Goal: Task Accomplishment & Management: Manage account settings

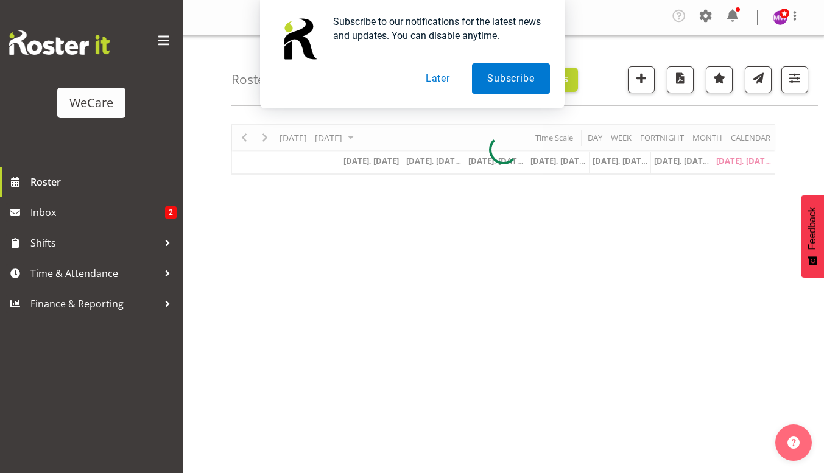
click at [443, 76] on button "Later" at bounding box center [437, 78] width 55 height 30
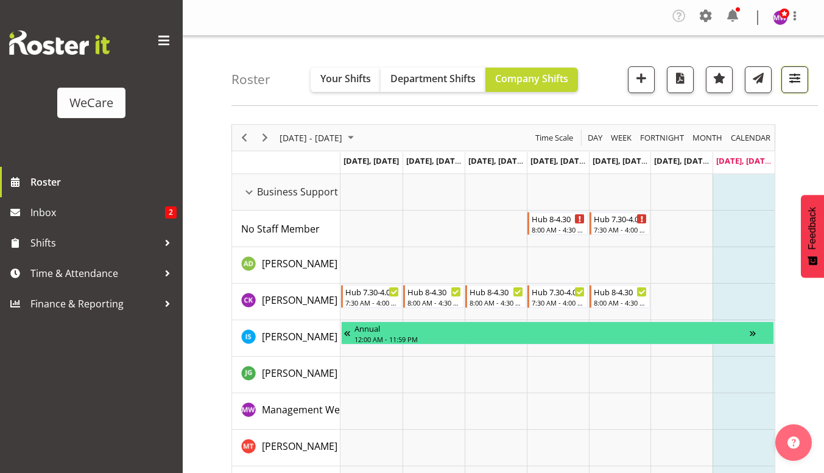
click at [804, 86] on button "button" at bounding box center [794, 79] width 27 height 27
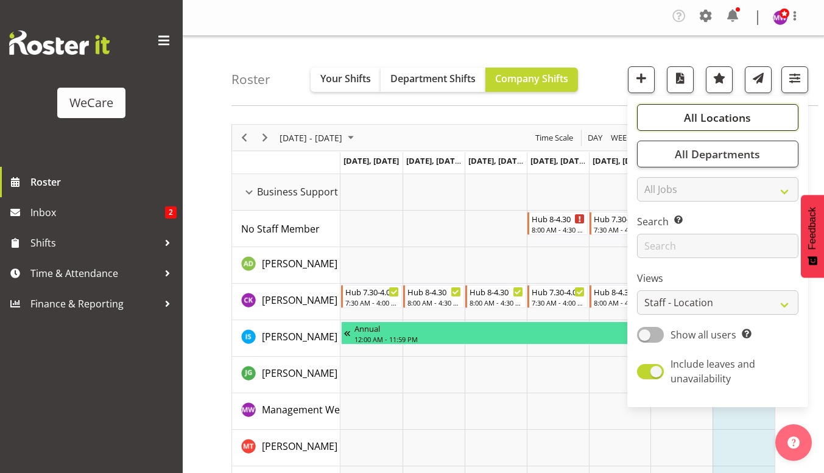
click at [770, 118] on button "All Locations" at bounding box center [717, 117] width 161 height 27
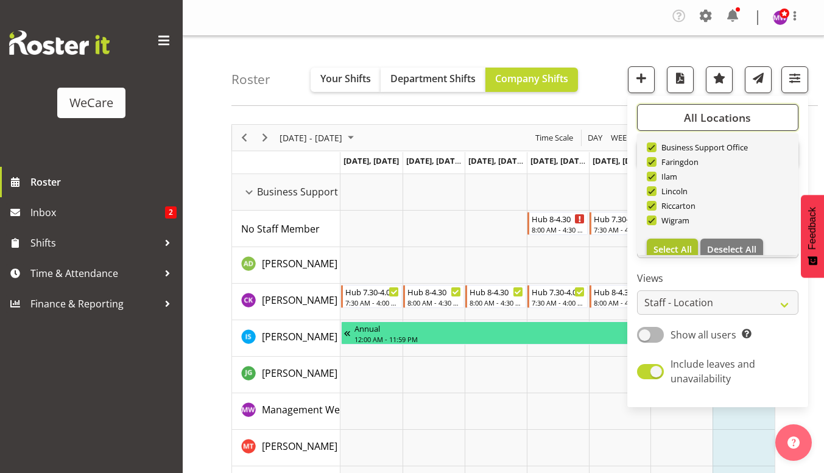
scroll to position [44, 0]
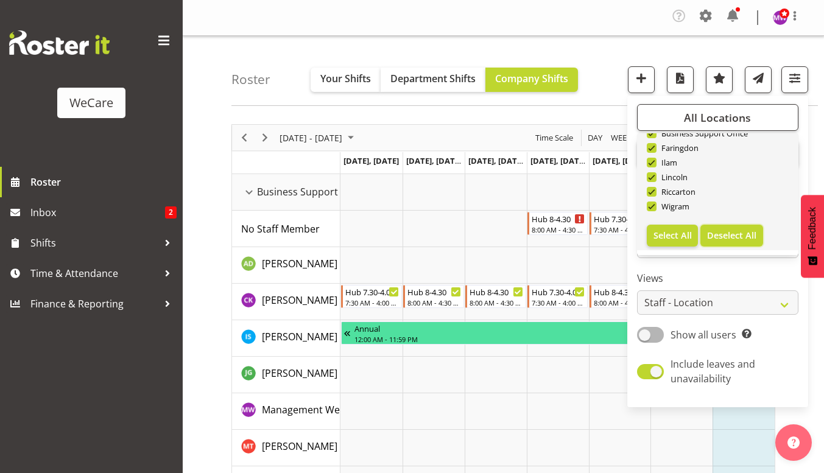
click at [720, 233] on span "Deselect All" at bounding box center [731, 236] width 49 height 12
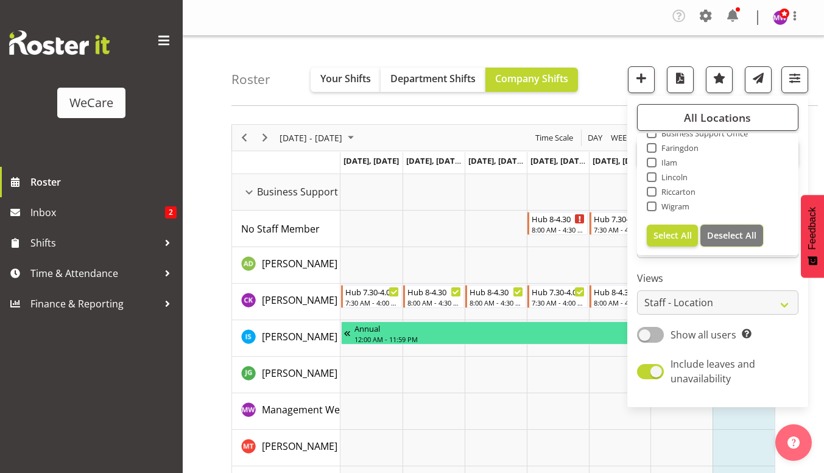
checkbox input "false"
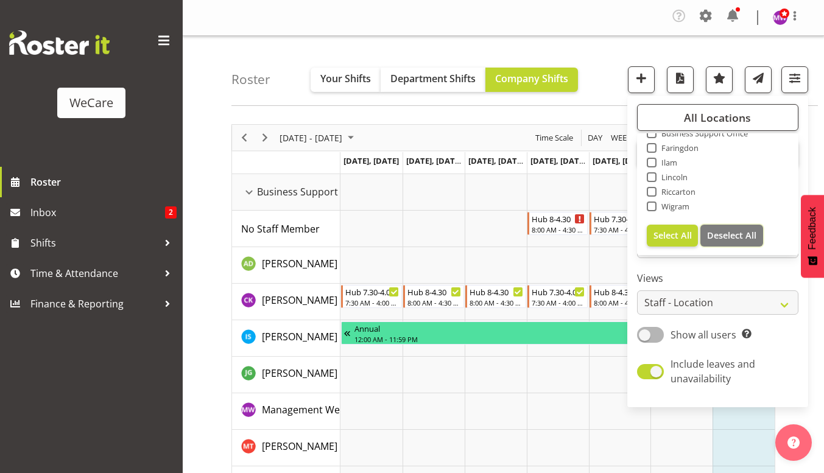
checkbox input "false"
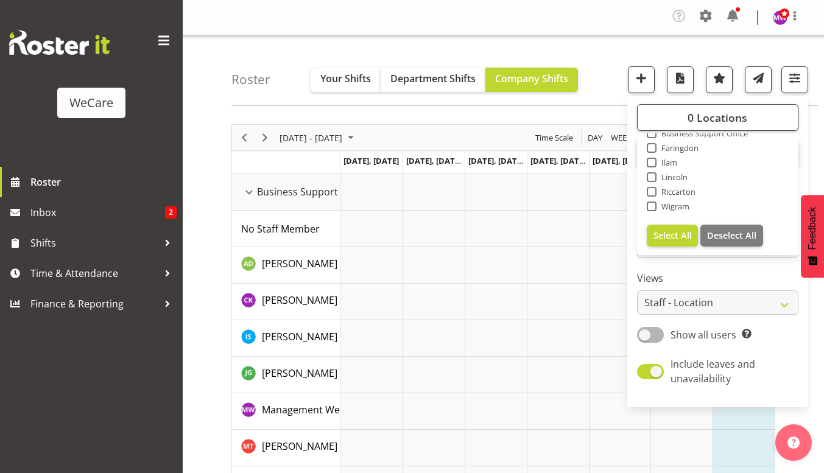
click at [712, 134] on span "Business Support Office" at bounding box center [703, 134] width 92 height 10
click at [655, 134] on input "Business Support Office" at bounding box center [651, 134] width 8 height 8
checkbox input "true"
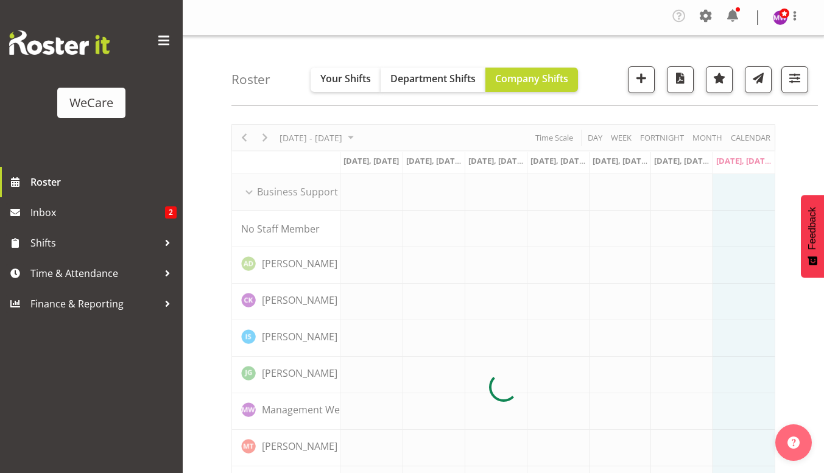
scroll to position [0, 0]
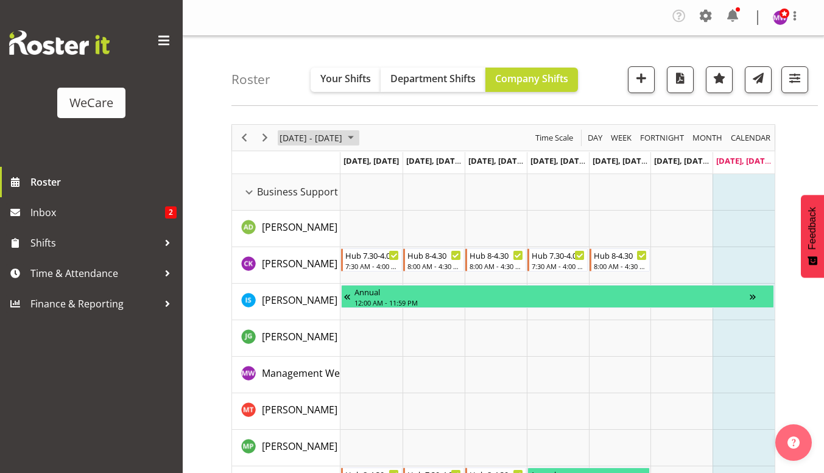
click at [358, 140] on span "August 25 - 31, 2025" at bounding box center [350, 137] width 15 height 15
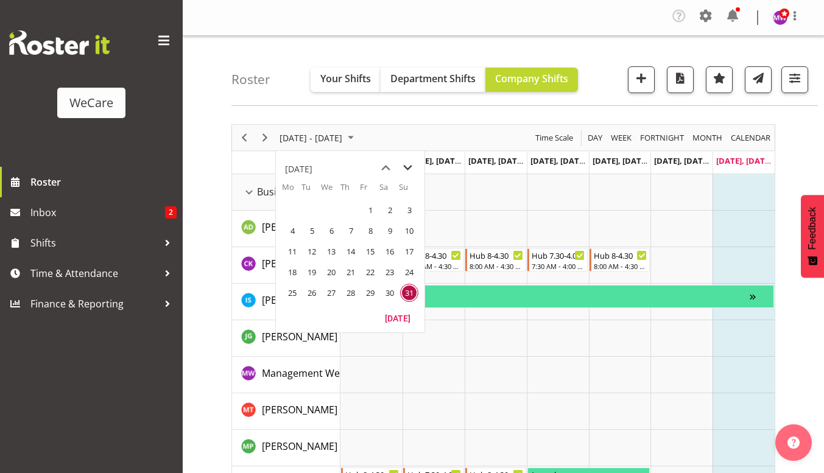
click at [410, 174] on span "next month" at bounding box center [407, 168] width 21 height 22
click at [290, 210] on span "1" at bounding box center [292, 210] width 18 height 18
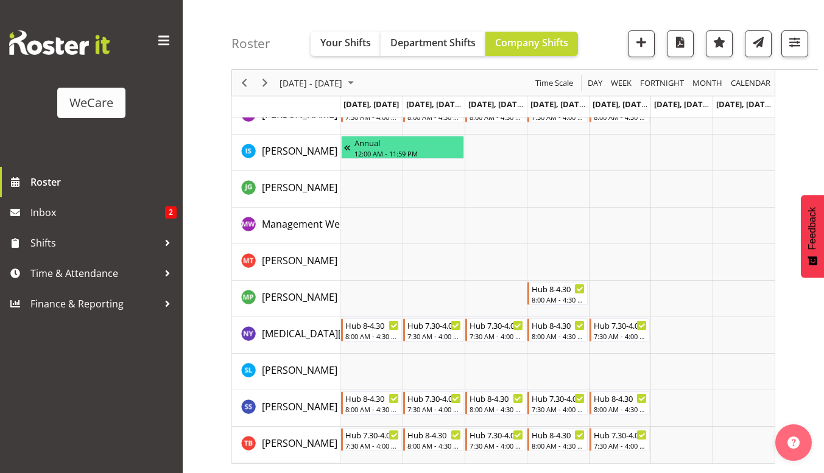
scroll to position [64, 0]
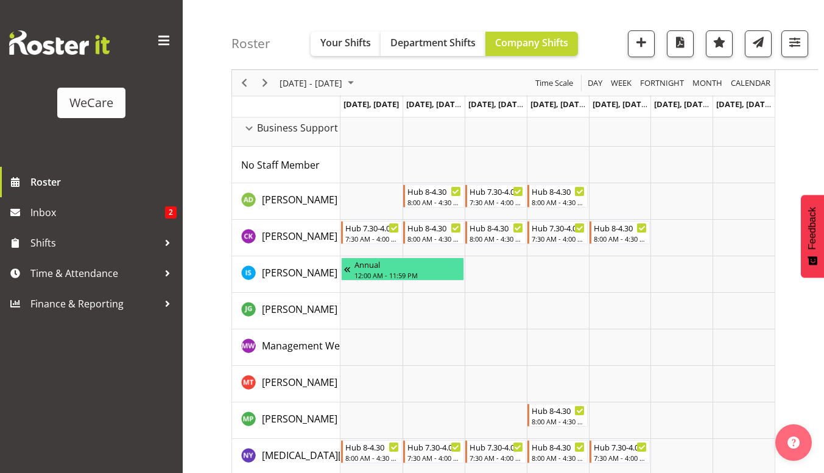
click at [339, 90] on div "[DATE] - [DATE]" at bounding box center [318, 83] width 86 height 26
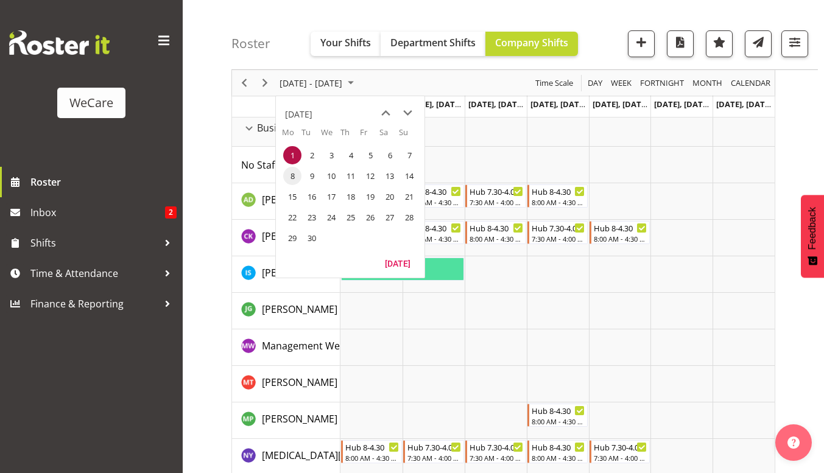
click at [297, 180] on span "8" at bounding box center [292, 176] width 18 height 18
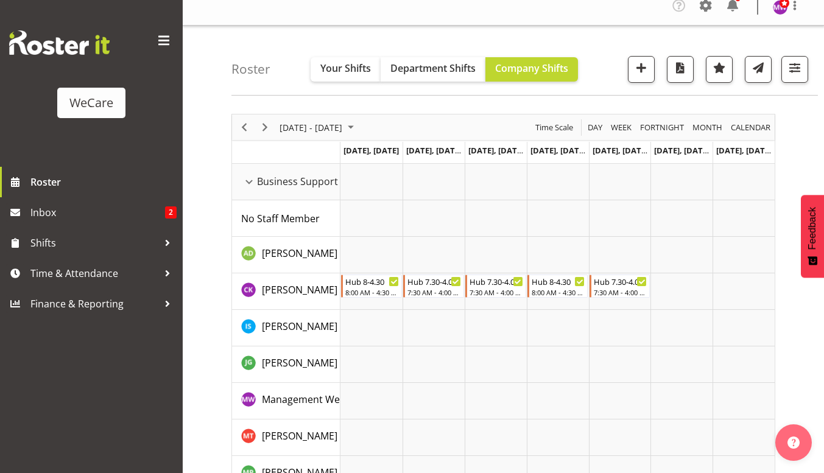
scroll to position [3, 0]
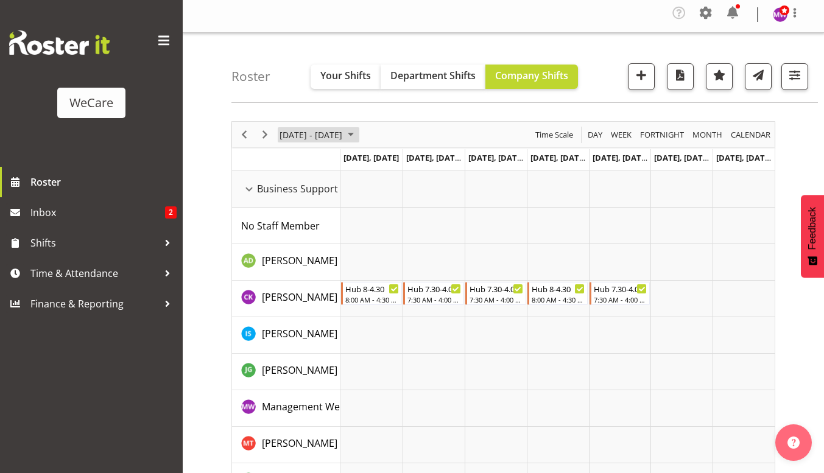
click at [343, 133] on span "[DATE] - [DATE]" at bounding box center [310, 134] width 65 height 15
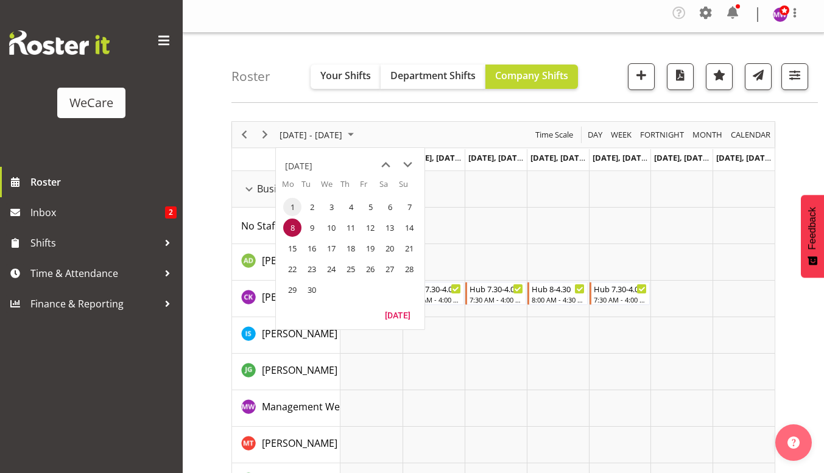
click at [291, 206] on span "1" at bounding box center [292, 207] width 18 height 18
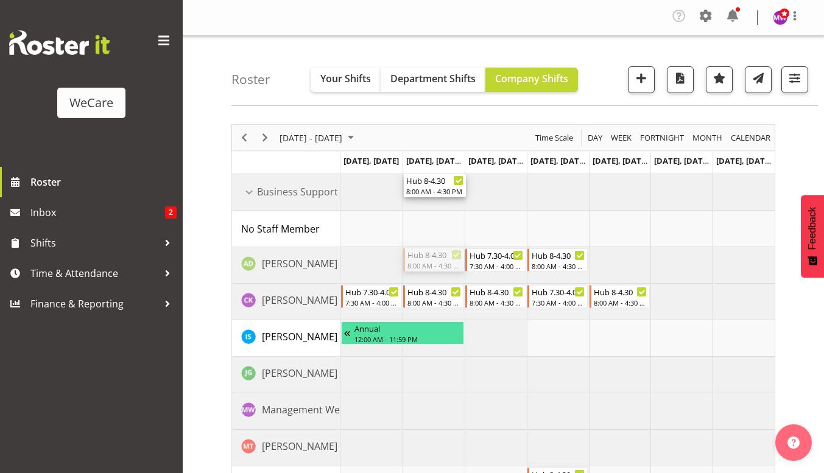
drag, startPoint x: 428, startPoint y: 222, endPoint x: 428, endPoint y: 195, distance: 26.8
drag, startPoint x: 434, startPoint y: 260, endPoint x: 425, endPoint y: 192, distance: 68.1
click at [425, 192] on div "8:00 AM - 4:30 PM" at bounding box center [434, 191] width 57 height 10
click at [429, 262] on div "8:00 AM - 4:30 PM" at bounding box center [434, 266] width 57 height 10
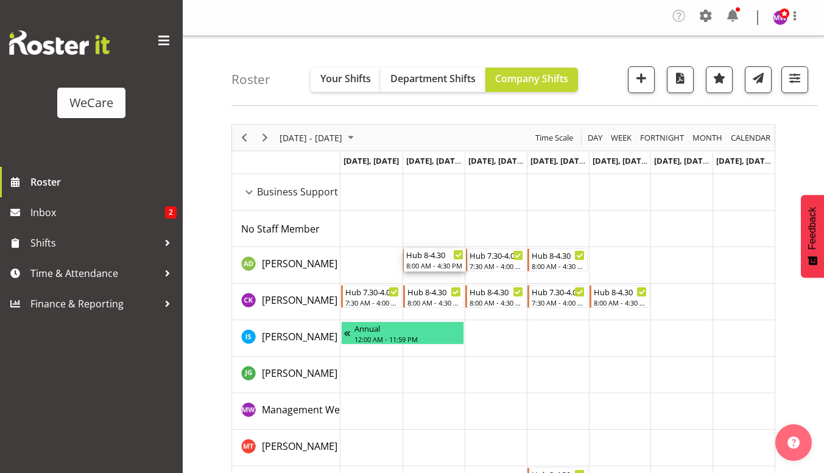
click at [571, 459] on td "Timeline Week of September 1, 2025" at bounding box center [558, 448] width 62 height 37
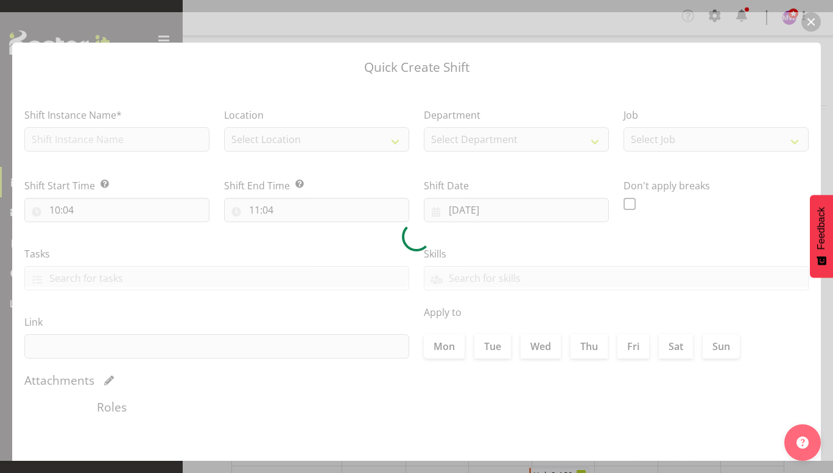
type input "04/09/2025"
checkbox input "true"
click at [815, 24] on div at bounding box center [416, 236] width 833 height 449
click at [815, 23] on div at bounding box center [416, 236] width 833 height 449
click at [811, 21] on div at bounding box center [416, 236] width 833 height 449
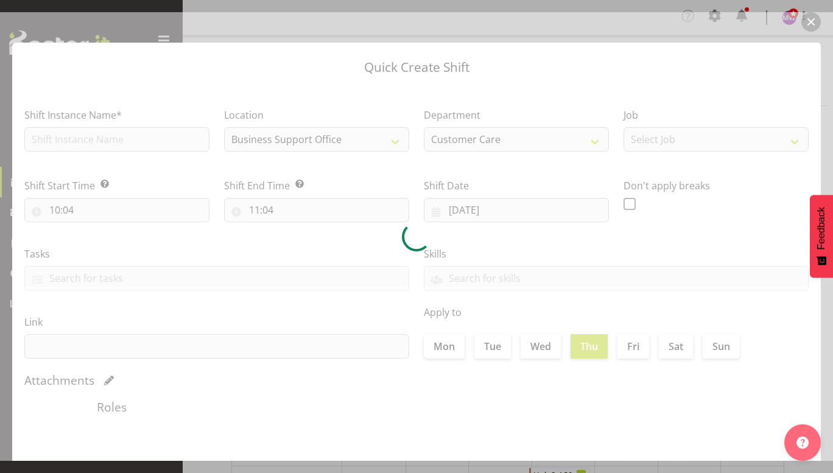
drag, startPoint x: 810, startPoint y: 23, endPoint x: 714, endPoint y: 149, distance: 158.1
click at [716, 148] on div at bounding box center [416, 236] width 833 height 449
drag, startPoint x: 309, startPoint y: 58, endPoint x: 311, endPoint y: 75, distance: 17.2
click at [311, 75] on div at bounding box center [416, 236] width 833 height 449
drag, startPoint x: 423, startPoint y: 67, endPoint x: 451, endPoint y: 315, distance: 249.4
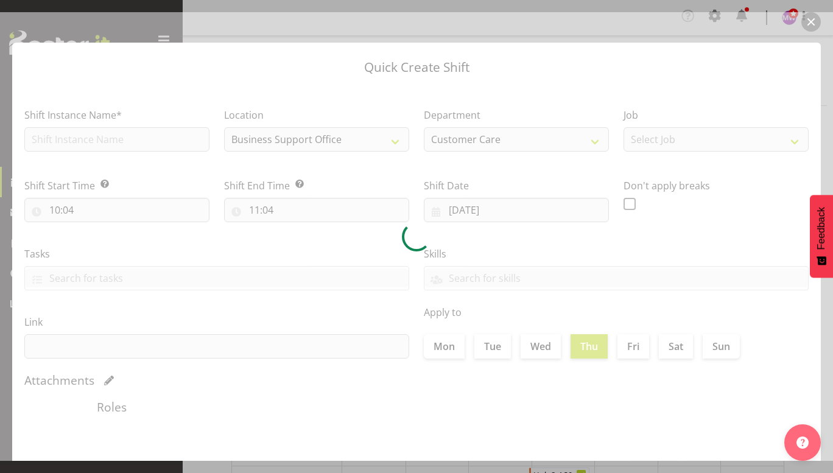
click at [451, 315] on div at bounding box center [416, 236] width 833 height 449
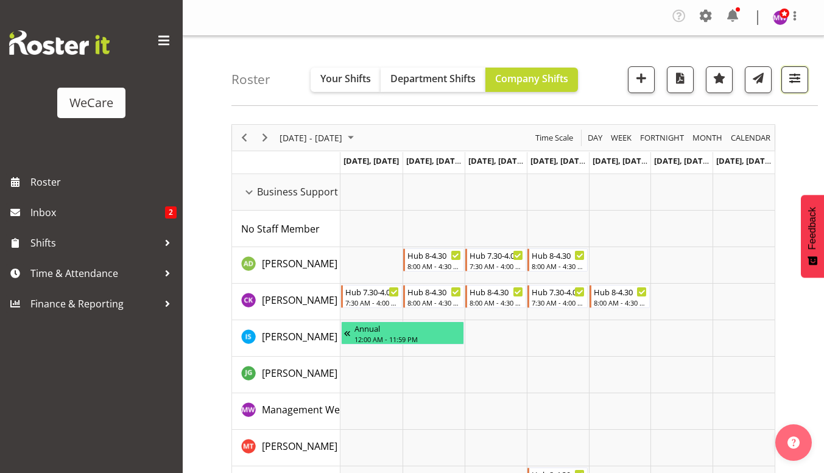
click at [789, 74] on span "button" at bounding box center [795, 78] width 16 height 16
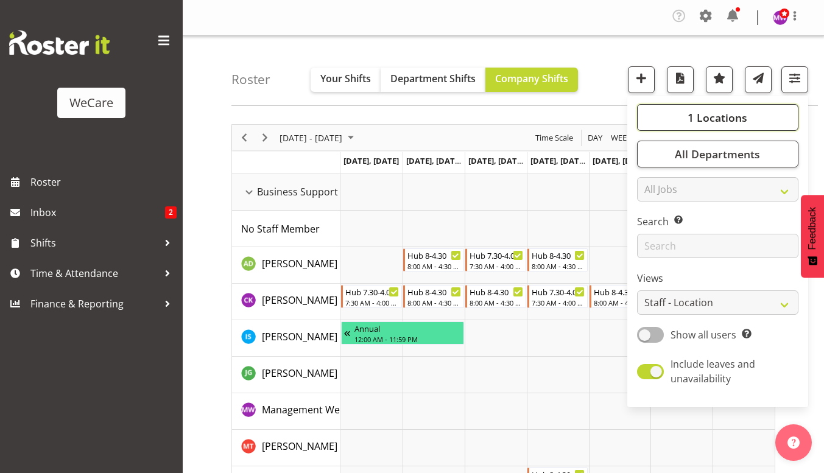
click at [738, 116] on span "1 Locations" at bounding box center [718, 117] width 60 height 15
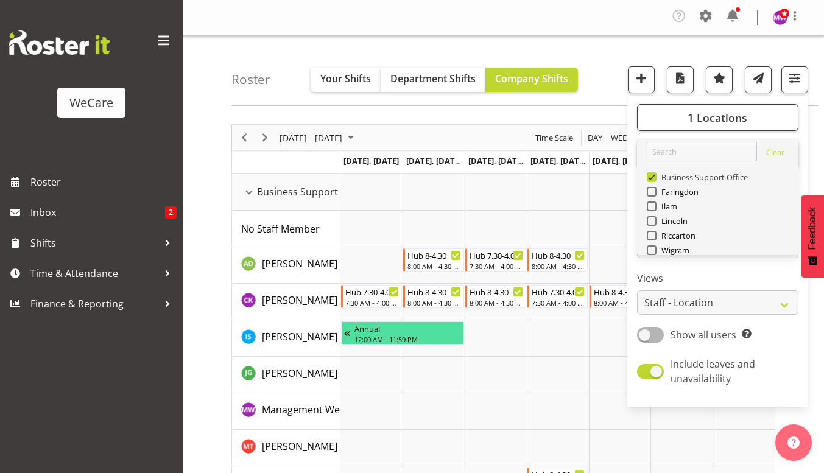
click at [653, 178] on span at bounding box center [652, 177] width 10 height 10
click at [653, 178] on input "Business Support Office" at bounding box center [651, 178] width 8 height 8
checkbox input "false"
click at [655, 246] on span at bounding box center [652, 250] width 10 height 10
click at [655, 247] on input "Wigram" at bounding box center [651, 251] width 8 height 8
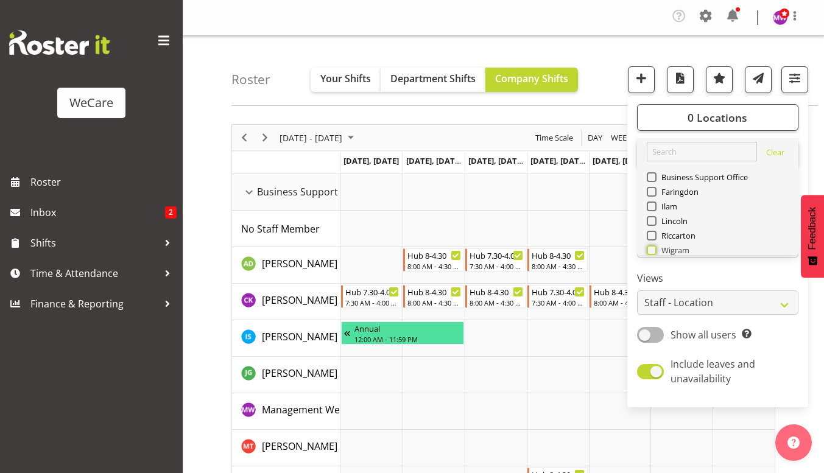
checkbox input "true"
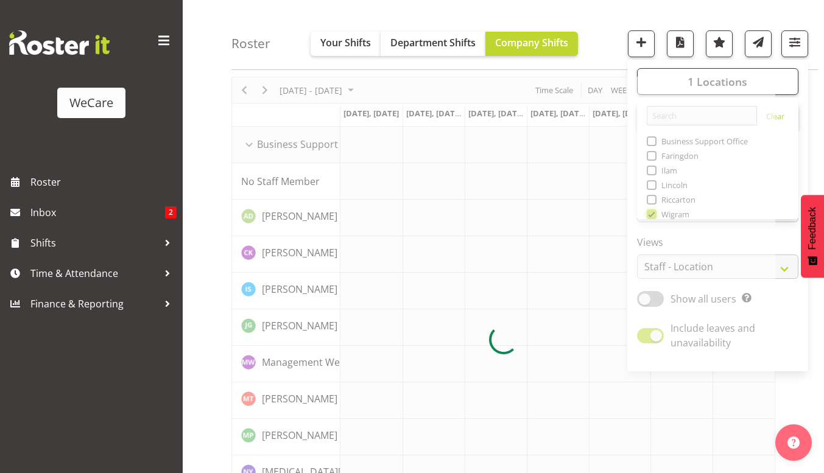
scroll to position [61, 0]
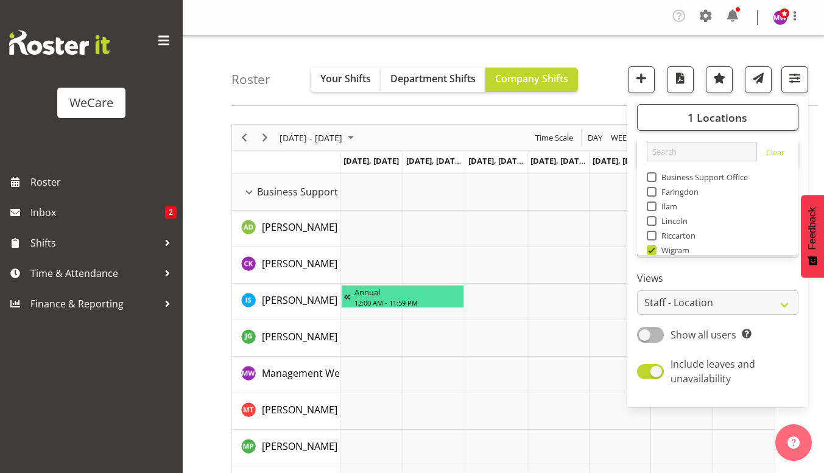
click at [652, 234] on span at bounding box center [652, 236] width 10 height 10
click at [652, 234] on input "Riccarton" at bounding box center [651, 236] width 8 height 8
checkbox input "true"
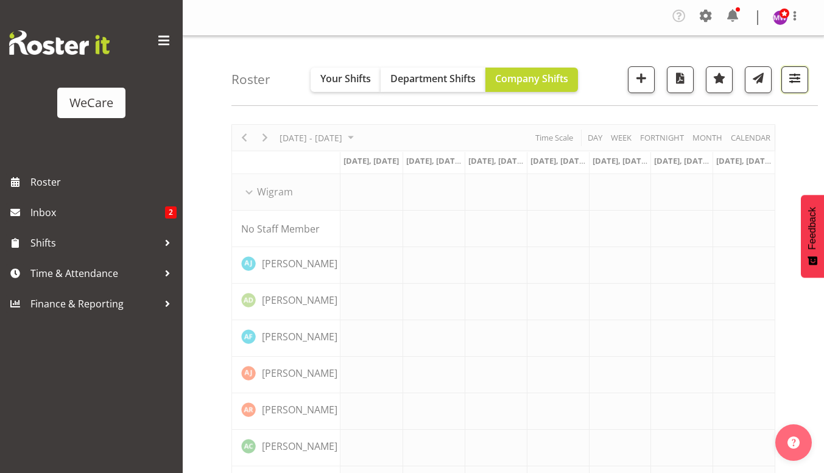
click at [795, 83] on span "button" at bounding box center [795, 78] width 16 height 16
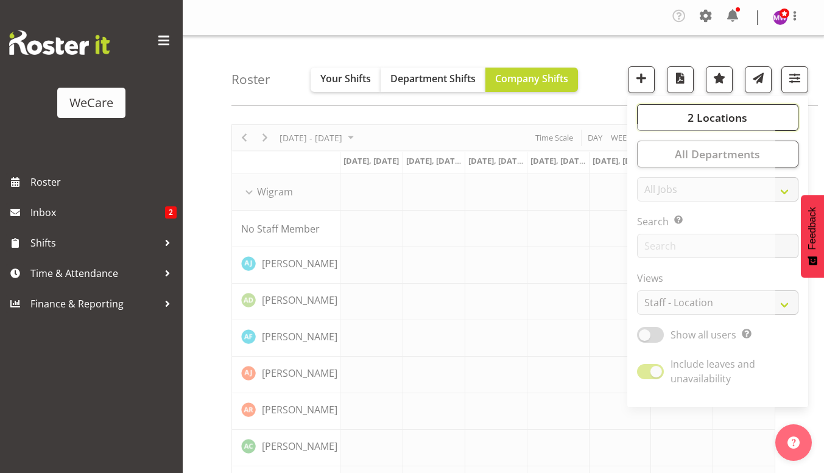
click at [720, 119] on span "2 Locations" at bounding box center [718, 117] width 60 height 15
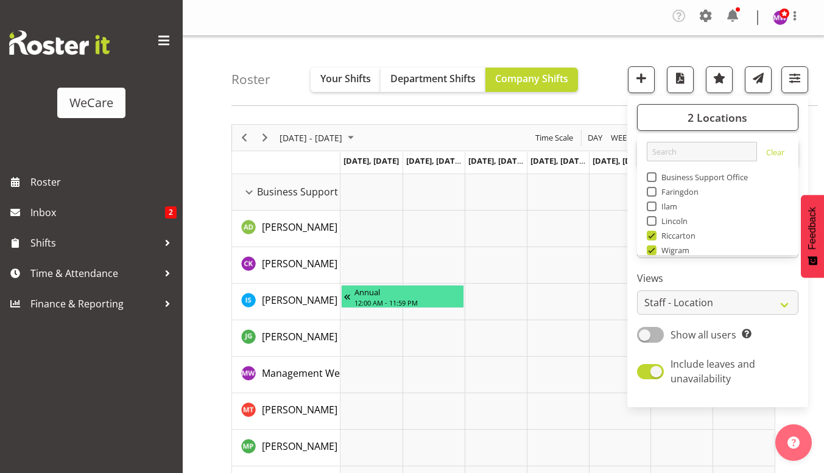
click at [656, 207] on span at bounding box center [652, 207] width 10 height 10
click at [655, 207] on input "Ilam" at bounding box center [651, 207] width 8 height 8
checkbox input "true"
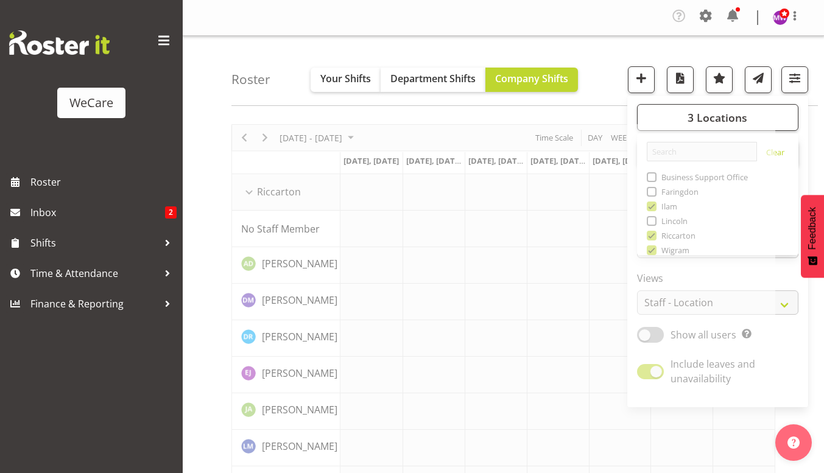
click at [530, 60] on div "Roster Your Shifts Department Shifts Company Shifts 3 Locations Clear Business …" at bounding box center [524, 71] width 586 height 70
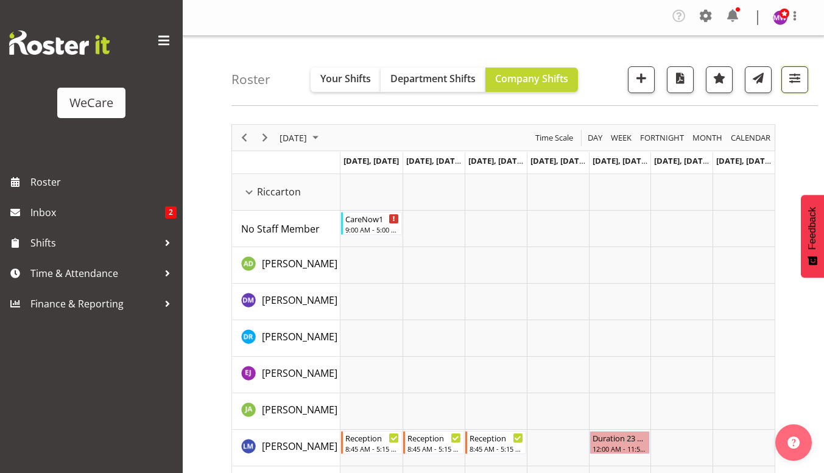
click at [797, 84] on span "button" at bounding box center [795, 78] width 16 height 16
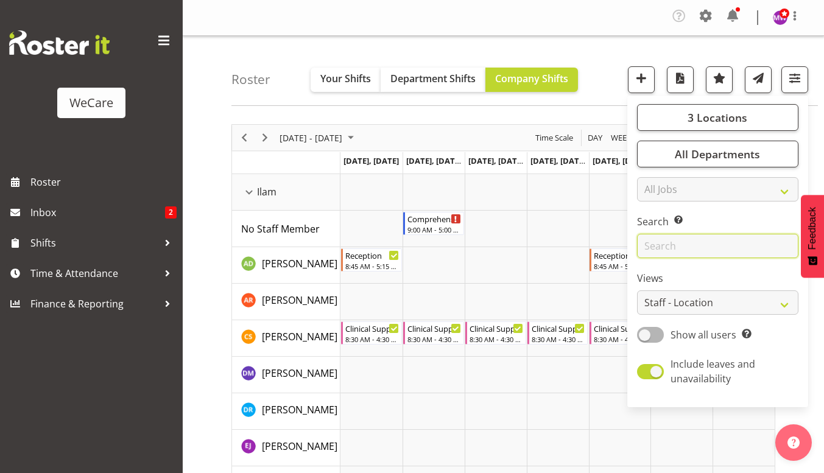
click at [678, 241] on input "text" at bounding box center [717, 246] width 161 height 24
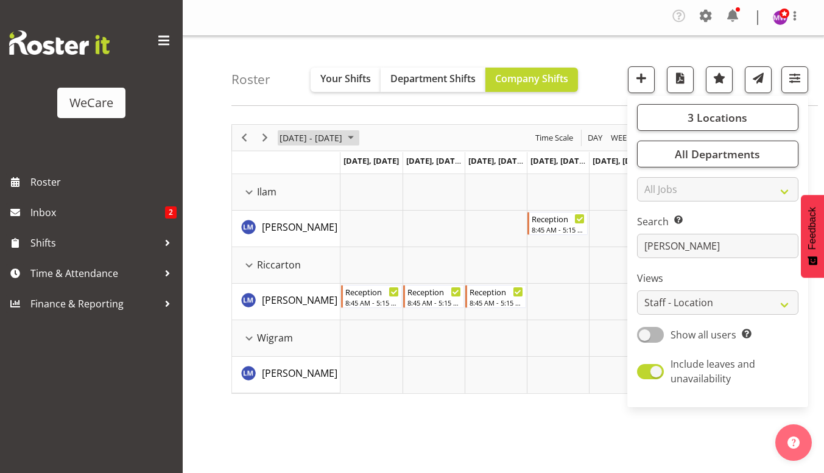
click at [315, 139] on span "[DATE] - [DATE]" at bounding box center [310, 137] width 65 height 15
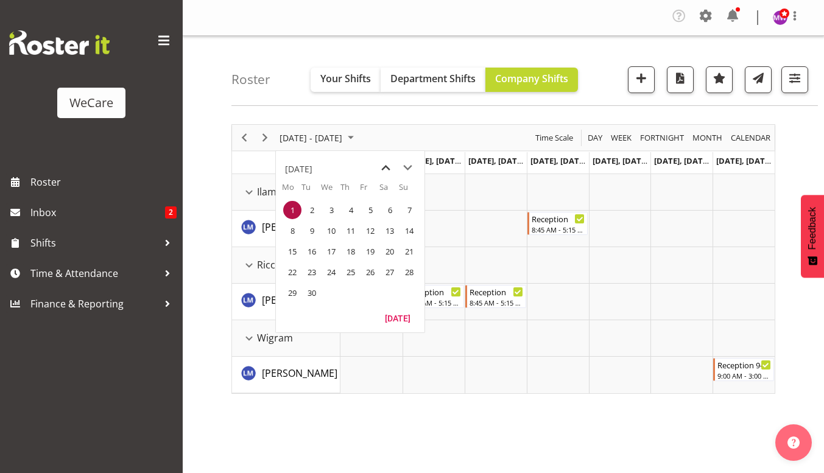
click at [380, 166] on span "previous month" at bounding box center [385, 168] width 21 height 22
click at [297, 292] on span "25" at bounding box center [292, 293] width 18 height 18
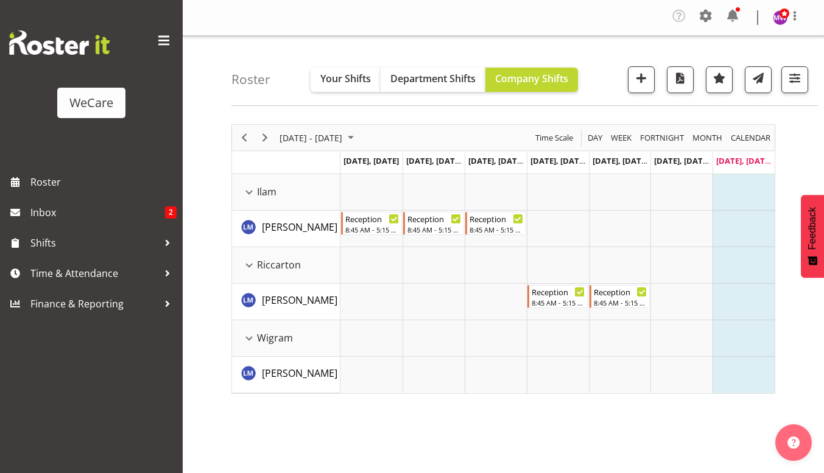
click at [307, 145] on div "[DATE] - [DATE]" at bounding box center [318, 138] width 86 height 26
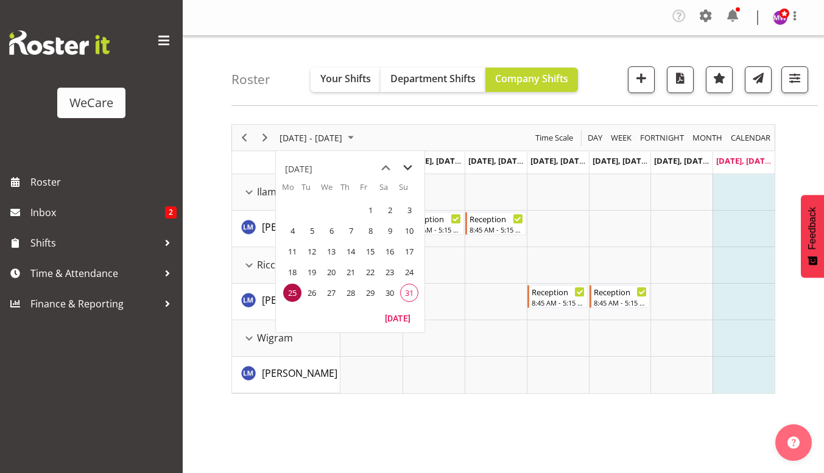
click at [405, 165] on span "next month" at bounding box center [407, 168] width 21 height 22
click at [295, 208] on span "1" at bounding box center [292, 210] width 18 height 18
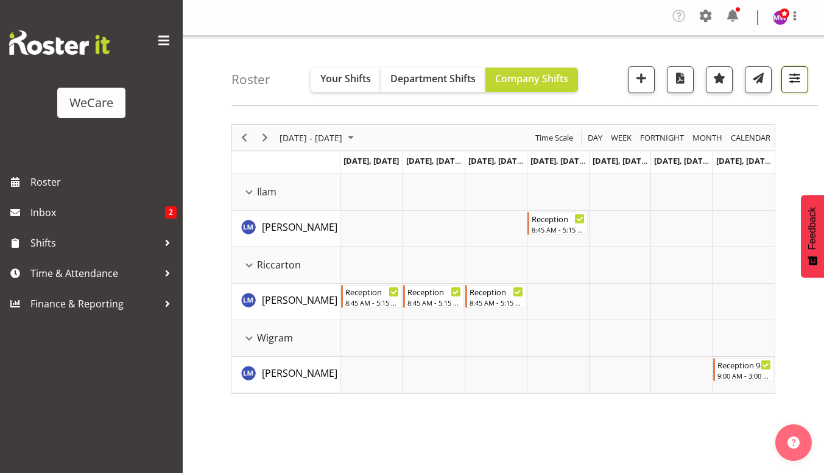
click at [801, 79] on span "button" at bounding box center [795, 78] width 16 height 16
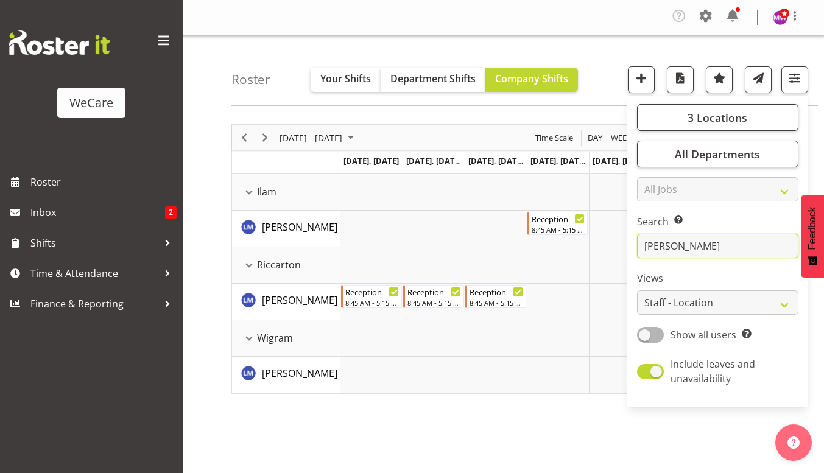
click at [705, 251] on input "[PERSON_NAME]" at bounding box center [717, 246] width 161 height 24
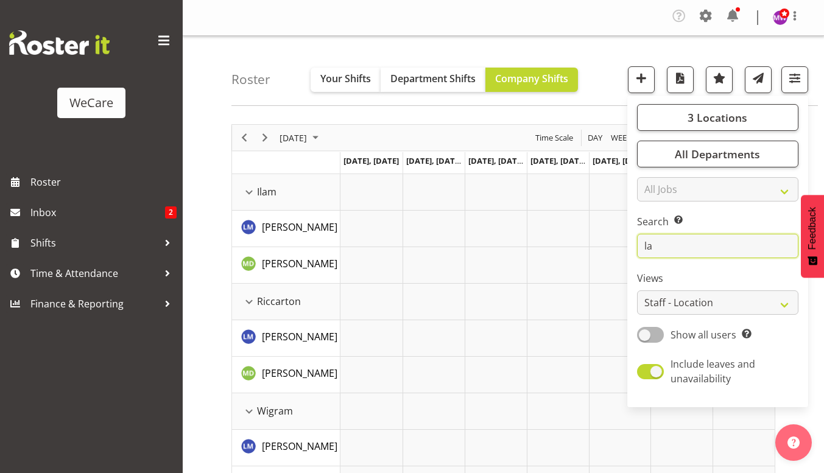
type input "l"
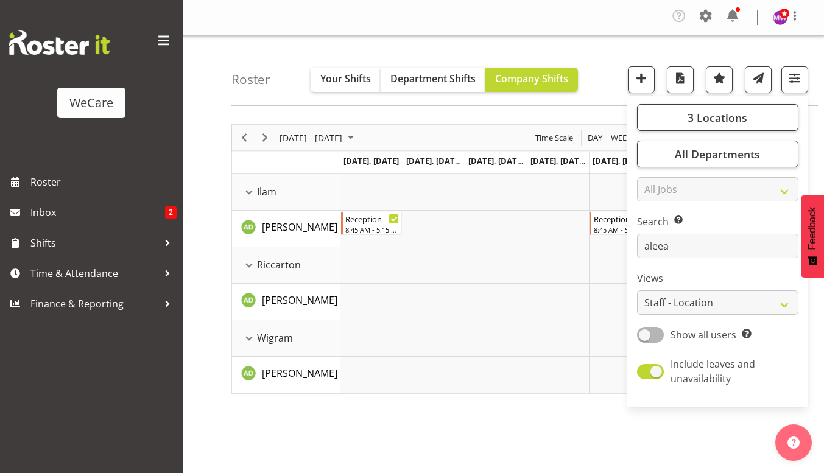
click at [373, 431] on div "[DATE] - [DATE] [DATE] Day Week Fortnight Month calendar Month Agenda Time Scal…" at bounding box center [527, 358] width 593 height 487
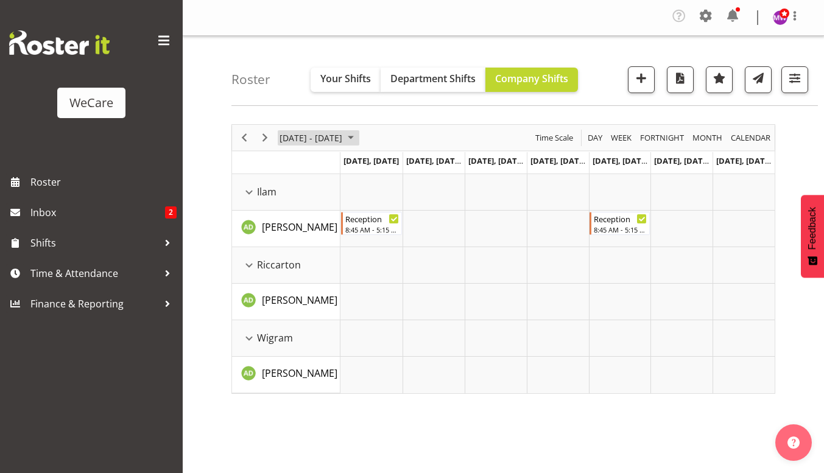
click at [284, 138] on span "[DATE] - [DATE]" at bounding box center [310, 137] width 65 height 15
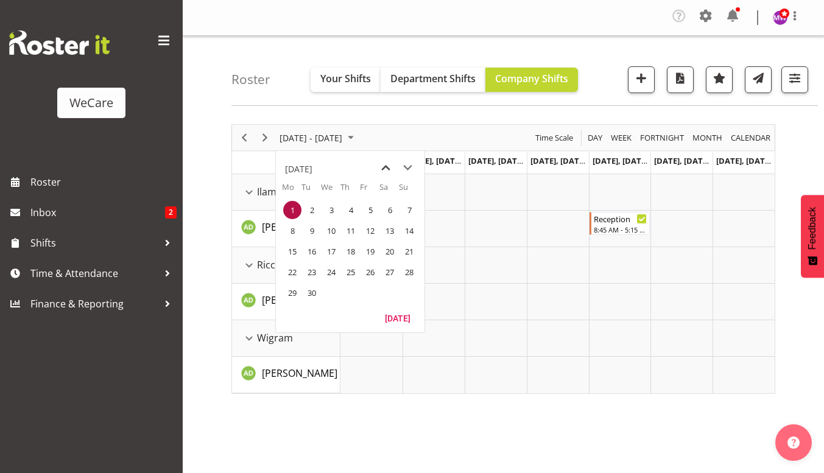
click at [383, 166] on span "previous month" at bounding box center [385, 168] width 21 height 22
click at [290, 292] on span "25" at bounding box center [292, 293] width 18 height 18
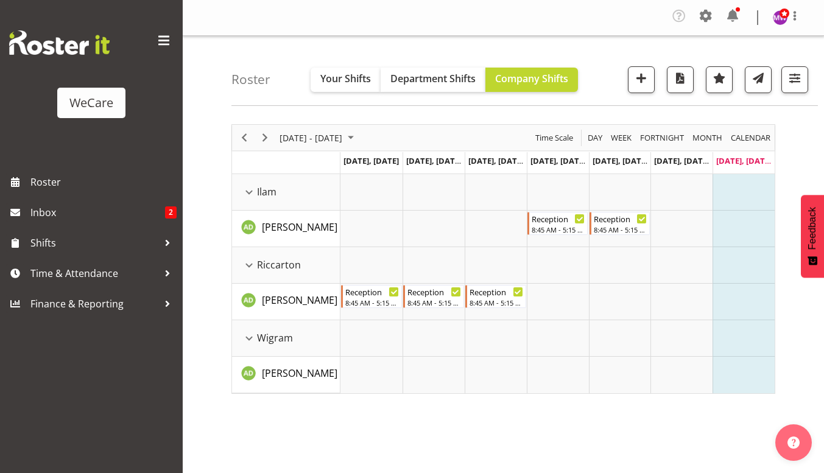
click at [348, 130] on div "[DATE] - [DATE]" at bounding box center [318, 138] width 86 height 26
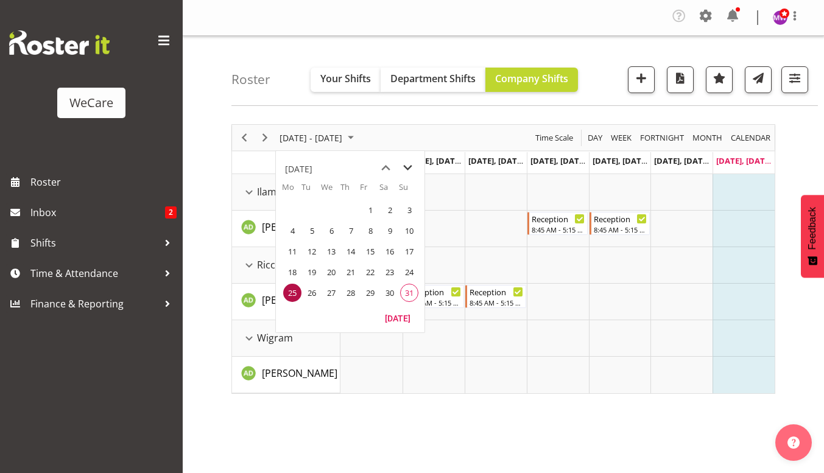
click at [405, 168] on span "next month" at bounding box center [407, 168] width 21 height 22
click at [292, 210] on span "1" at bounding box center [292, 210] width 18 height 18
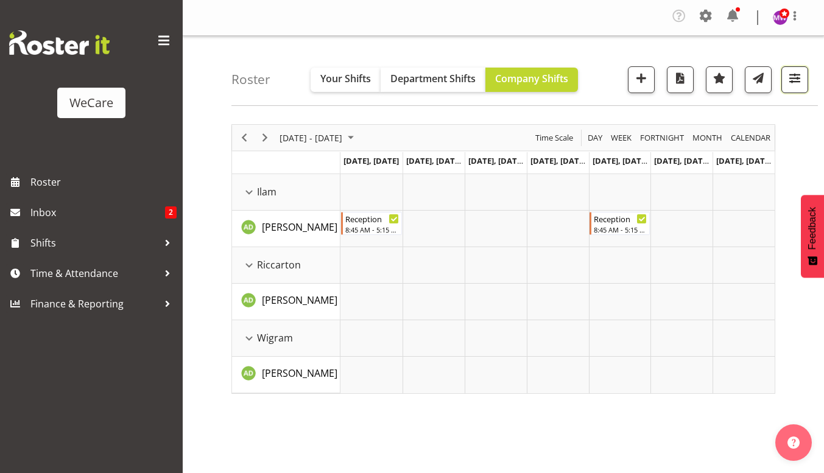
click at [798, 83] on span "button" at bounding box center [795, 78] width 16 height 16
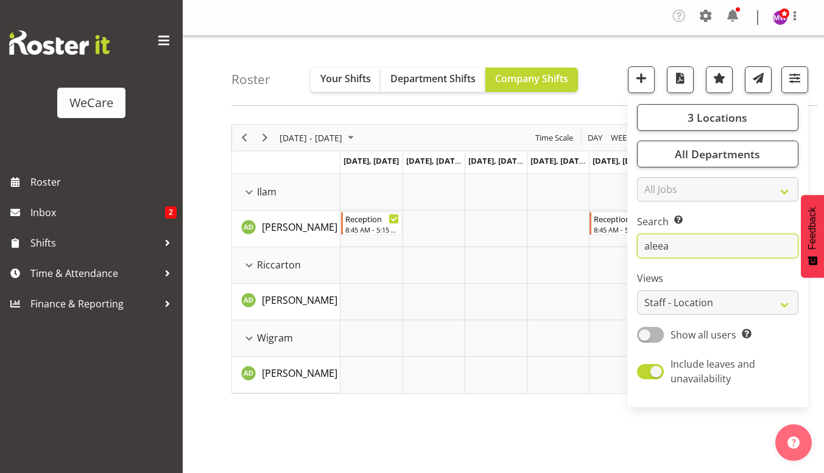
click at [731, 247] on input "aleea" at bounding box center [717, 246] width 161 height 24
type input "a"
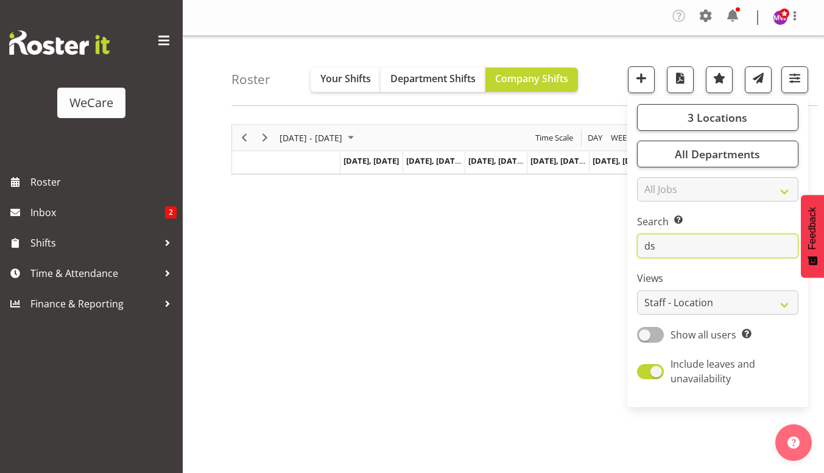
type input "d"
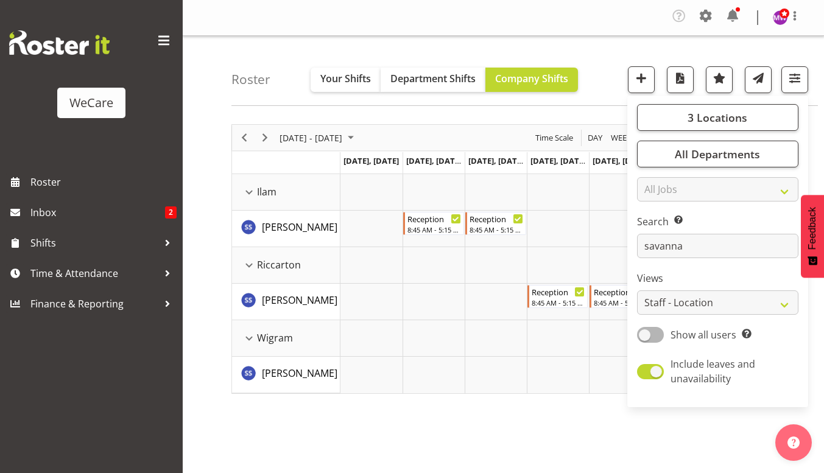
click at [540, 411] on div "[DATE] - [DATE] [DATE] Day Week Fortnight Month calendar Month Agenda Time Scal…" at bounding box center [527, 358] width 593 height 487
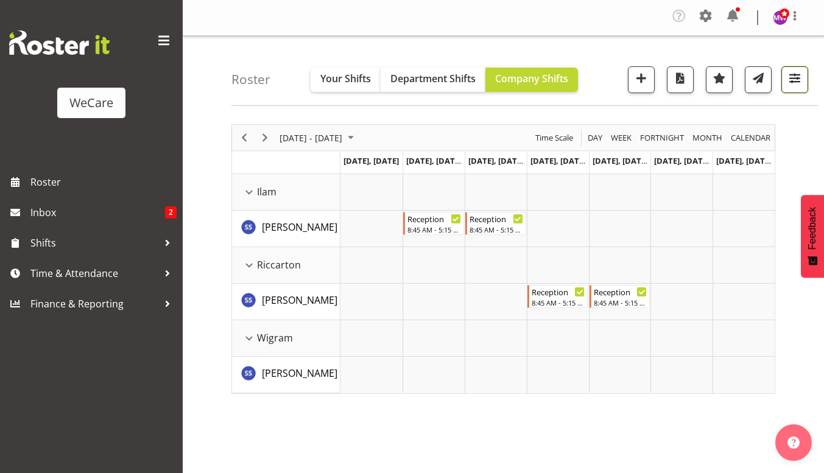
click at [798, 75] on span "button" at bounding box center [795, 78] width 16 height 16
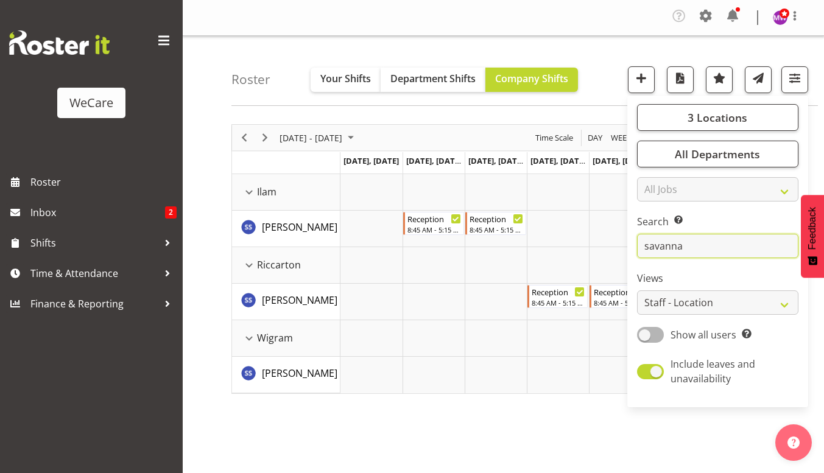
click at [715, 243] on input "savanna" at bounding box center [717, 246] width 161 height 24
type input "s"
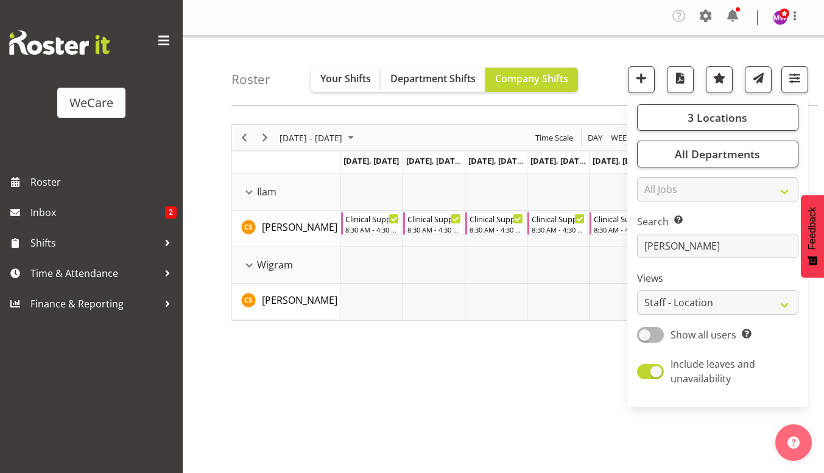
click at [442, 439] on div "[DATE] - [DATE] [DATE] Day Week Fortnight Month calendar Month Agenda Time Scal…" at bounding box center [527, 358] width 593 height 487
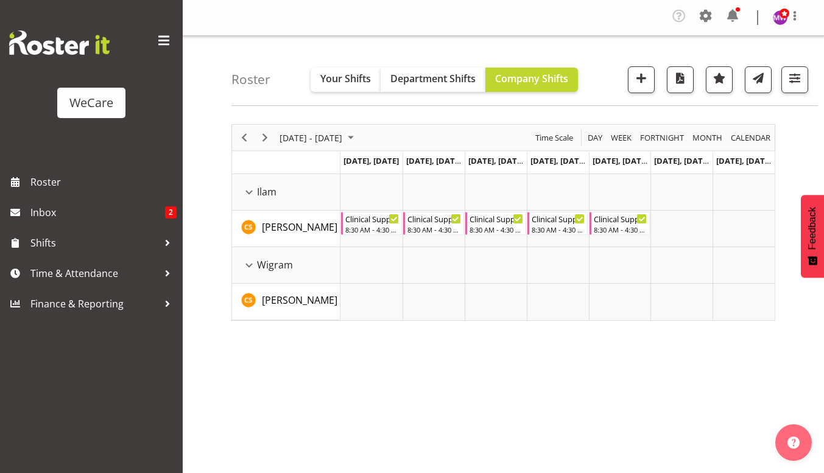
click at [323, 129] on div "[DATE] - [DATE]" at bounding box center [318, 138] width 86 height 26
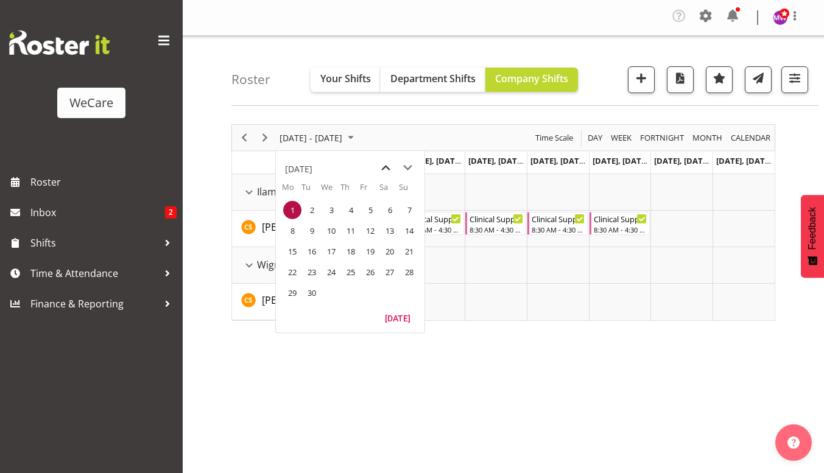
click at [389, 167] on span "previous month" at bounding box center [385, 168] width 21 height 22
click at [294, 291] on span "25" at bounding box center [292, 293] width 18 height 18
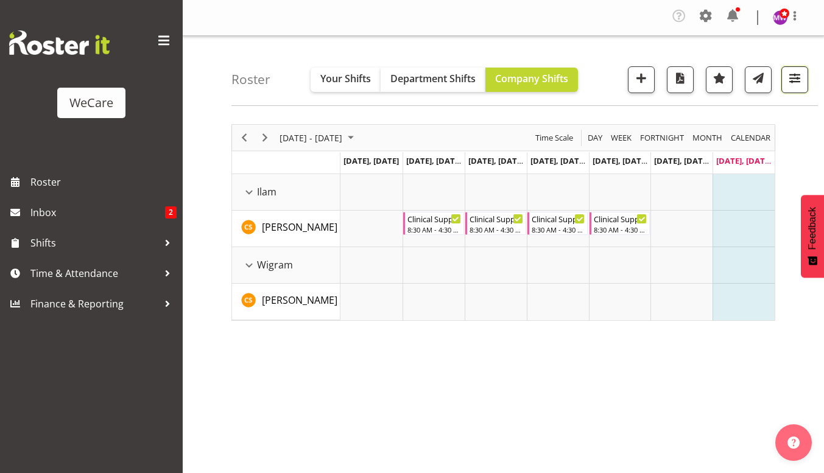
click at [792, 81] on span "button" at bounding box center [795, 78] width 16 height 16
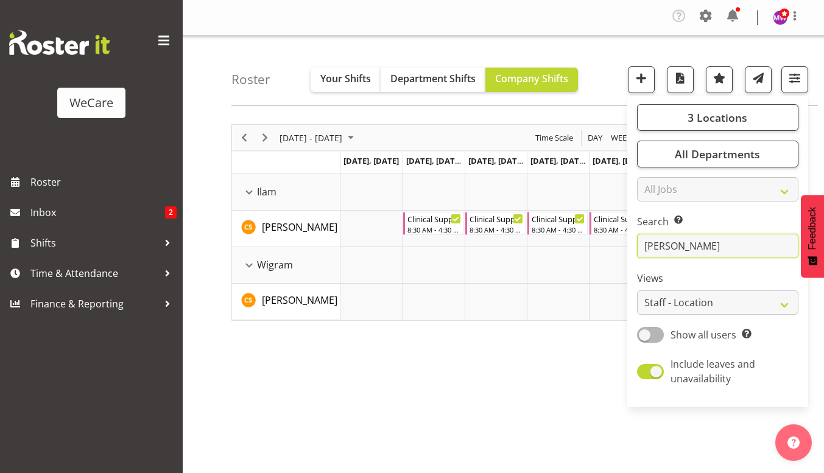
click at [696, 242] on input "[PERSON_NAME]" at bounding box center [717, 246] width 161 height 24
type input "c"
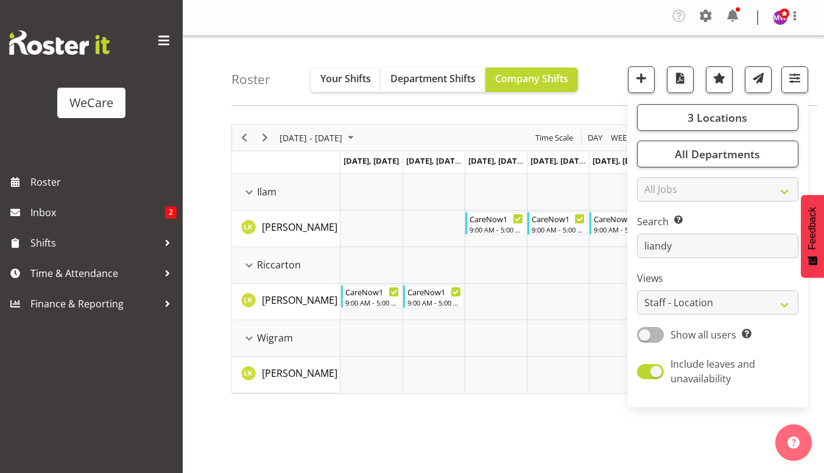
click at [345, 417] on div "[DATE] - [DATE] [DATE] Day Week Fortnight Month calendar Month Agenda Time Scal…" at bounding box center [527, 358] width 593 height 487
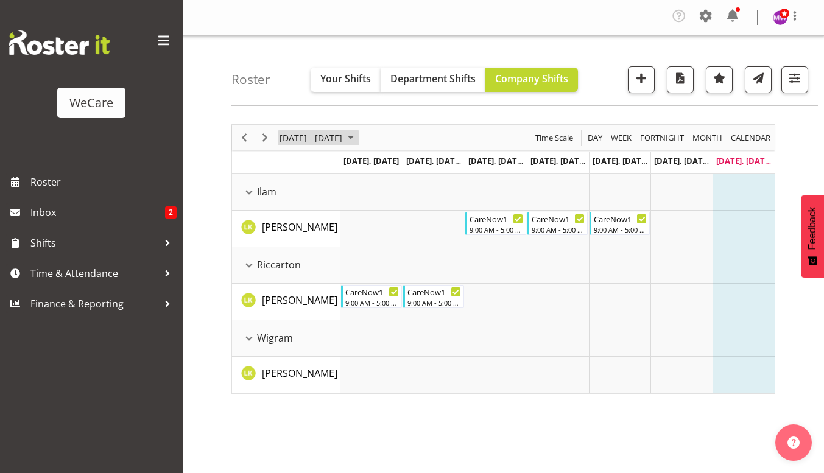
click at [327, 141] on span "[DATE] - [DATE]" at bounding box center [310, 137] width 65 height 15
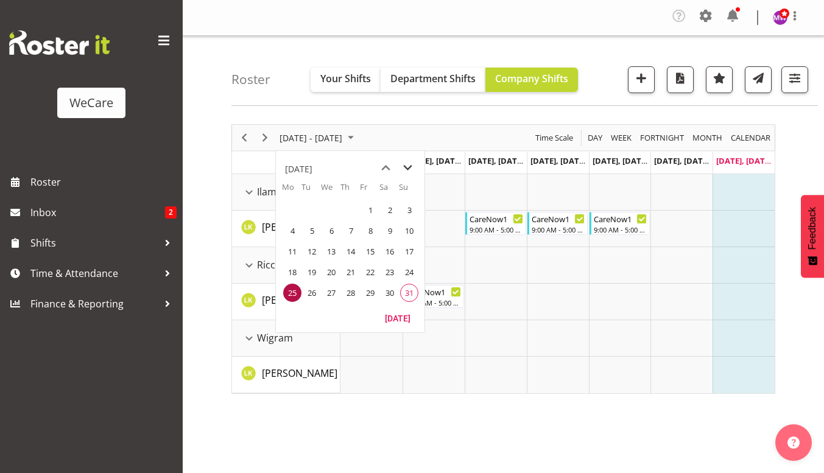
click at [409, 174] on span "next month" at bounding box center [407, 168] width 21 height 22
click at [294, 213] on span "1" at bounding box center [292, 210] width 18 height 18
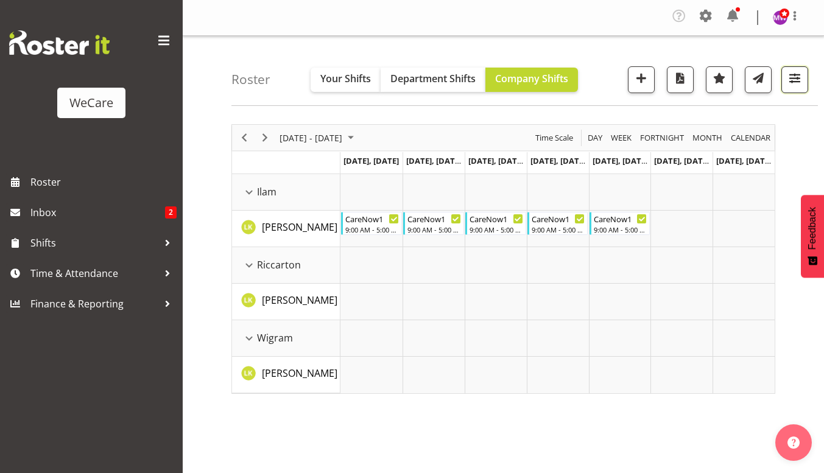
click at [792, 71] on span "button" at bounding box center [795, 78] width 16 height 16
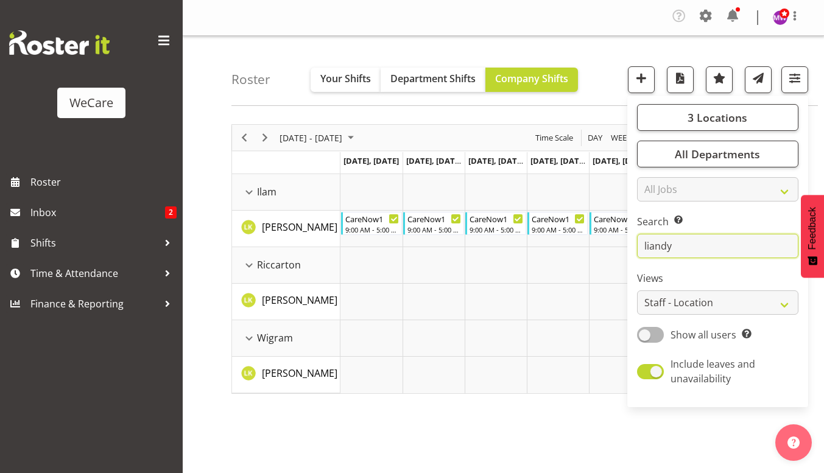
click at [710, 244] on input "liandy" at bounding box center [717, 246] width 161 height 24
type input "l"
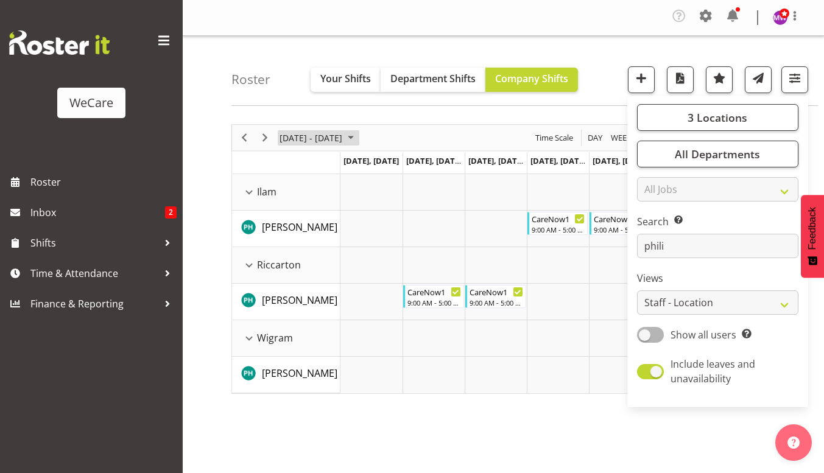
click at [331, 141] on span "[DATE] - [DATE]" at bounding box center [310, 137] width 65 height 15
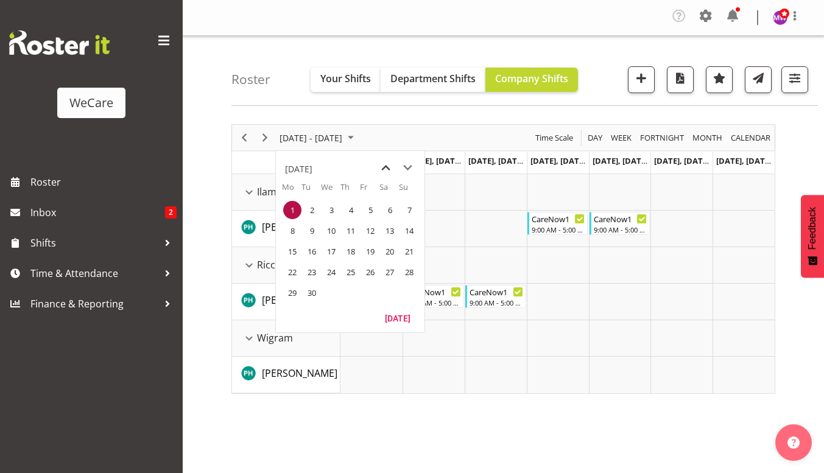
click at [386, 166] on span "previous month" at bounding box center [385, 168] width 21 height 22
click at [290, 296] on span "25" at bounding box center [292, 293] width 18 height 18
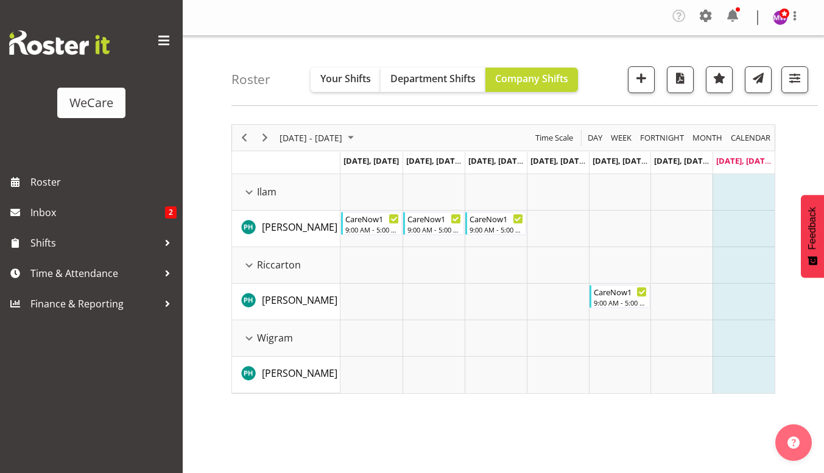
click at [317, 147] on div "[DATE] - [DATE]" at bounding box center [318, 138] width 86 height 26
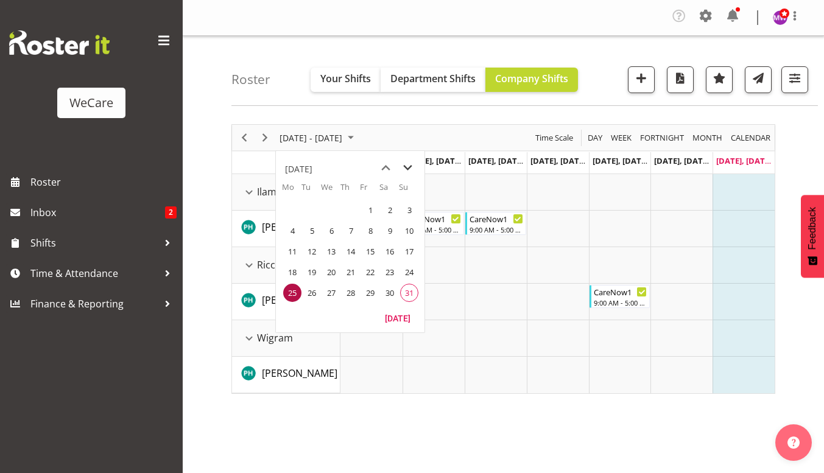
click at [407, 172] on span "next month" at bounding box center [407, 168] width 21 height 22
click at [291, 225] on span "8" at bounding box center [292, 231] width 18 height 18
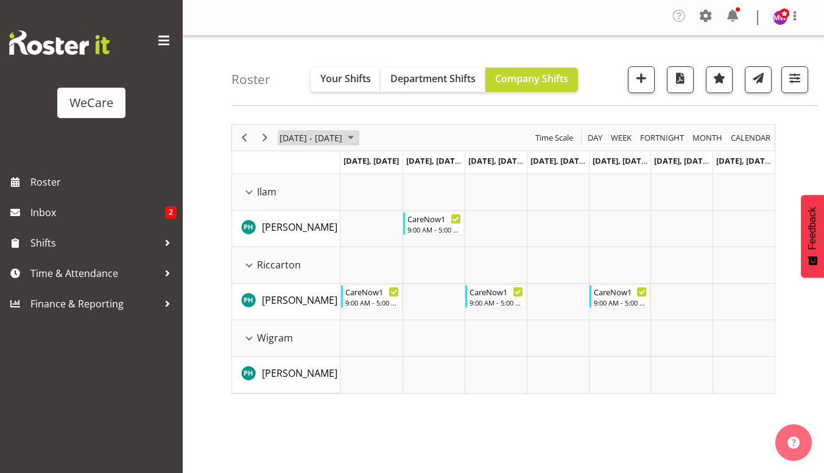
click at [335, 139] on span "[DATE] - [DATE]" at bounding box center [310, 137] width 65 height 15
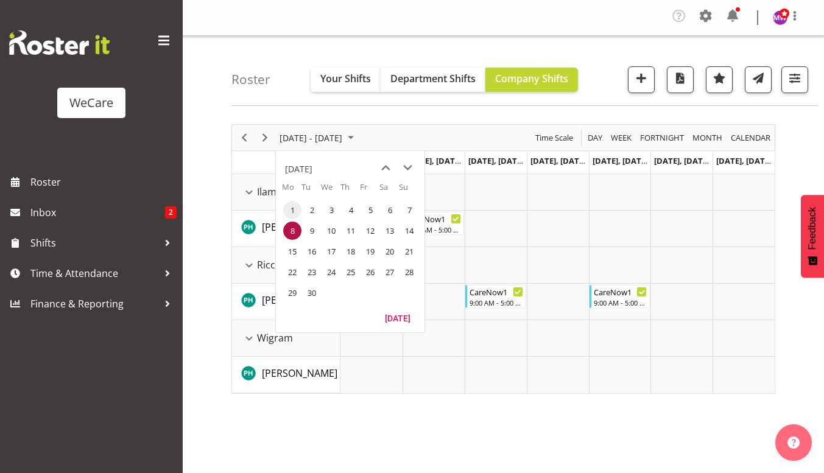
click at [287, 203] on span "1" at bounding box center [292, 210] width 18 height 18
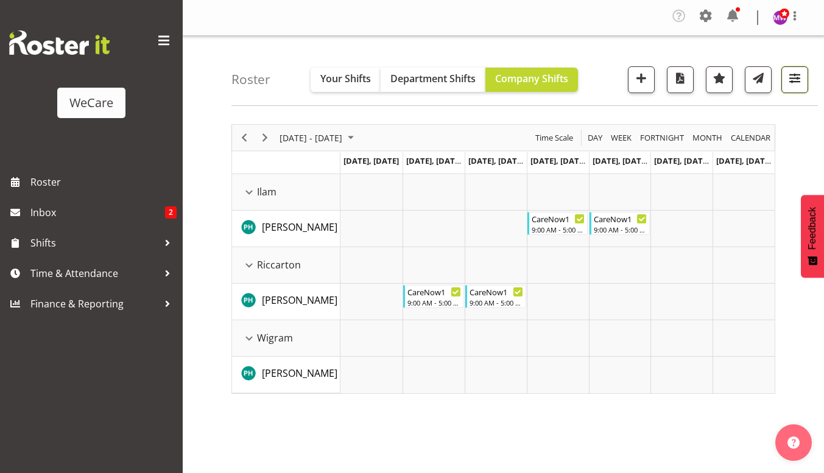
click at [796, 68] on button "button" at bounding box center [794, 79] width 27 height 27
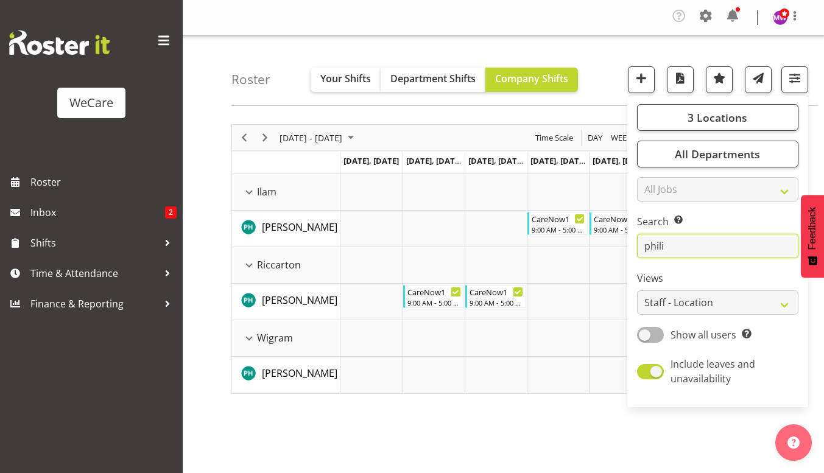
click at [699, 246] on input "phili" at bounding box center [717, 246] width 161 height 24
type input "p"
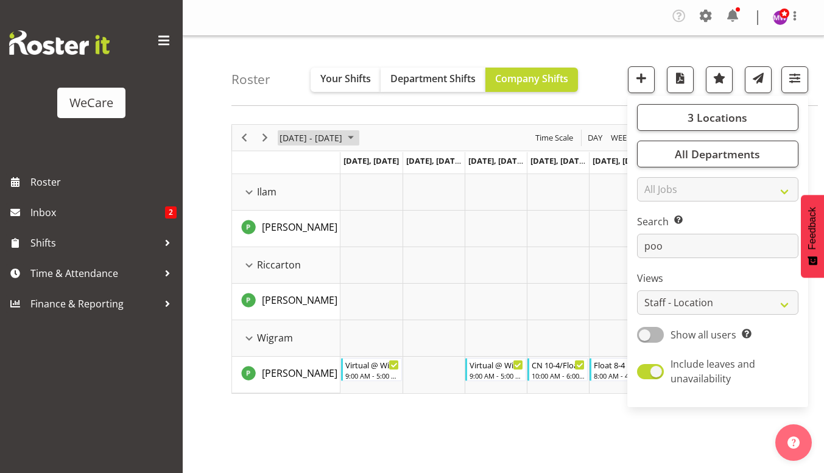
click at [311, 144] on span "[DATE] - [DATE]" at bounding box center [310, 137] width 65 height 15
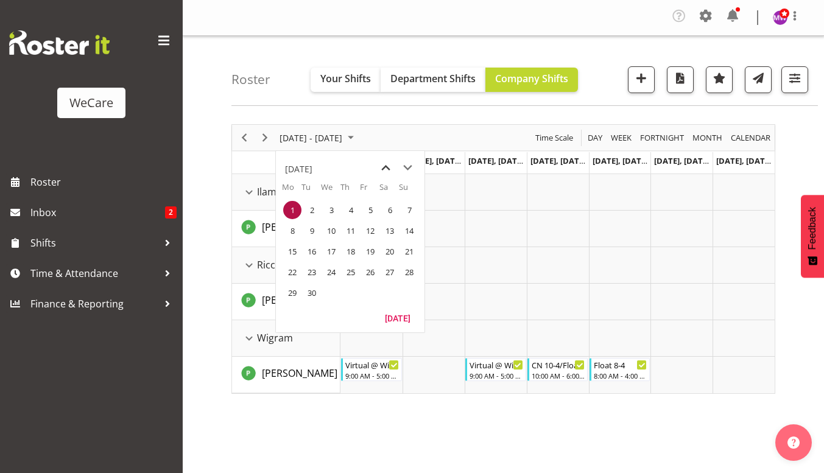
click at [385, 167] on span "previous month" at bounding box center [385, 168] width 21 height 22
click at [287, 295] on span "25" at bounding box center [292, 293] width 18 height 18
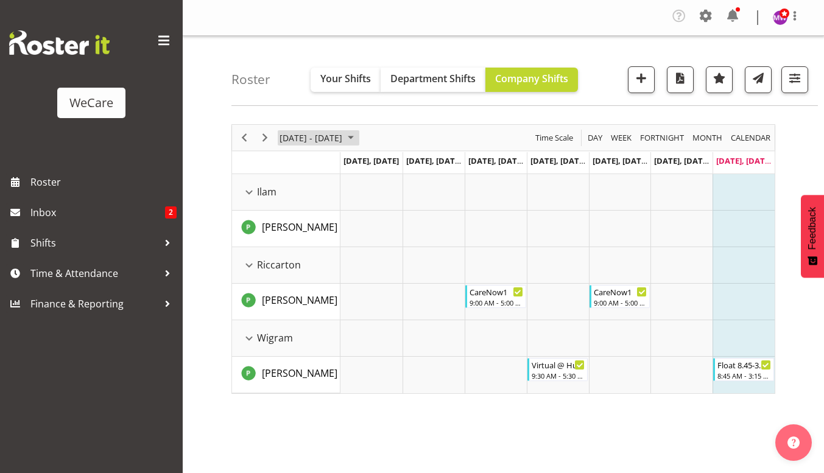
click at [316, 130] on span "[DATE] - [DATE]" at bounding box center [310, 137] width 65 height 15
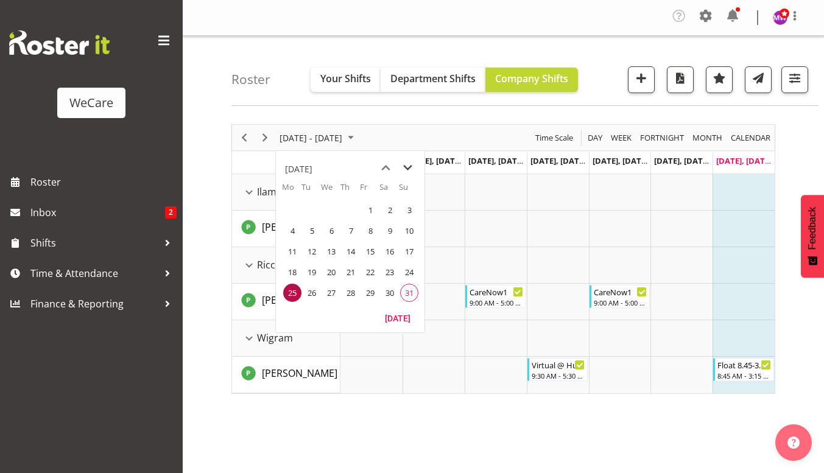
click at [407, 166] on span "next month" at bounding box center [407, 168] width 21 height 22
click at [288, 208] on span "1" at bounding box center [292, 210] width 18 height 18
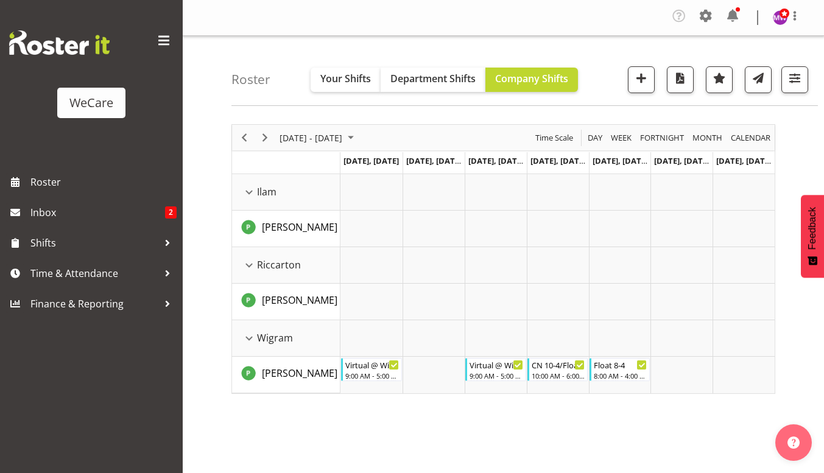
click at [781, 83] on div at bounding box center [790, 79] width 37 height 27
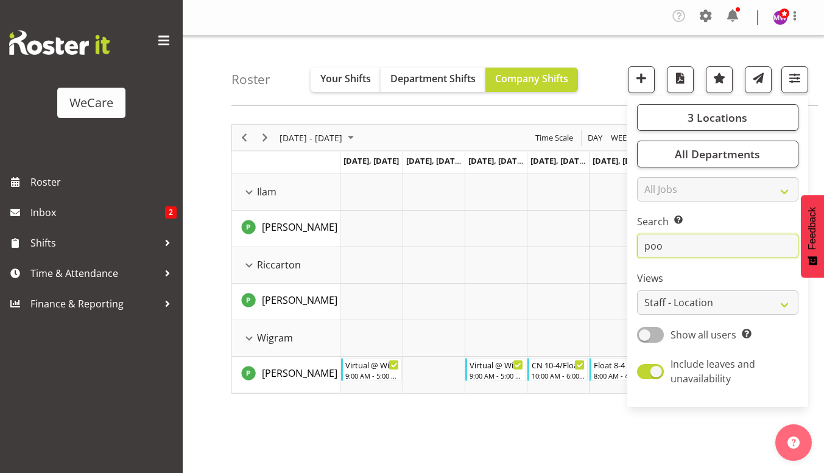
click at [678, 250] on input "poo" at bounding box center [717, 246] width 161 height 24
type input "p"
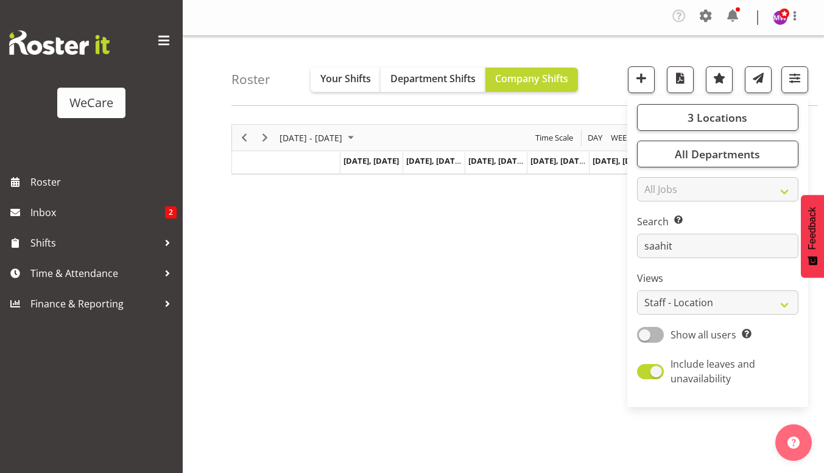
click at [337, 242] on div "[DATE] - [DATE] [DATE] Day Week Fortnight Month calendar Month Agenda Time Scal…" at bounding box center [527, 358] width 593 height 487
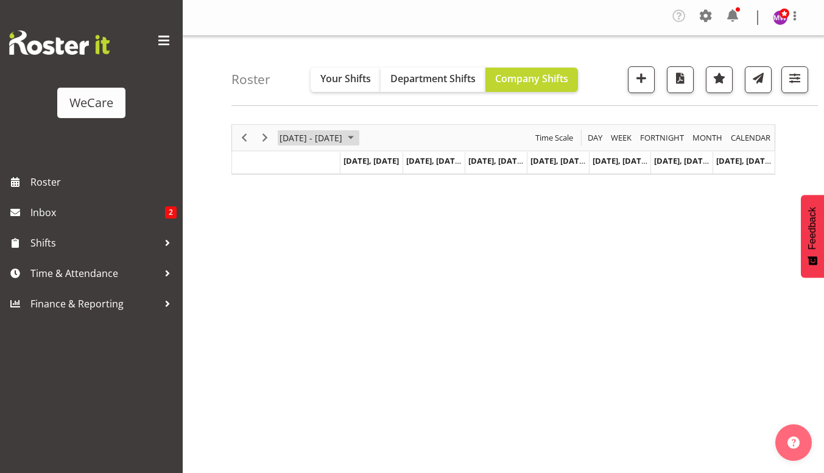
click at [315, 135] on span "[DATE] - [DATE]" at bounding box center [310, 137] width 65 height 15
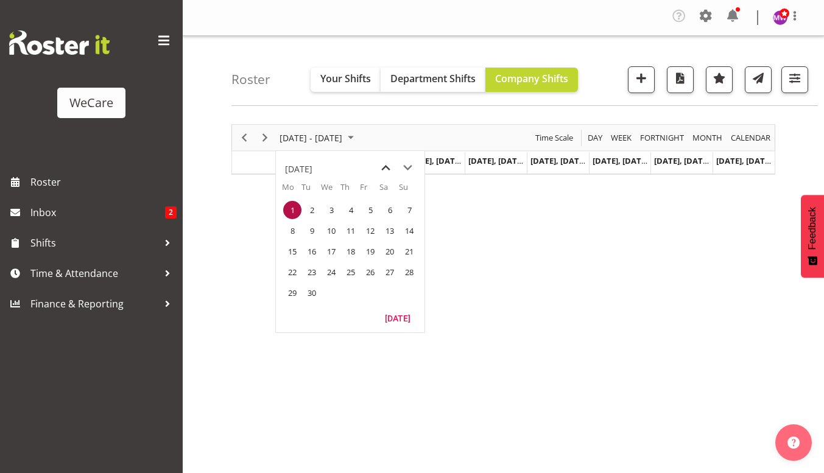
click at [383, 167] on span "previous month" at bounding box center [385, 168] width 21 height 22
click at [300, 297] on span "25" at bounding box center [292, 293] width 18 height 18
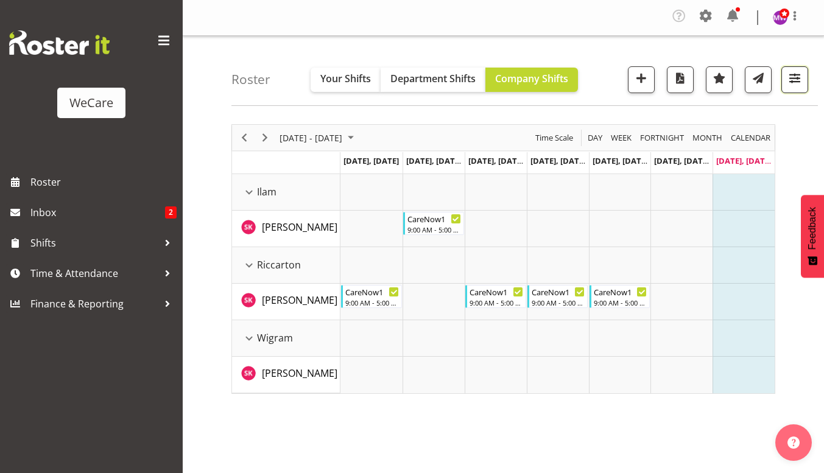
click at [800, 84] on span "button" at bounding box center [795, 78] width 16 height 16
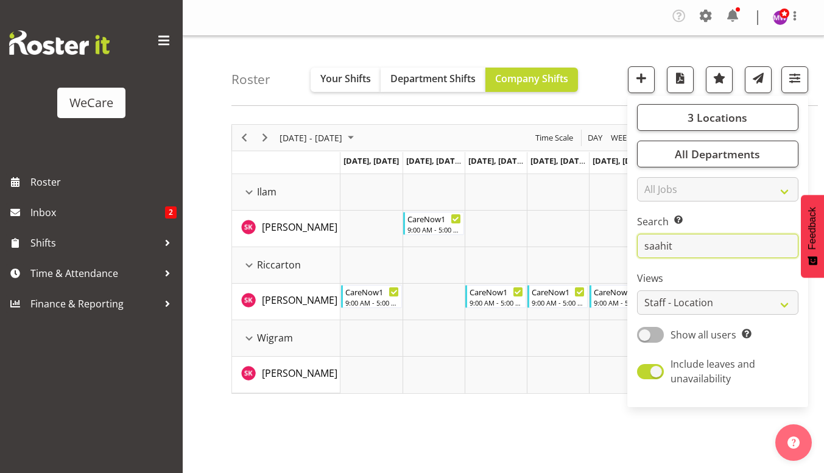
click at [694, 246] on input "saahit" at bounding box center [717, 246] width 161 height 24
type input "s"
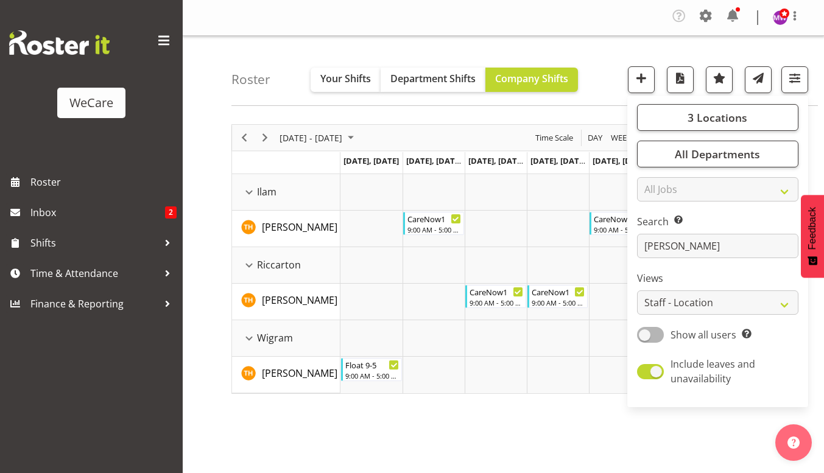
click at [283, 30] on div "Company Settings Roles & Skills Tasks Jobs Employees Locations & Departments Ac…" at bounding box center [503, 18] width 641 height 36
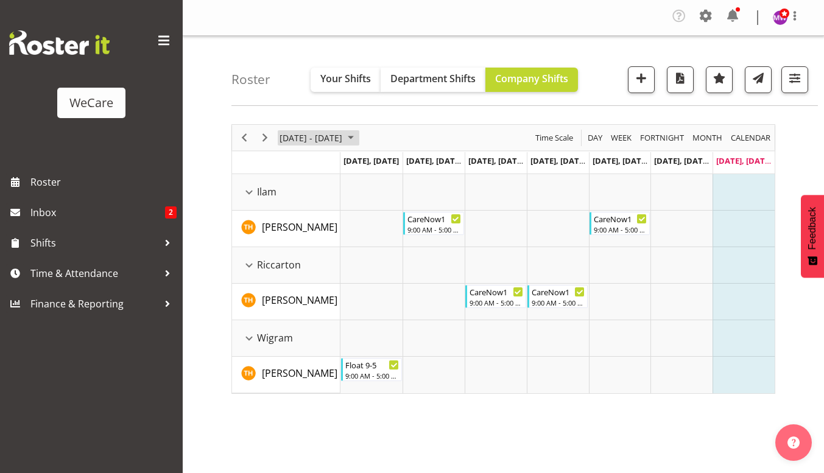
click at [308, 136] on span "[DATE] - [DATE]" at bounding box center [310, 137] width 65 height 15
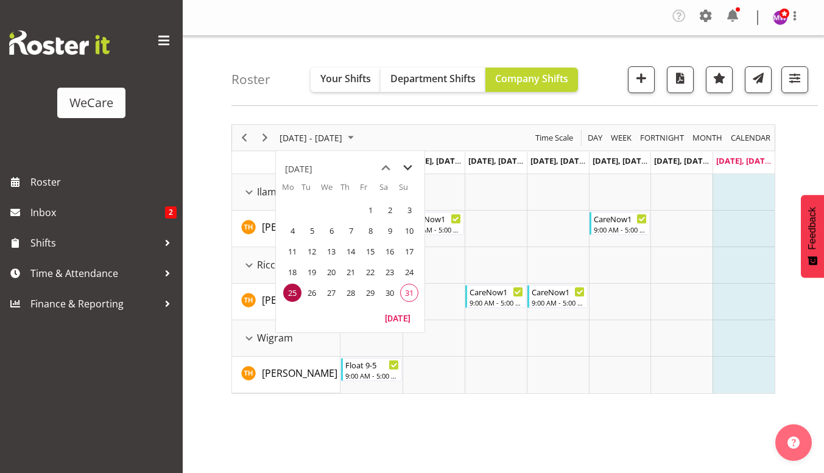
click at [402, 168] on span "next month" at bounding box center [407, 168] width 21 height 22
click at [296, 209] on span "1" at bounding box center [292, 210] width 18 height 18
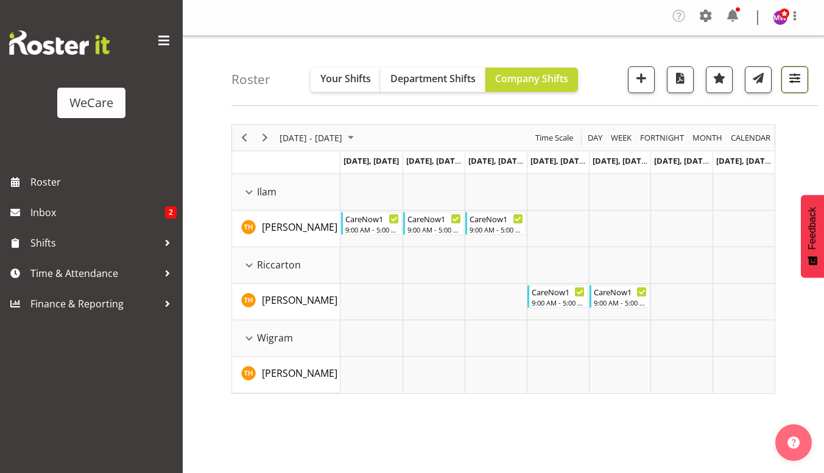
click at [801, 83] on span "button" at bounding box center [795, 78] width 16 height 16
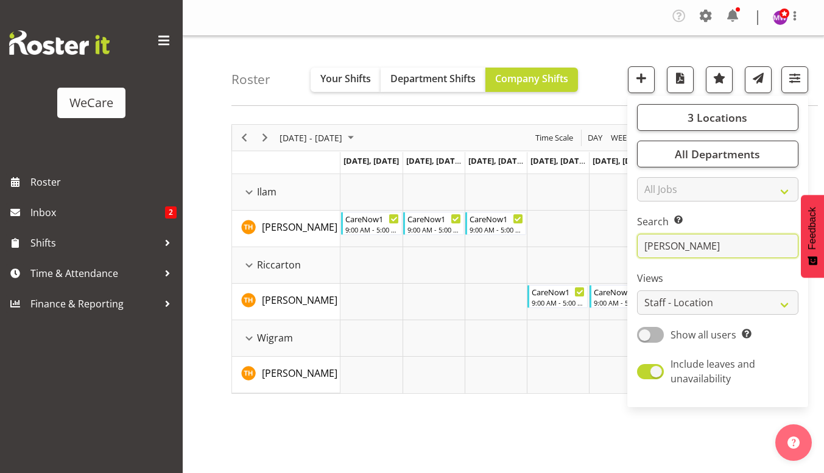
click at [680, 257] on input "[PERSON_NAME]" at bounding box center [717, 246] width 161 height 24
type input "t"
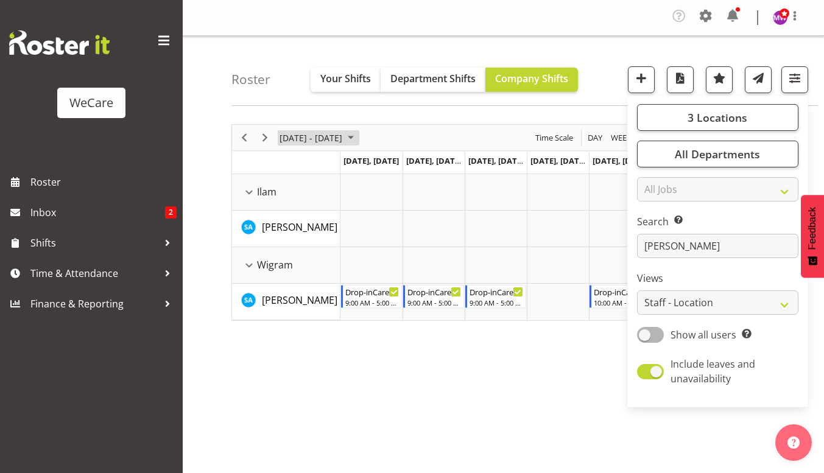
click at [297, 138] on span "[DATE] - [DATE]" at bounding box center [310, 137] width 65 height 15
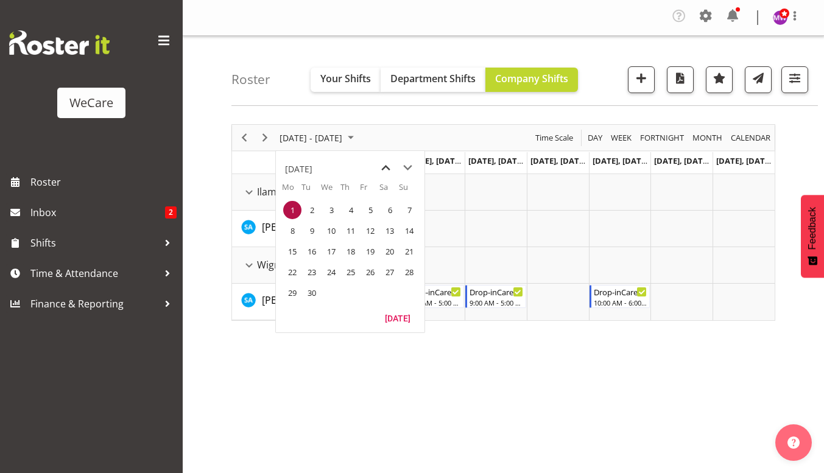
click at [384, 167] on span "previous month" at bounding box center [385, 168] width 21 height 22
click at [291, 290] on span "25" at bounding box center [292, 293] width 18 height 18
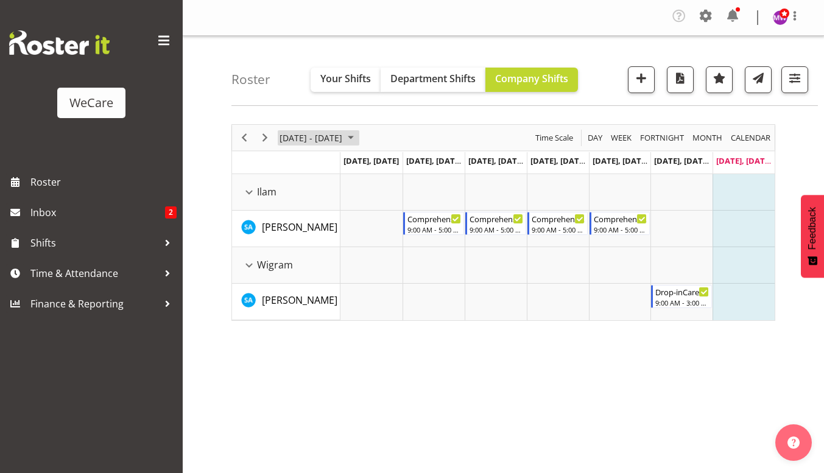
click at [300, 136] on span "[DATE] - [DATE]" at bounding box center [310, 137] width 65 height 15
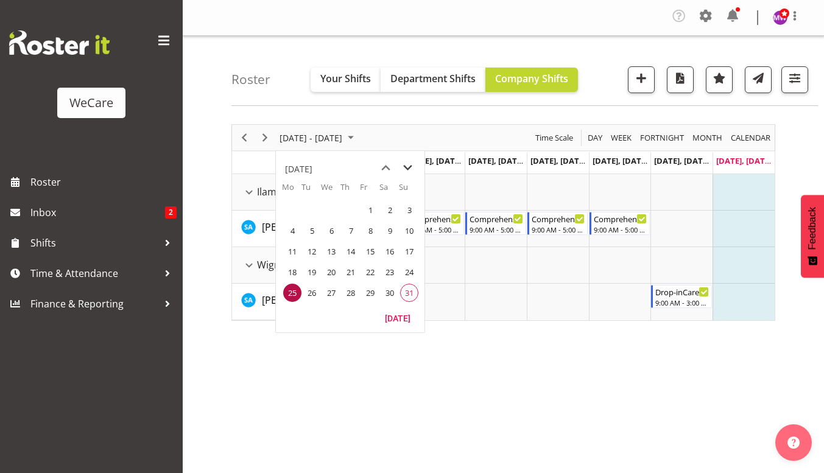
click at [410, 164] on span "next month" at bounding box center [407, 168] width 21 height 22
click at [293, 209] on span "1" at bounding box center [292, 210] width 18 height 18
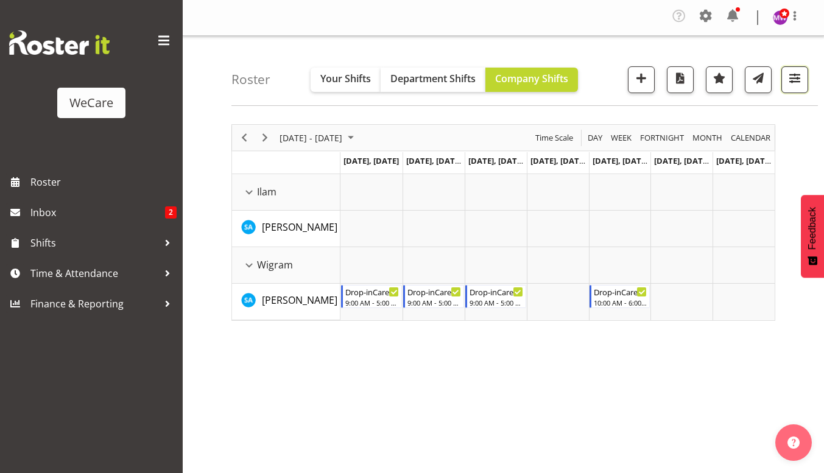
click at [802, 73] on span "button" at bounding box center [795, 78] width 16 height 16
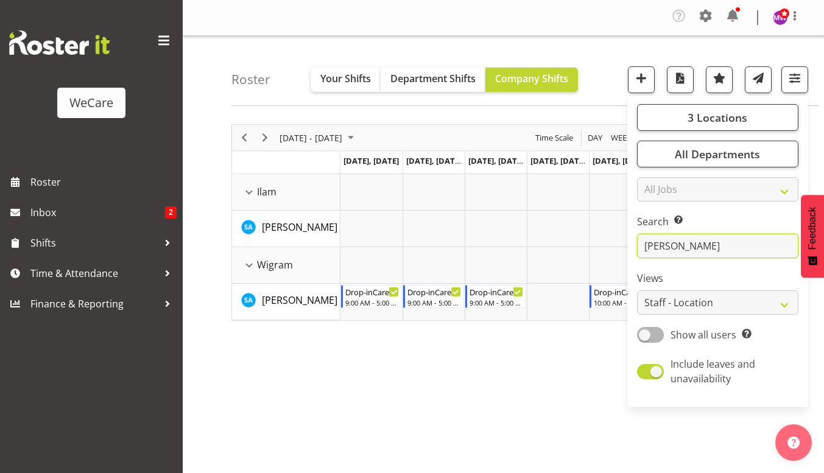
click at [693, 248] on input "[PERSON_NAME]" at bounding box center [717, 246] width 161 height 24
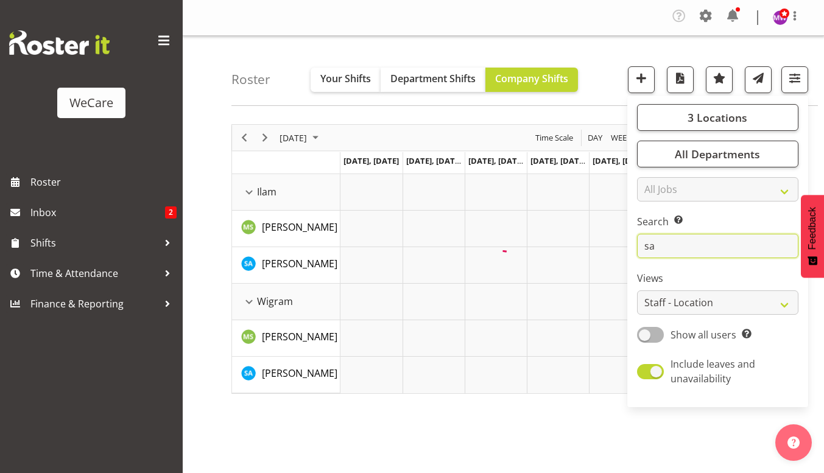
type input "s"
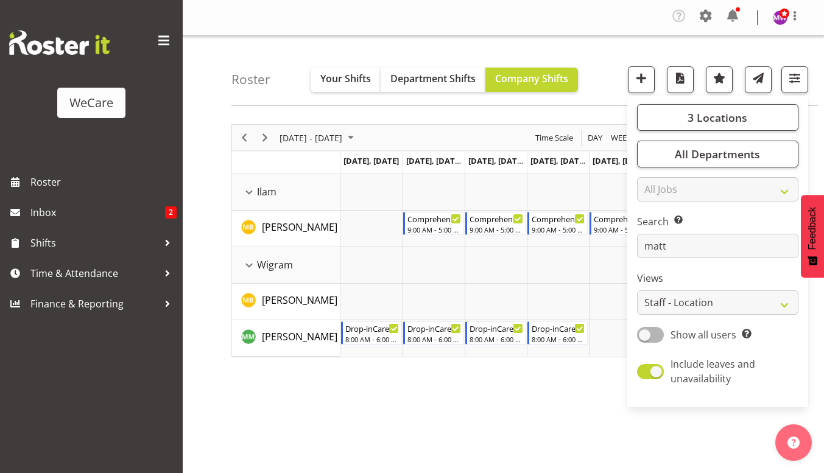
click at [304, 413] on div "[DATE] - [DATE] [DATE] Day Week Fortnight Month calendar Month Agenda Time Scal…" at bounding box center [527, 358] width 593 height 487
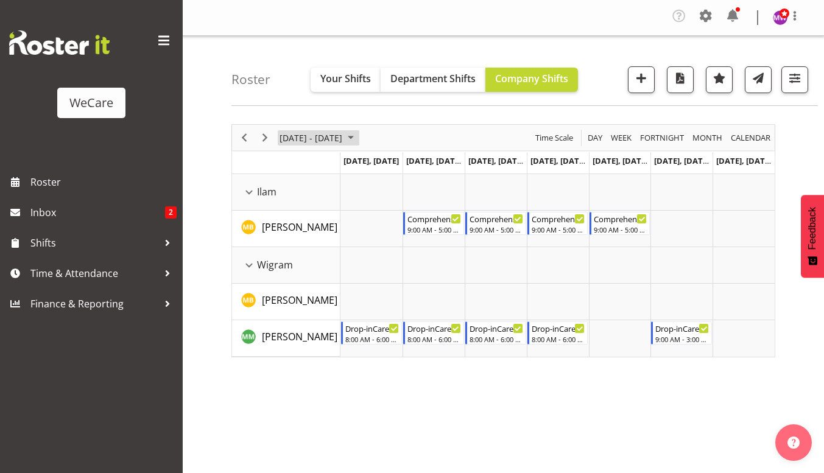
click at [294, 133] on span "[DATE] - [DATE]" at bounding box center [310, 137] width 65 height 15
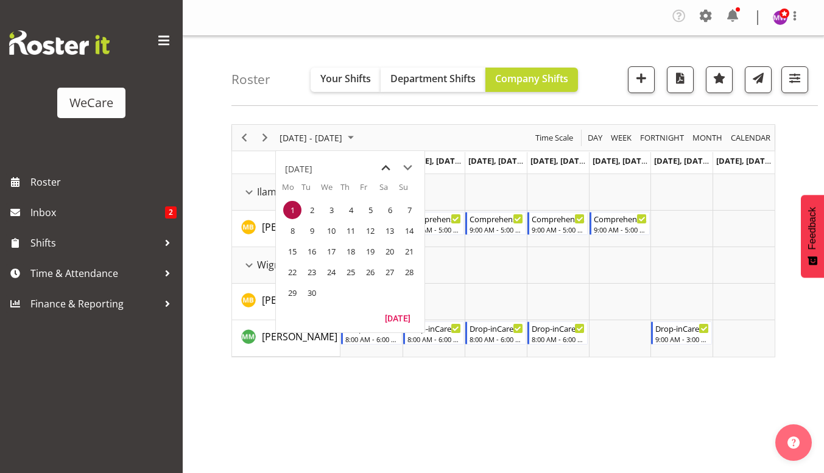
click at [386, 165] on span "previous month" at bounding box center [385, 168] width 21 height 22
click at [297, 292] on span "25" at bounding box center [292, 293] width 18 height 18
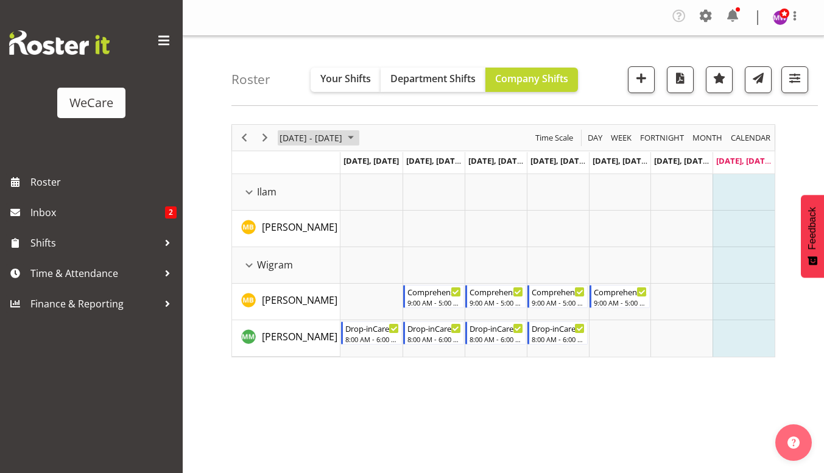
click at [339, 138] on span "[DATE] - [DATE]" at bounding box center [310, 137] width 65 height 15
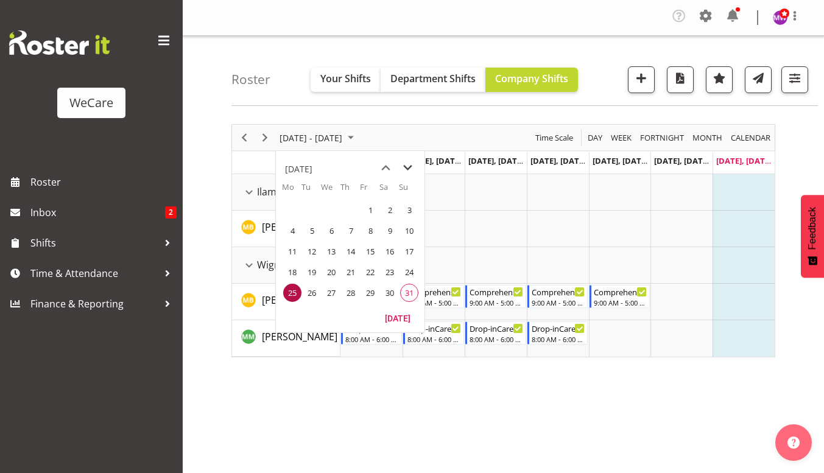
click at [411, 172] on span "next month" at bounding box center [407, 168] width 21 height 22
click at [288, 210] on span "1" at bounding box center [292, 210] width 18 height 18
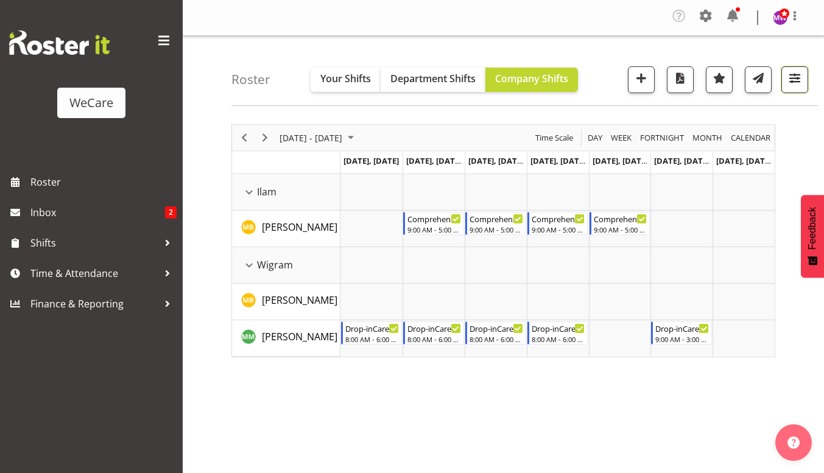
click at [787, 73] on span "button" at bounding box center [795, 78] width 16 height 16
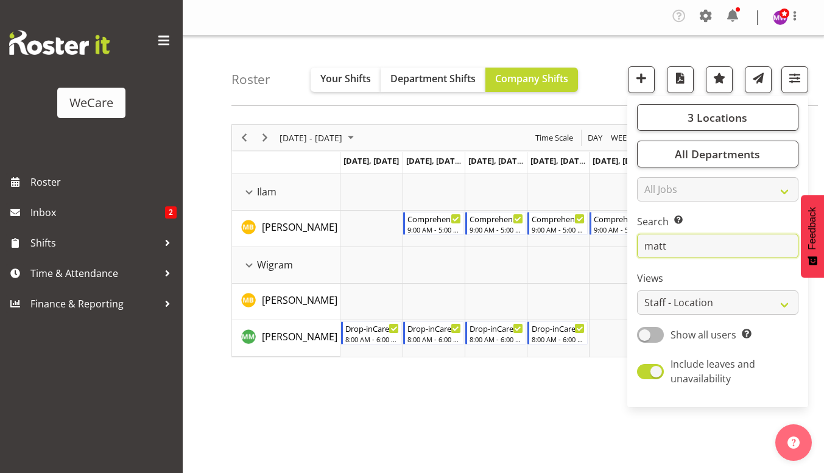
click at [693, 249] on input "matt" at bounding box center [717, 246] width 161 height 24
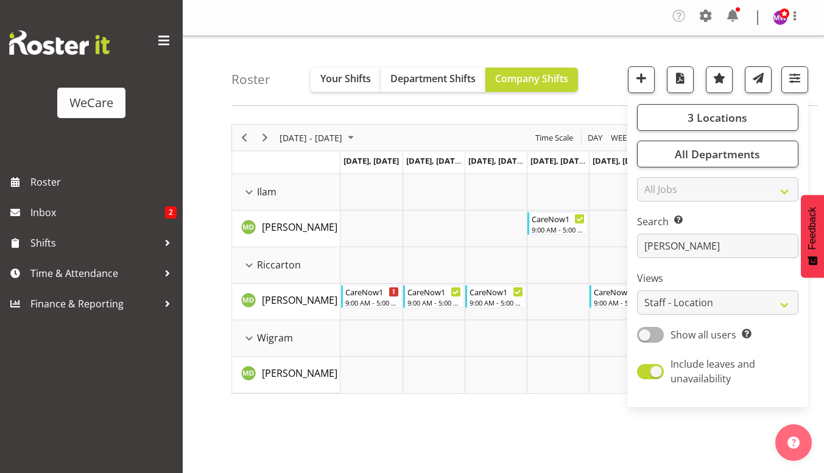
click at [436, 418] on div "[DATE] - [DATE] [DATE] Day Week Fortnight Month calendar Month Agenda Time Scal…" at bounding box center [527, 358] width 593 height 487
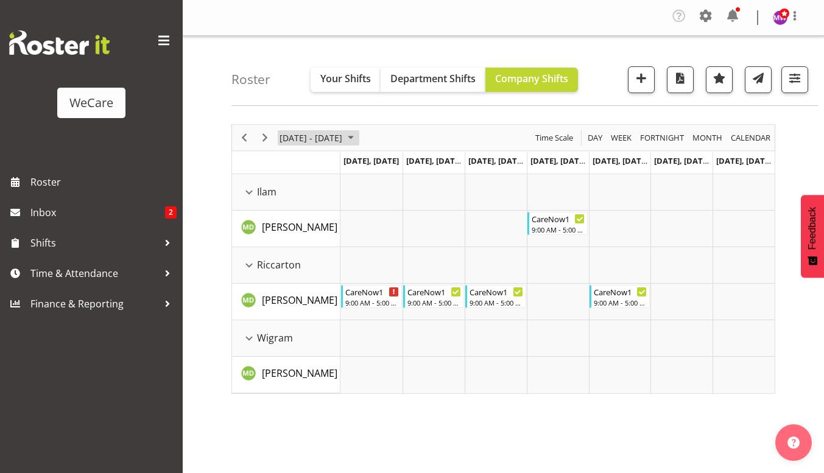
click at [317, 133] on span "[DATE] - [DATE]" at bounding box center [310, 137] width 65 height 15
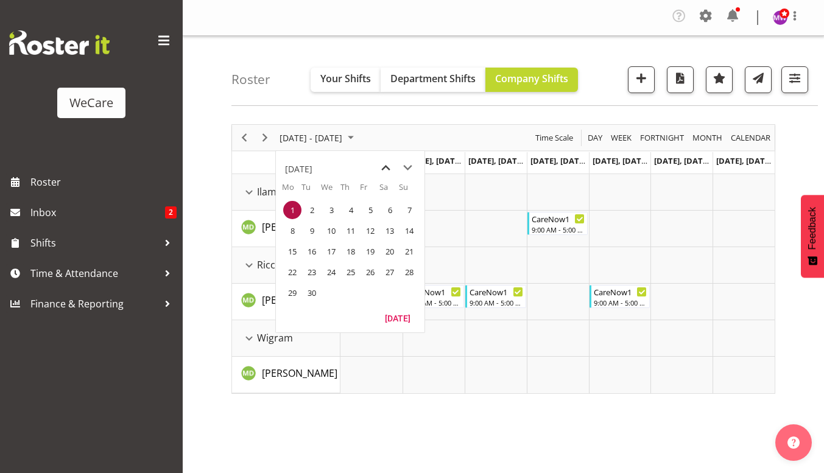
click at [379, 169] on span "previous month" at bounding box center [385, 168] width 21 height 22
click at [294, 290] on span "25" at bounding box center [292, 293] width 18 height 18
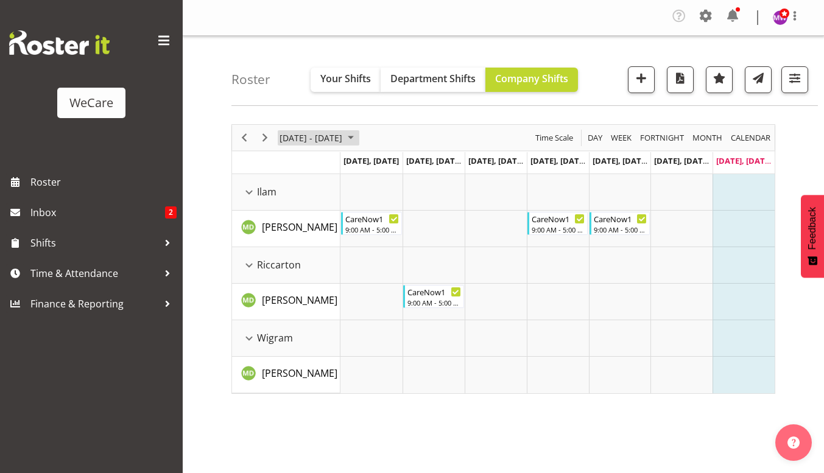
click at [334, 139] on span "[DATE] - [DATE]" at bounding box center [310, 137] width 65 height 15
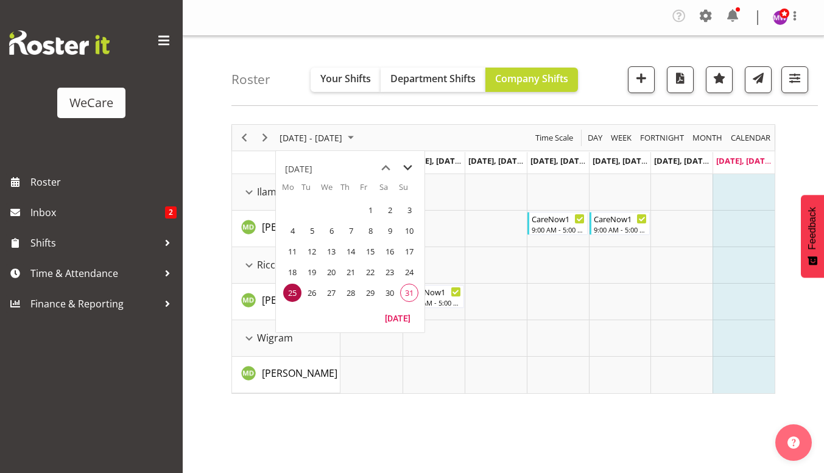
click at [407, 161] on span "next month" at bounding box center [407, 168] width 21 height 22
click at [289, 213] on span "1" at bounding box center [292, 210] width 18 height 18
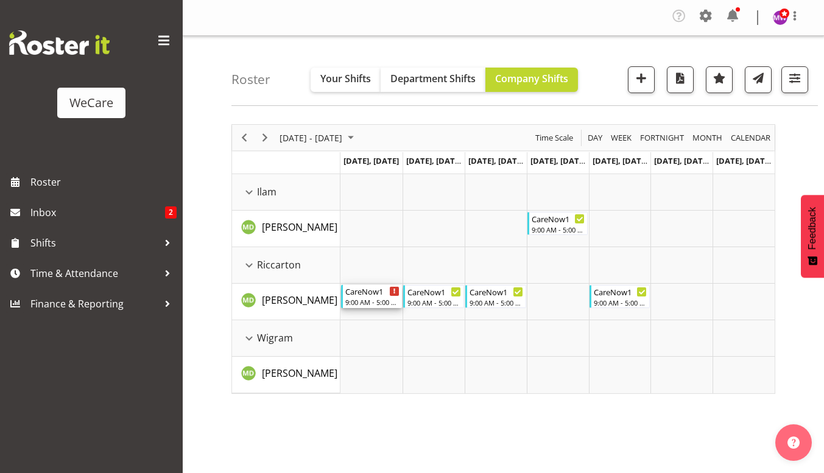
click at [381, 292] on div "CareNow1" at bounding box center [372, 291] width 54 height 12
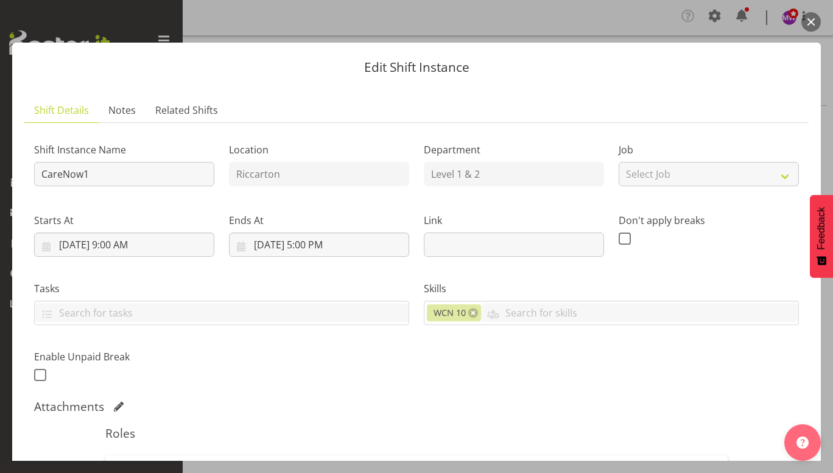
click at [806, 23] on button "button" at bounding box center [810, 21] width 19 height 19
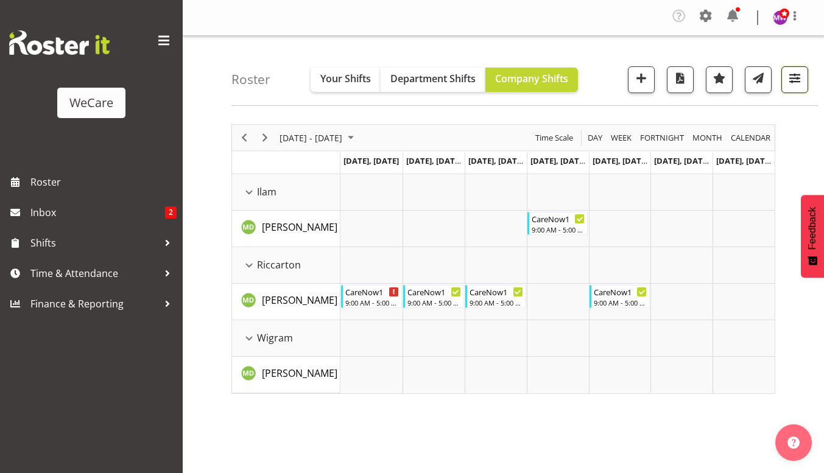
click at [799, 88] on button "button" at bounding box center [794, 79] width 27 height 27
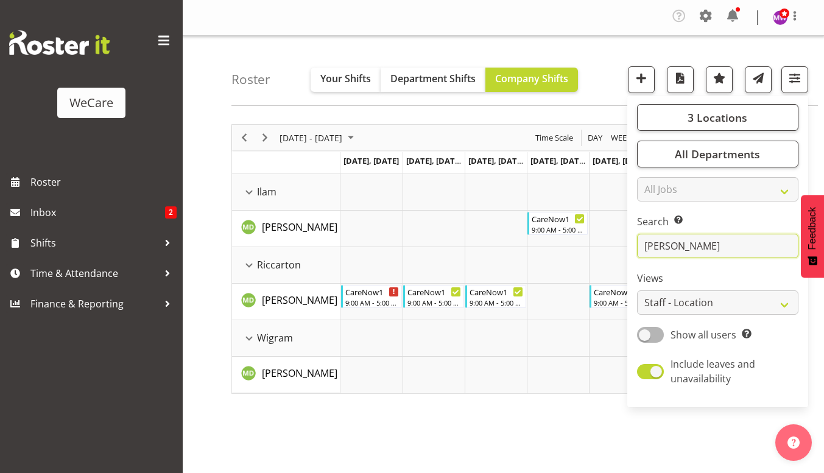
click at [682, 253] on input "[PERSON_NAME]" at bounding box center [717, 246] width 161 height 24
type input "m"
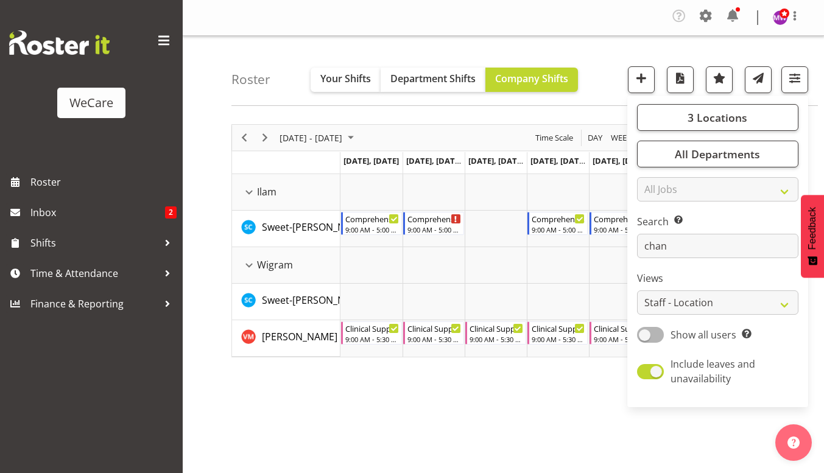
drag, startPoint x: 359, startPoint y: 434, endPoint x: 366, endPoint y: 433, distance: 6.8
click at [359, 434] on div "[DATE] - [DATE] [DATE] Day Week Fortnight Month calendar Month Agenda Time Scal…" at bounding box center [527, 358] width 593 height 487
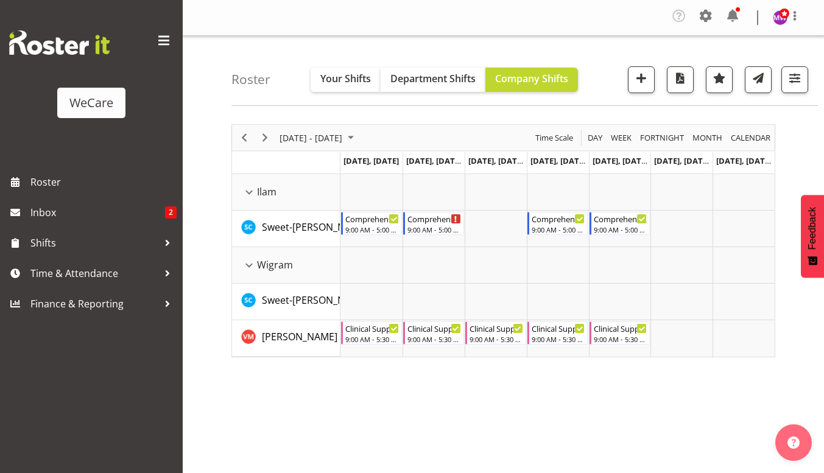
click at [333, 128] on div "[DATE] - [DATE]" at bounding box center [318, 138] width 86 height 26
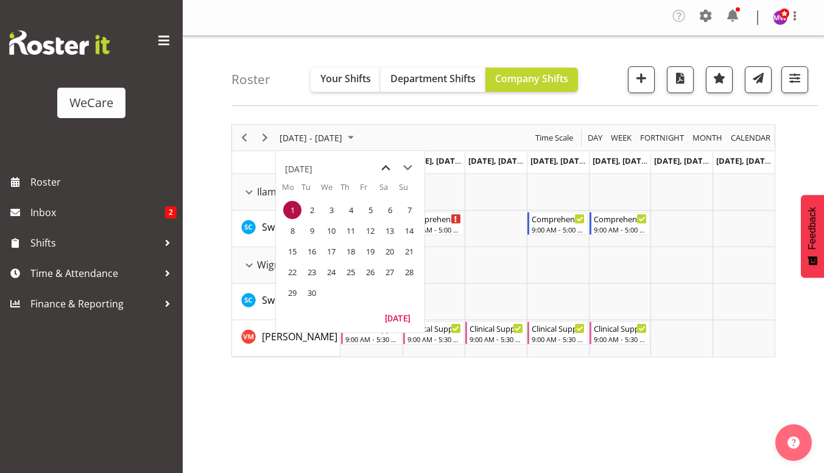
click at [382, 167] on span "previous month" at bounding box center [385, 168] width 21 height 22
click at [292, 291] on span "25" at bounding box center [292, 293] width 18 height 18
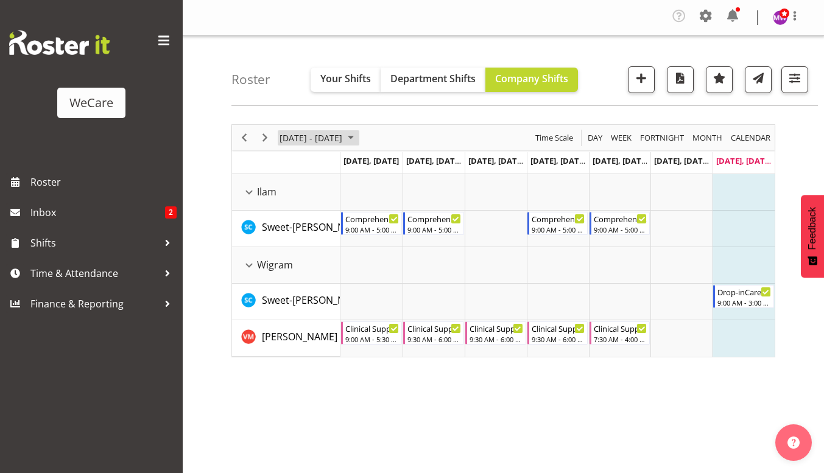
click at [305, 131] on span "[DATE] - [DATE]" at bounding box center [310, 137] width 65 height 15
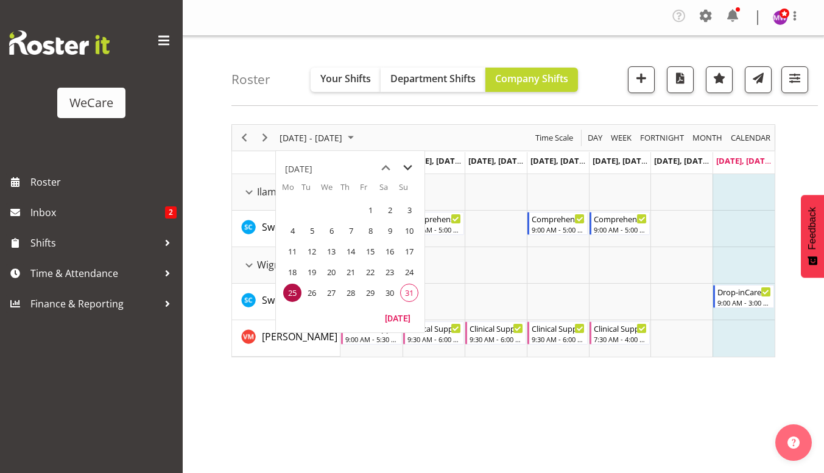
click at [407, 167] on span "next month" at bounding box center [407, 168] width 21 height 22
click at [297, 211] on span "1" at bounding box center [292, 210] width 18 height 18
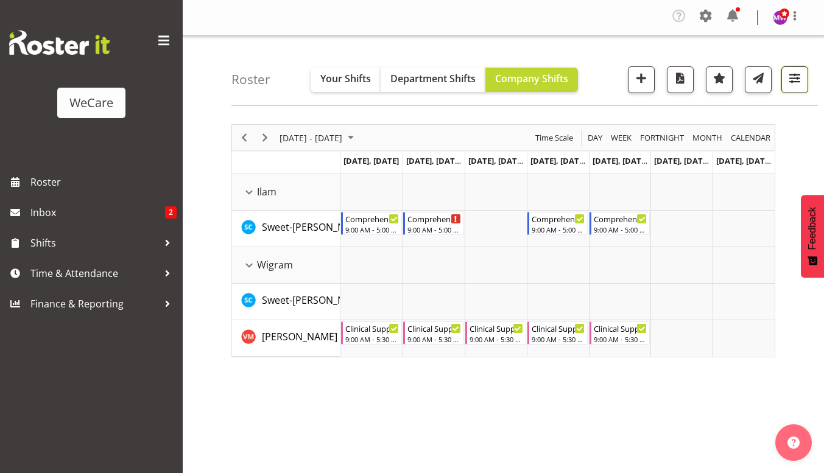
click at [784, 79] on button "button" at bounding box center [794, 79] width 27 height 27
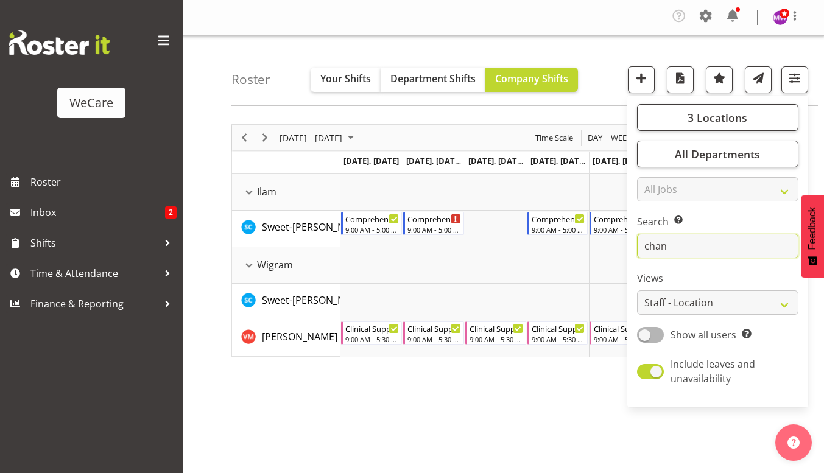
click at [717, 249] on input "chan" at bounding box center [717, 246] width 161 height 24
type input "c"
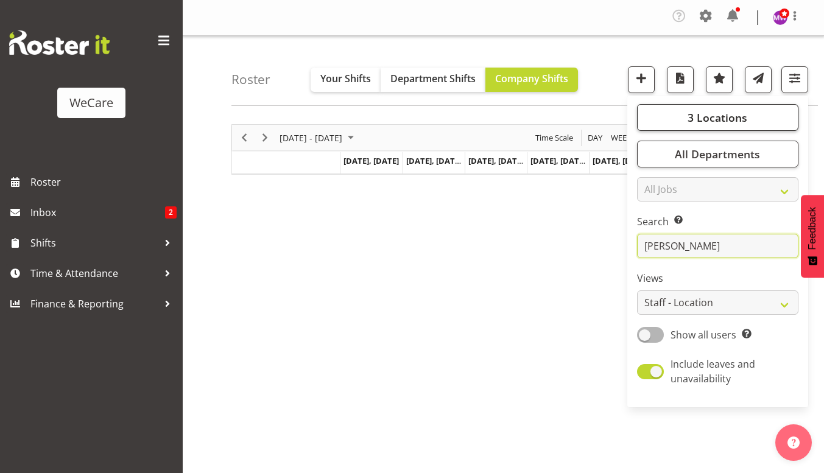
type input "[PERSON_NAME]"
click at [739, 121] on span "3 Locations" at bounding box center [718, 117] width 60 height 15
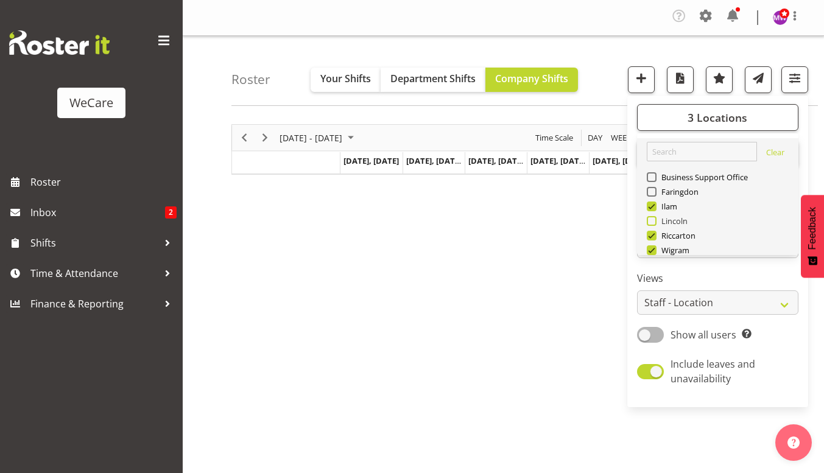
click at [652, 222] on span at bounding box center [652, 221] width 10 height 10
click at [652, 222] on input "Lincoln" at bounding box center [651, 221] width 8 height 8
checkbox input "true"
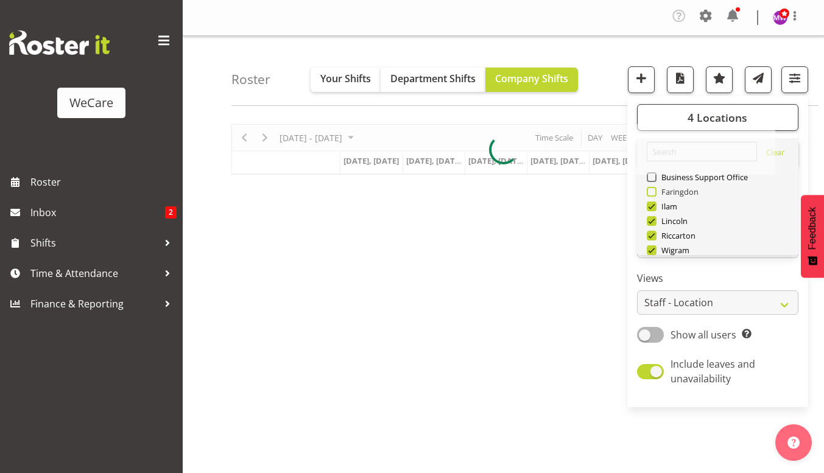
click at [652, 192] on span at bounding box center [652, 192] width 10 height 10
click at [652, 192] on input "Faringdon" at bounding box center [651, 192] width 8 height 8
checkbox input "true"
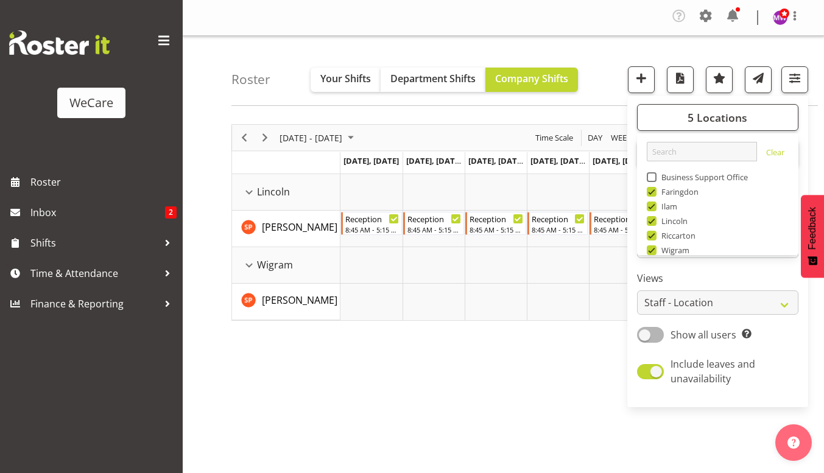
click at [479, 49] on div "Roster Your Shifts Department Shifts Company Shifts 5 Locations Clear Business …" at bounding box center [524, 71] width 586 height 70
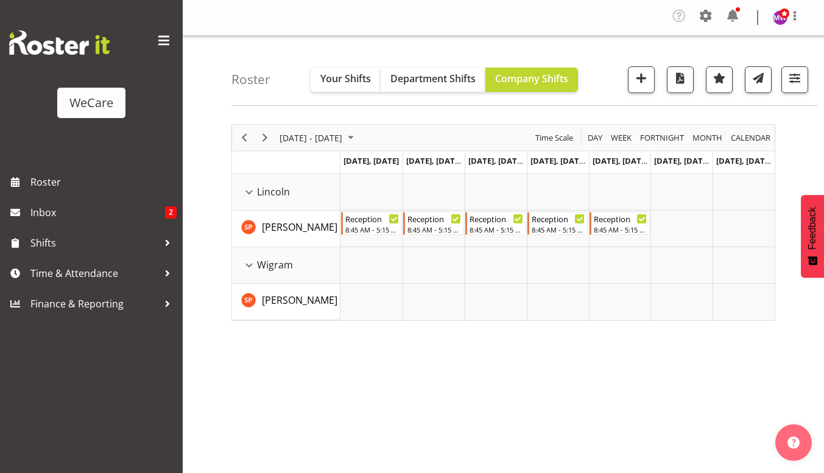
click at [308, 129] on div "[DATE] - [DATE]" at bounding box center [318, 138] width 86 height 26
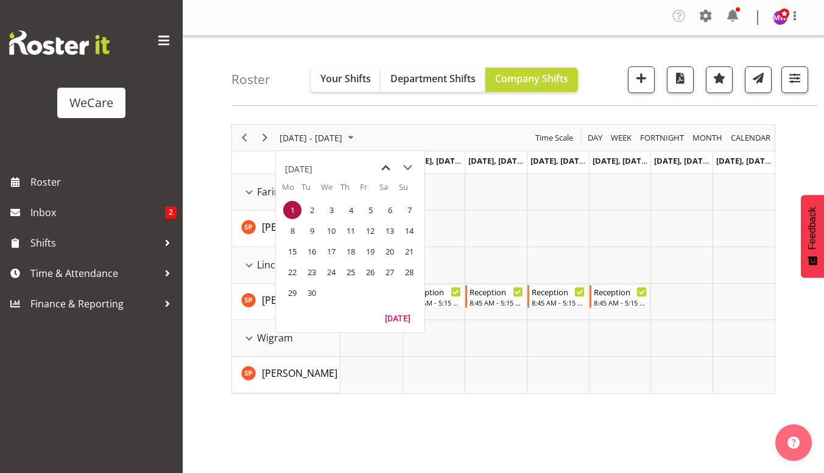
click at [387, 167] on span "previous month" at bounding box center [385, 168] width 21 height 22
click at [292, 290] on span "25" at bounding box center [292, 293] width 18 height 18
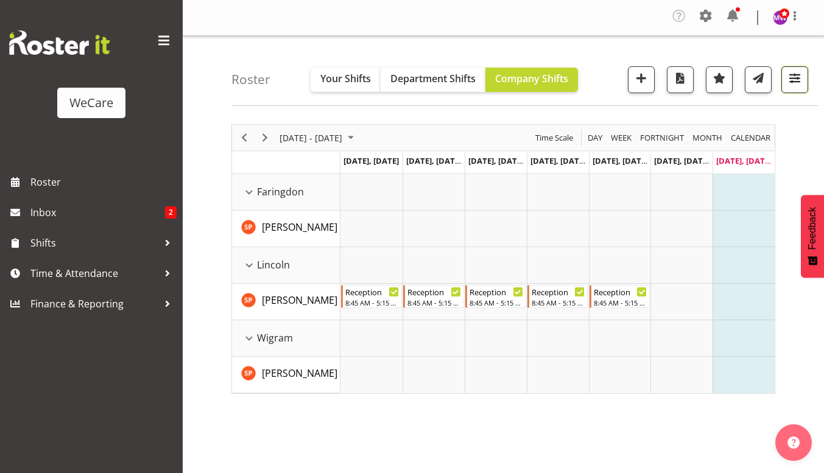
click at [800, 74] on span "button" at bounding box center [795, 78] width 16 height 16
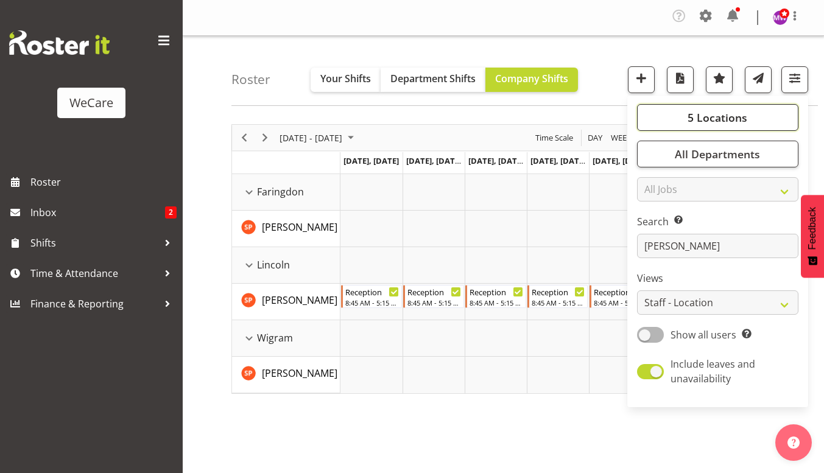
click at [728, 107] on button "5 Locations" at bounding box center [717, 117] width 161 height 27
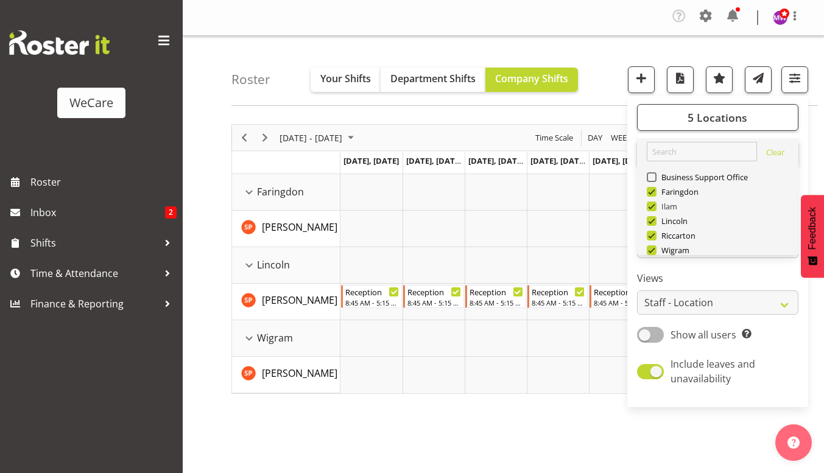
click at [674, 206] on span "Ilam" at bounding box center [667, 207] width 21 height 10
click at [655, 206] on input "Ilam" at bounding box center [651, 207] width 8 height 8
checkbox input "false"
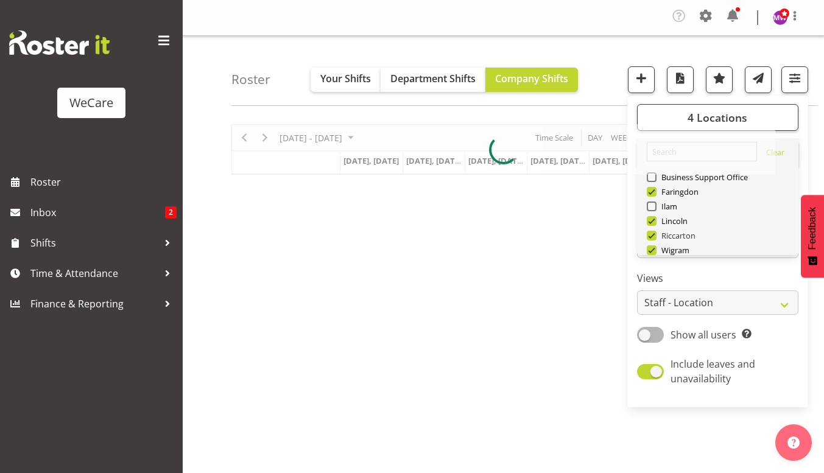
click at [683, 236] on span "Riccarton" at bounding box center [677, 236] width 40 height 10
click at [655, 236] on input "Riccarton" at bounding box center [651, 236] width 8 height 8
checkbox input "false"
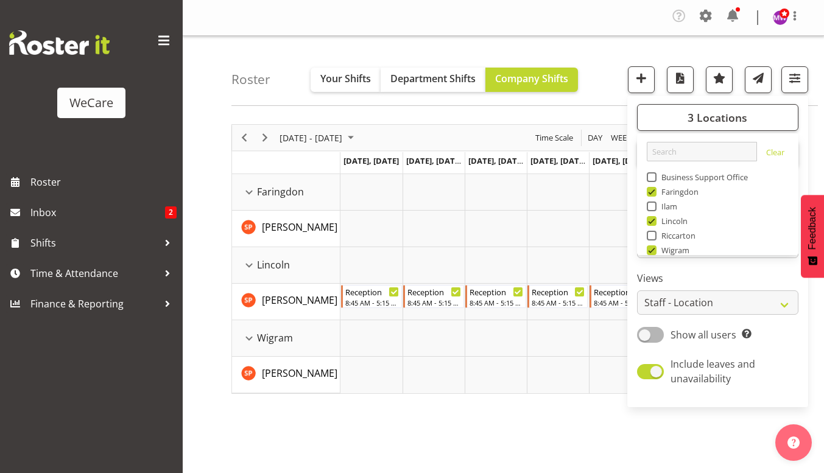
click at [602, 58] on div "Roster Your Shifts Department Shifts Company Shifts 3 Locations Clear Business …" at bounding box center [524, 71] width 586 height 70
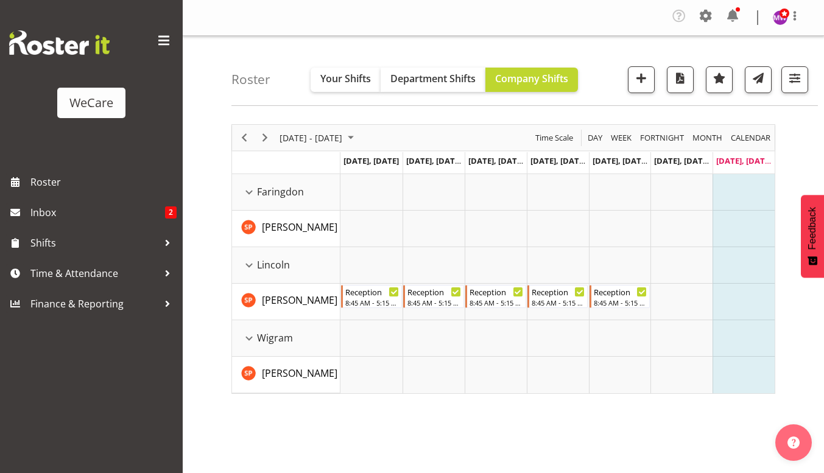
click at [335, 129] on div "[DATE] - [DATE]" at bounding box center [318, 138] width 86 height 26
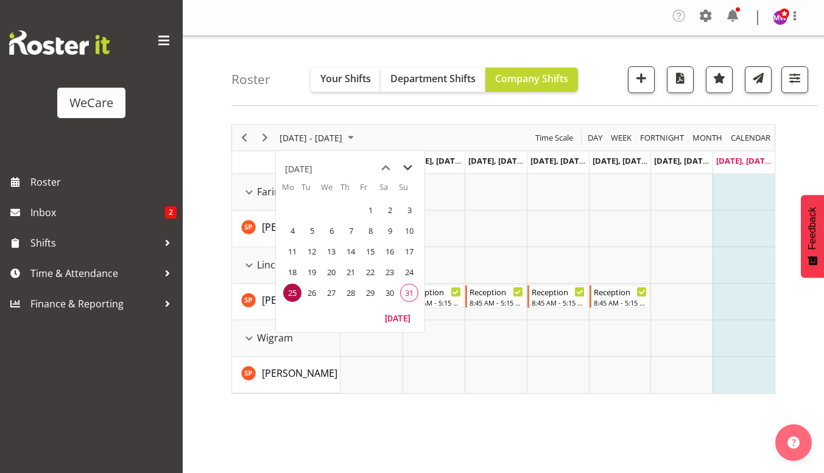
click at [404, 164] on span "next month" at bounding box center [407, 168] width 21 height 22
click at [297, 211] on span "1" at bounding box center [292, 210] width 18 height 18
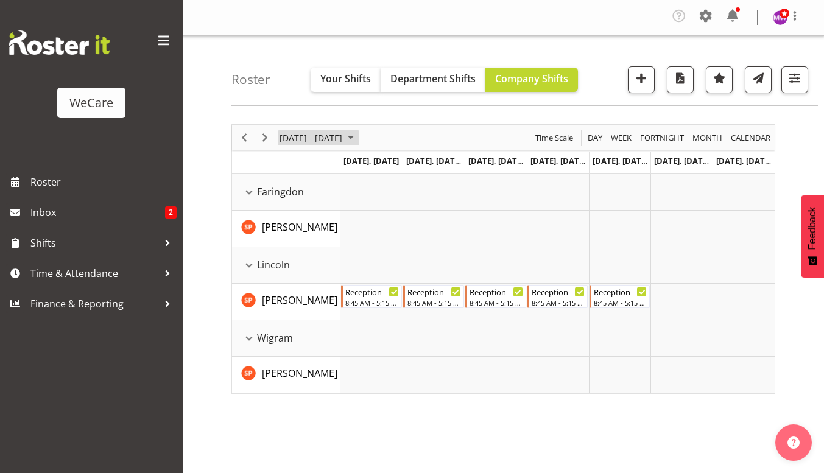
click at [310, 138] on span "[DATE] - [DATE]" at bounding box center [310, 137] width 65 height 15
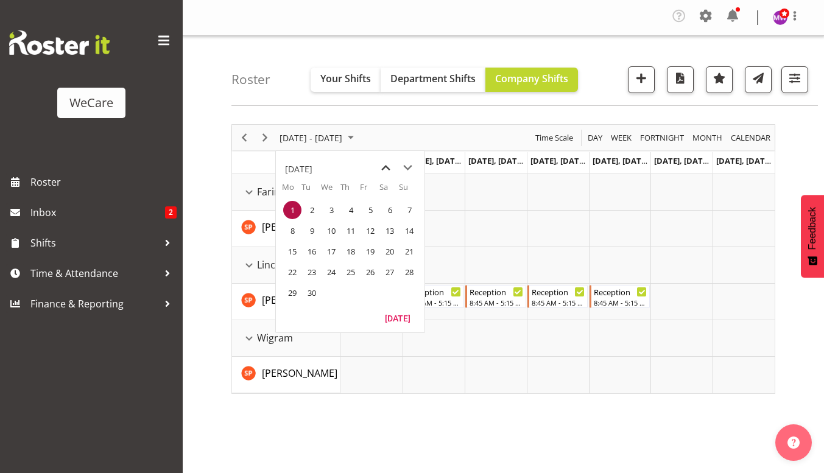
click at [392, 174] on span "previous month" at bounding box center [385, 168] width 21 height 22
click at [291, 295] on span "25" at bounding box center [292, 293] width 18 height 18
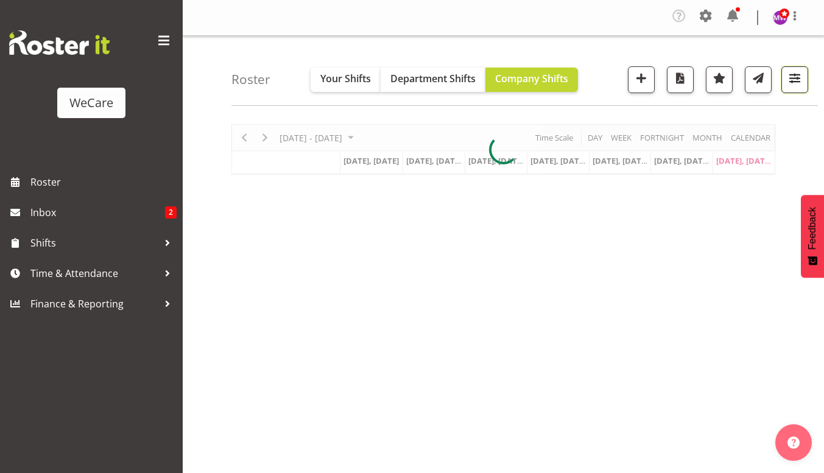
click at [797, 75] on span "button" at bounding box center [795, 78] width 16 height 16
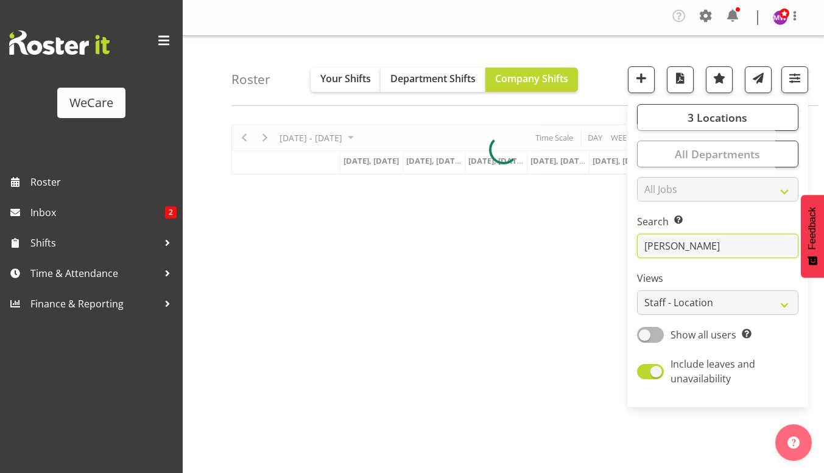
click at [707, 241] on input "[PERSON_NAME]" at bounding box center [717, 246] width 161 height 24
type input "s"
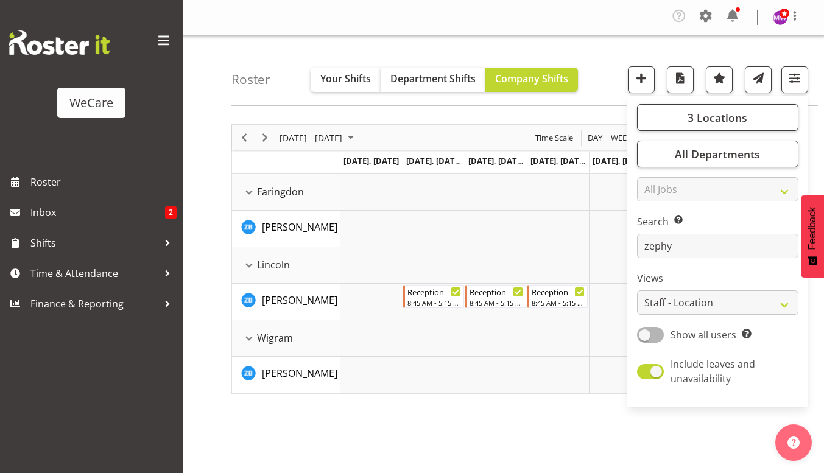
click at [451, 447] on div "[DATE] - [DATE] [DATE] Day Week Fortnight Month calendar Month Agenda Time Scal…" at bounding box center [527, 358] width 593 height 487
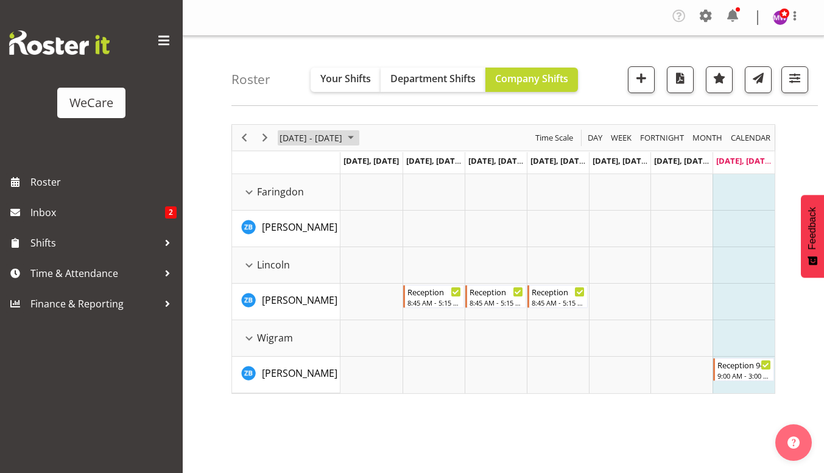
click at [321, 139] on span "[DATE] - [DATE]" at bounding box center [310, 137] width 65 height 15
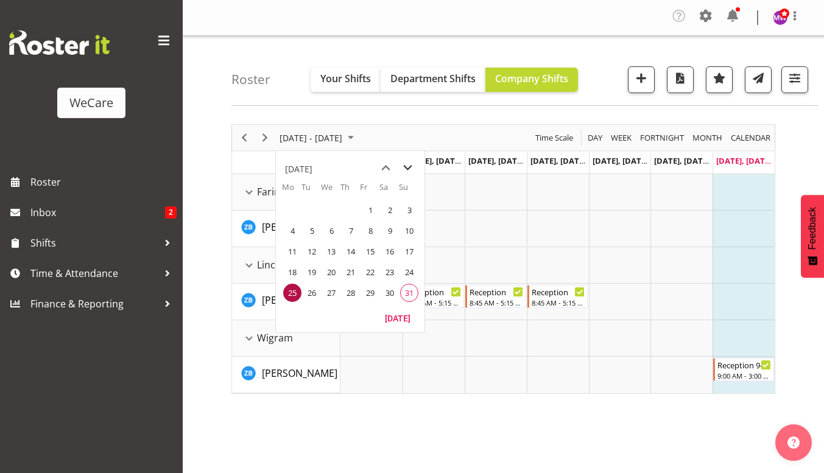
click at [404, 166] on span "next month" at bounding box center [407, 168] width 21 height 22
click at [295, 211] on span "1" at bounding box center [292, 210] width 18 height 18
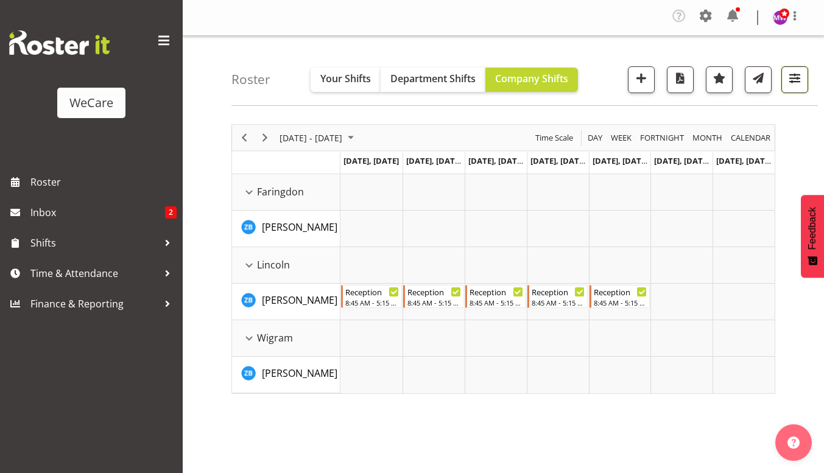
click at [802, 80] on span "button" at bounding box center [795, 78] width 16 height 16
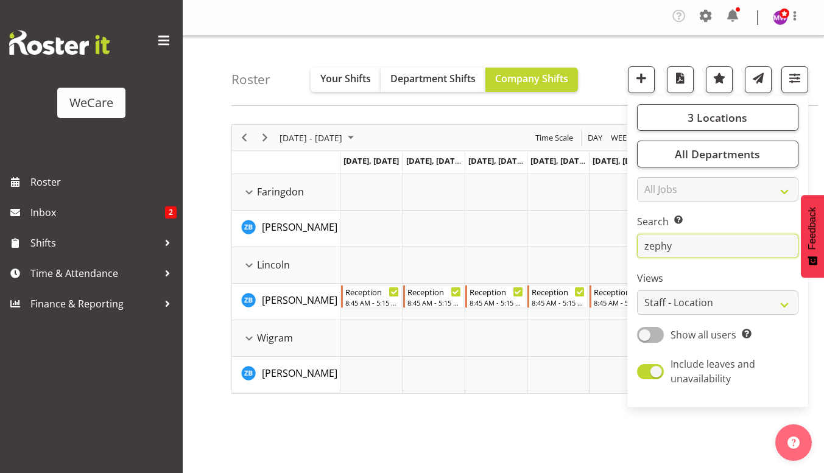
click at [713, 246] on input "zephy" at bounding box center [717, 246] width 161 height 24
type input "z"
click at [485, 415] on div "[DATE] - [DATE] [DATE] Day Week Fortnight Month calendar Month Agenda Time Scal…" at bounding box center [527, 358] width 593 height 487
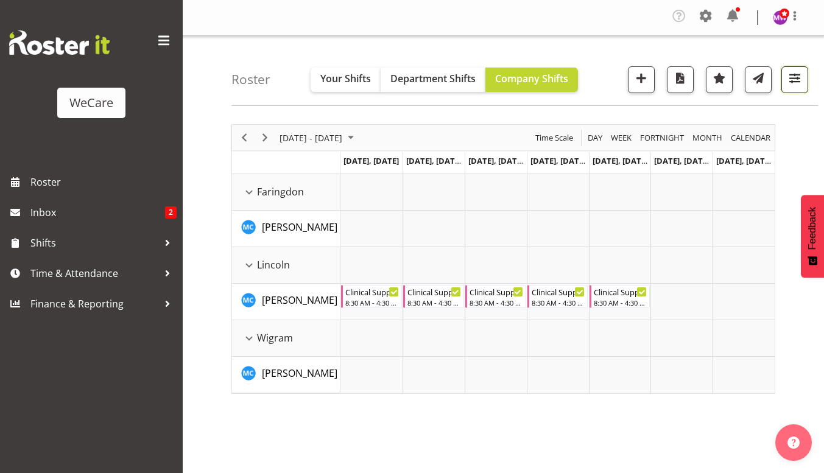
click at [793, 86] on span "button" at bounding box center [795, 78] width 16 height 16
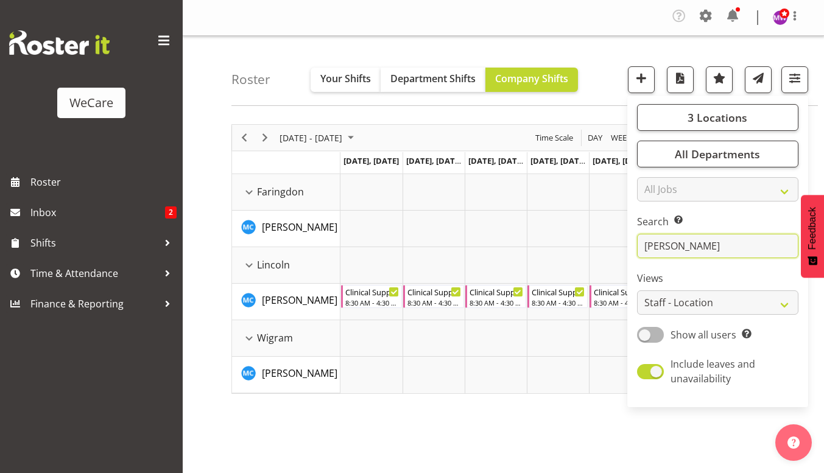
click at [722, 243] on input "[PERSON_NAME]" at bounding box center [717, 246] width 161 height 24
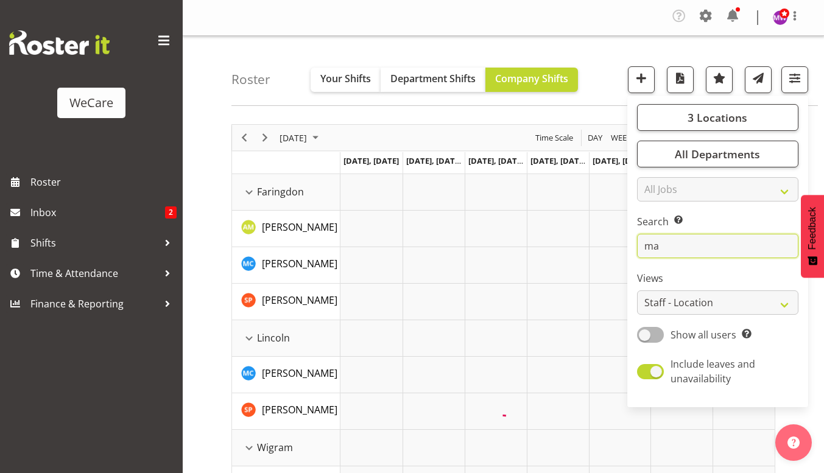
type input "m"
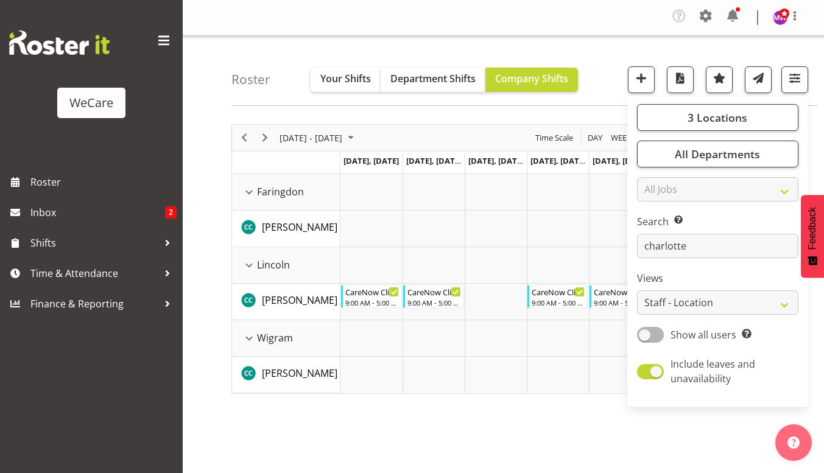
drag, startPoint x: 498, startPoint y: 453, endPoint x: 499, endPoint y: 431, distance: 22.0
click at [498, 452] on div "[DATE] - [DATE] [DATE] Day Week Fortnight Month calendar Month Agenda Time Scal…" at bounding box center [527, 358] width 593 height 487
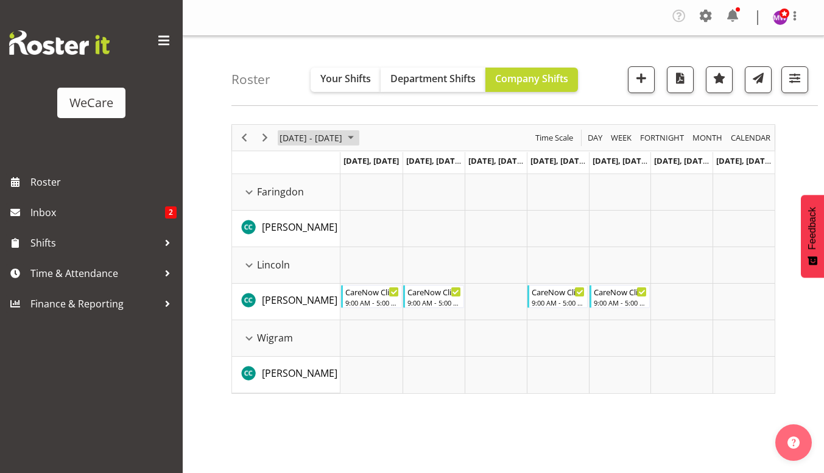
click at [332, 136] on span "[DATE] - [DATE]" at bounding box center [310, 137] width 65 height 15
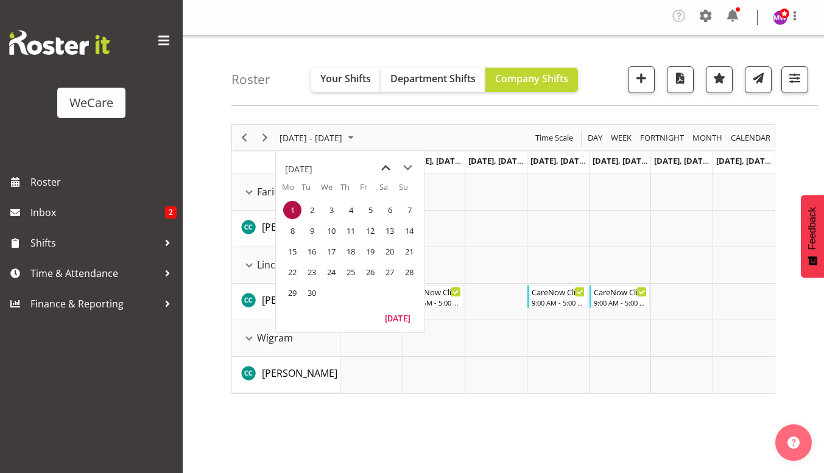
click at [385, 167] on span "previous month" at bounding box center [385, 168] width 21 height 22
click at [292, 295] on span "25" at bounding box center [292, 293] width 18 height 18
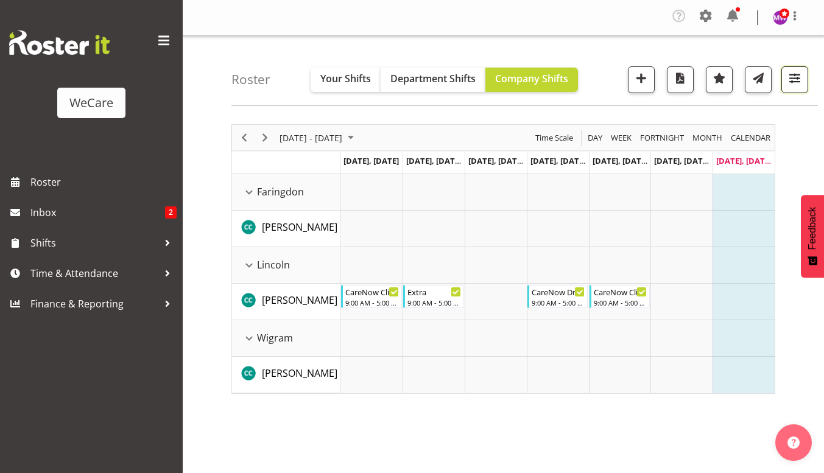
click at [800, 79] on span "button" at bounding box center [795, 78] width 16 height 16
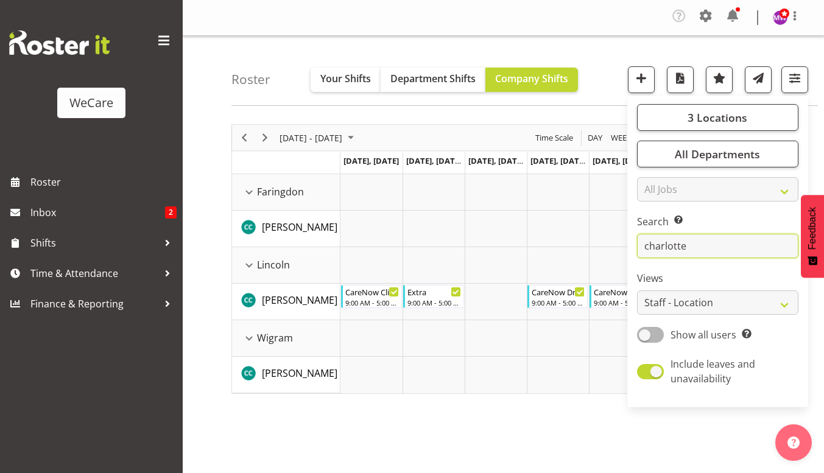
click at [716, 240] on input "charlotte" at bounding box center [717, 246] width 161 height 24
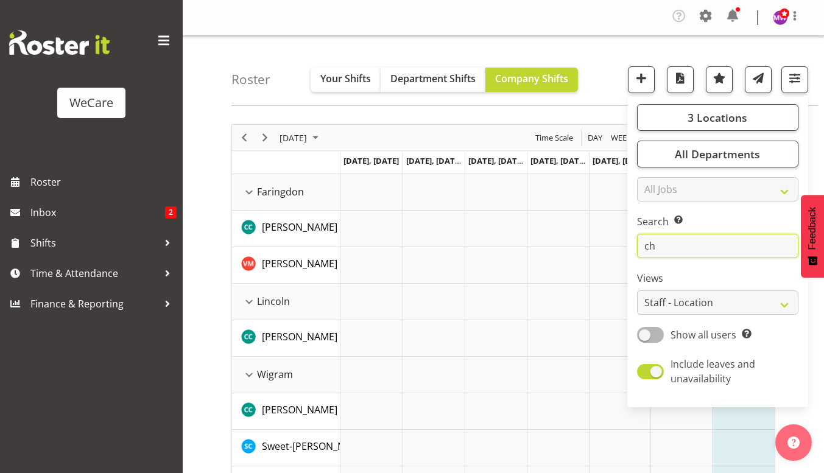
type input "c"
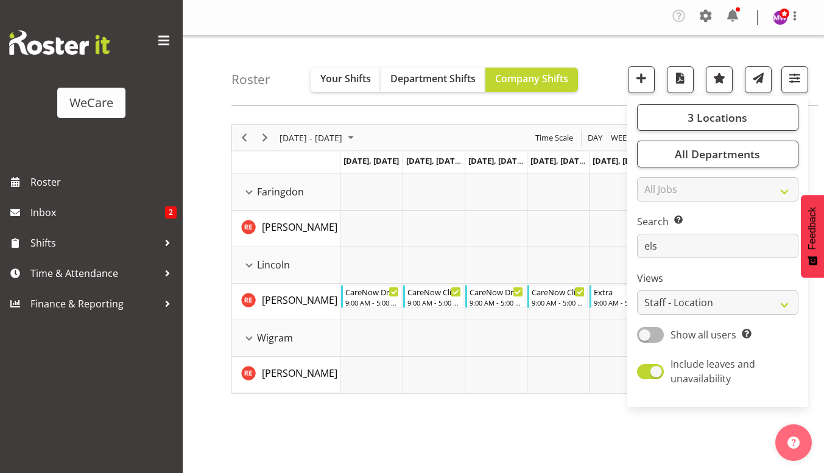
click at [491, 427] on div "[DATE] - [DATE] [DATE] Day Week Fortnight Month calendar Month Agenda Time Scal…" at bounding box center [527, 358] width 593 height 487
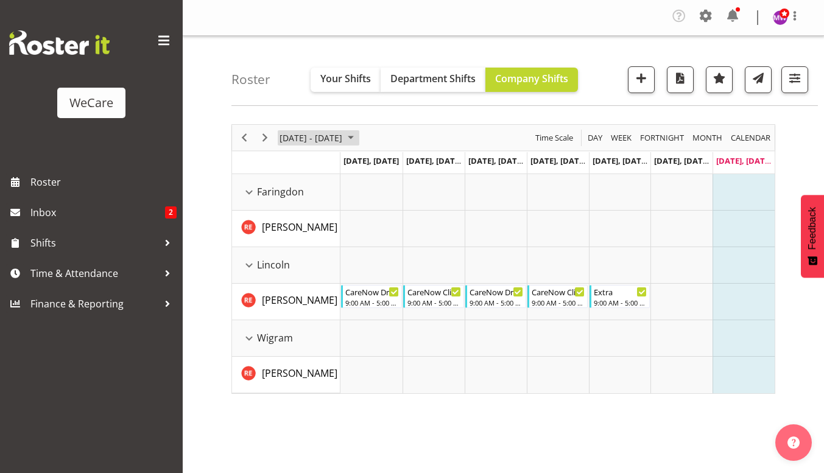
click at [309, 134] on span "[DATE] - [DATE]" at bounding box center [310, 137] width 65 height 15
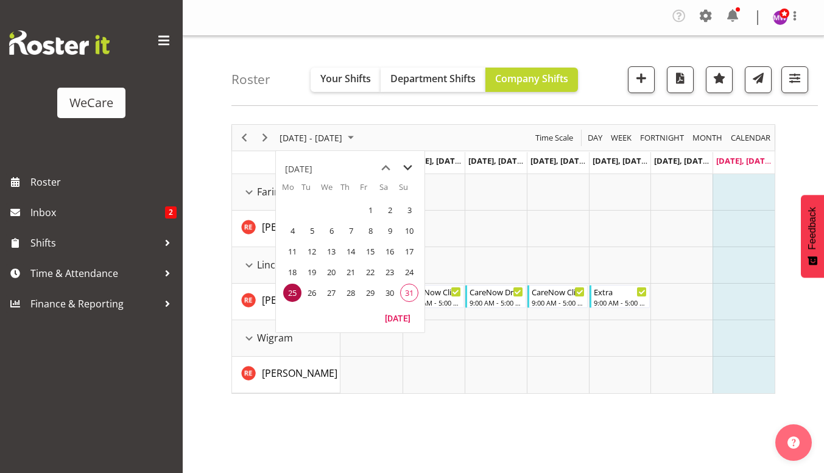
click at [407, 169] on span "next month" at bounding box center [407, 168] width 21 height 22
click at [297, 209] on span "1" at bounding box center [292, 210] width 18 height 18
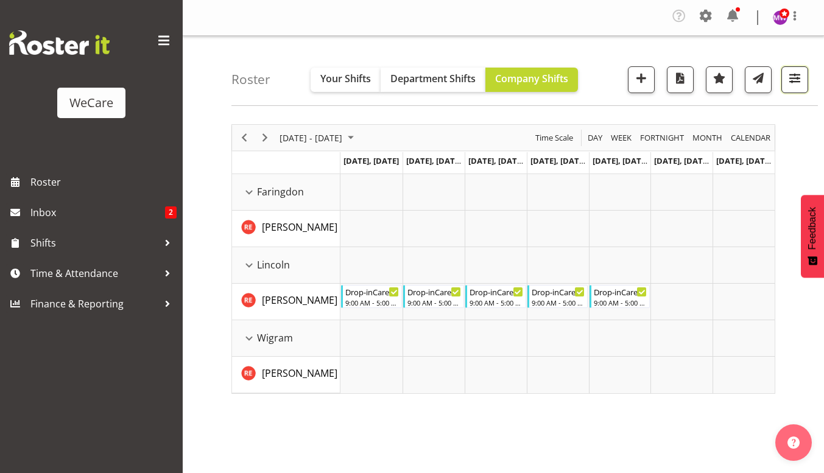
click at [797, 78] on span "button" at bounding box center [795, 78] width 16 height 16
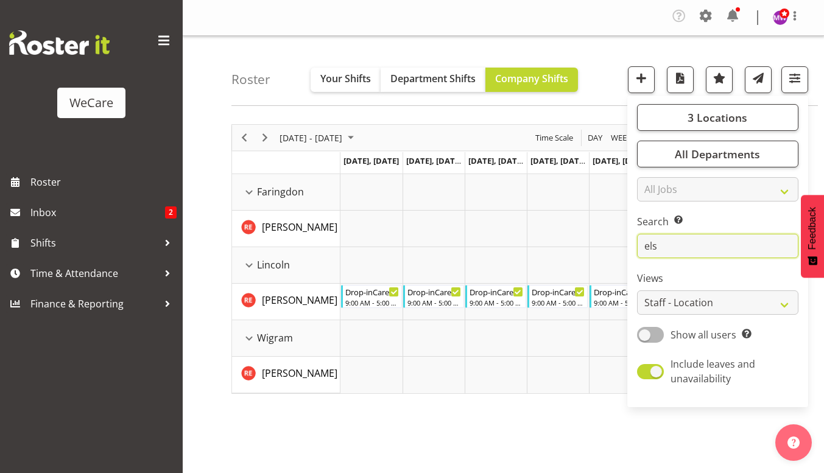
click at [702, 244] on input "els" at bounding box center [717, 246] width 161 height 24
type input "e"
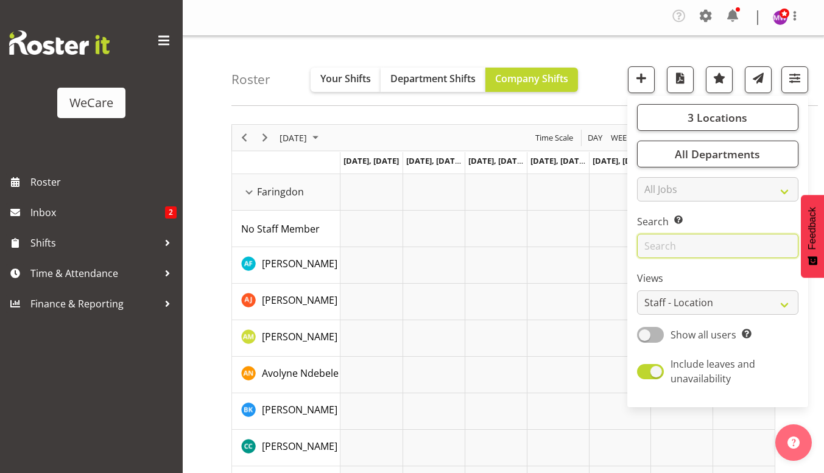
type input "v"
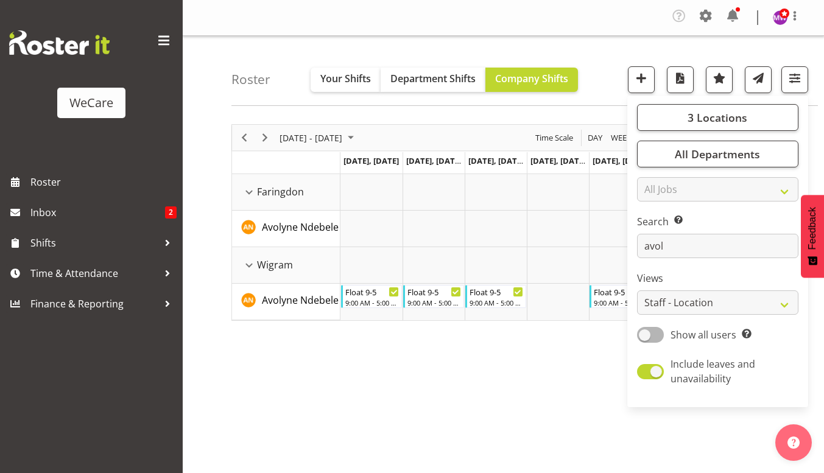
drag, startPoint x: 283, startPoint y: 406, endPoint x: 320, endPoint y: 263, distance: 147.7
click at [287, 406] on div "[DATE] - [DATE] [DATE] Day Week Fortnight Month calendar Month Agenda Time Scal…" at bounding box center [527, 358] width 593 height 487
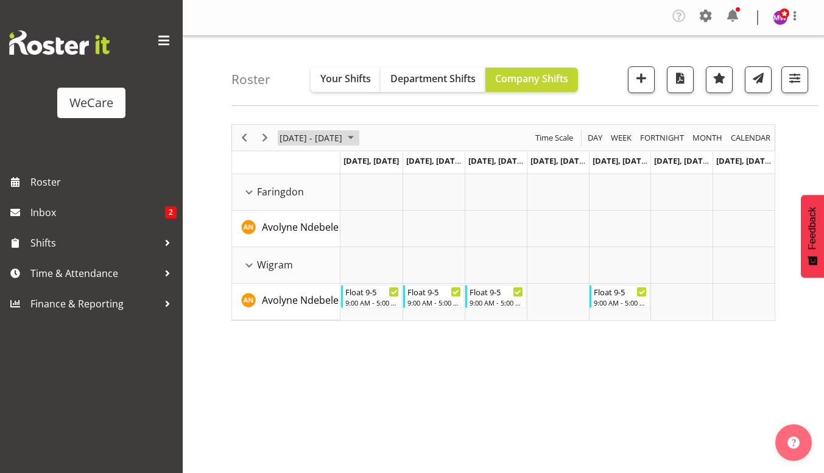
click at [311, 144] on span "[DATE] - [DATE]" at bounding box center [310, 137] width 65 height 15
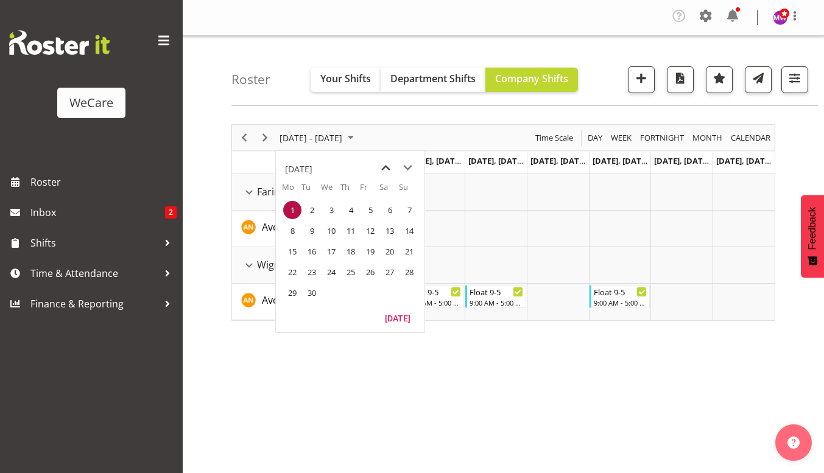
click at [384, 171] on span "previous month" at bounding box center [385, 168] width 21 height 22
click at [295, 294] on span "25" at bounding box center [292, 293] width 18 height 18
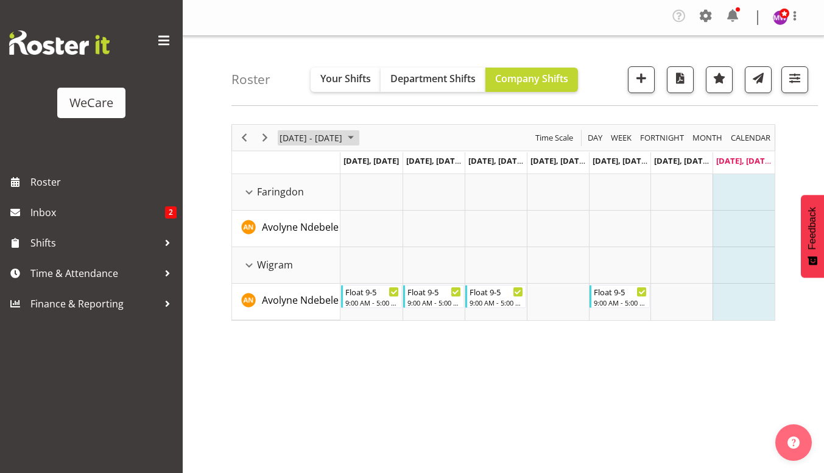
click at [343, 143] on span "[DATE] - [DATE]" at bounding box center [310, 137] width 65 height 15
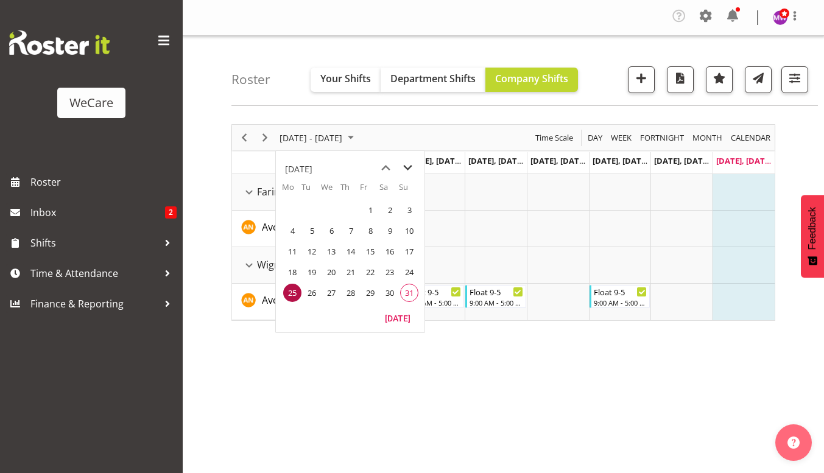
click at [405, 170] on span "next month" at bounding box center [407, 168] width 21 height 22
click at [294, 213] on span "1" at bounding box center [292, 210] width 18 height 18
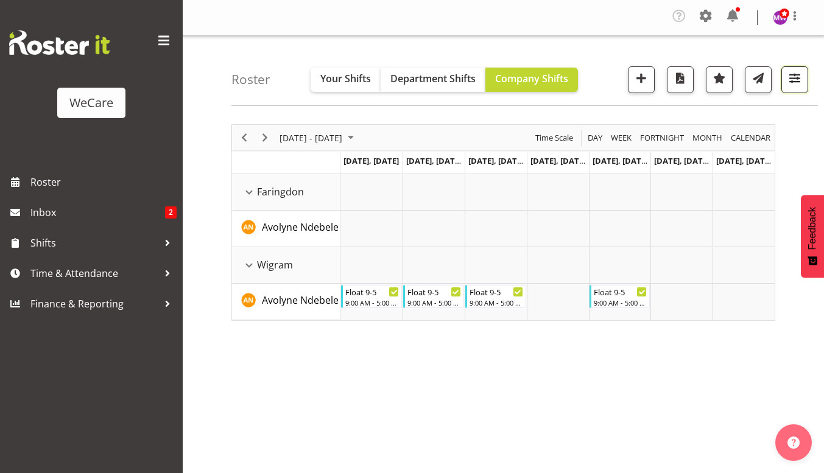
click at [795, 68] on button "button" at bounding box center [794, 79] width 27 height 27
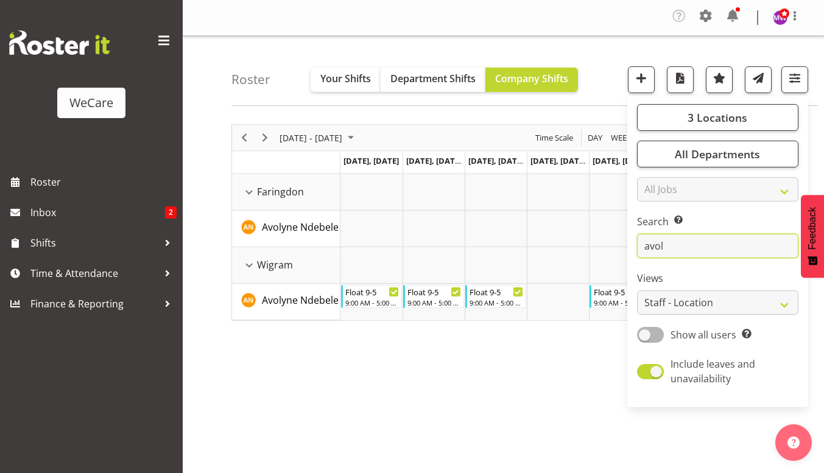
click at [719, 244] on input "avol" at bounding box center [717, 246] width 161 height 24
type input "a"
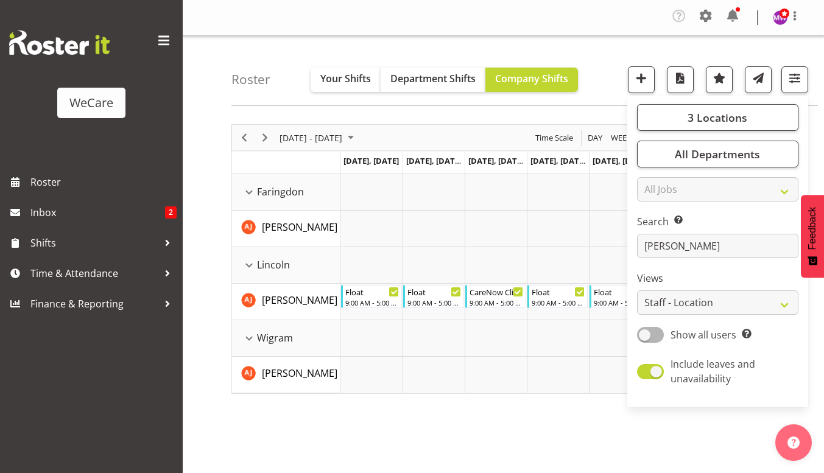
click at [428, 448] on div "[DATE] - [DATE] [DATE] Day Week Fortnight Month calendar Month Agenda Time Scal…" at bounding box center [527, 358] width 593 height 487
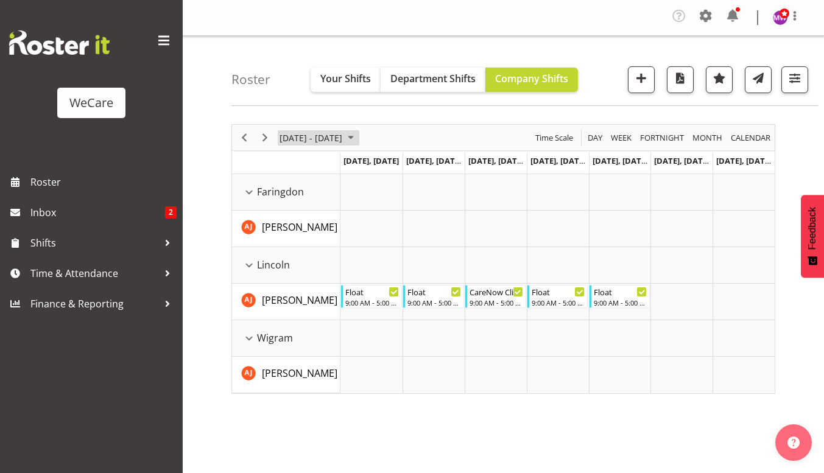
click at [325, 136] on span "[DATE] - [DATE]" at bounding box center [310, 137] width 65 height 15
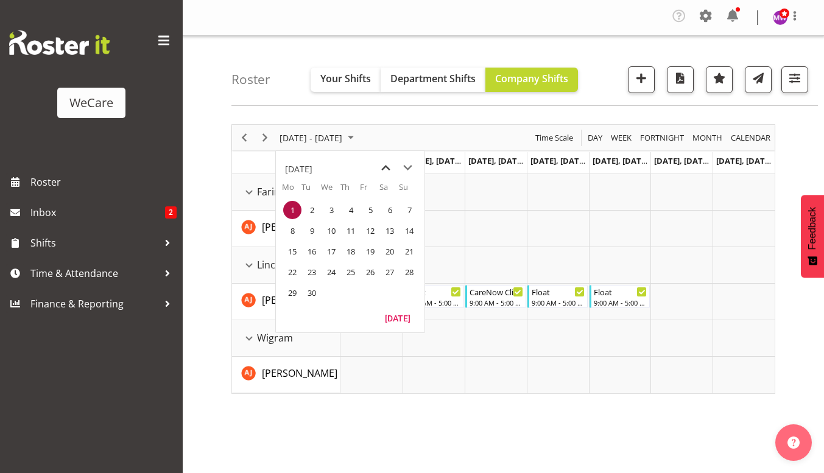
click at [389, 163] on span "previous month" at bounding box center [385, 168] width 21 height 22
click at [294, 291] on span "25" at bounding box center [292, 293] width 18 height 18
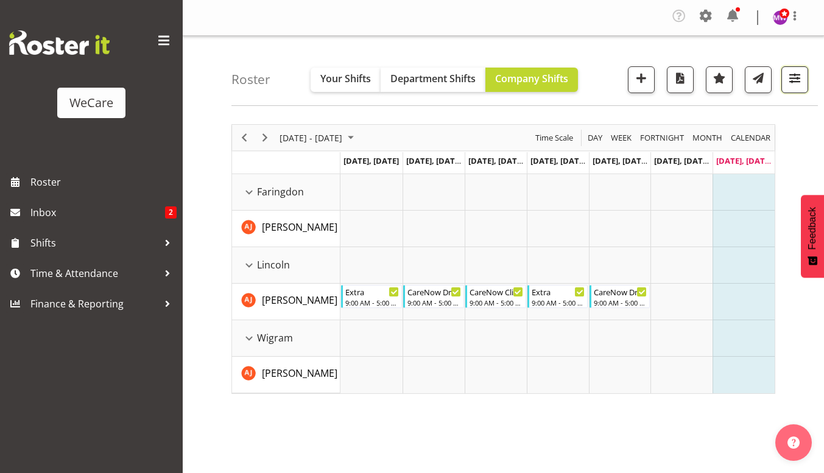
click at [786, 76] on button "button" at bounding box center [794, 79] width 27 height 27
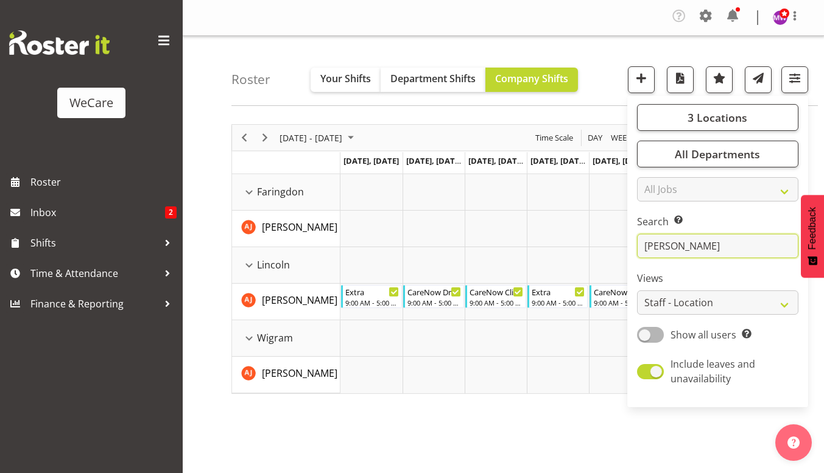
click at [718, 247] on input "[PERSON_NAME]" at bounding box center [717, 246] width 161 height 24
type input "a"
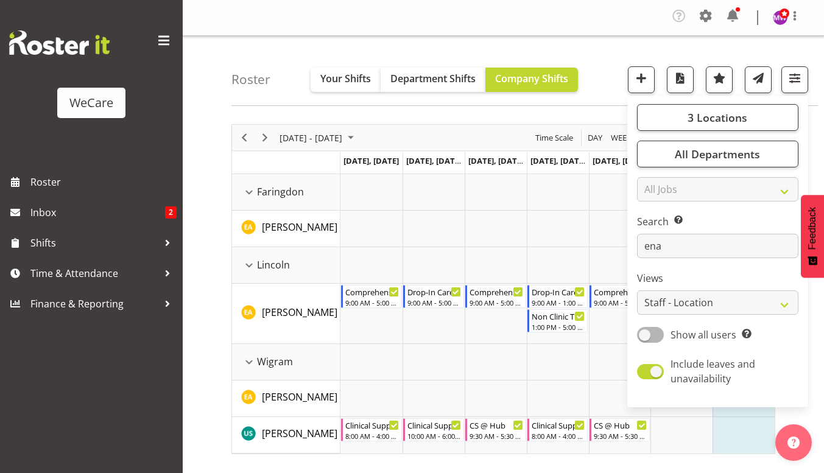
click at [463, 39] on div "Roster Your Shifts Department Shifts Company Shifts 3 Locations Clear Business …" at bounding box center [524, 71] width 586 height 70
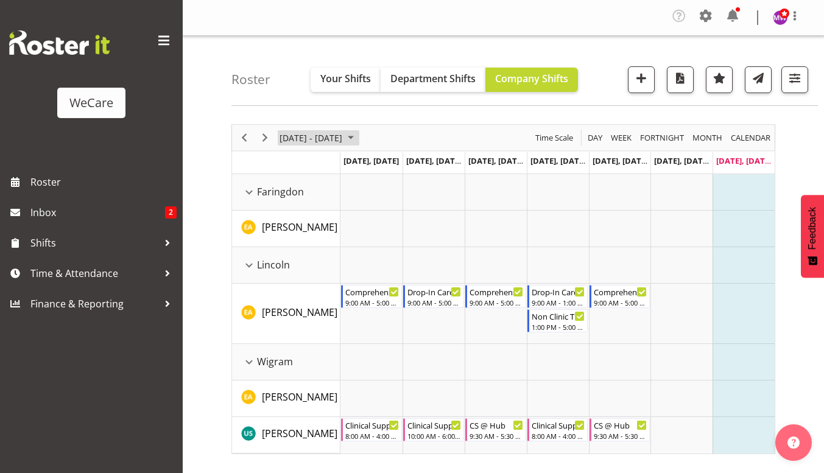
click at [343, 138] on span "[DATE] - [DATE]" at bounding box center [310, 137] width 65 height 15
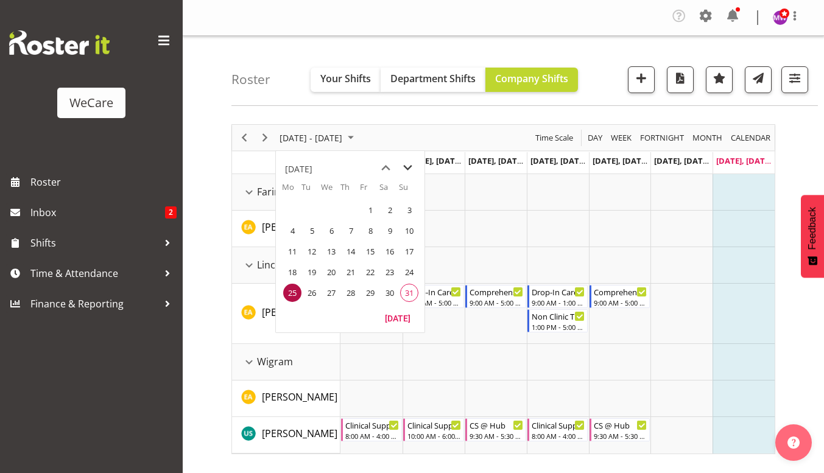
click at [407, 166] on span "next month" at bounding box center [407, 168] width 21 height 22
click at [295, 213] on span "1" at bounding box center [292, 210] width 18 height 18
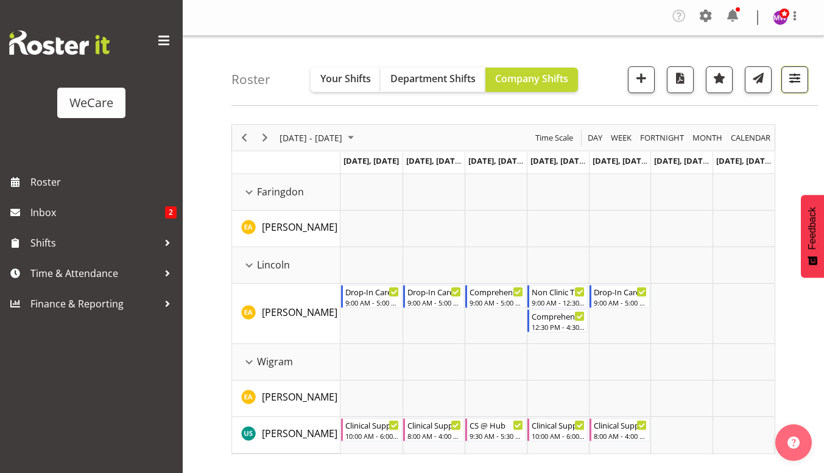
click at [798, 74] on span "button" at bounding box center [795, 78] width 16 height 16
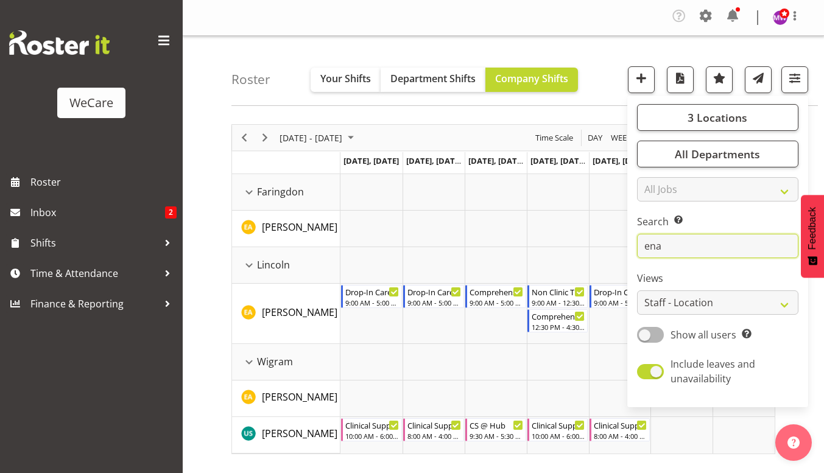
click at [713, 241] on input "ena" at bounding box center [717, 246] width 161 height 24
type input "e"
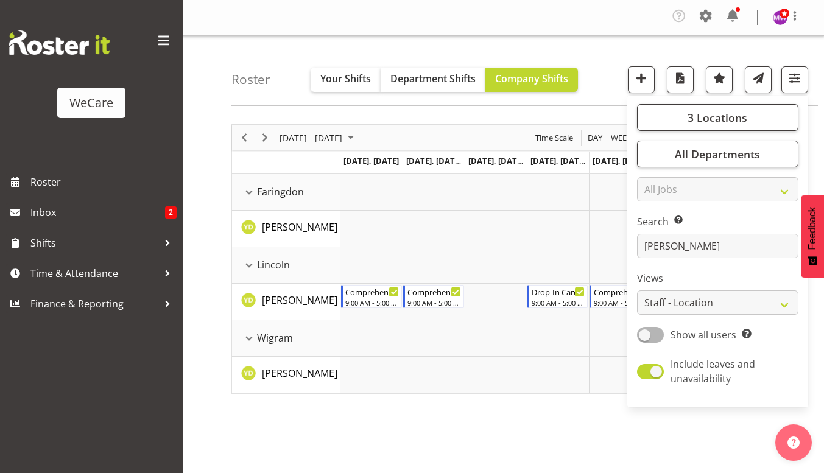
click at [571, 52] on div "Roster Your Shifts Department Shifts Company Shifts 3 Locations Clear Business …" at bounding box center [524, 71] width 586 height 70
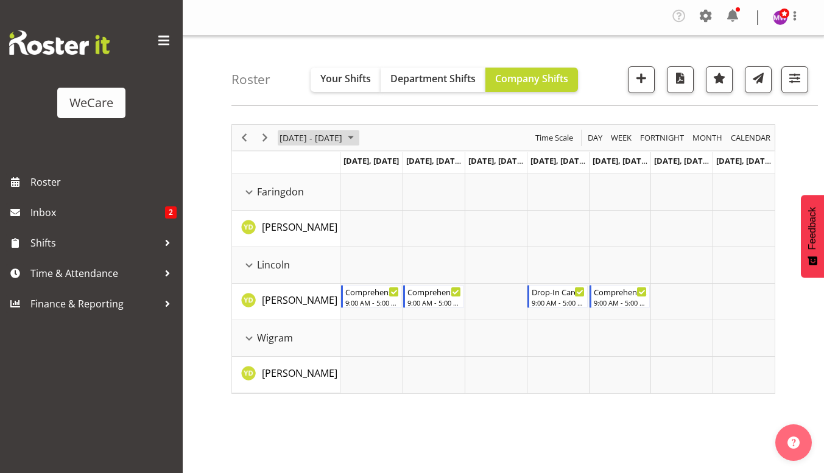
click at [323, 135] on span "[DATE] - [DATE]" at bounding box center [310, 137] width 65 height 15
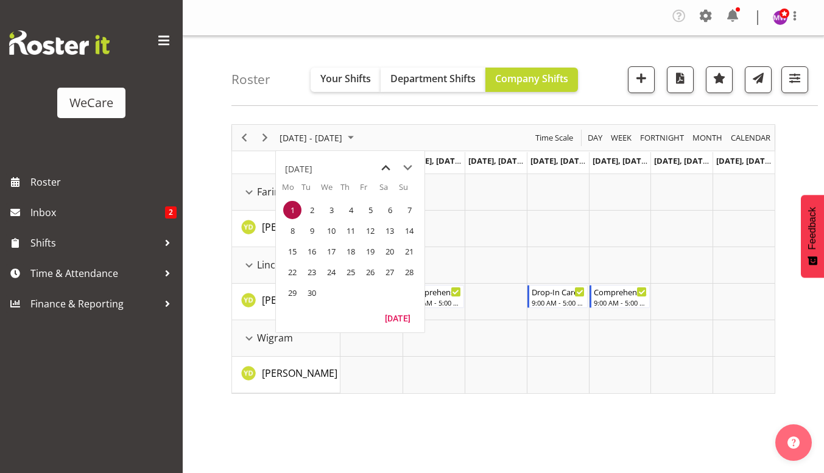
click at [381, 160] on span "previous month" at bounding box center [385, 168] width 21 height 22
click at [296, 296] on span "25" at bounding box center [292, 293] width 18 height 18
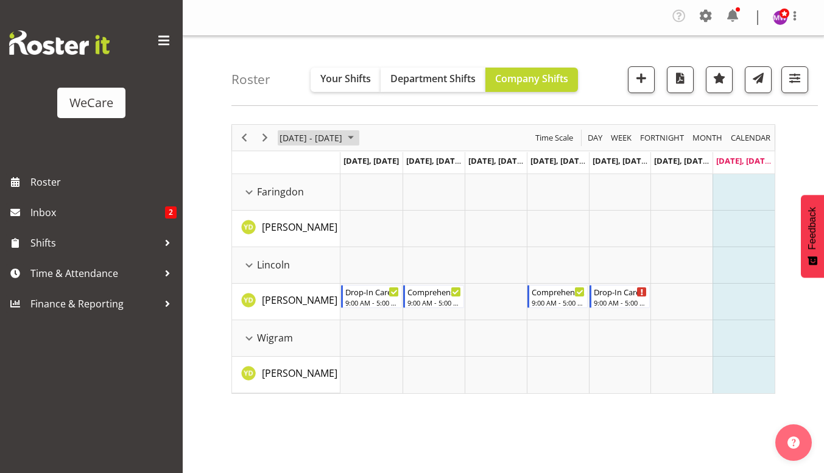
click at [343, 135] on span "[DATE] - [DATE]" at bounding box center [310, 137] width 65 height 15
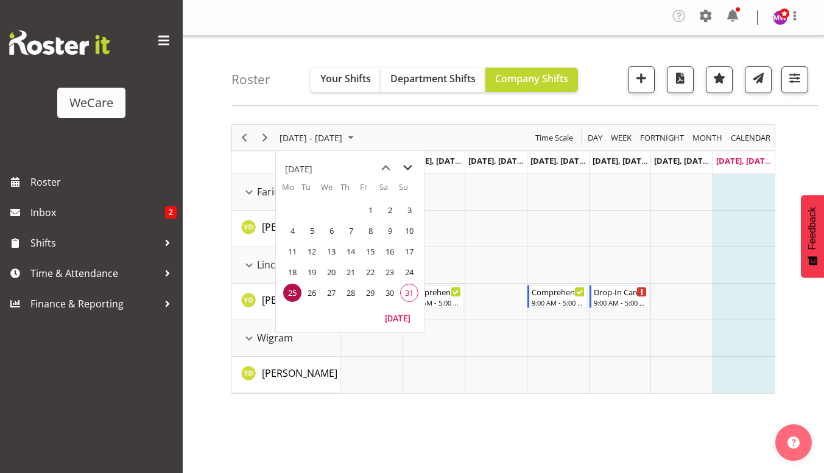
click at [409, 173] on span "next month" at bounding box center [407, 168] width 21 height 22
click at [297, 208] on span "1" at bounding box center [292, 210] width 18 height 18
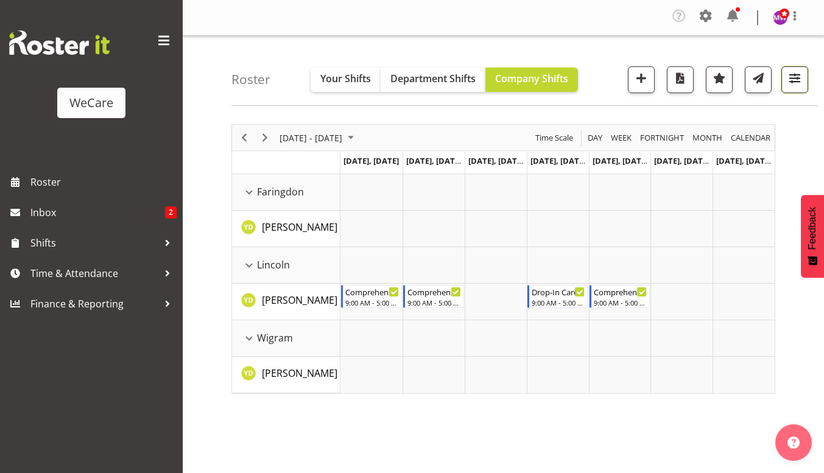
drag, startPoint x: 795, startPoint y: 72, endPoint x: 794, endPoint y: 88, distance: 16.5
click at [795, 72] on span "button" at bounding box center [795, 78] width 16 height 16
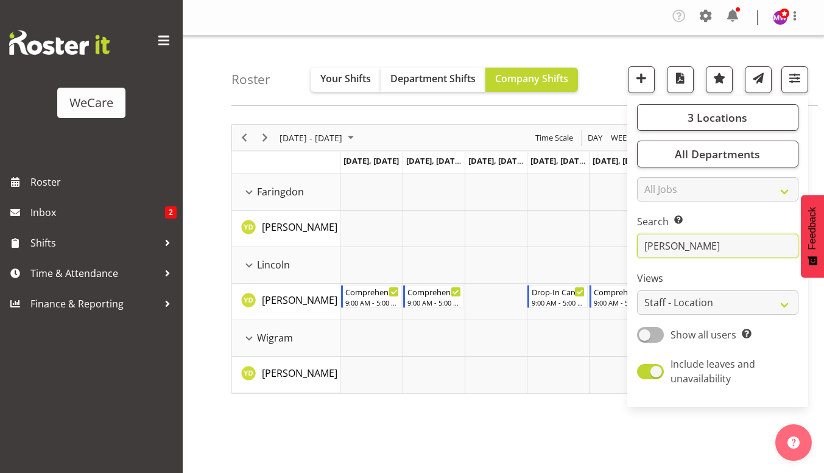
click at [690, 241] on input "[PERSON_NAME]" at bounding box center [717, 246] width 161 height 24
type input "y"
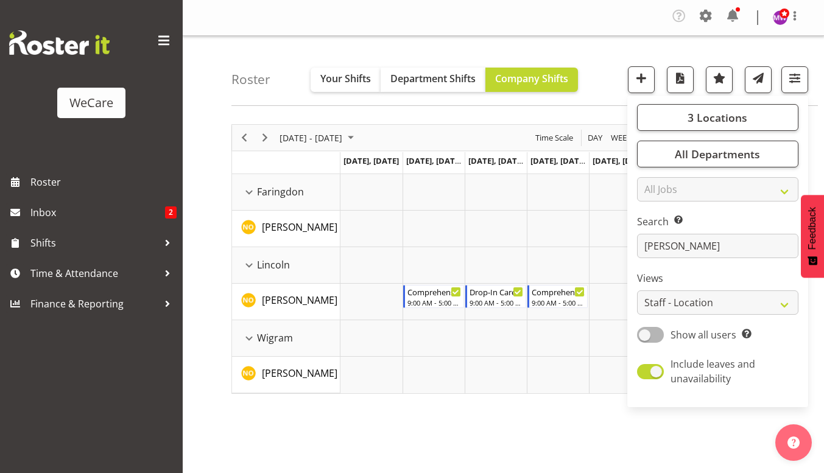
click at [456, 431] on div "[DATE] - [DATE] [DATE] Day Week Fortnight Month calendar Month Agenda Time Scal…" at bounding box center [527, 358] width 593 height 487
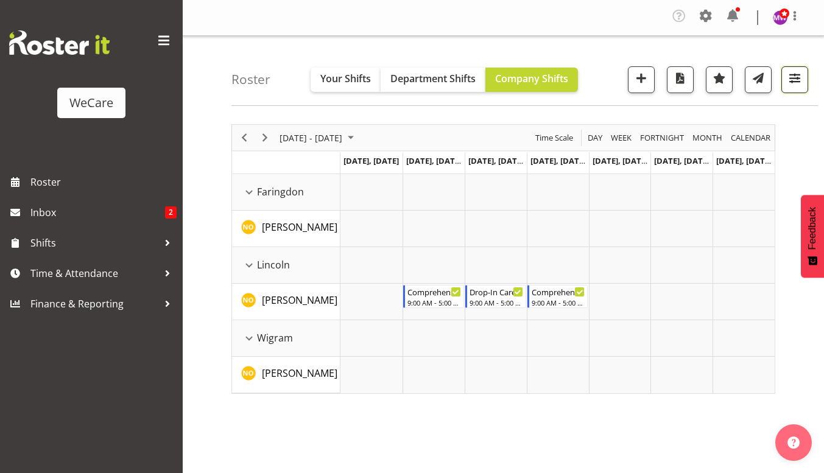
click at [800, 79] on span "button" at bounding box center [795, 78] width 16 height 16
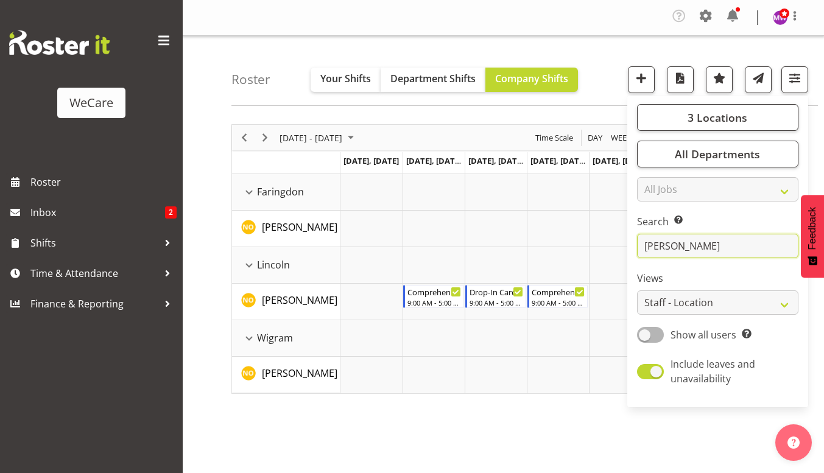
click at [703, 244] on input "[PERSON_NAME]" at bounding box center [717, 246] width 161 height 24
type input "n"
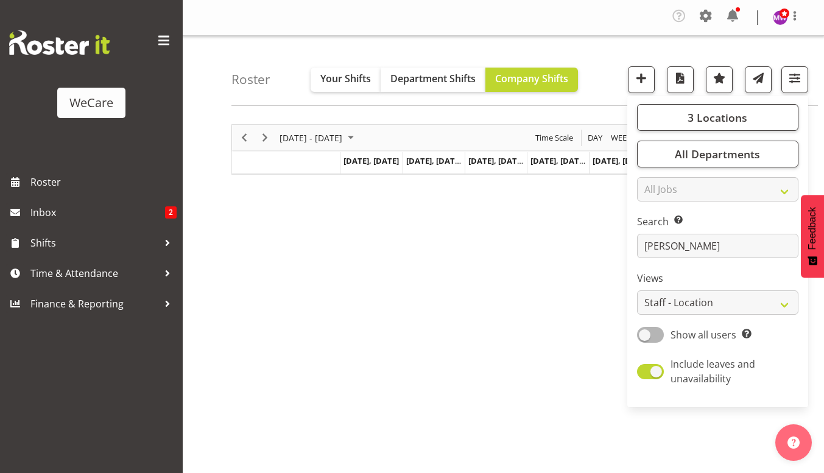
click at [358, 221] on div "[DATE] - [DATE] [DATE] Day Week Fortnight Month calendar Month Agenda Time Scal…" at bounding box center [527, 358] width 593 height 487
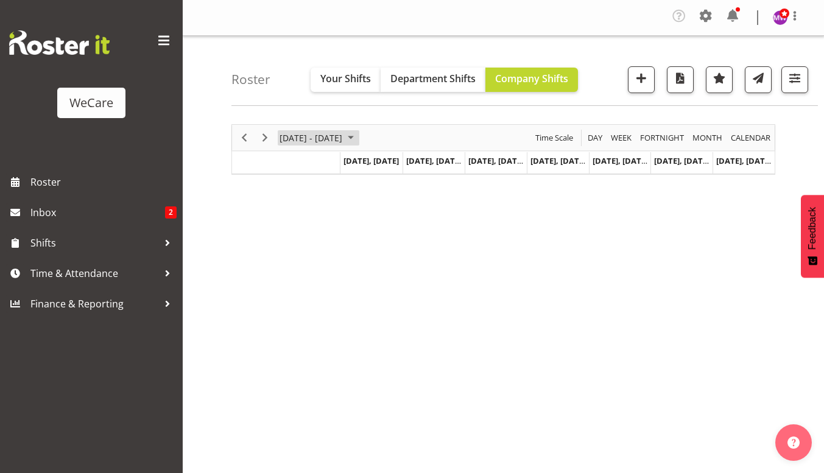
click at [343, 136] on span "[DATE] - [DATE]" at bounding box center [310, 137] width 65 height 15
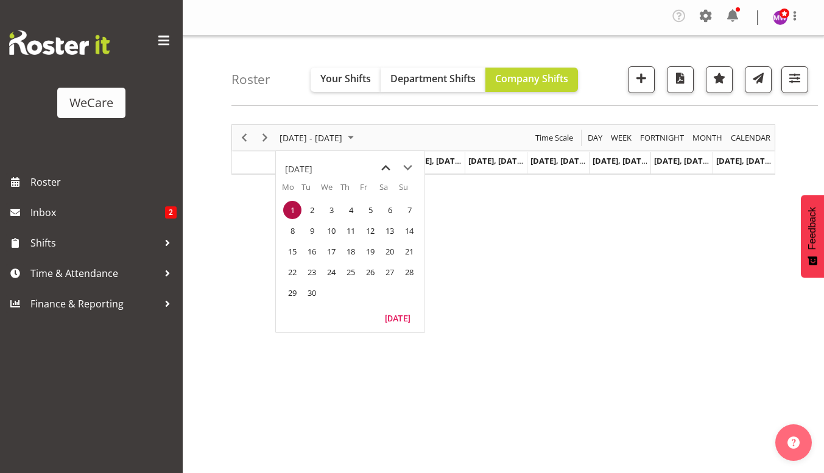
click at [382, 165] on span "previous month" at bounding box center [385, 168] width 21 height 22
click at [599, 319] on div "[DATE] - [DATE] [DATE] Day Week Fortnight Month calendar Month Agenda Time Scal…" at bounding box center [527, 358] width 593 height 487
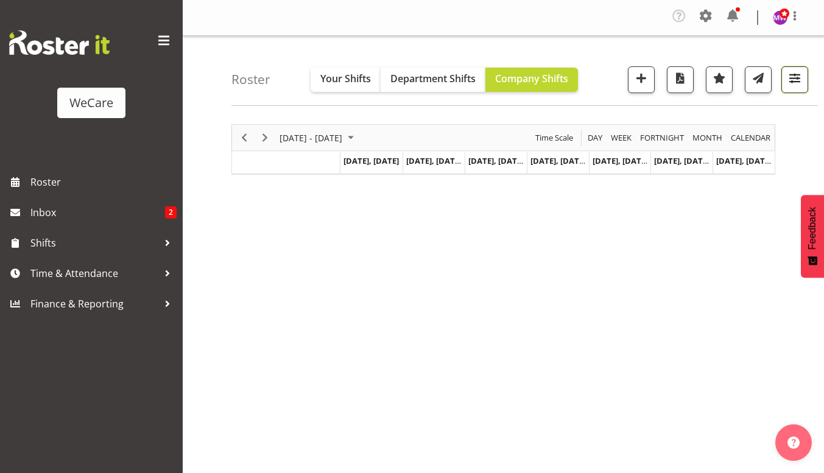
click at [796, 80] on span "button" at bounding box center [795, 78] width 16 height 16
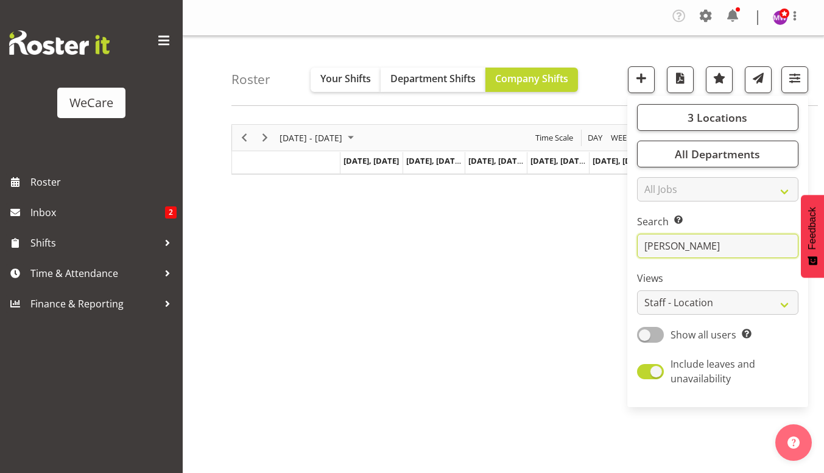
click at [692, 253] on input "[PERSON_NAME]" at bounding box center [717, 246] width 161 height 24
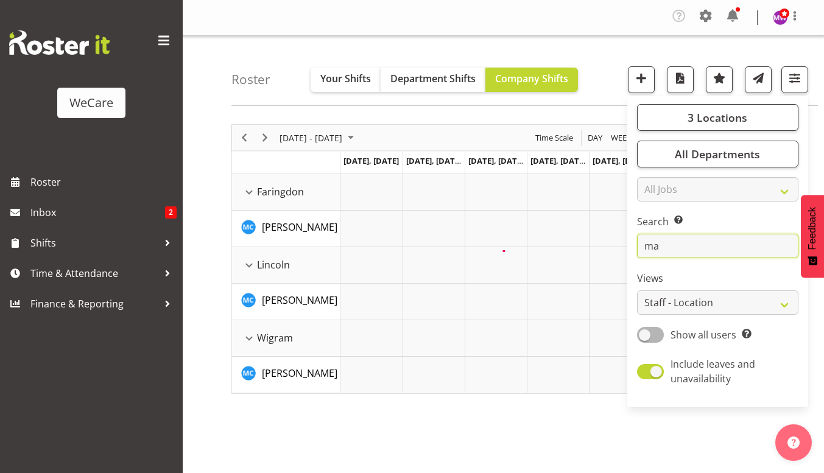
type input "m"
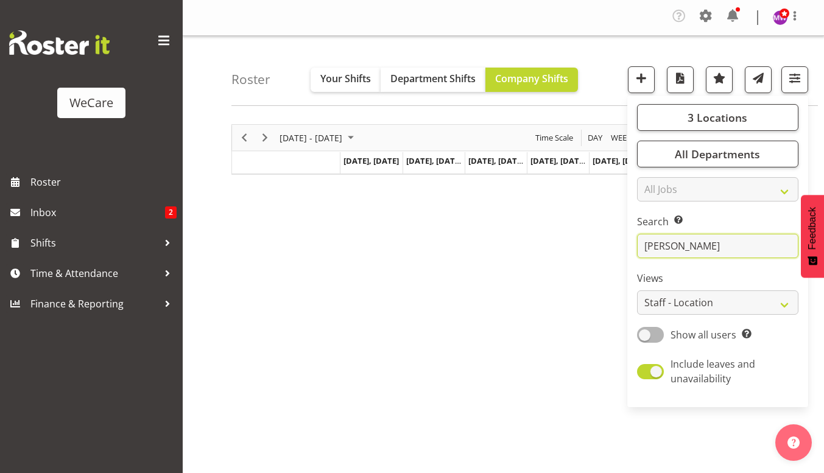
type input "[PERSON_NAME]"
click at [310, 132] on span "[DATE] - [DATE]" at bounding box center [310, 137] width 65 height 15
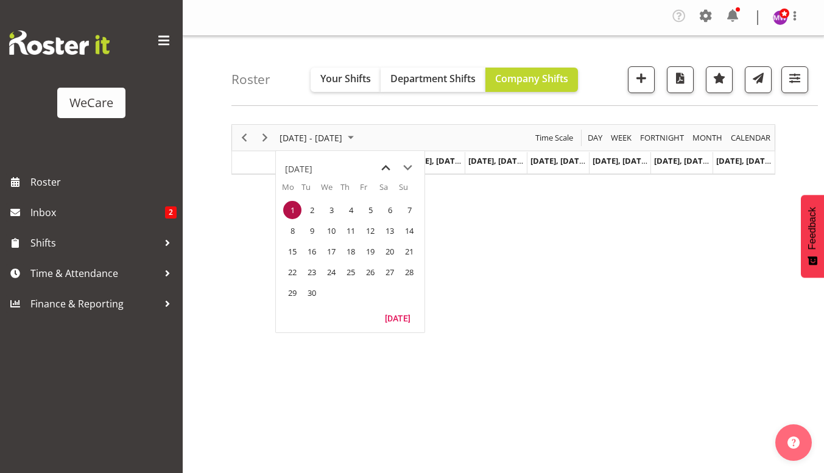
click at [381, 166] on span "previous month" at bounding box center [385, 168] width 21 height 22
click at [291, 299] on span "25" at bounding box center [292, 293] width 18 height 18
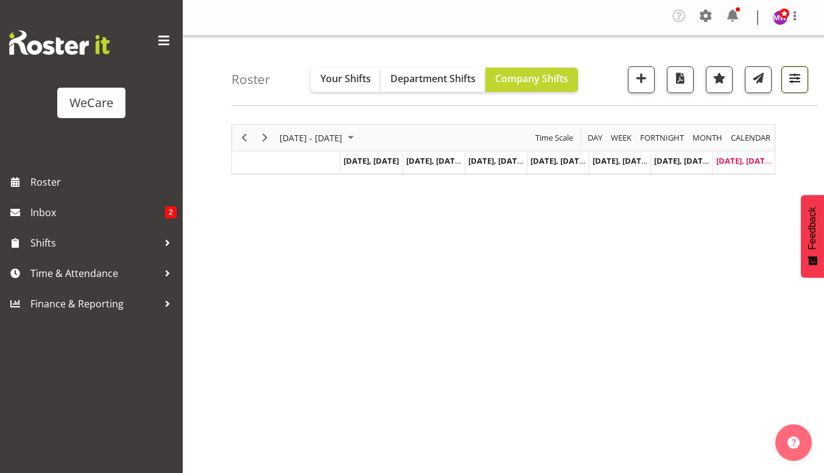
click at [796, 79] on span "button" at bounding box center [795, 78] width 16 height 16
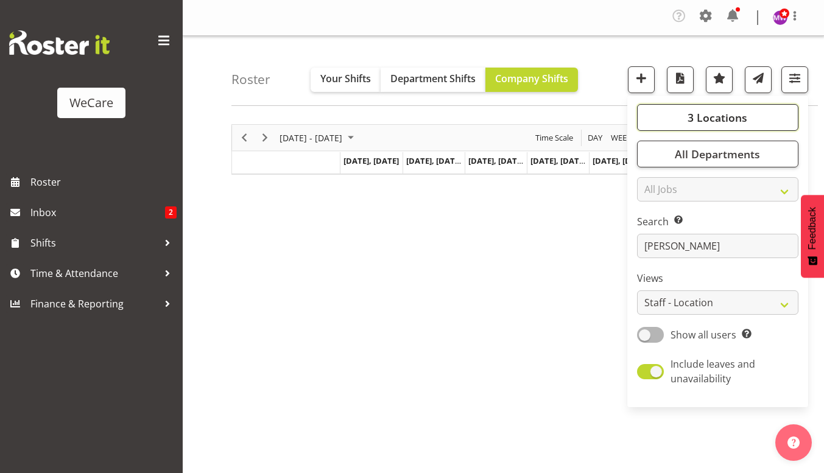
click at [741, 118] on span "3 Locations" at bounding box center [718, 117] width 60 height 15
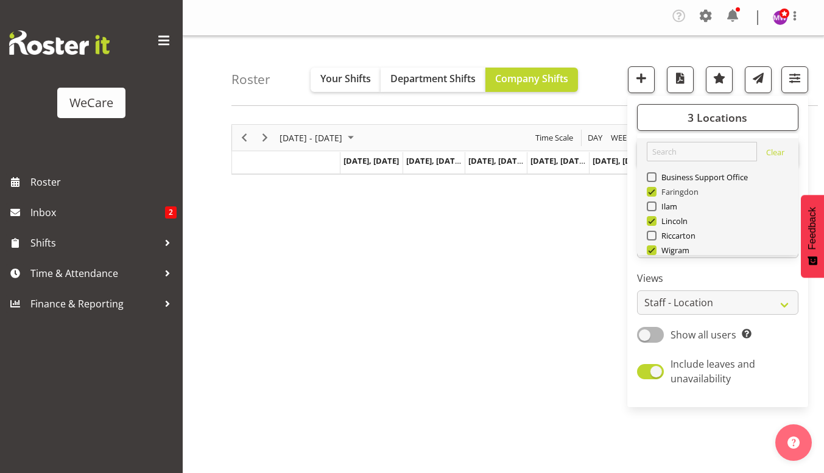
click at [655, 189] on span at bounding box center [652, 192] width 10 height 10
click at [655, 189] on input "Faringdon" at bounding box center [651, 192] width 8 height 8
checkbox input "false"
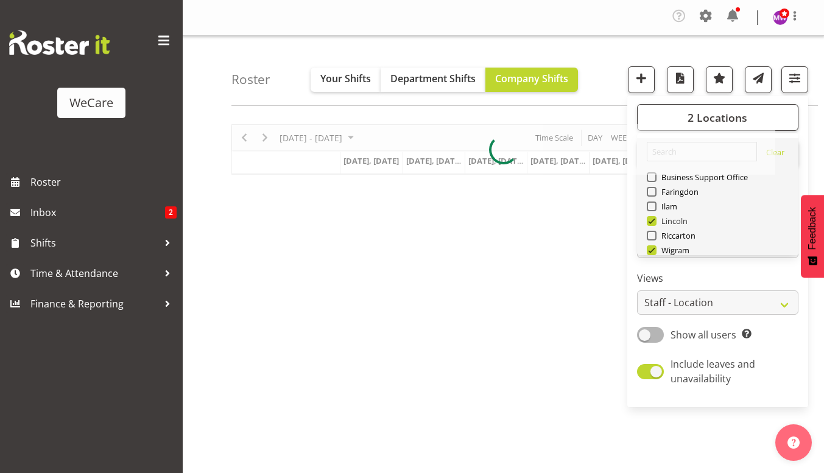
click at [653, 220] on span at bounding box center [652, 221] width 10 height 10
click at [653, 220] on input "Lincoln" at bounding box center [651, 221] width 8 height 8
click at [653, 224] on span at bounding box center [652, 221] width 10 height 10
click at [653, 224] on input "Lincoln" at bounding box center [651, 221] width 8 height 8
checkbox input "true"
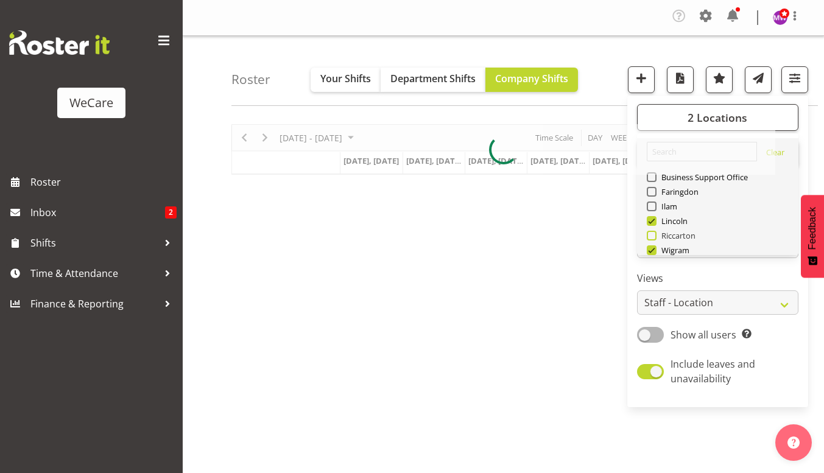
click at [652, 234] on span at bounding box center [652, 236] width 10 height 10
click at [652, 234] on input "Riccarton" at bounding box center [651, 236] width 8 height 8
checkbox input "true"
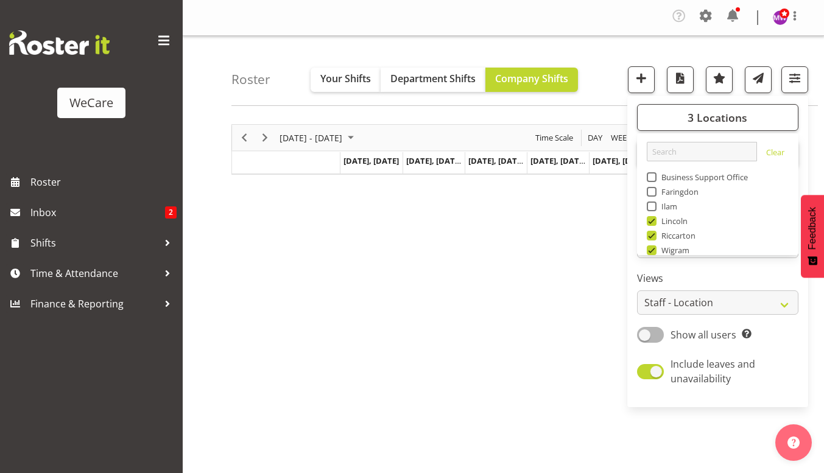
click at [531, 54] on div "Roster Your Shifts Department Shifts Company Shifts 3 Locations Clear Business …" at bounding box center [524, 71] width 586 height 70
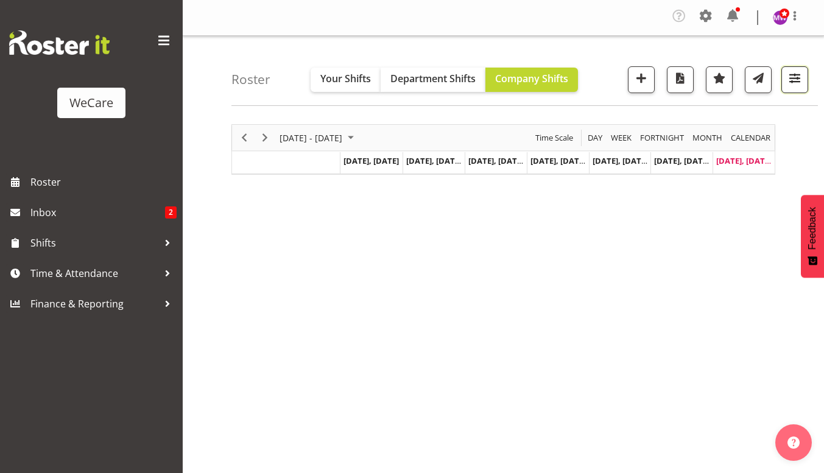
click at [792, 69] on button "button" at bounding box center [794, 79] width 27 height 27
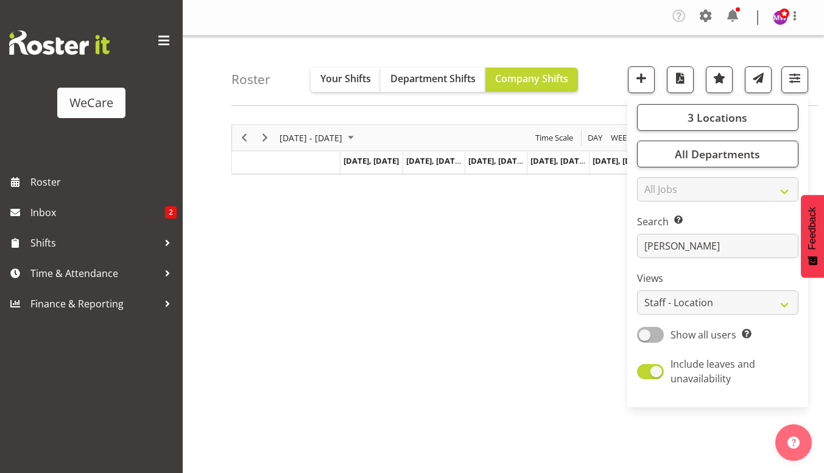
click at [521, 250] on div "[DATE] - [DATE] [DATE] Day Week Fortnight Month calendar Month Agenda Time Scal…" at bounding box center [527, 358] width 593 height 487
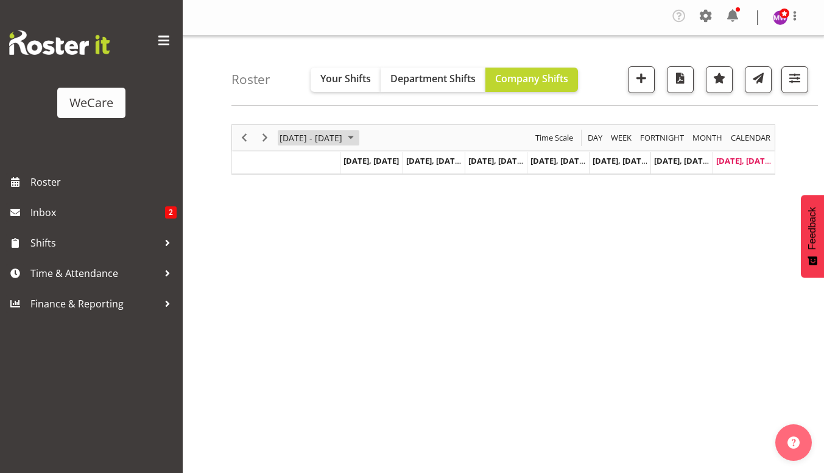
click at [294, 132] on span "[DATE] - [DATE]" at bounding box center [310, 137] width 65 height 15
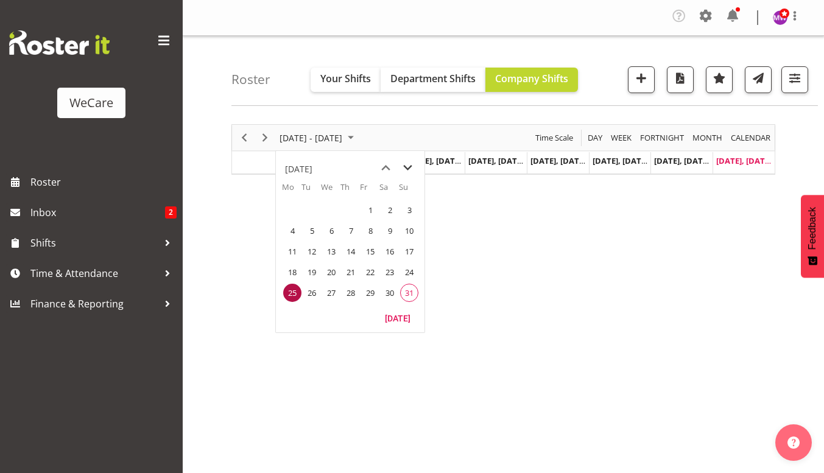
click at [407, 163] on span "next month" at bounding box center [407, 168] width 21 height 22
click at [293, 209] on span "1" at bounding box center [292, 210] width 18 height 18
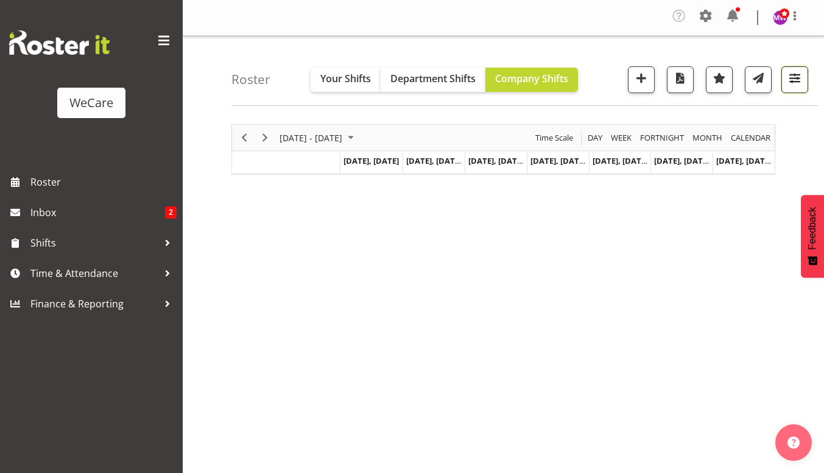
click at [792, 74] on span "button" at bounding box center [795, 78] width 16 height 16
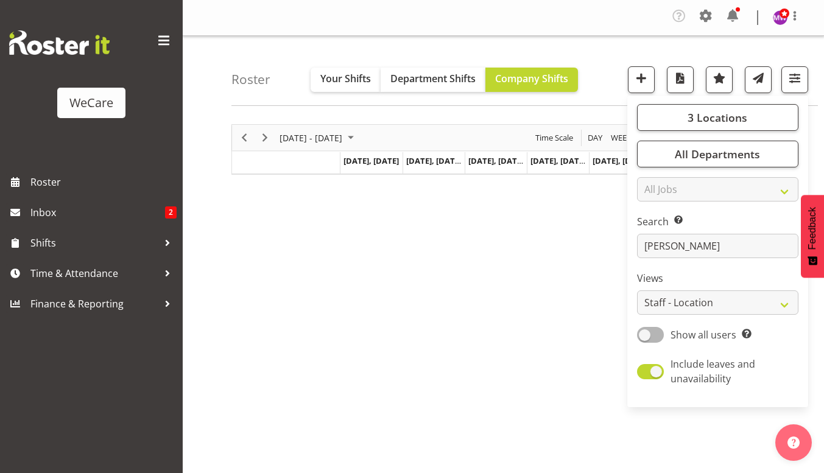
click at [352, 256] on div "[DATE] - [DATE] [DATE] Day Week Fortnight Month calendar Month Agenda Time Scal…" at bounding box center [527, 358] width 593 height 487
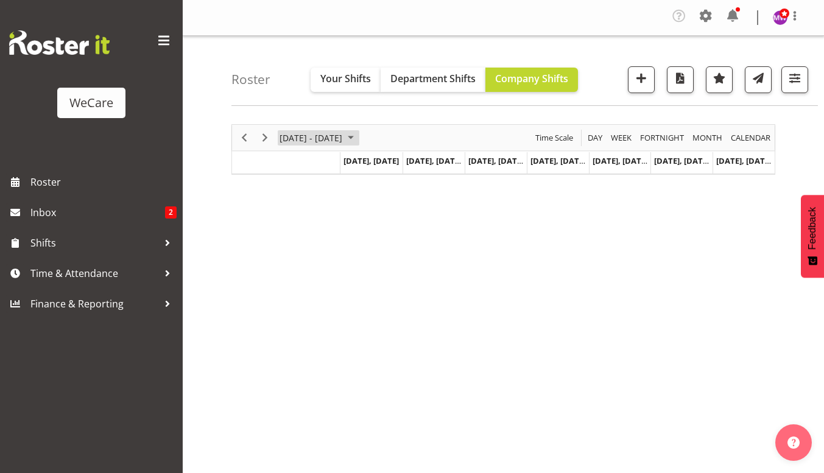
click at [314, 138] on span "[DATE] - [DATE]" at bounding box center [310, 137] width 65 height 15
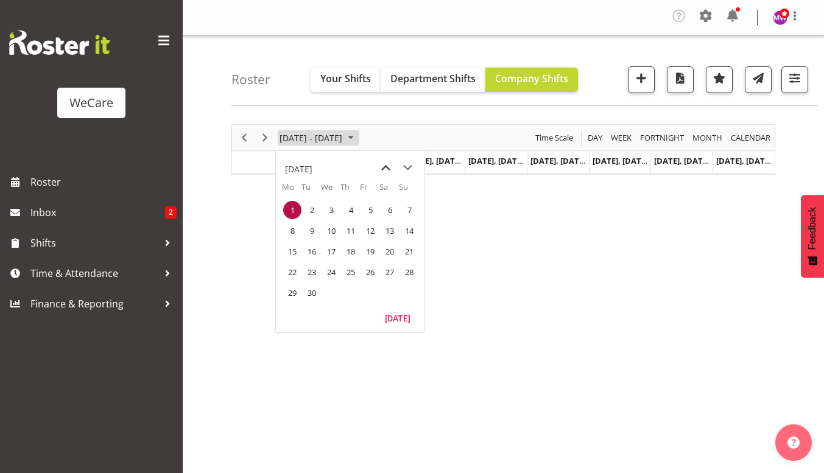
click at [388, 171] on span "previous month" at bounding box center [385, 168] width 21 height 22
click at [294, 244] on span "11" at bounding box center [292, 251] width 18 height 18
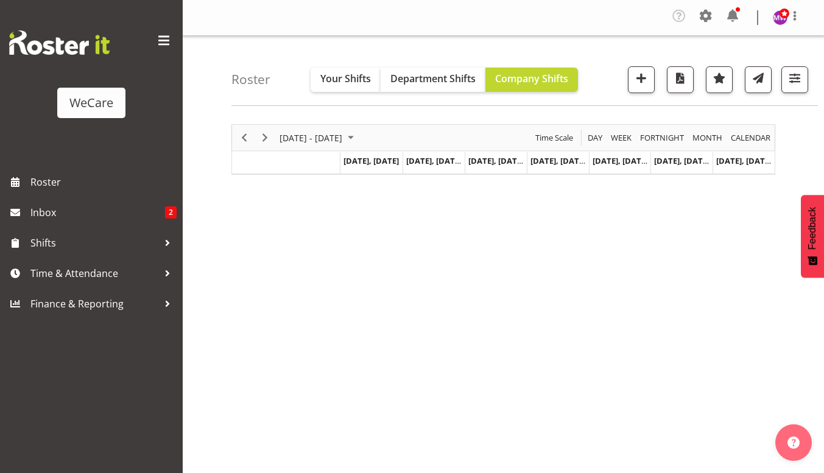
click at [263, 138] on span "Next" at bounding box center [265, 137] width 15 height 15
click at [794, 85] on span "button" at bounding box center [795, 78] width 16 height 16
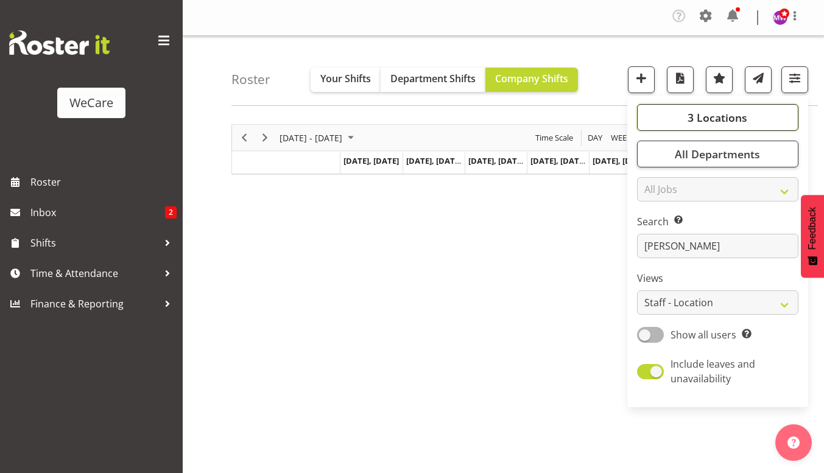
click at [722, 119] on span "3 Locations" at bounding box center [718, 117] width 60 height 15
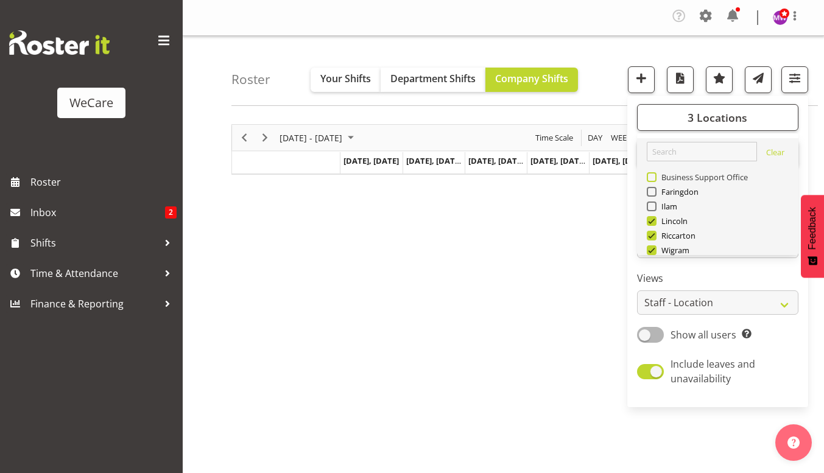
click at [680, 173] on span "Business Support Office" at bounding box center [703, 177] width 92 height 10
click at [655, 174] on input "Business Support Office" at bounding box center [651, 178] width 8 height 8
checkbox input "true"
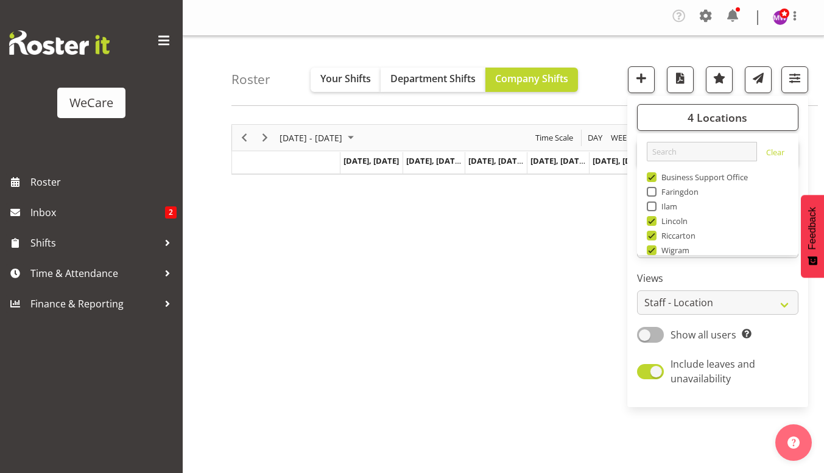
click at [206, 186] on div "Roster Your Shifts Department Shifts Company Shifts 4 Locations Clear Business …" at bounding box center [503, 319] width 641 height 566
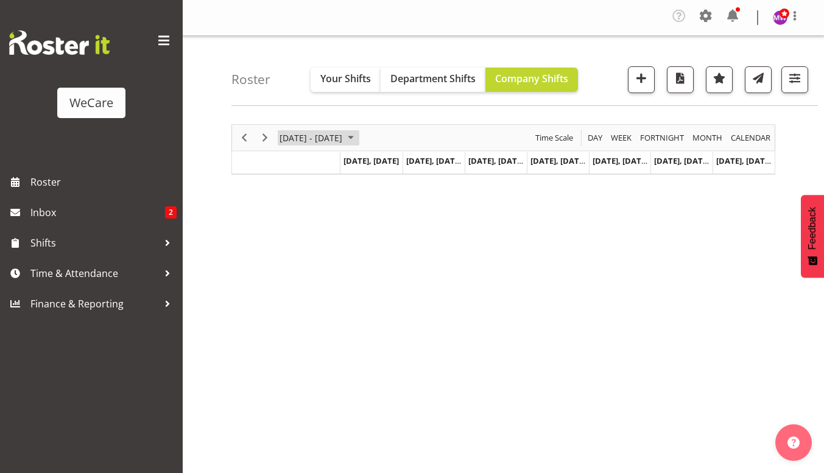
click at [358, 137] on span "August 18 - 24, 2025" at bounding box center [350, 137] width 15 height 15
click at [263, 135] on span "Next" at bounding box center [265, 137] width 15 height 15
click at [801, 82] on span "button" at bounding box center [795, 78] width 16 height 16
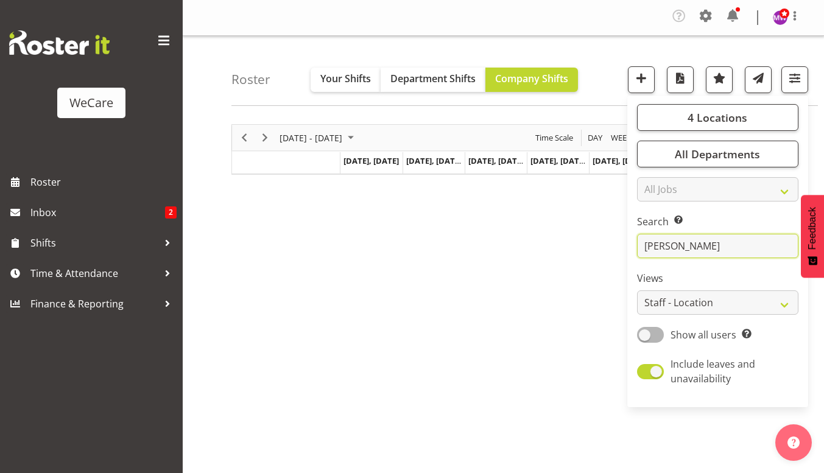
click at [691, 245] on input "[PERSON_NAME]" at bounding box center [717, 246] width 161 height 24
type input "g"
click at [358, 139] on span "August 25 - 31, 2025" at bounding box center [350, 137] width 15 height 15
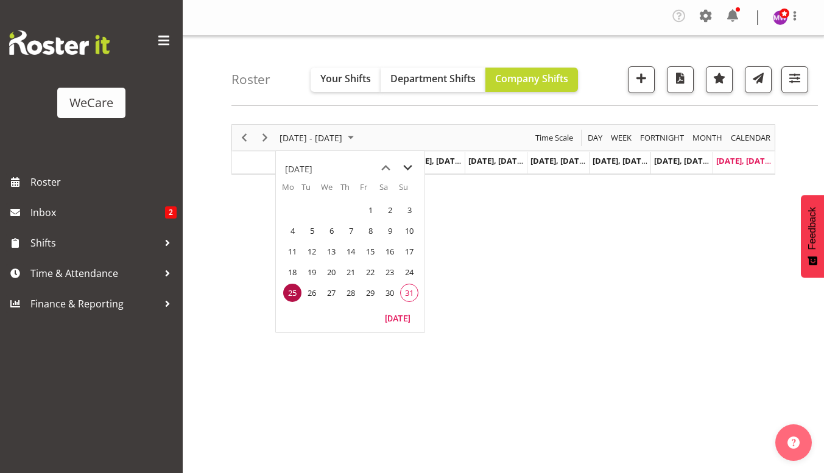
click at [411, 170] on span "next month" at bounding box center [407, 168] width 21 height 22
click at [294, 269] on span "22" at bounding box center [292, 272] width 18 height 18
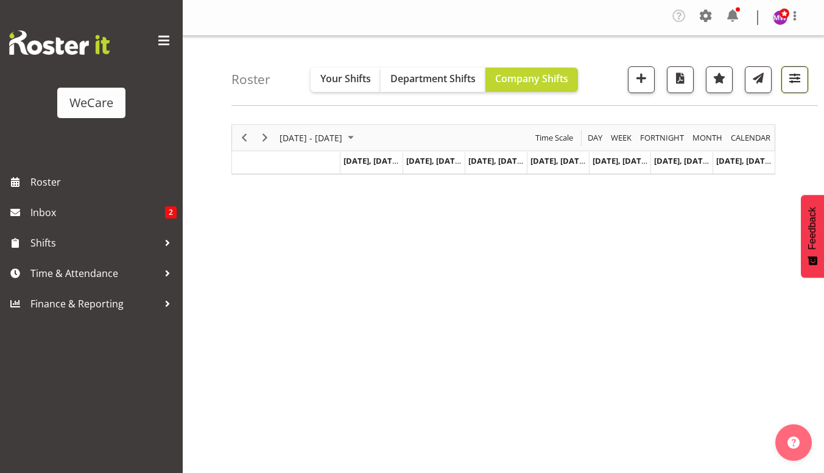
click at [804, 84] on button "button" at bounding box center [794, 79] width 27 height 27
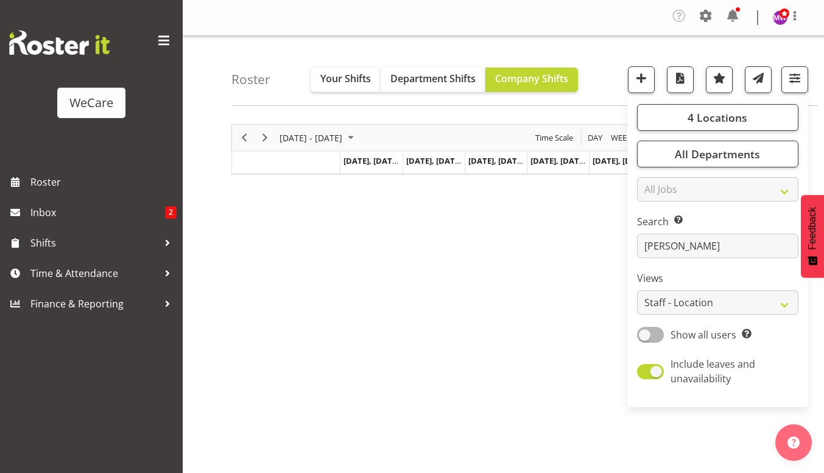
click at [320, 119] on div "[DATE] - [DATE] [DATE] Day Week Fortnight Month calendar Month Agenda Time Scal…" at bounding box center [527, 358] width 593 height 487
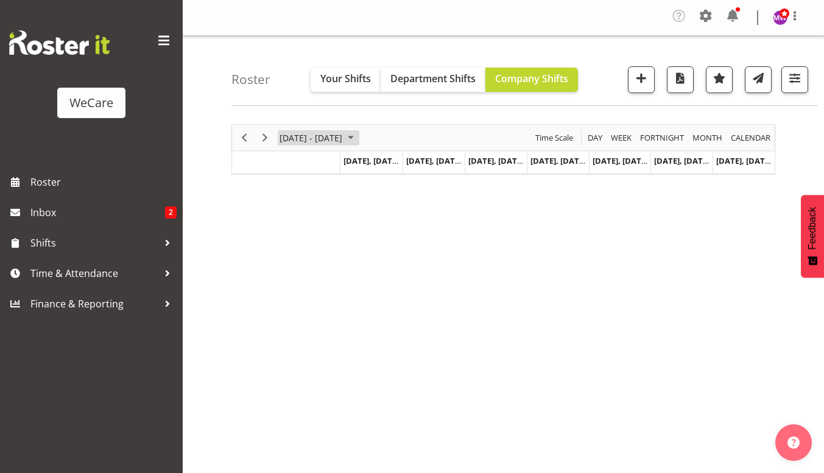
click at [319, 144] on span "[DATE] - [DATE]" at bounding box center [310, 137] width 65 height 15
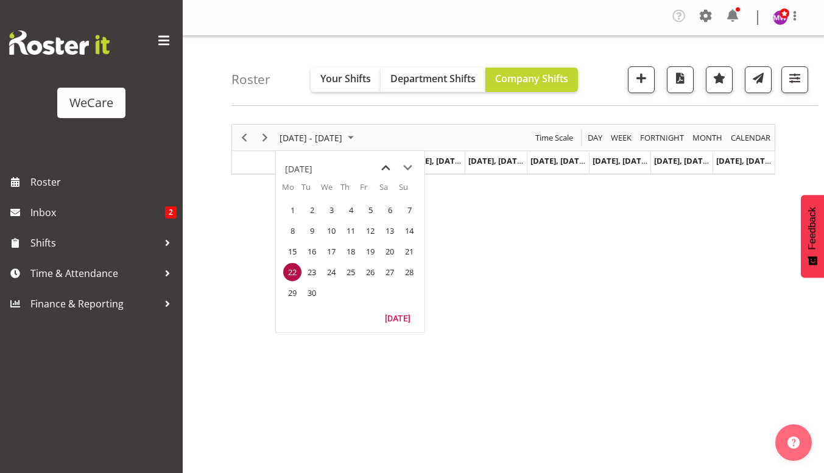
click at [381, 164] on span "previous month" at bounding box center [385, 168] width 21 height 22
click at [292, 229] on span "4" at bounding box center [292, 231] width 18 height 18
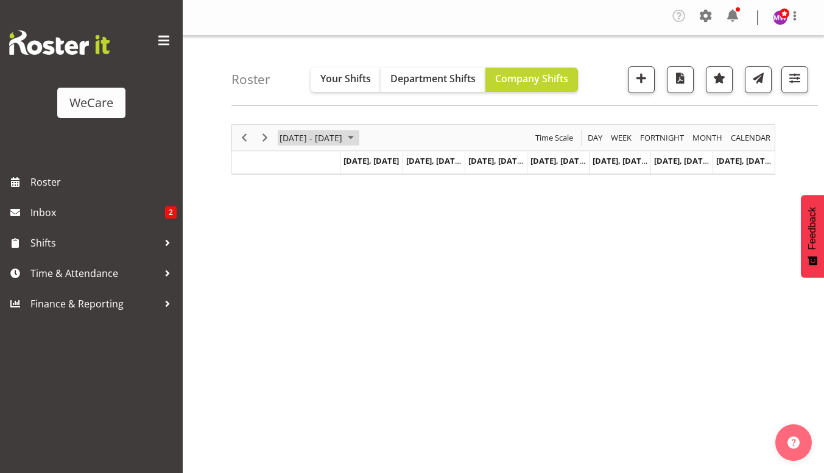
click at [358, 137] on span "August 04 - 10, 2025" at bounding box center [350, 137] width 15 height 15
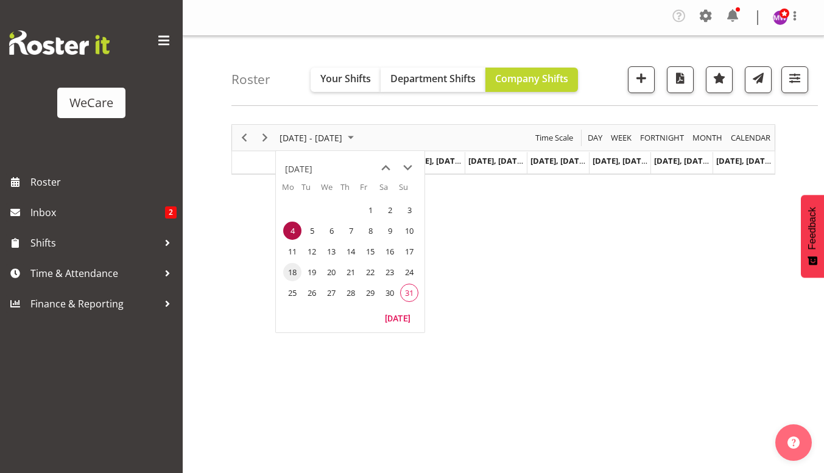
click at [294, 266] on span "18" at bounding box center [292, 272] width 18 height 18
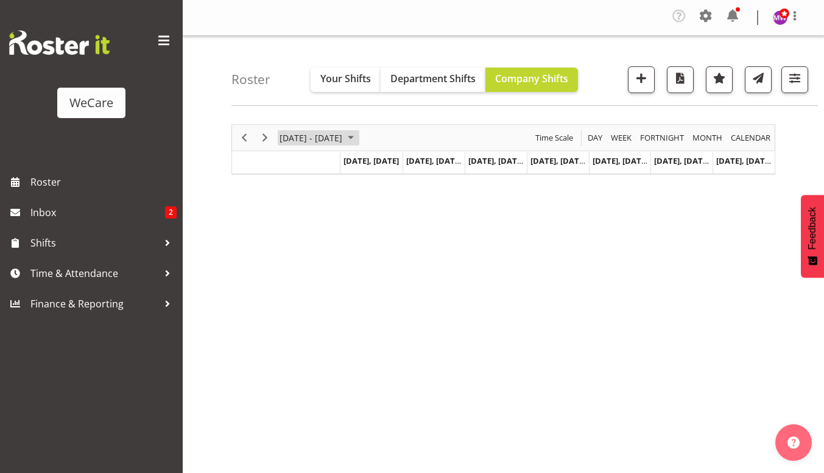
click at [358, 138] on span "August 18 - 24, 2025" at bounding box center [350, 137] width 15 height 15
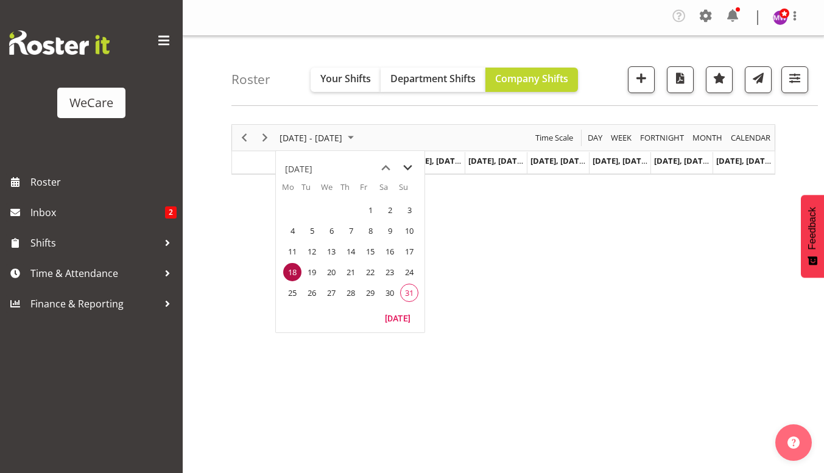
click at [406, 163] on span "next month" at bounding box center [407, 168] width 21 height 22
click at [296, 202] on span "1" at bounding box center [292, 210] width 18 height 18
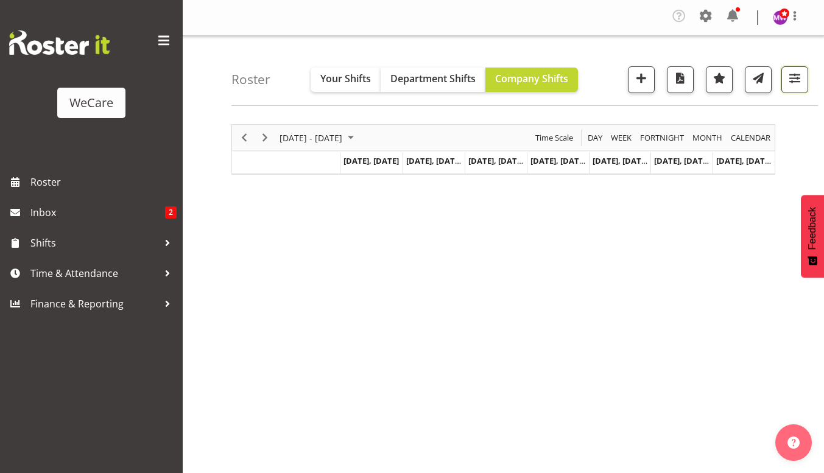
drag, startPoint x: 789, startPoint y: 74, endPoint x: 784, endPoint y: 96, distance: 22.3
click at [789, 74] on span "button" at bounding box center [795, 78] width 16 height 16
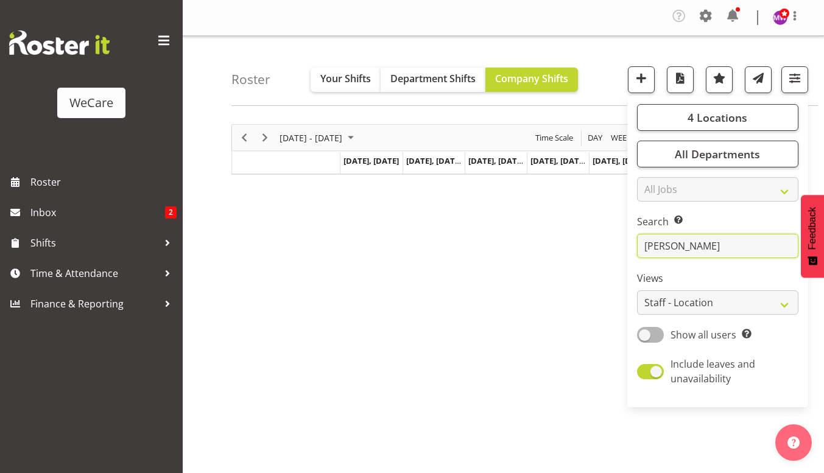
click at [722, 245] on input "[PERSON_NAME]" at bounding box center [717, 246] width 161 height 24
type input "G"
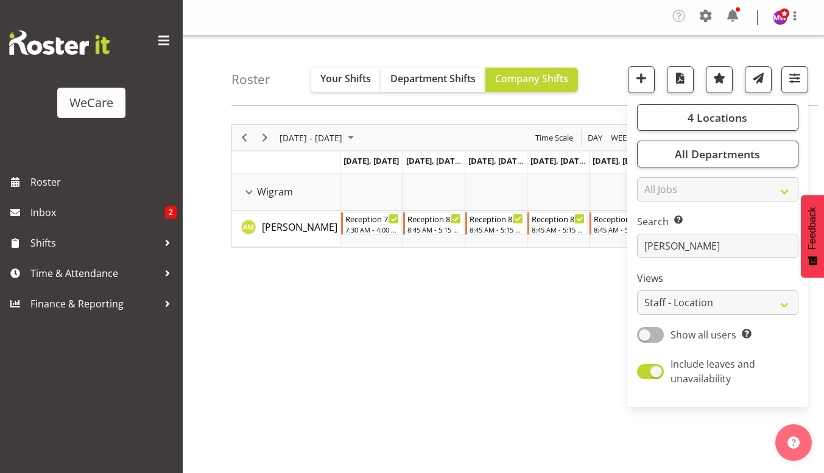
click at [443, 378] on div "[DATE] - [DATE] [DATE] Day Week Fortnight Month calendar Month Agenda Time Scal…" at bounding box center [527, 358] width 593 height 487
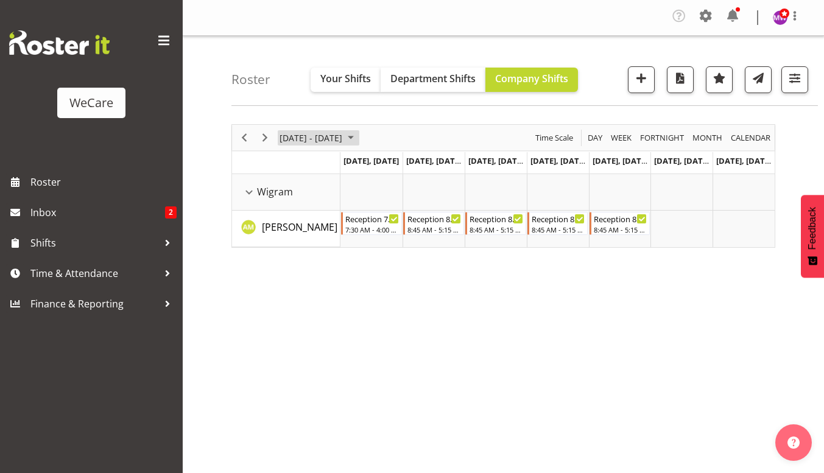
click at [291, 135] on span "[DATE] - [DATE]" at bounding box center [310, 137] width 65 height 15
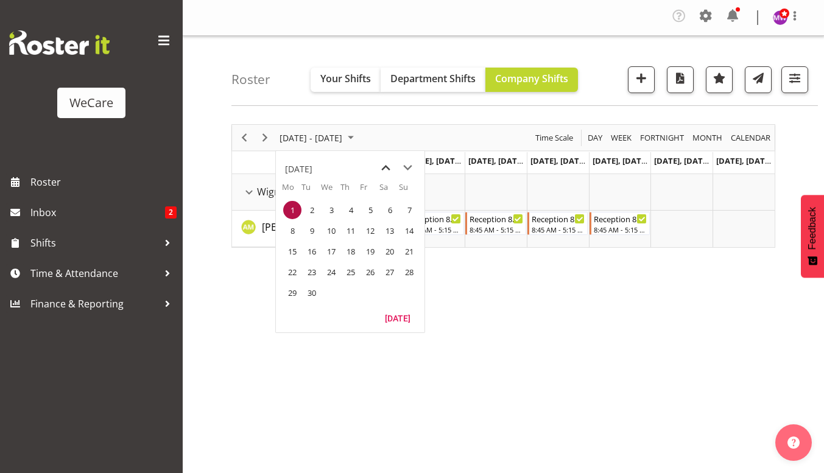
click at [383, 169] on span "previous month" at bounding box center [385, 168] width 21 height 22
click at [287, 290] on span "25" at bounding box center [292, 293] width 18 height 18
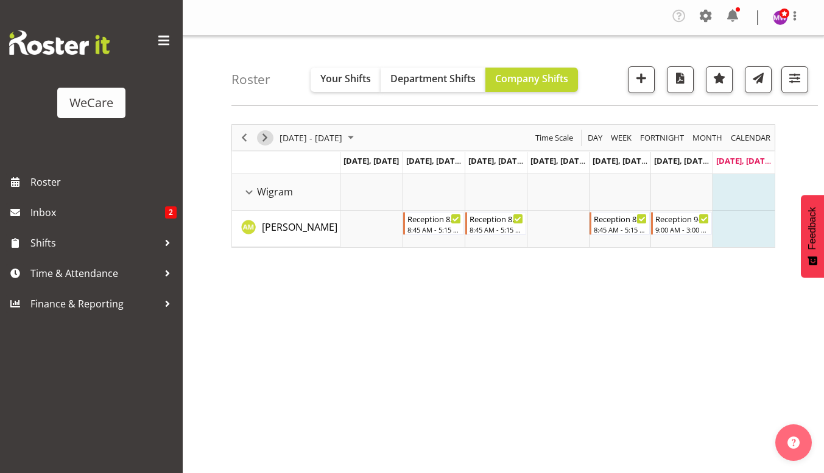
click at [266, 136] on span "Next" at bounding box center [265, 137] width 15 height 15
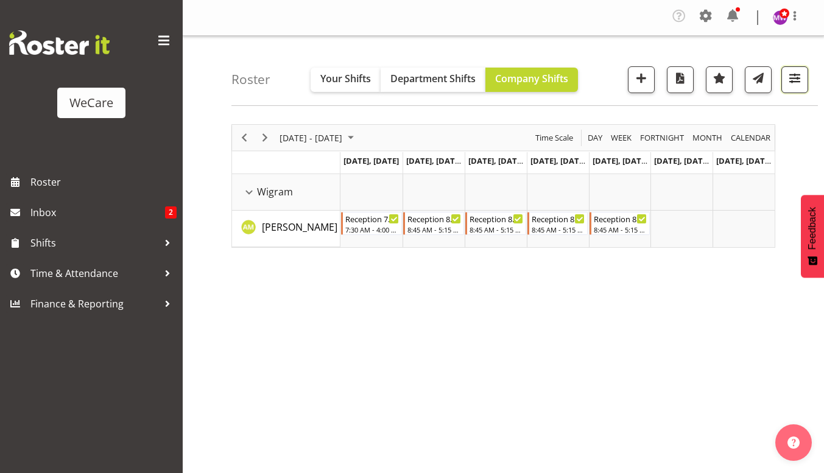
click at [801, 80] on span "button" at bounding box center [795, 78] width 16 height 16
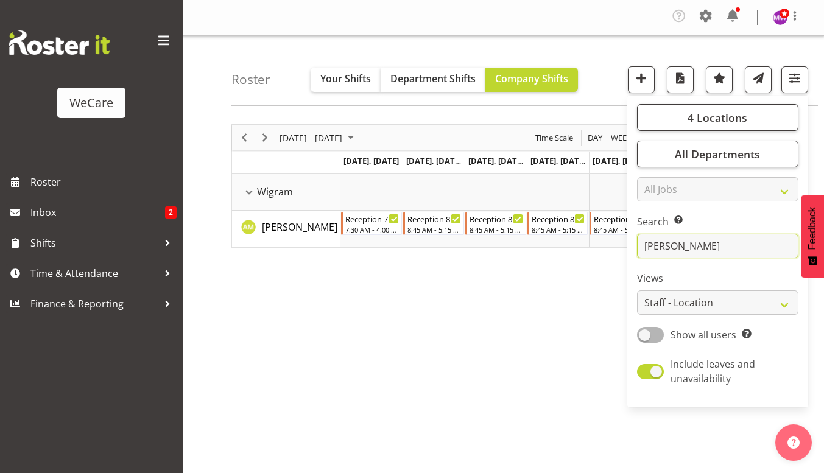
click at [698, 243] on input "[PERSON_NAME]" at bounding box center [717, 246] width 161 height 24
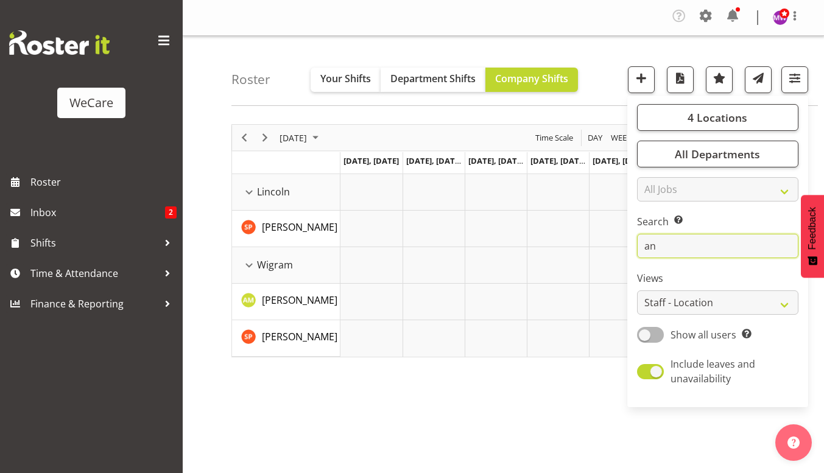
type input "a"
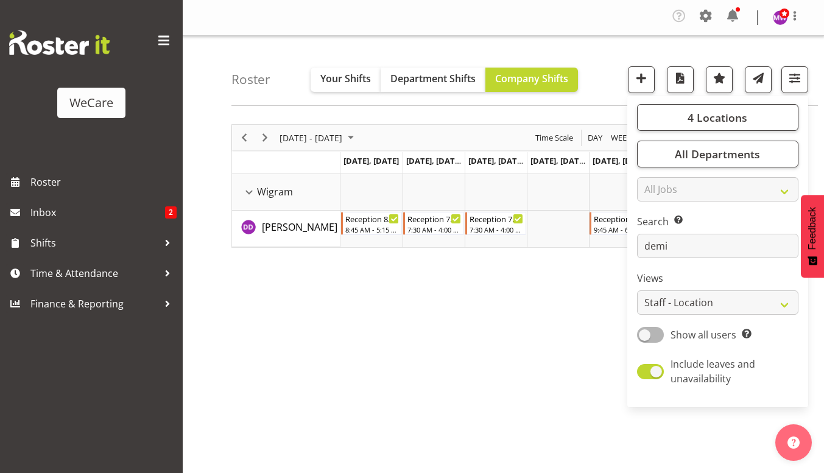
drag, startPoint x: 392, startPoint y: 369, endPoint x: 398, endPoint y: 373, distance: 7.4
click at [395, 370] on div "[DATE] - [DATE] [DATE] Day Week Fortnight Month calendar Month Agenda Time Scal…" at bounding box center [527, 358] width 593 height 487
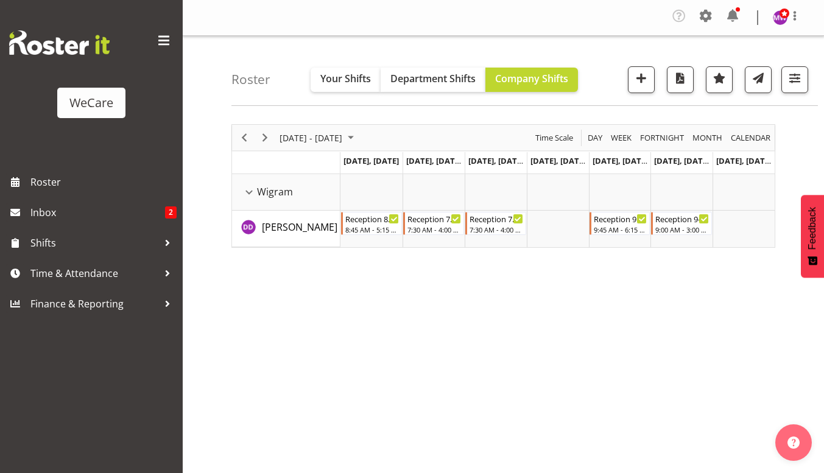
click at [817, 78] on div "Roster Your Shifts Department Shifts Company Shifts 4 Locations Clear Business …" at bounding box center [524, 71] width 586 height 70
click at [802, 82] on span "button" at bounding box center [795, 78] width 16 height 16
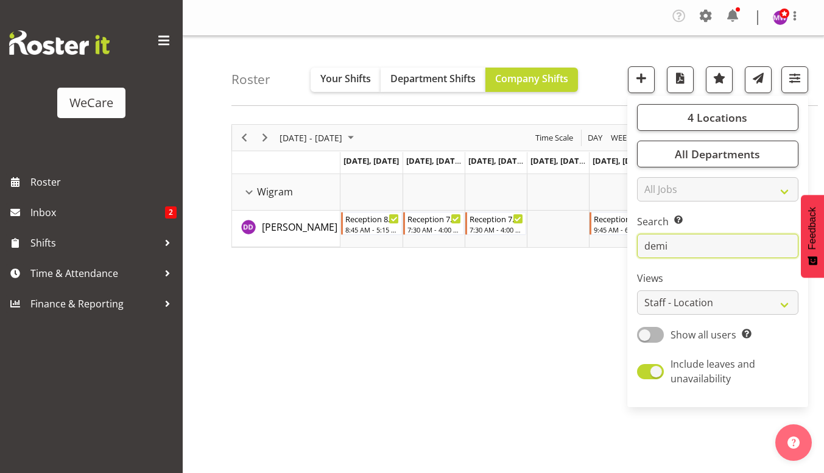
click at [733, 253] on input "demi" at bounding box center [717, 246] width 161 height 24
type input "d"
click at [467, 392] on div "[DATE] - [DATE] [DATE] Day Week Fortnight Month calendar Month Agenda Time Scal…" at bounding box center [527, 358] width 593 height 487
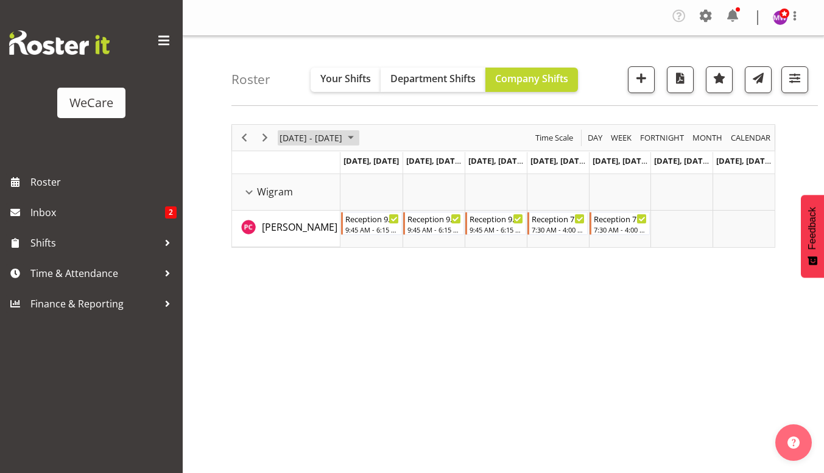
click at [312, 144] on span "[DATE] - [DATE]" at bounding box center [310, 137] width 65 height 15
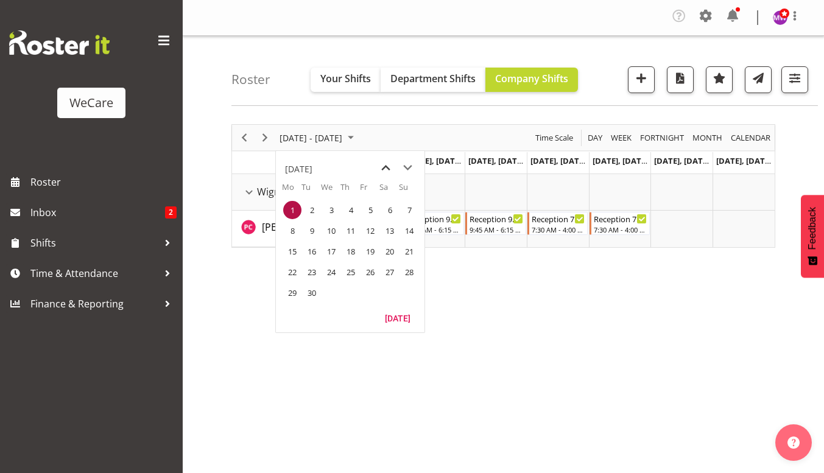
click at [386, 170] on span "previous month" at bounding box center [385, 168] width 21 height 22
click at [295, 289] on span "25" at bounding box center [292, 293] width 18 height 18
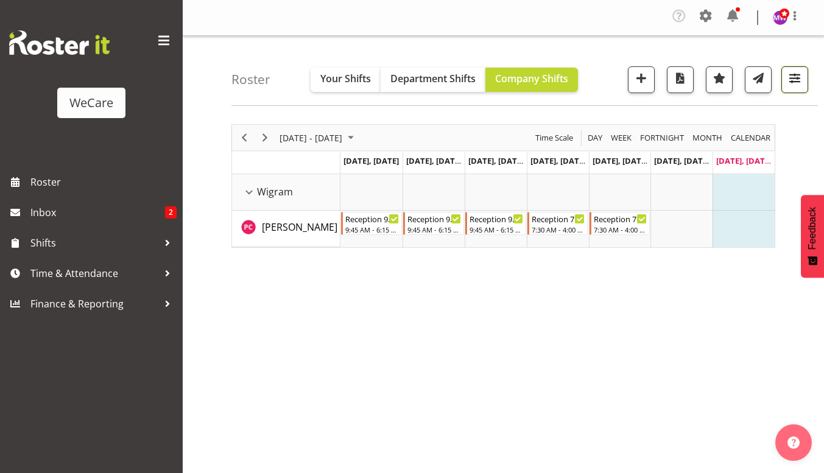
click at [795, 79] on span "button" at bounding box center [795, 78] width 16 height 16
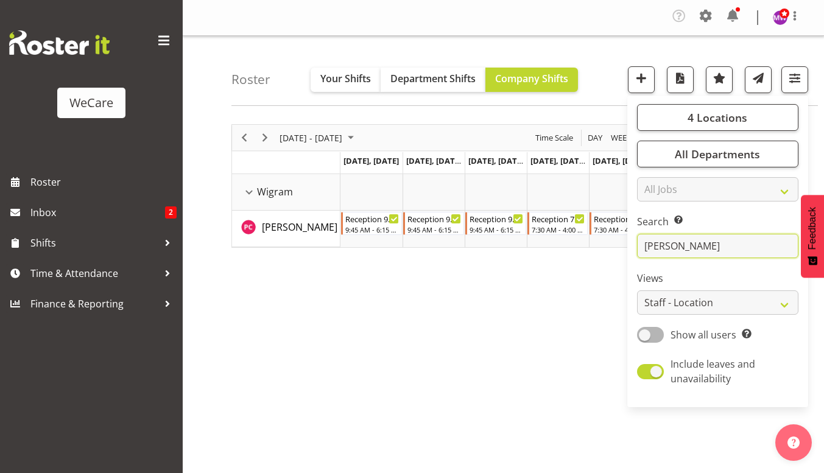
click at [686, 251] on input "[PERSON_NAME]" at bounding box center [717, 246] width 161 height 24
type input "p"
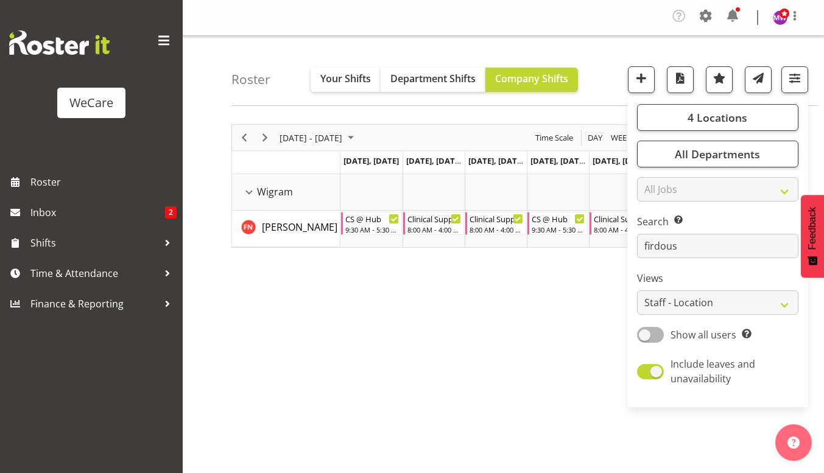
click at [367, 353] on div "[DATE] - [DATE] [DATE] Day Week Fortnight Month calendar Month Agenda Time Scal…" at bounding box center [527, 358] width 593 height 487
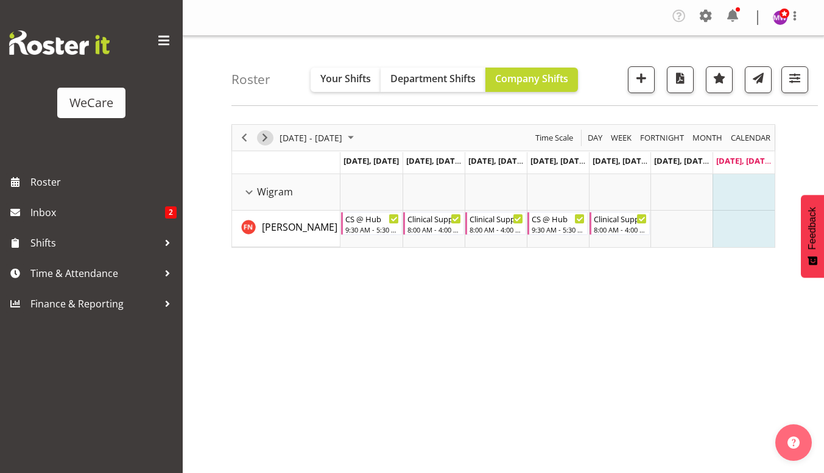
click at [267, 137] on span "Next" at bounding box center [265, 137] width 15 height 15
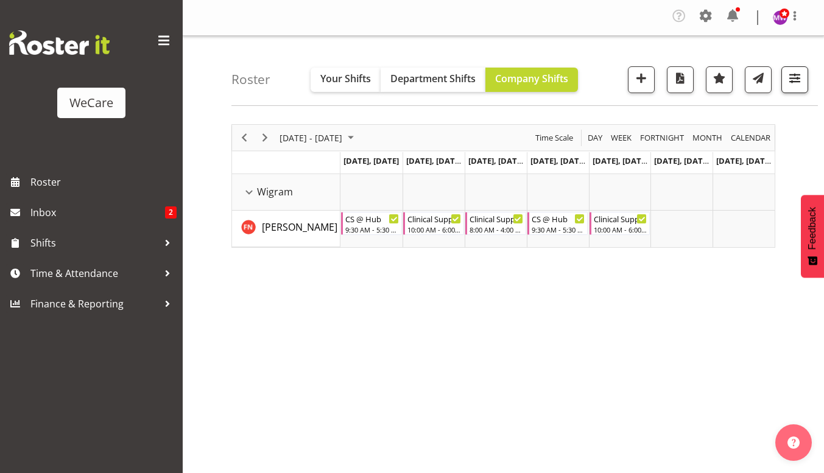
drag, startPoint x: 788, startPoint y: 65, endPoint x: 795, endPoint y: 82, distance: 18.3
click at [789, 70] on div "Roster Your Shifts Department Shifts Company Shifts 4 Locations Clear Business …" at bounding box center [524, 71] width 586 height 70
click at [795, 86] on span "button" at bounding box center [795, 82] width 4 height 15
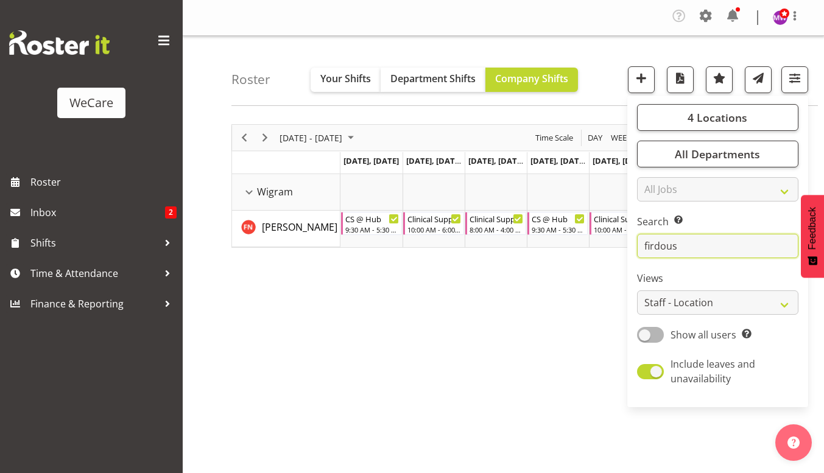
click at [707, 245] on input "firdous" at bounding box center [717, 246] width 161 height 24
type input "f"
click at [376, 331] on div "[DATE] - [DATE] [DATE] Day Week Fortnight Month calendar Month Agenda Time Scal…" at bounding box center [527, 358] width 593 height 487
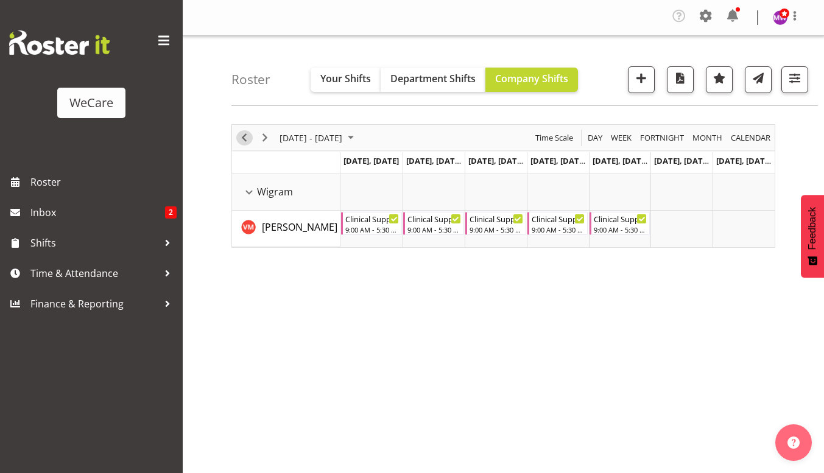
click at [243, 134] on span "Previous" at bounding box center [244, 137] width 15 height 15
click at [789, 74] on span "button" at bounding box center [795, 78] width 16 height 16
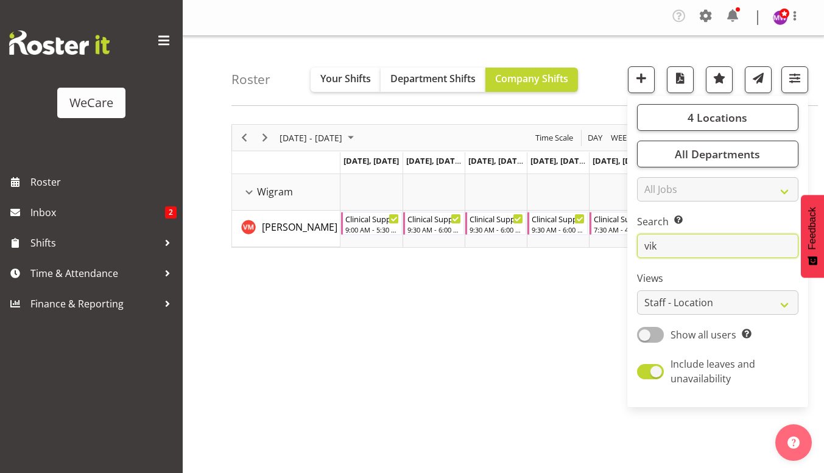
click at [704, 239] on input "vik" at bounding box center [717, 246] width 161 height 24
type input "v"
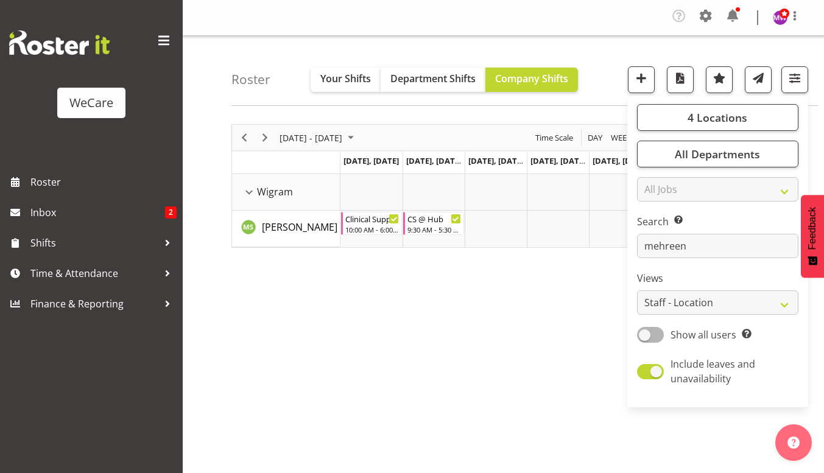
click at [381, 448] on div "[DATE] - [DATE] [DATE] Day Week Fortnight Month calendar Month Agenda Time Scal…" at bounding box center [527, 358] width 593 height 487
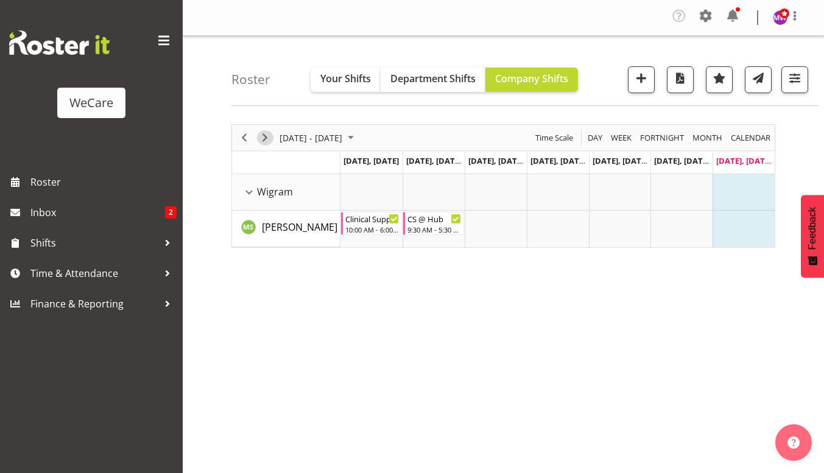
click at [261, 136] on span "Next" at bounding box center [265, 137] width 15 height 15
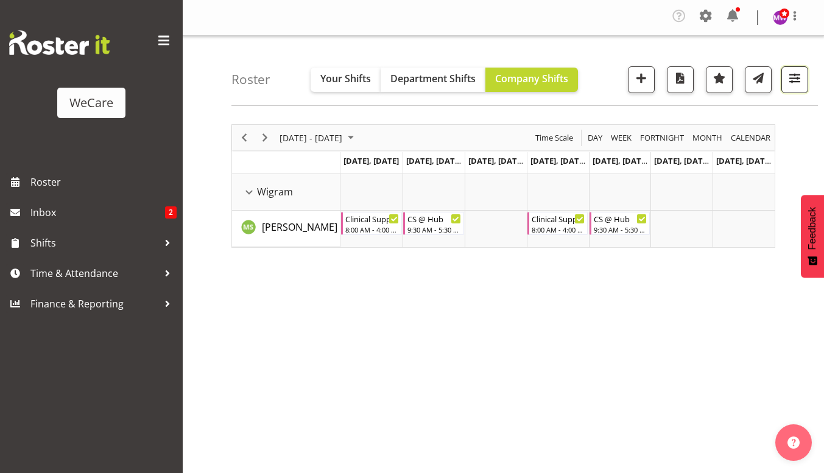
click at [790, 90] on button "button" at bounding box center [794, 79] width 27 height 27
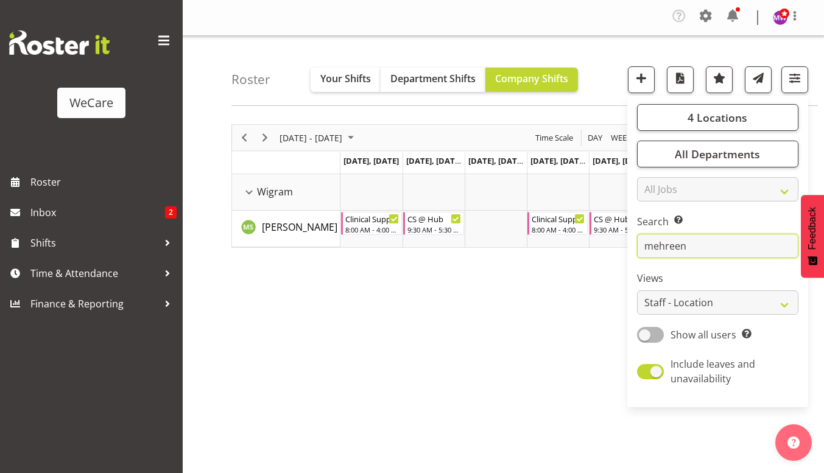
click at [711, 245] on input "mehreen" at bounding box center [717, 246] width 161 height 24
type input "m"
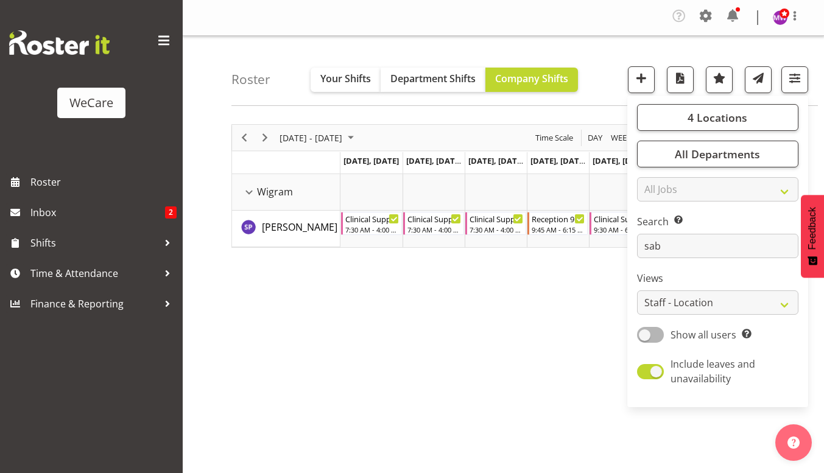
click at [362, 307] on div "[DATE] - [DATE] [DATE] Day Week Fortnight Month calendar Month Agenda Time Scal…" at bounding box center [527, 358] width 593 height 487
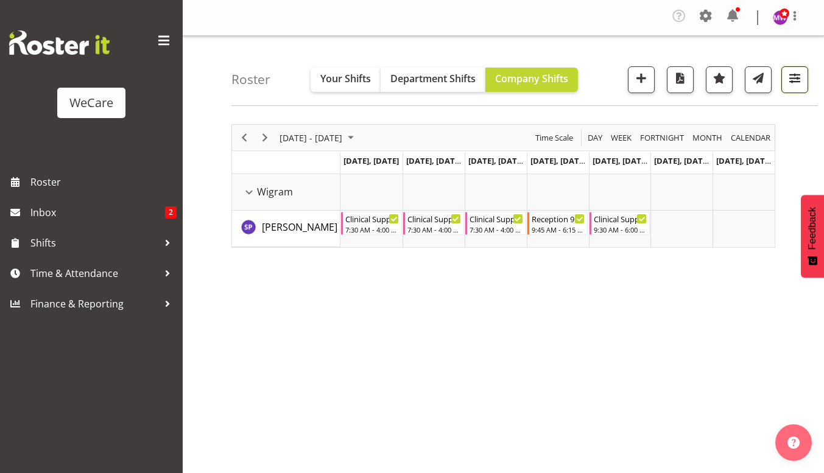
click at [786, 76] on button "button" at bounding box center [794, 79] width 27 height 27
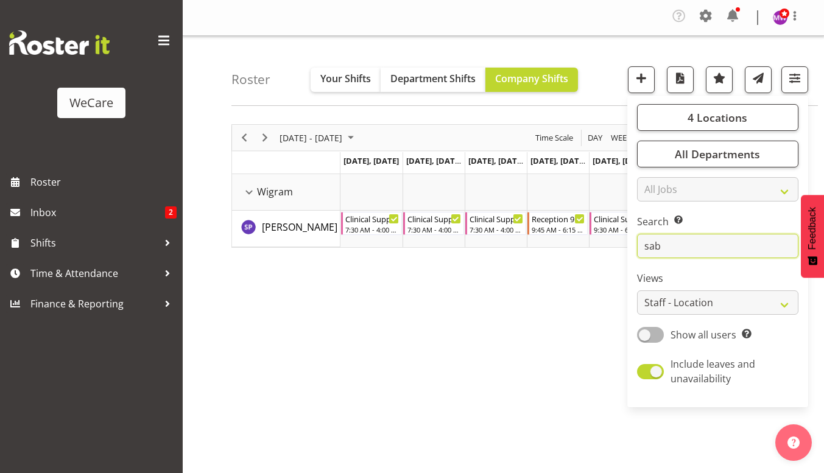
click at [693, 247] on input "sab" at bounding box center [717, 246] width 161 height 24
type input "s"
click at [511, 318] on div "[DATE] - [DATE] [DATE] Day Week Fortnight Month calendar Month Agenda Time Scal…" at bounding box center [527, 358] width 593 height 487
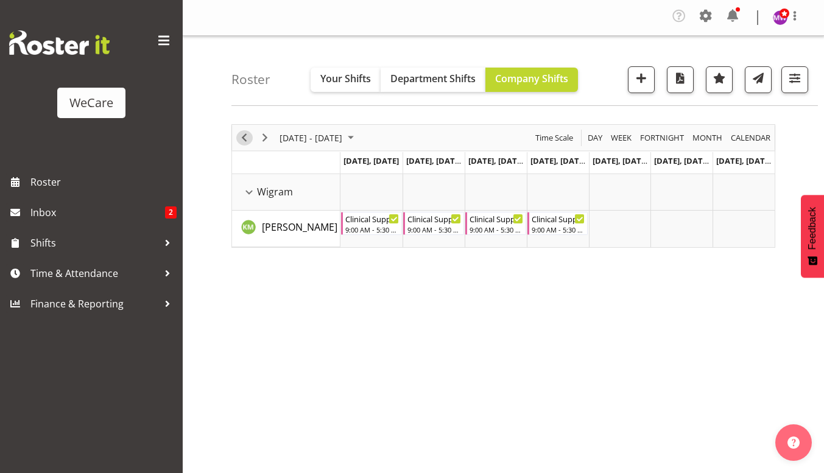
click at [247, 134] on span "Previous" at bounding box center [244, 137] width 15 height 15
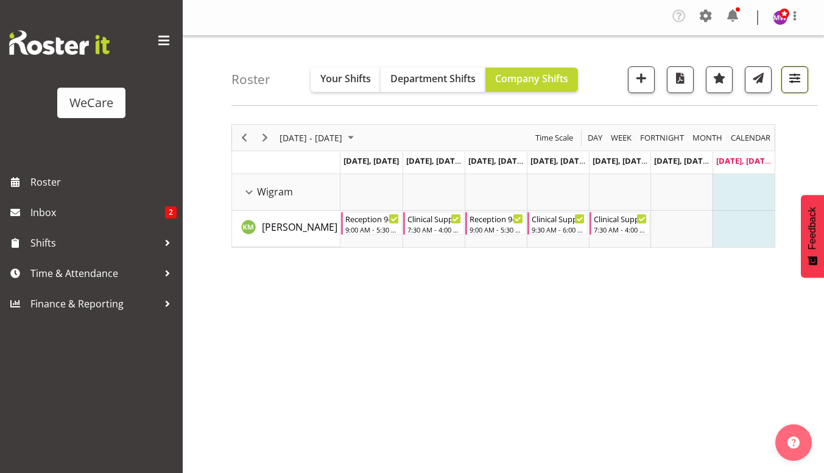
click at [801, 86] on span "button" at bounding box center [795, 78] width 16 height 16
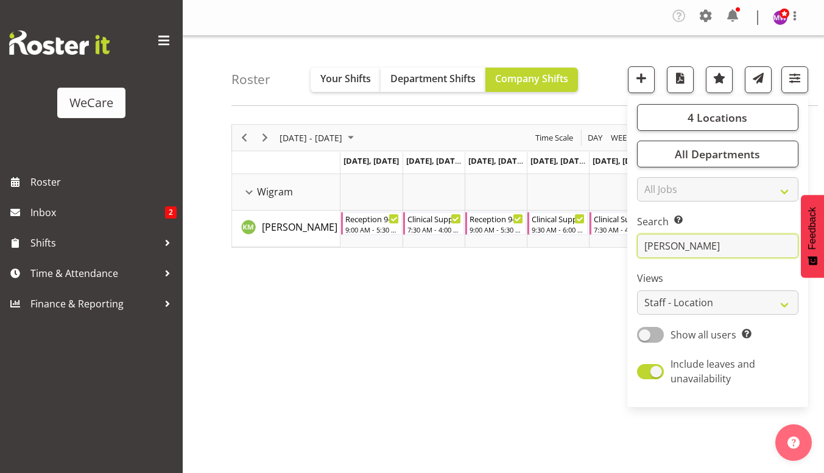
click at [764, 248] on input "[PERSON_NAME]" at bounding box center [717, 246] width 161 height 24
type input "k"
click at [519, 336] on div "[DATE] - [DATE] [DATE] Day Week Fortnight Month calendar Month Agenda Time Scal…" at bounding box center [527, 358] width 593 height 487
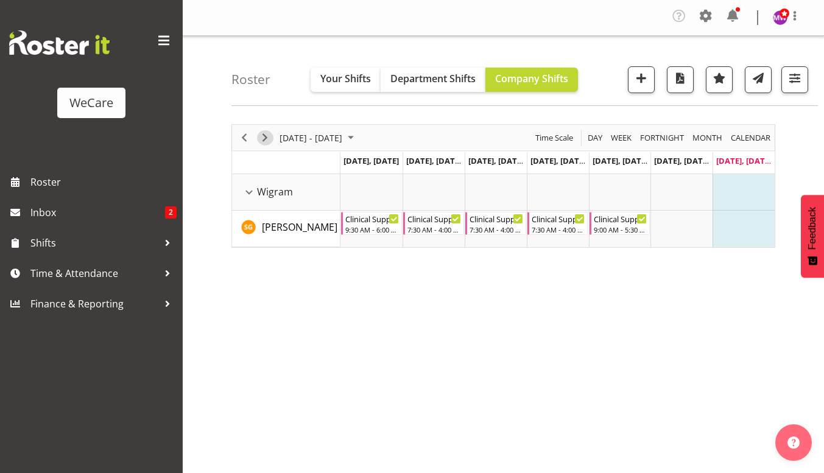
click at [259, 138] on span "Next" at bounding box center [265, 137] width 15 height 15
click at [801, 81] on span "button" at bounding box center [795, 78] width 16 height 16
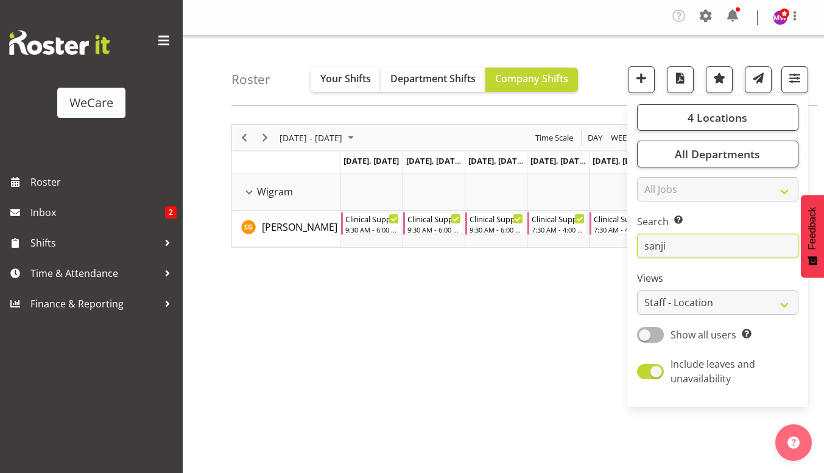
click at [720, 251] on input "sanji" at bounding box center [717, 246] width 161 height 24
type input "s"
drag, startPoint x: 485, startPoint y: 362, endPoint x: 470, endPoint y: 339, distance: 27.2
click at [485, 361] on div "[DATE] - [DATE] [DATE] Day Week Fortnight Month calendar Month Agenda Time Scal…" at bounding box center [527, 358] width 593 height 487
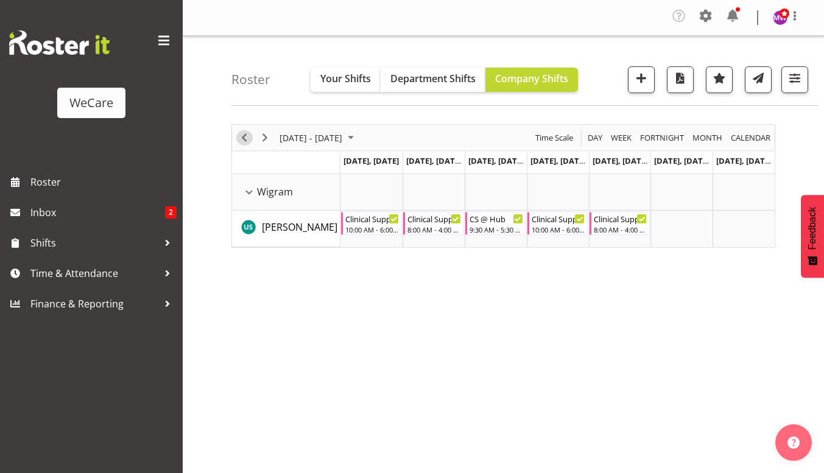
click at [246, 144] on span "Previous" at bounding box center [244, 137] width 15 height 15
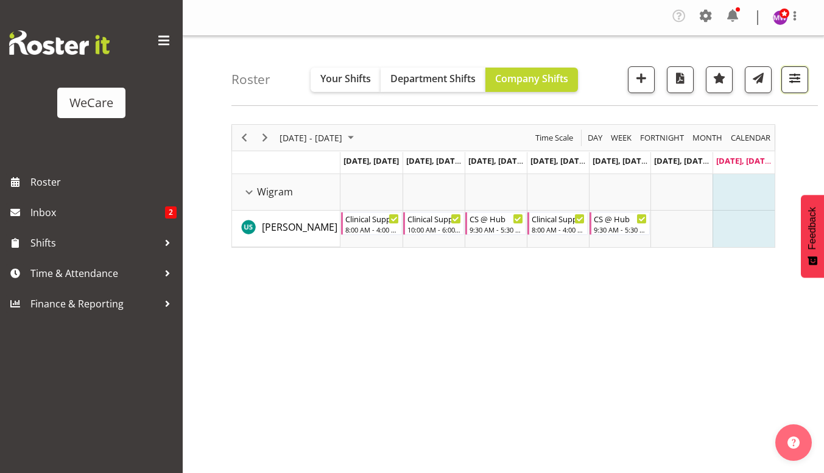
click at [788, 79] on span "button" at bounding box center [795, 78] width 16 height 16
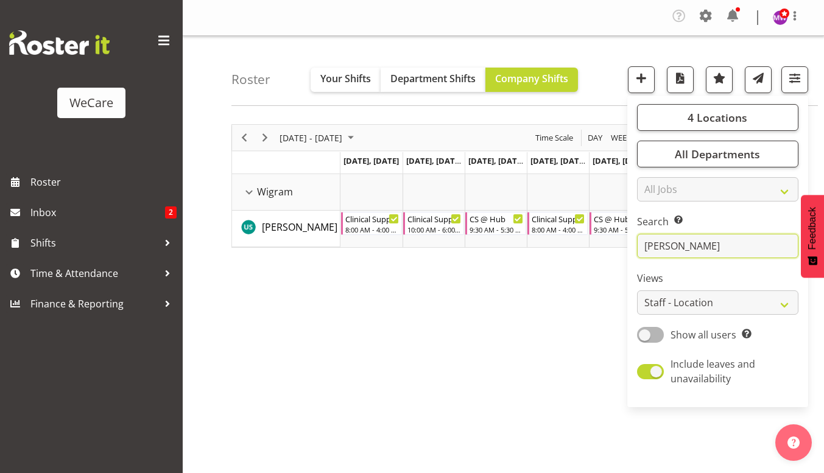
click at [703, 250] on input "[PERSON_NAME]" at bounding box center [717, 246] width 161 height 24
type input "u"
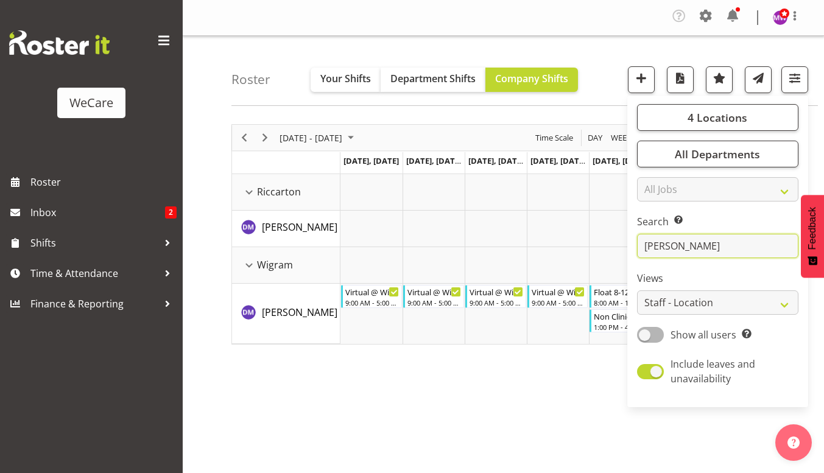
type input "[PERSON_NAME]"
click at [524, 424] on div "[DATE] - [DATE] [DATE] Day Week Fortnight Month calendar Month Agenda Time Scal…" at bounding box center [527, 358] width 593 height 487
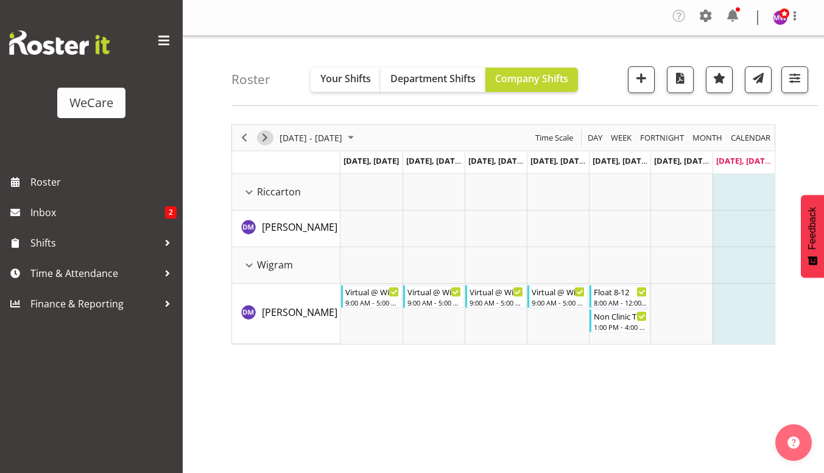
click at [264, 141] on span "Next" at bounding box center [265, 137] width 15 height 15
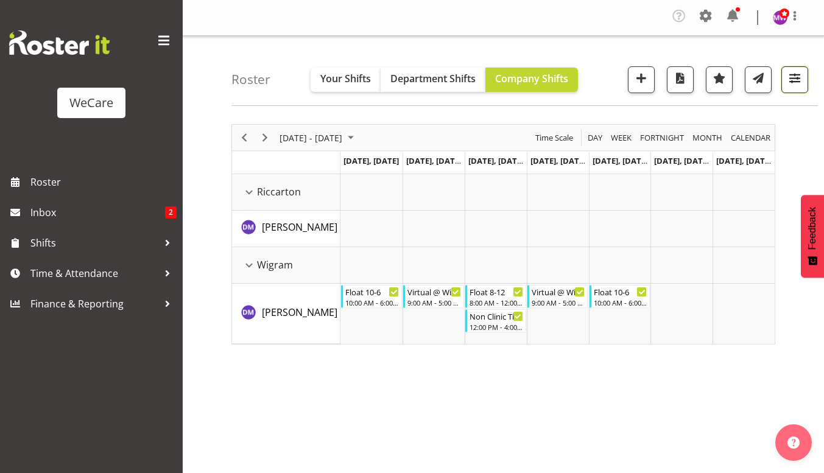
click at [792, 71] on span "button" at bounding box center [795, 78] width 16 height 16
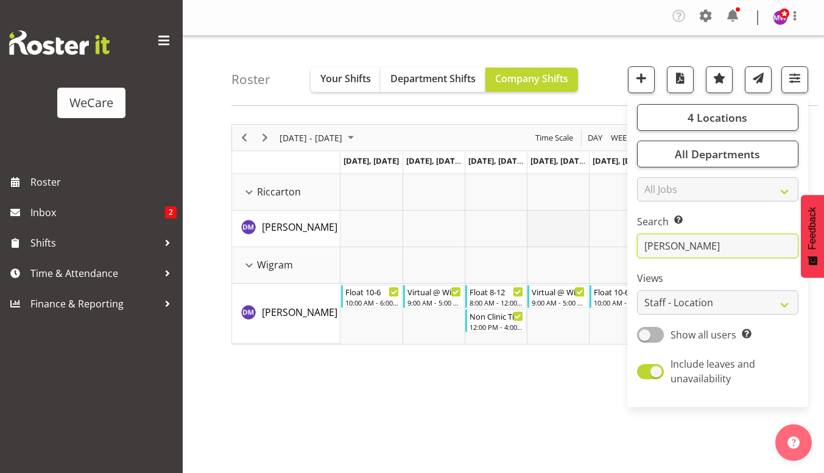
drag, startPoint x: 733, startPoint y: 245, endPoint x: 574, endPoint y: 244, distance: 158.4
click at [581, 245] on div "Roster Your Shifts Department Shifts Company Shifts 4 Locations Clear Business …" at bounding box center [503, 319] width 641 height 566
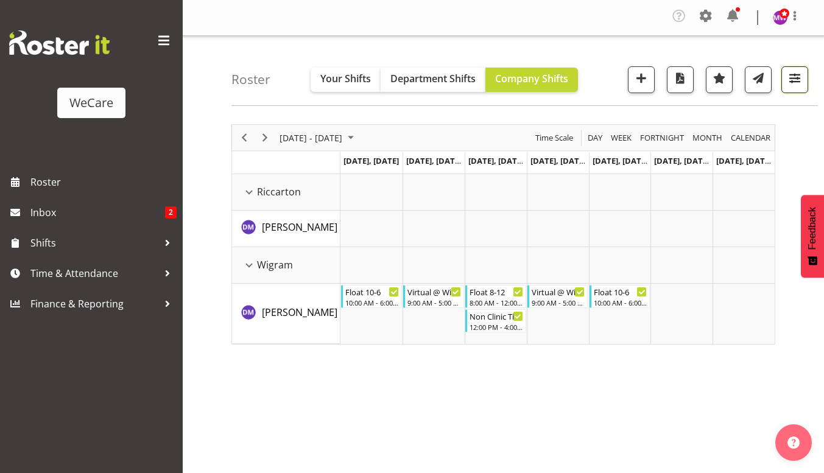
click at [800, 76] on span "button" at bounding box center [795, 78] width 16 height 16
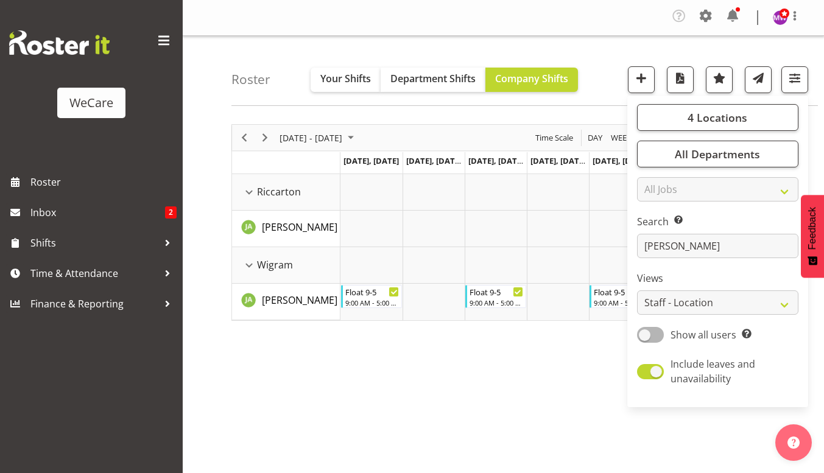
click at [398, 426] on div "September 01 - 07, 2025 Today Day Week Fortnight Month calendar Month Agenda Ti…" at bounding box center [527, 358] width 593 height 487
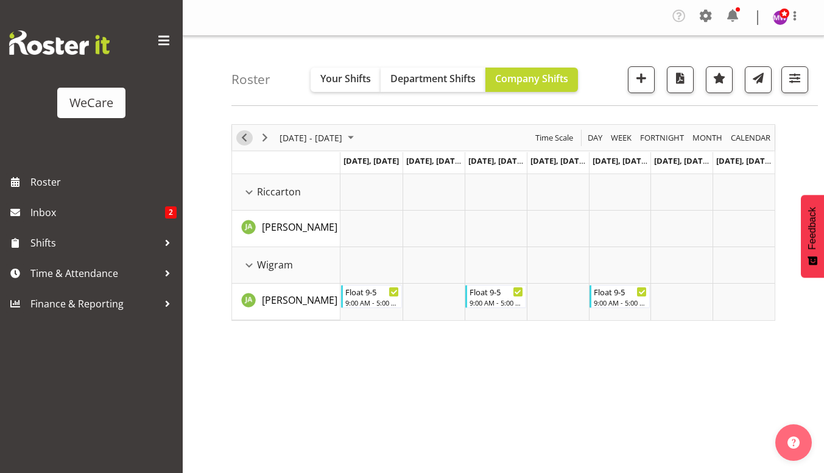
click at [246, 137] on span "Previous" at bounding box center [244, 137] width 15 height 15
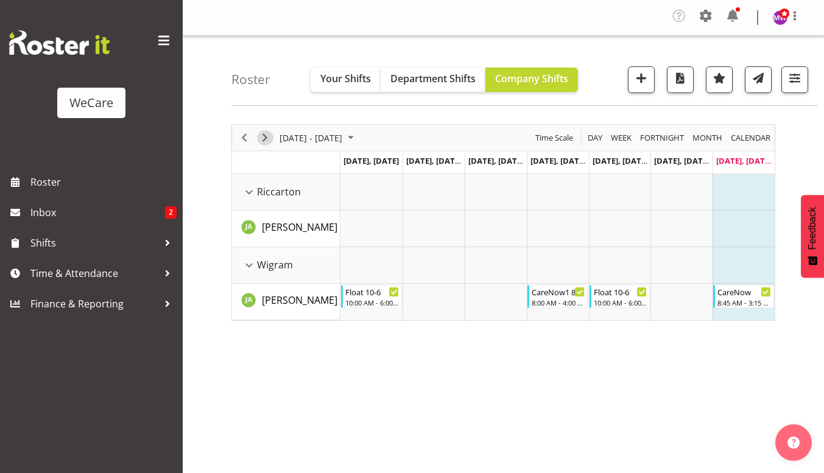
click at [267, 136] on span "Next" at bounding box center [265, 137] width 15 height 15
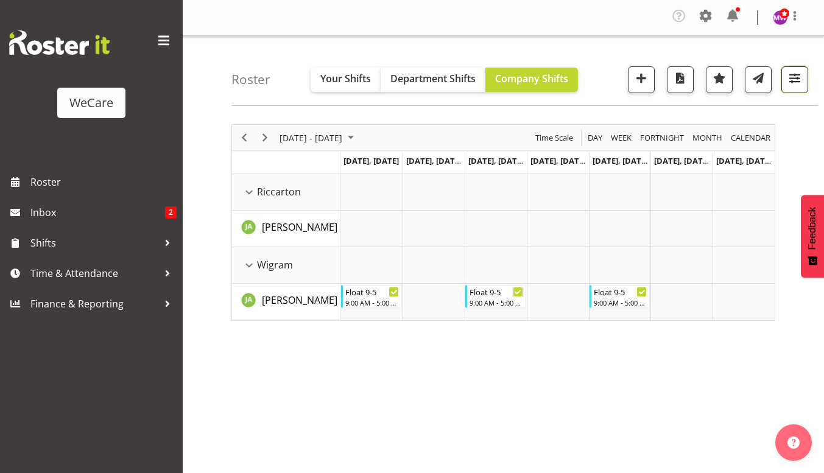
click at [801, 79] on span "button" at bounding box center [795, 78] width 16 height 16
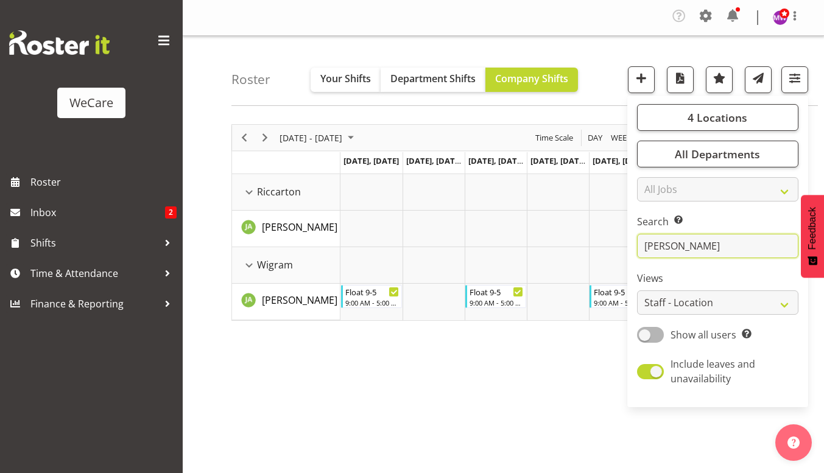
click at [697, 244] on input "jane" at bounding box center [717, 246] width 161 height 24
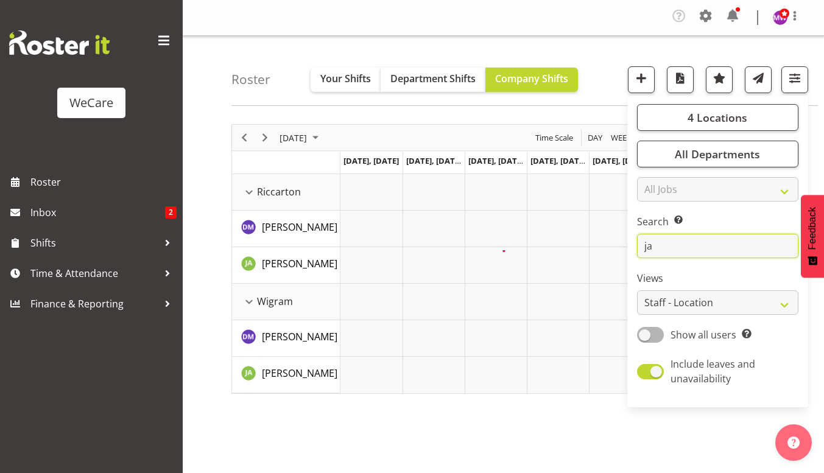
type input "j"
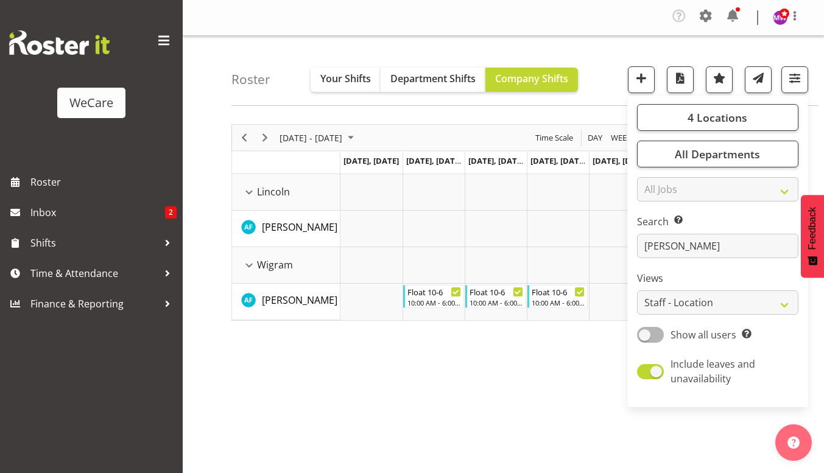
click at [390, 379] on div "September 01 - 07, 2025 Today Day Week Fortnight Month calendar Month Agenda Ti…" at bounding box center [527, 358] width 593 height 487
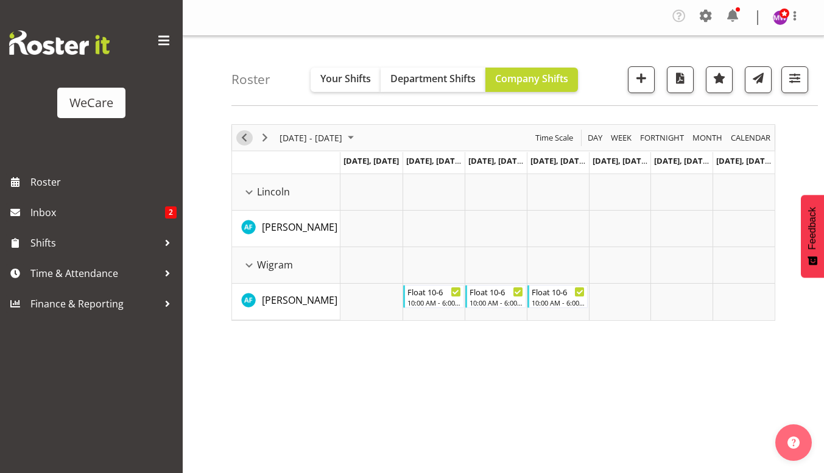
click at [242, 138] on span "Previous" at bounding box center [244, 137] width 15 height 15
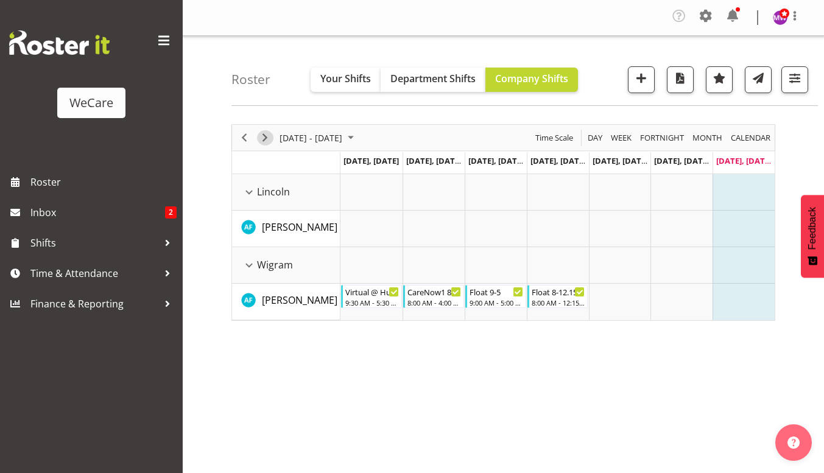
click at [269, 136] on span "Next" at bounding box center [265, 137] width 15 height 15
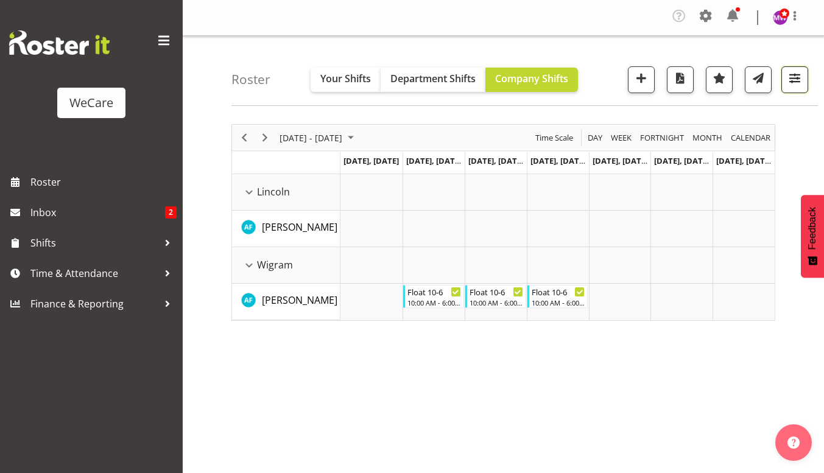
click at [792, 76] on span "button" at bounding box center [795, 78] width 16 height 16
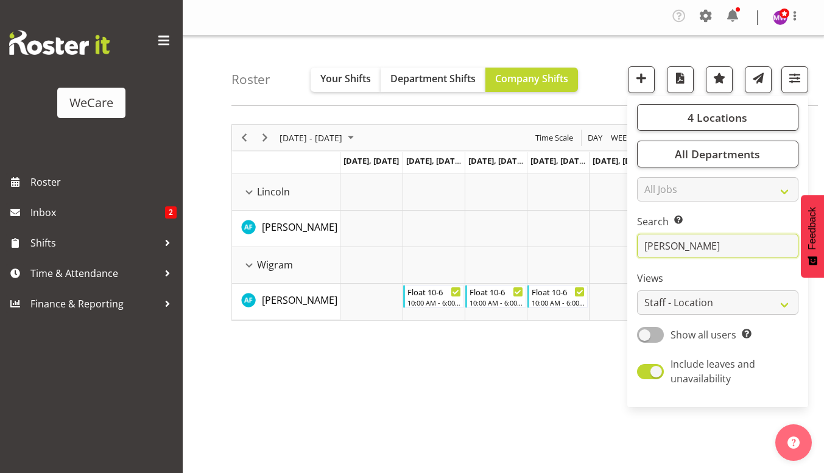
click at [707, 241] on input "alex" at bounding box center [717, 246] width 161 height 24
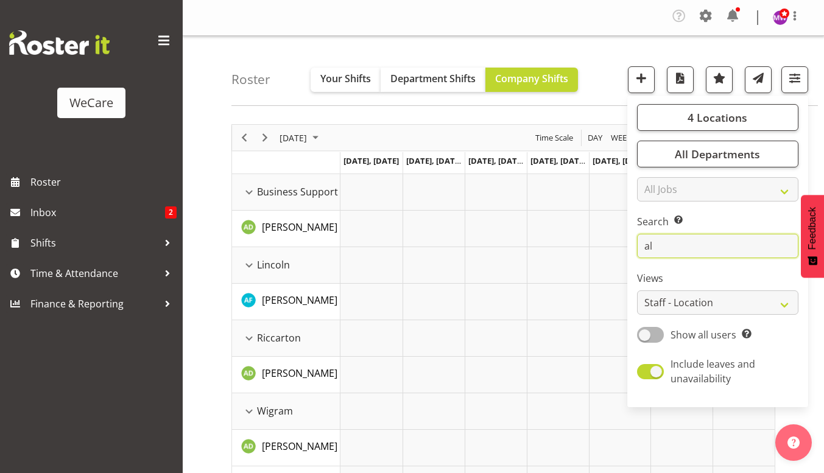
type input "a"
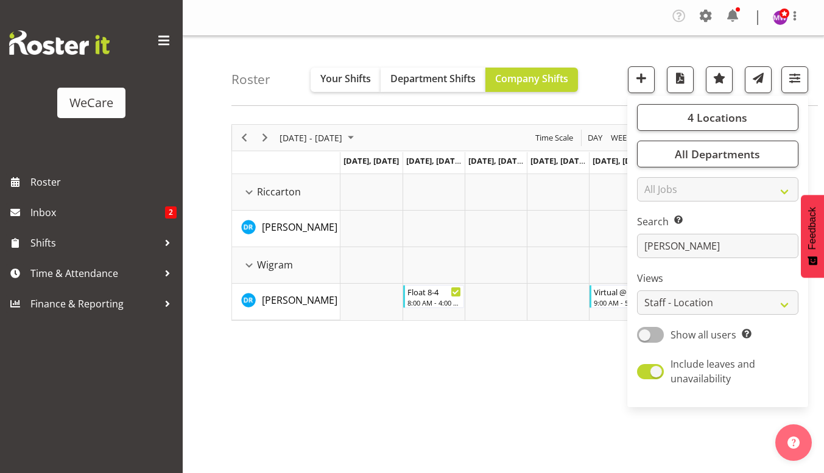
click at [484, 416] on div "September 01 - 07, 2025 Today Day Week Fortnight Month calendar Month Agenda Ti…" at bounding box center [527, 358] width 593 height 487
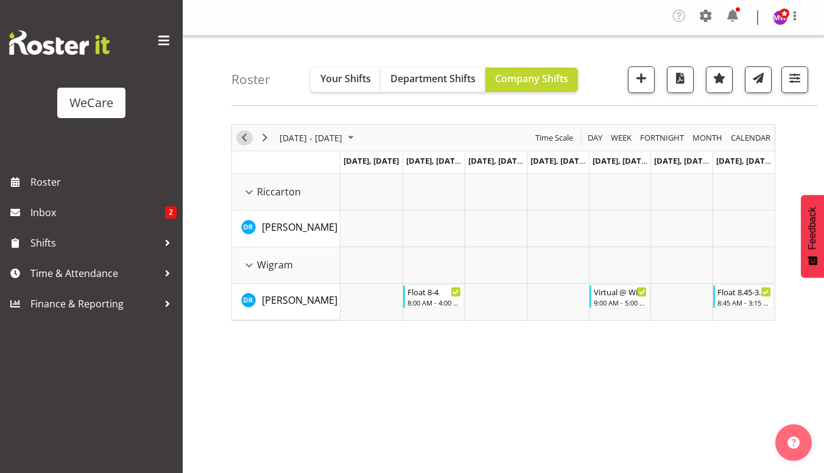
click at [238, 137] on span "Previous" at bounding box center [244, 137] width 15 height 15
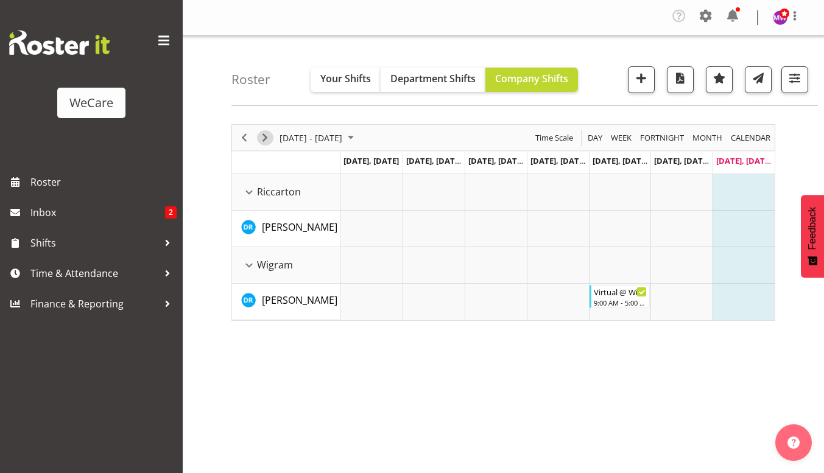
click at [264, 135] on span "Next" at bounding box center [265, 137] width 15 height 15
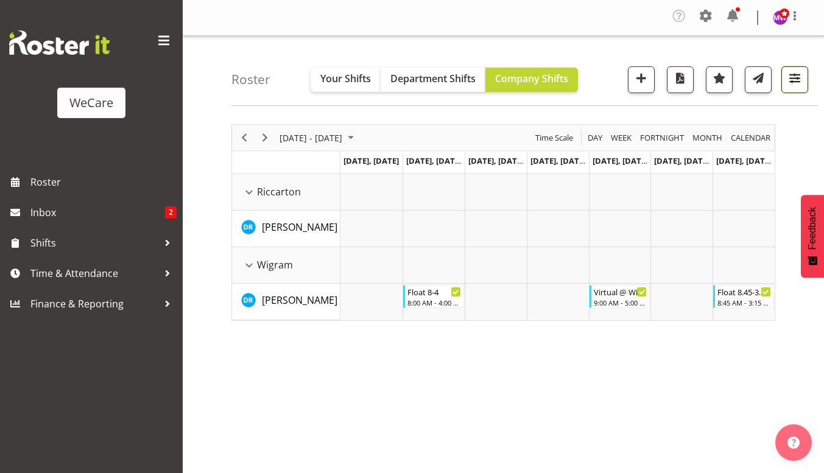
click at [790, 80] on span "button" at bounding box center [795, 78] width 16 height 16
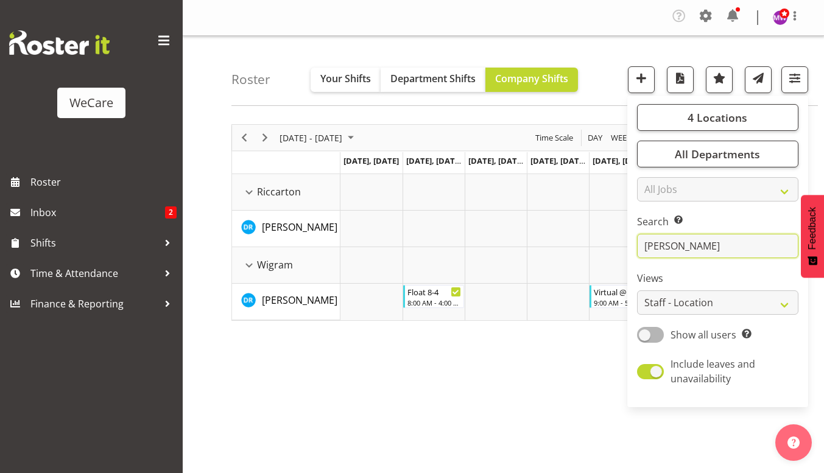
click at [713, 252] on input "deepti raturi" at bounding box center [717, 246] width 161 height 24
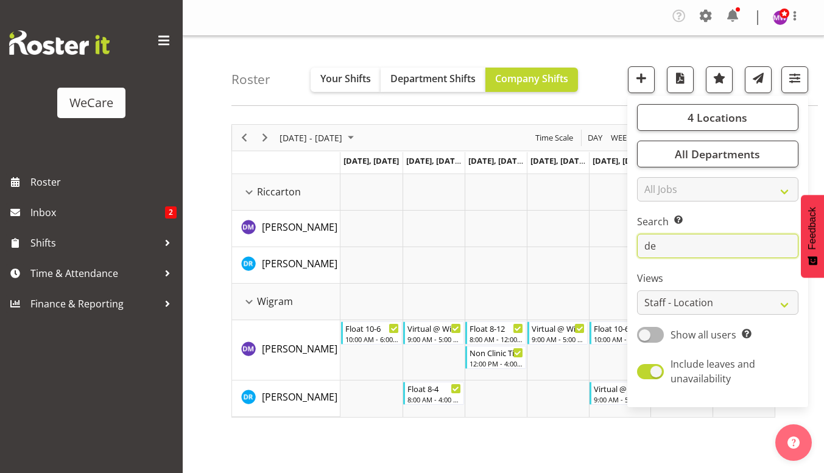
type input "d"
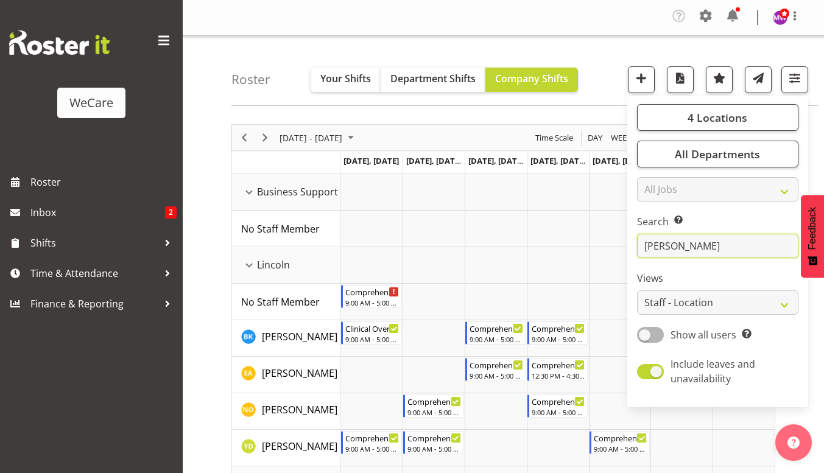
type input "simone"
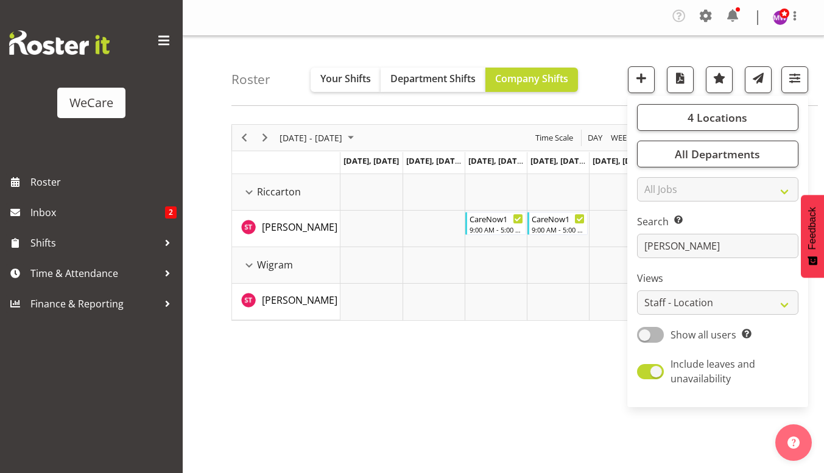
click at [492, 397] on div "September 01 - 07, 2025 Today Day Week Fortnight Month calendar Month Agenda Ti…" at bounding box center [527, 358] width 593 height 487
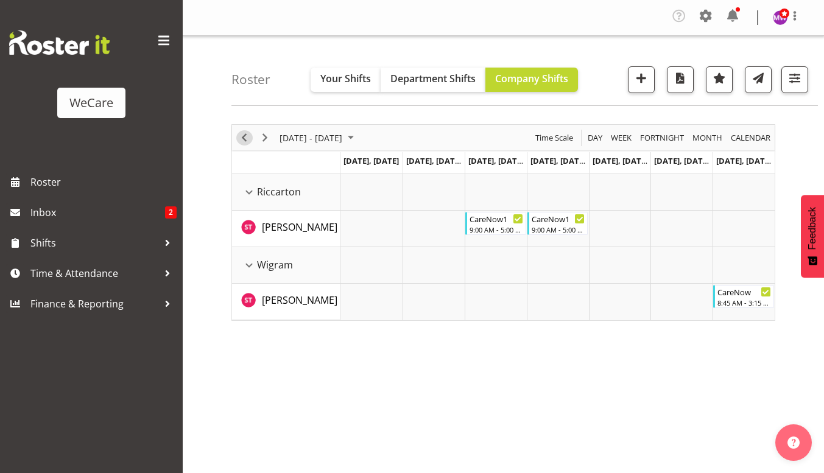
click at [248, 136] on span "Previous" at bounding box center [244, 137] width 15 height 15
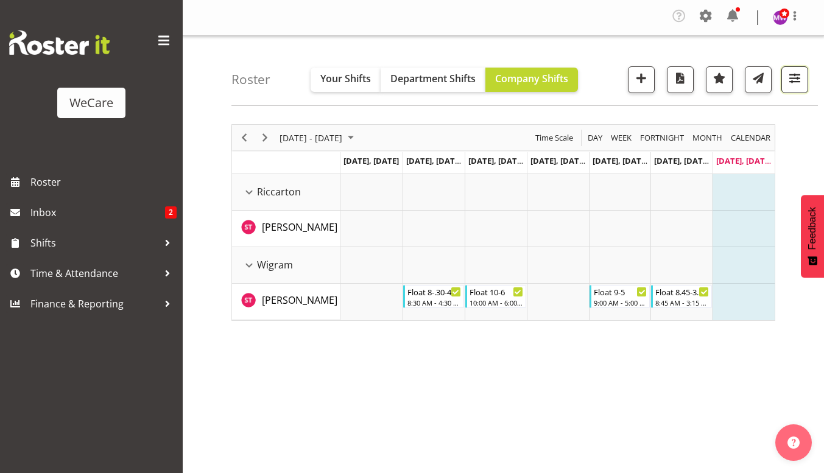
click at [797, 80] on span "button" at bounding box center [795, 78] width 16 height 16
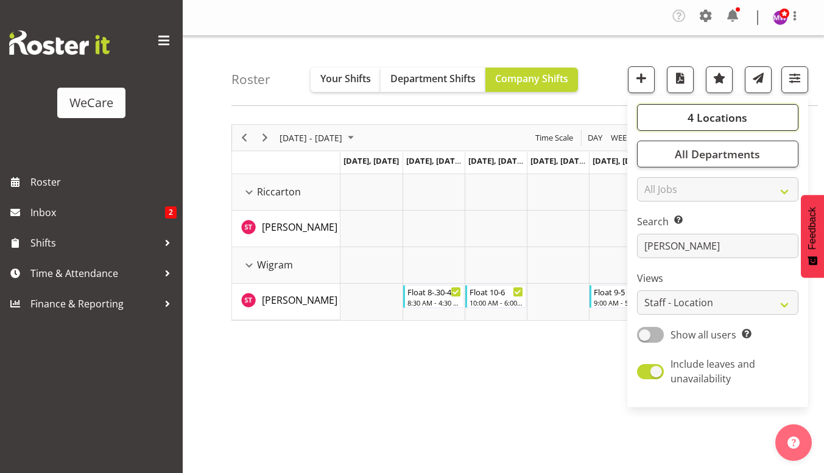
click at [716, 118] on span "4 Locations" at bounding box center [718, 117] width 60 height 15
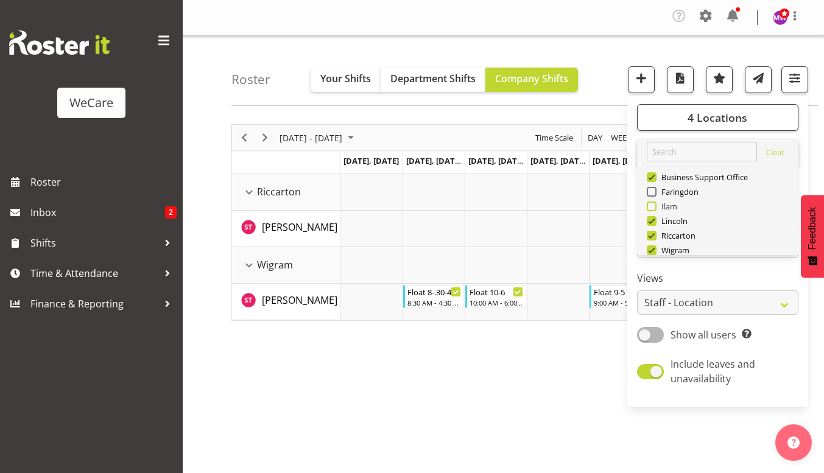
click at [653, 203] on span at bounding box center [652, 207] width 10 height 10
click at [653, 203] on input "Ilam" at bounding box center [651, 207] width 8 height 8
checkbox input "true"
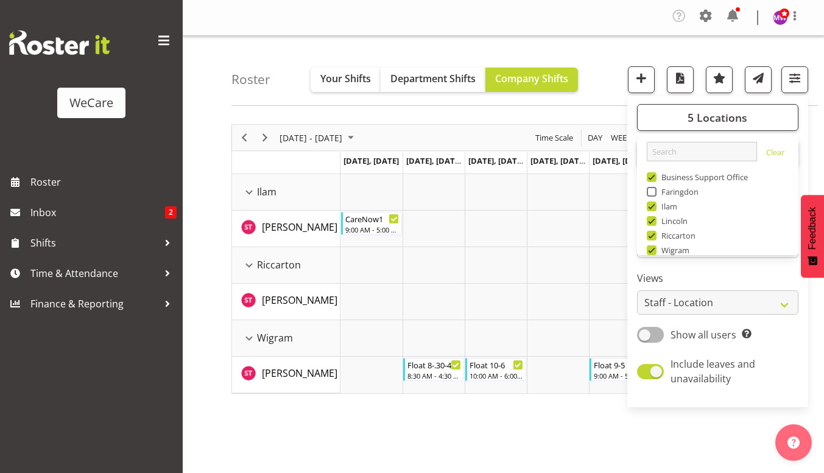
click at [410, 418] on div "August 25 - 31, 2025 Today Day Week Fortnight Month calendar Month Agenda Time …" at bounding box center [527, 358] width 593 height 487
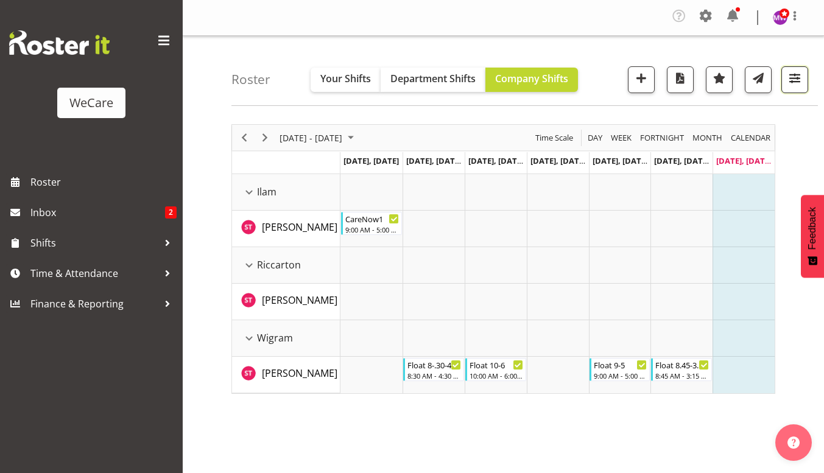
click at [799, 74] on span "button" at bounding box center [795, 78] width 16 height 16
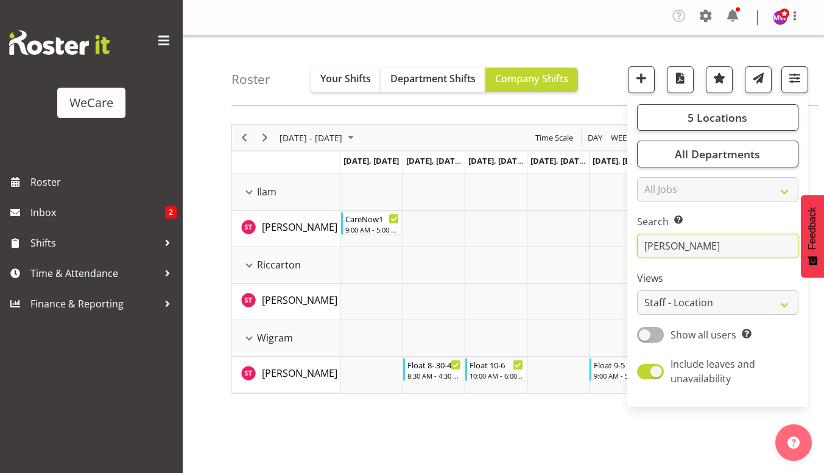
click at [691, 245] on input "simone" at bounding box center [717, 246] width 161 height 24
type input "s"
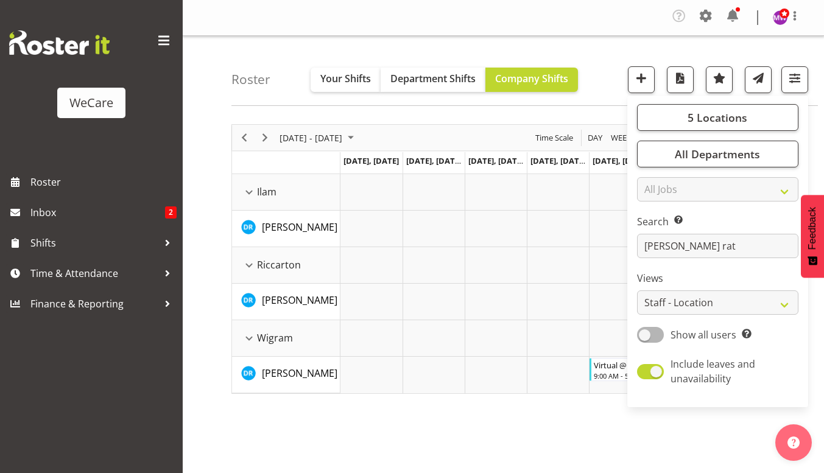
drag, startPoint x: 313, startPoint y: 465, endPoint x: 320, endPoint y: 463, distance: 7.1
click at [313, 465] on div "August 25 - 31, 2025 Today Day Week Fortnight Month calendar Month Agenda Time …" at bounding box center [527, 358] width 593 height 487
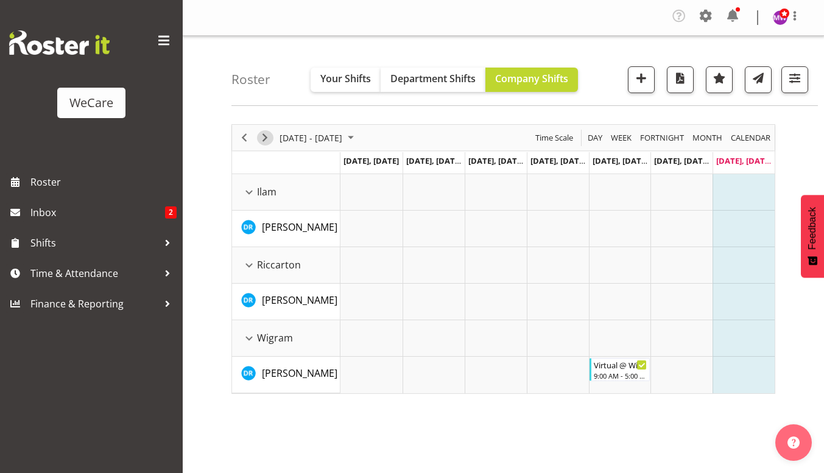
click at [267, 138] on span "Next" at bounding box center [265, 137] width 15 height 15
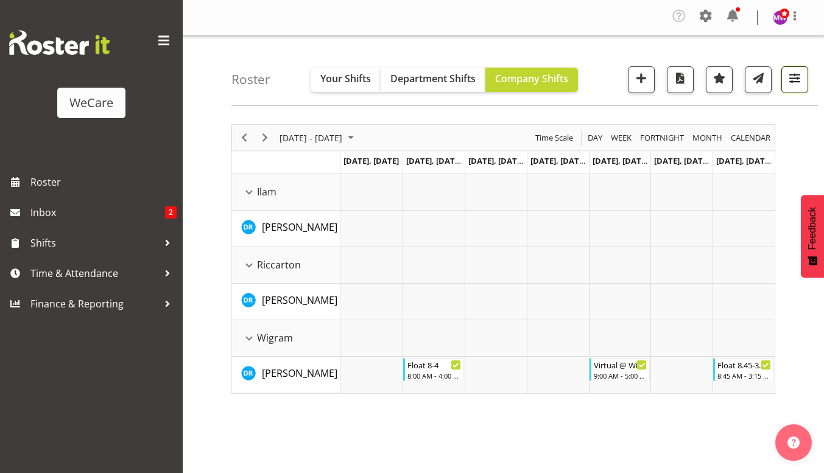
click at [796, 74] on span "button" at bounding box center [795, 78] width 16 height 16
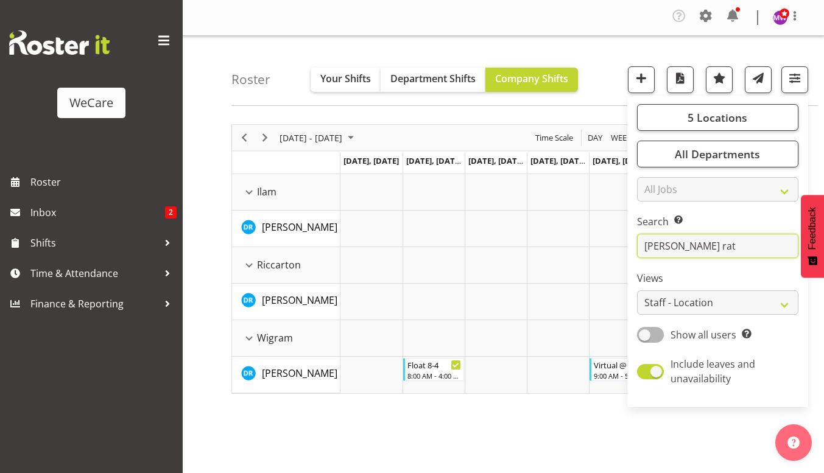
drag, startPoint x: 706, startPoint y: 248, endPoint x: 639, endPoint y: 247, distance: 67.6
click at [639, 247] on input "deepti rat" at bounding box center [717, 246] width 161 height 24
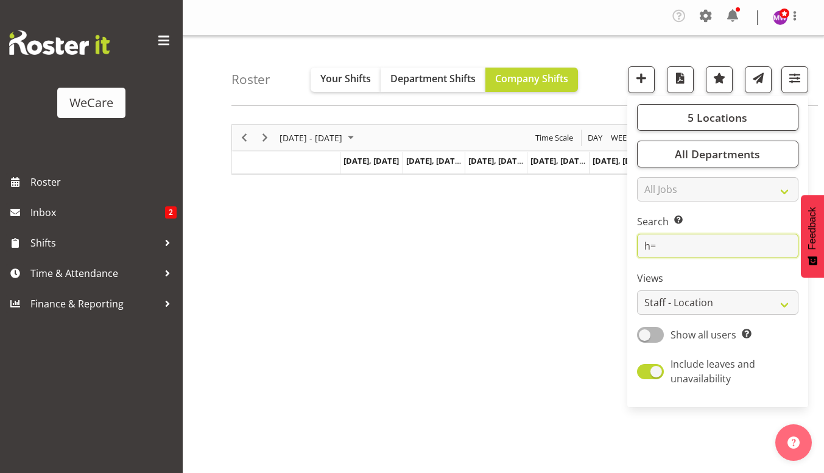
type input "h"
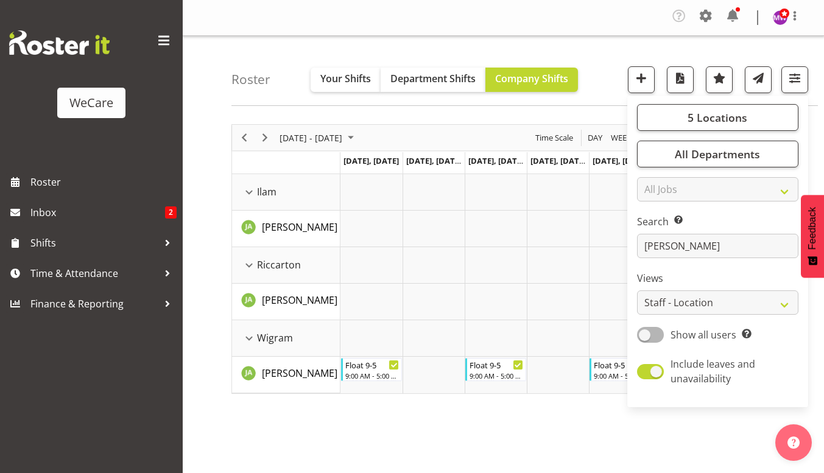
click at [479, 414] on div "September 01 - 07, 2025 Today Day Week Fortnight Month calendar Month Agenda Ti…" at bounding box center [527, 358] width 593 height 487
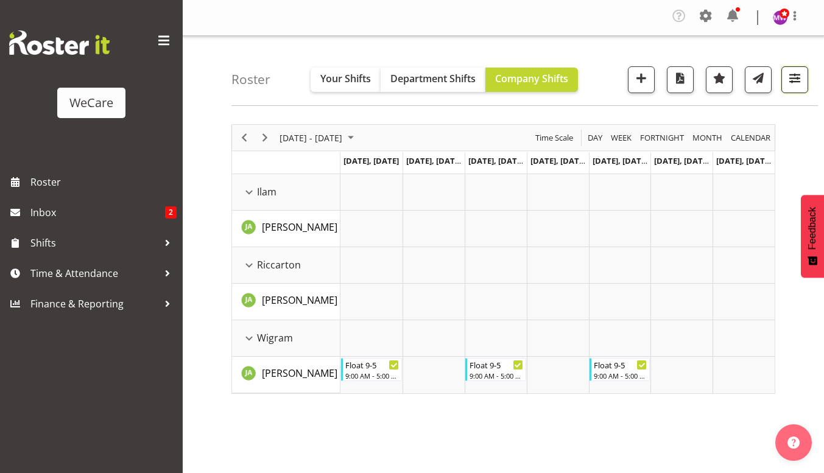
click at [789, 80] on span "button" at bounding box center [795, 78] width 16 height 16
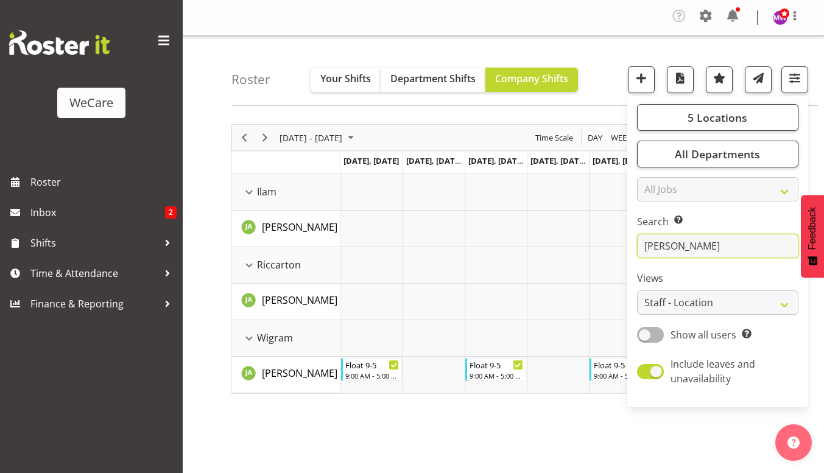
click at [695, 247] on input "jane" at bounding box center [717, 246] width 161 height 24
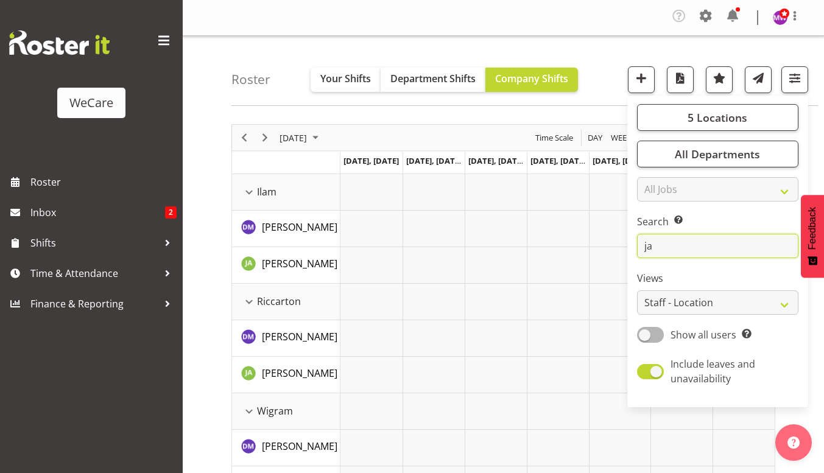
type input "j"
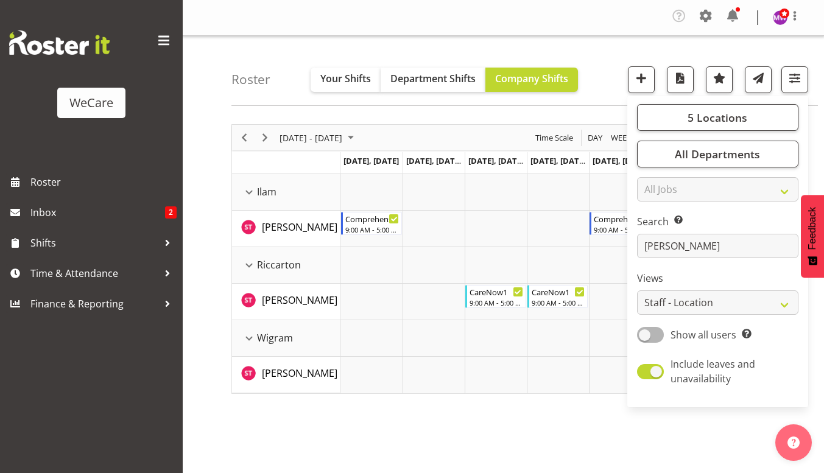
click at [395, 431] on div "September 01 - 07, 2025 Today Day Week Fortnight Month calendar Month Agenda Ti…" at bounding box center [527, 358] width 593 height 487
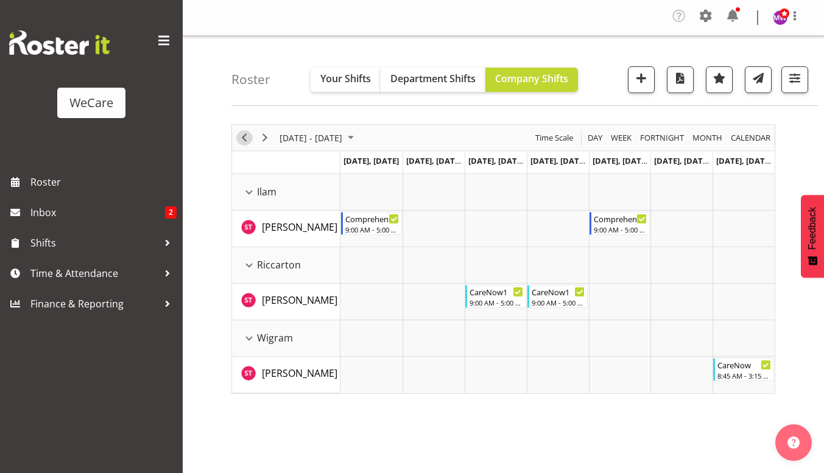
click at [247, 139] on span "Previous" at bounding box center [244, 137] width 15 height 15
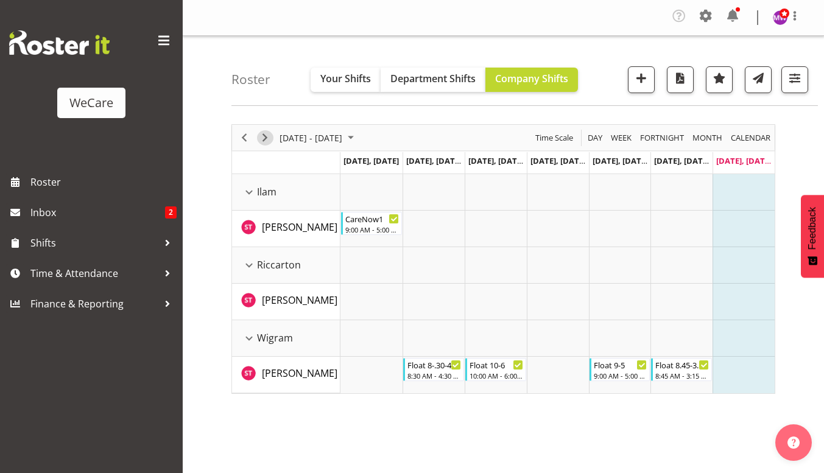
click at [262, 135] on span "Next" at bounding box center [265, 137] width 15 height 15
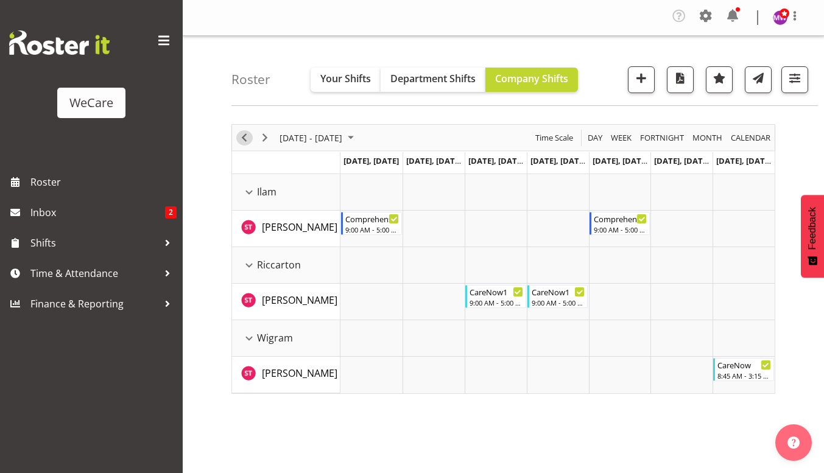
click at [242, 139] on span "Previous" at bounding box center [244, 137] width 15 height 15
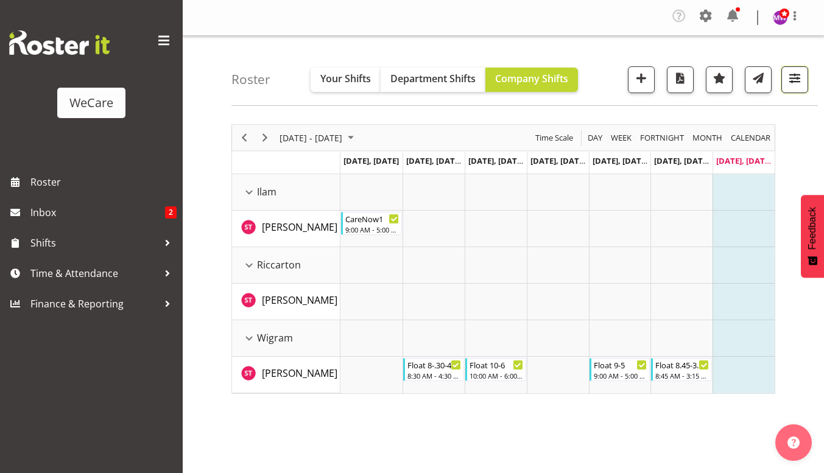
click at [787, 72] on span "button" at bounding box center [795, 78] width 16 height 16
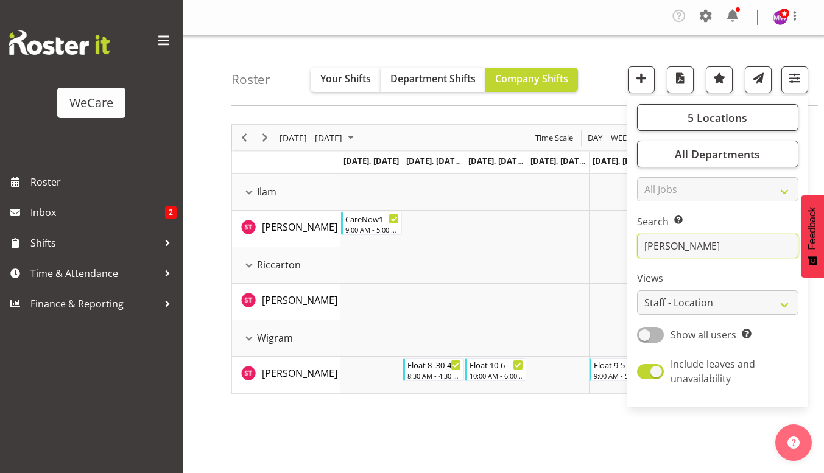
click at [692, 238] on input "simone" at bounding box center [717, 246] width 161 height 24
drag, startPoint x: 692, startPoint y: 238, endPoint x: 568, endPoint y: 240, distance: 124.3
click at [571, 240] on div "Roster Your Shifts Department Shifts Company Shifts 5 Locations Clear Business …" at bounding box center [503, 319] width 641 height 566
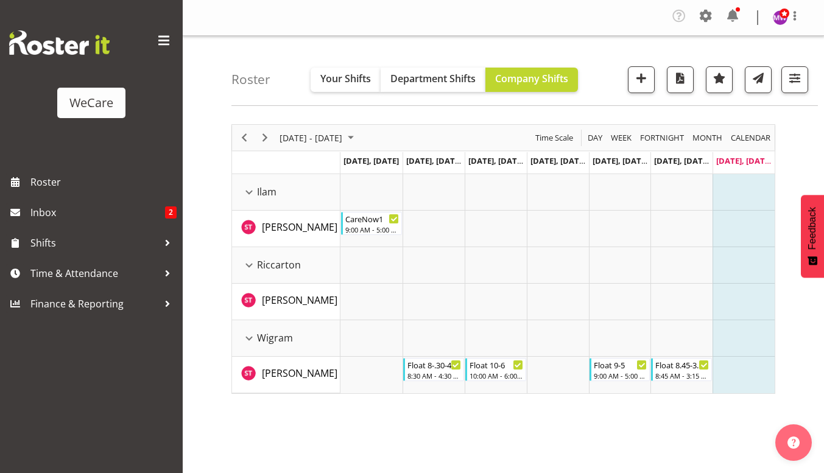
click at [809, 83] on div "Roster Your Shifts Department Shifts Company Shifts 5 Locations Clear Business …" at bounding box center [524, 71] width 586 height 70
click at [809, 79] on div "Roster Your Shifts Department Shifts Company Shifts 5 Locations Clear Business …" at bounding box center [524, 71] width 586 height 70
click at [801, 79] on span "button" at bounding box center [795, 78] width 16 height 16
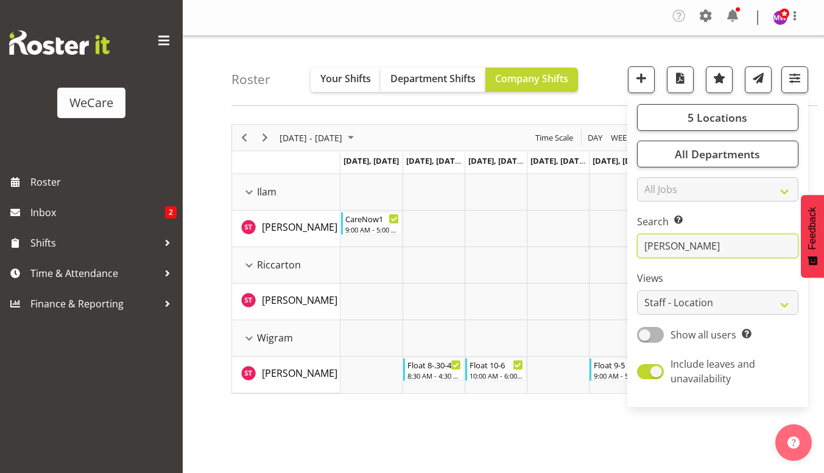
click at [711, 244] on input "simone" at bounding box center [717, 246] width 161 height 24
type input "s"
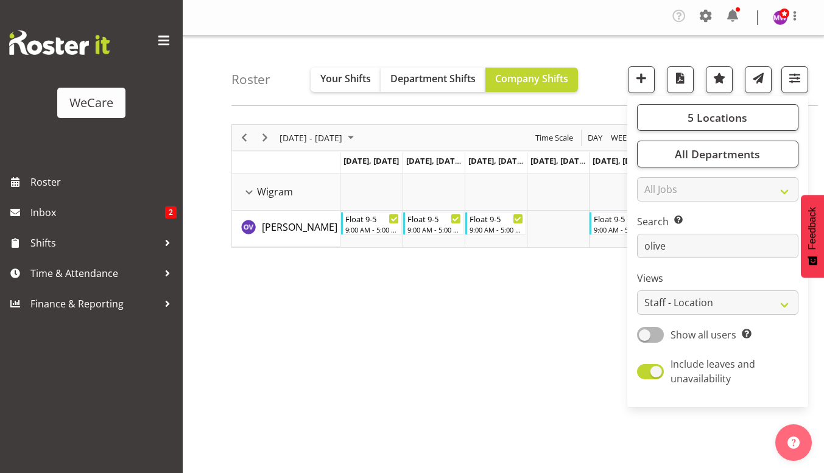
click at [427, 406] on div "August 25 - 31, 2025 Today Day Week Fortnight Month calendar Month Agenda Time …" at bounding box center [527, 358] width 593 height 487
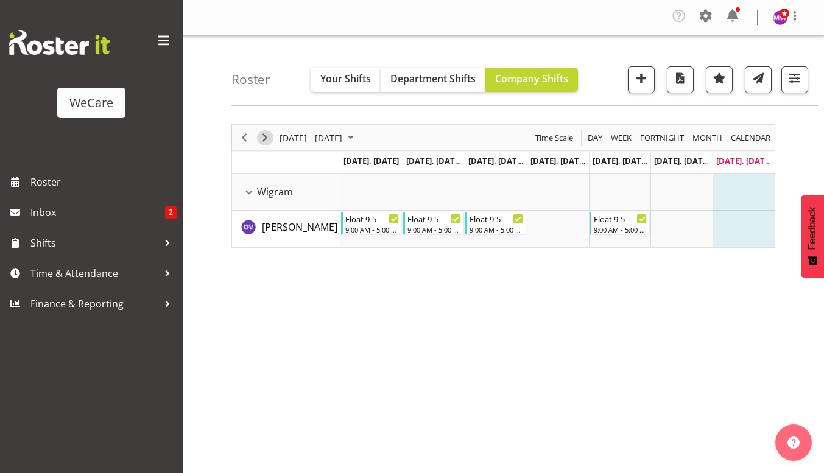
click at [267, 138] on span "Next" at bounding box center [265, 137] width 15 height 15
click at [792, 84] on span "button" at bounding box center [795, 78] width 16 height 16
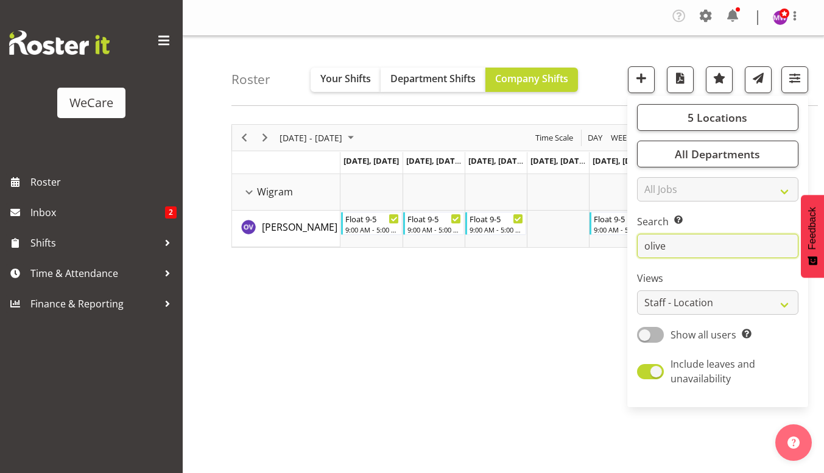
click at [725, 249] on input "olive" at bounding box center [717, 246] width 161 height 24
type input "o"
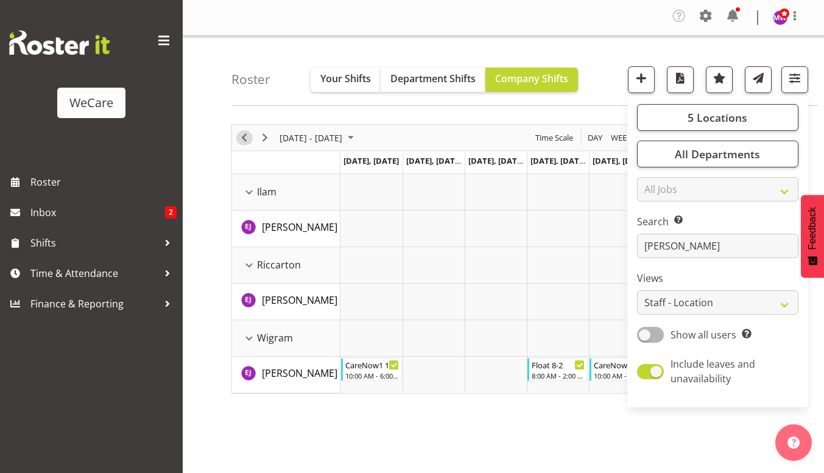
click at [245, 133] on span "Previous" at bounding box center [244, 137] width 15 height 15
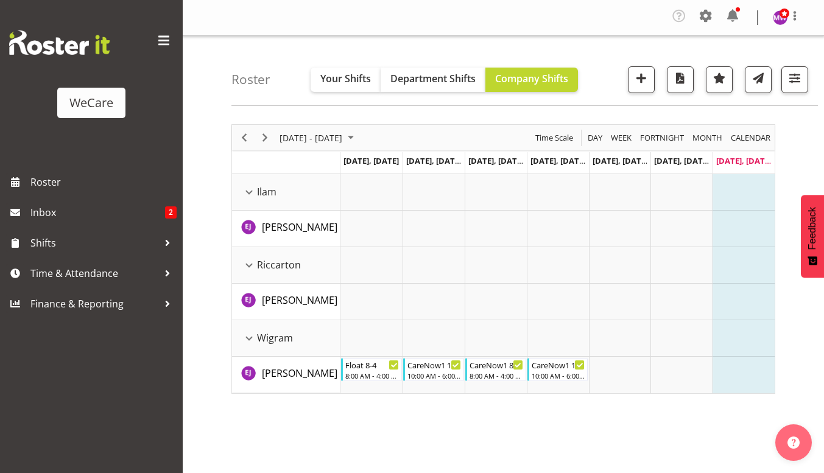
click at [393, 436] on div "August 25 - 31, 2025 Today Day Week Fortnight Month calendar Month Agenda Time …" at bounding box center [527, 358] width 593 height 487
click at [267, 138] on span "Next" at bounding box center [265, 137] width 15 height 15
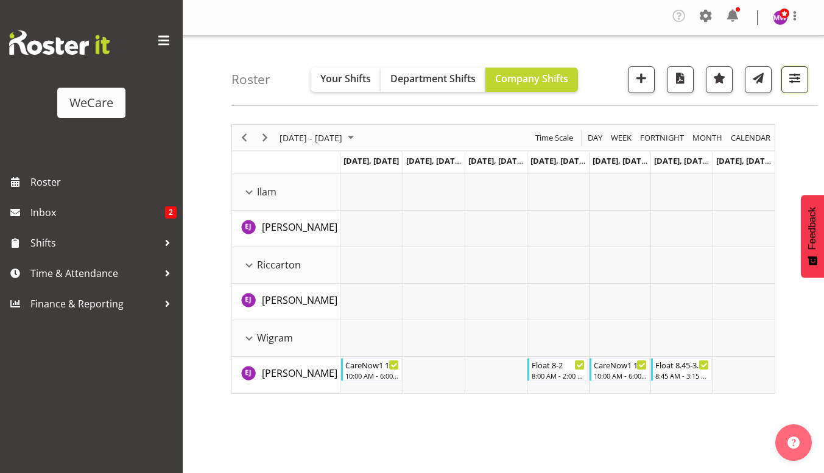
click at [797, 81] on span "button" at bounding box center [795, 78] width 16 height 16
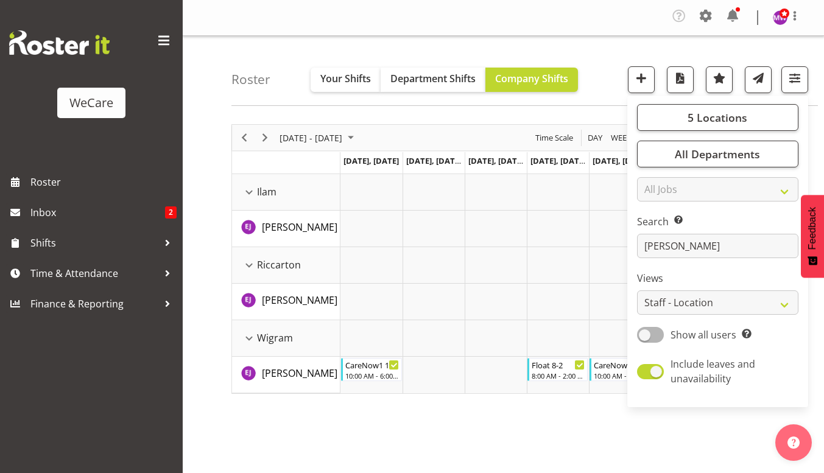
click at [710, 260] on div "5 Locations Clear Business Support Office Faringdon Ilam Lincoln Riccarton Wigr…" at bounding box center [717, 251] width 181 height 302
click at [741, 245] on input "ella" at bounding box center [717, 246] width 161 height 24
type input "e"
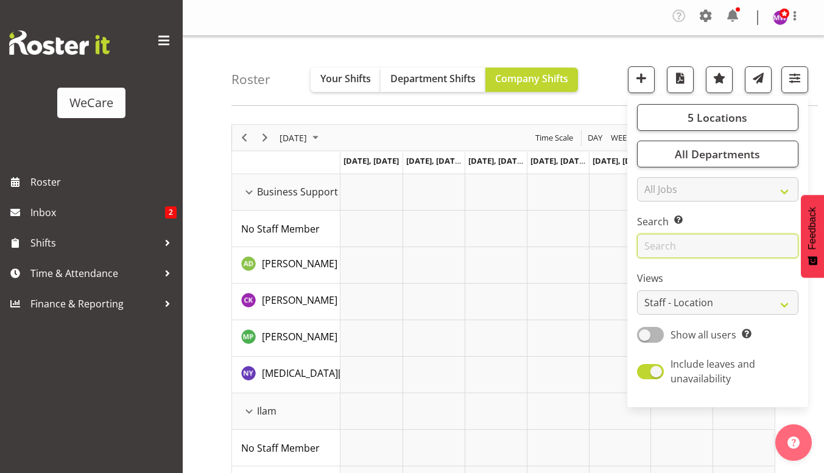
type input "t"
type input "e"
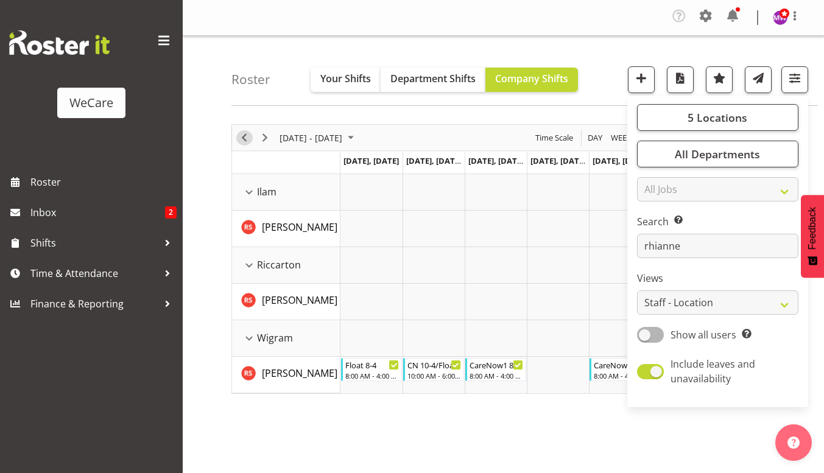
click at [239, 139] on span "Previous" at bounding box center [244, 137] width 15 height 15
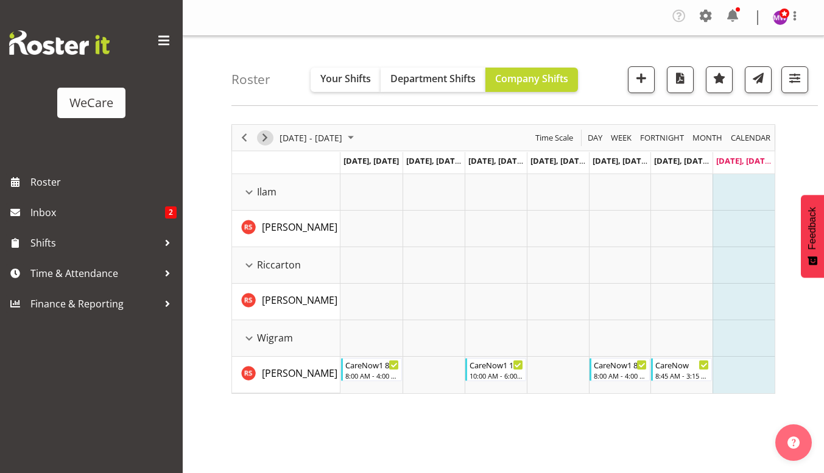
click at [263, 138] on span "Next" at bounding box center [265, 137] width 15 height 15
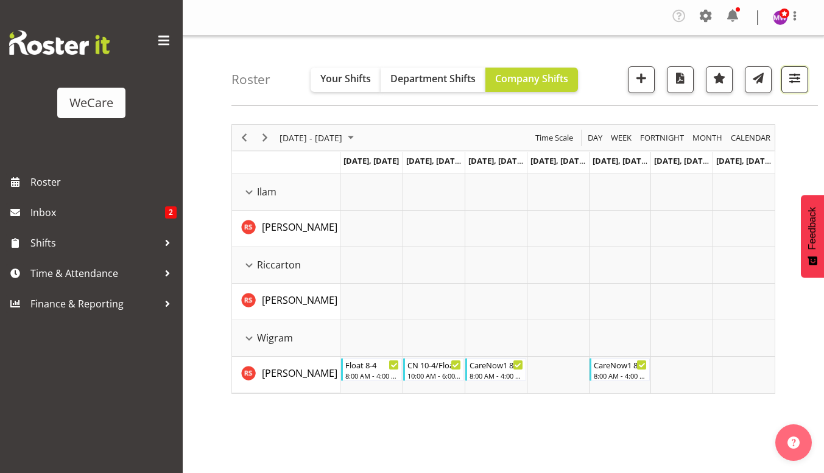
click at [803, 74] on span "button" at bounding box center [795, 78] width 16 height 16
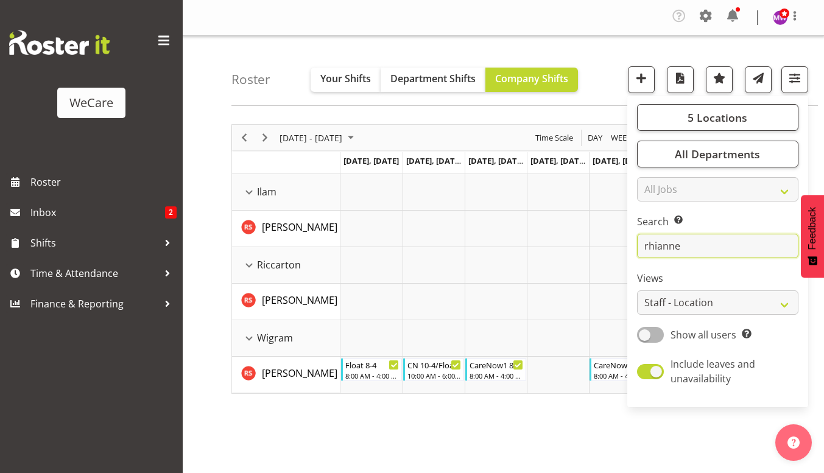
click at [708, 250] on input "rhianne" at bounding box center [717, 246] width 161 height 24
type input "r"
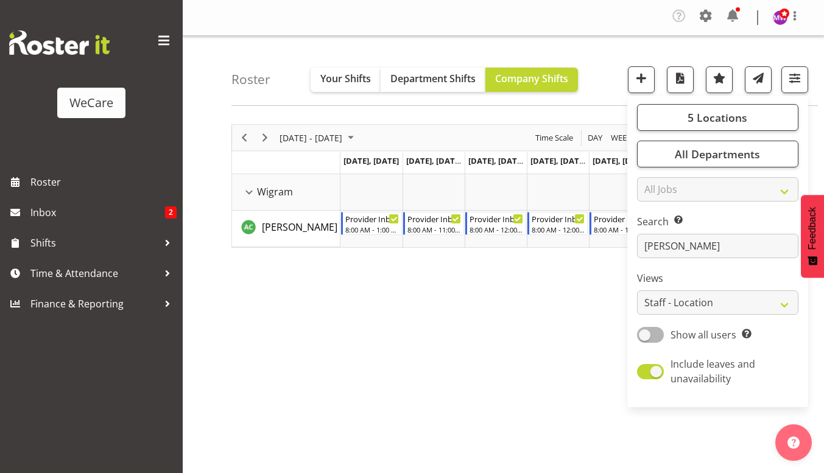
click at [461, 372] on div "September 01 - 07, 2025 Today Day Week Fortnight Month calendar Month Agenda Ti…" at bounding box center [527, 358] width 593 height 487
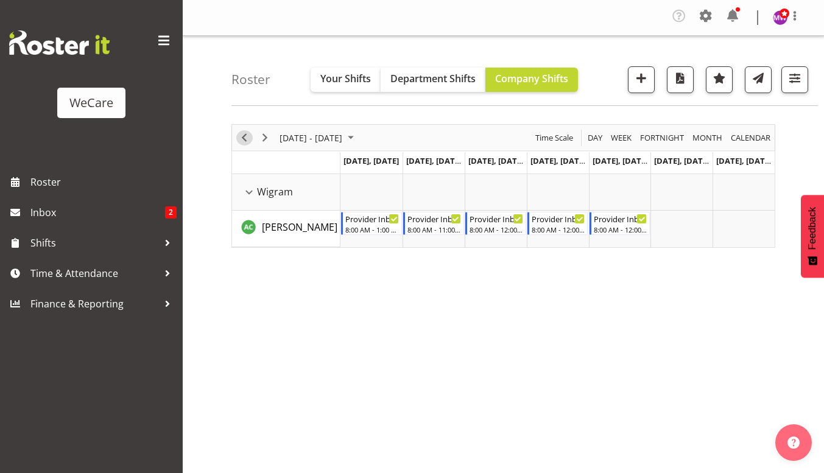
click at [245, 136] on span "Previous" at bounding box center [244, 137] width 15 height 15
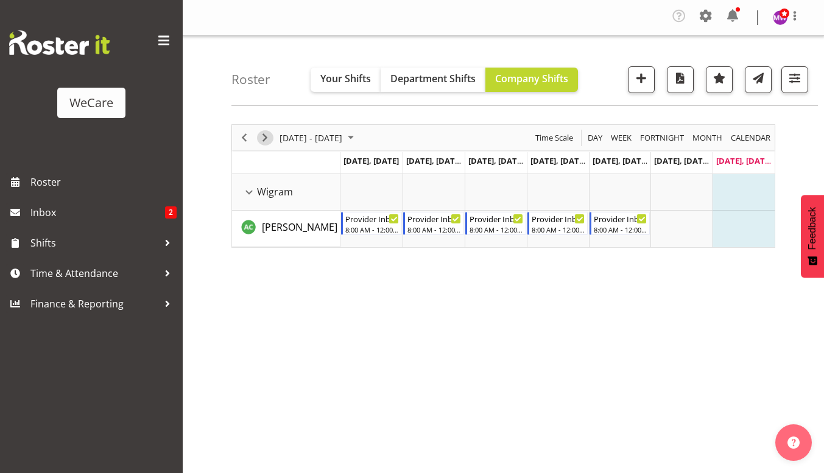
click at [264, 135] on span "Next" at bounding box center [265, 137] width 15 height 15
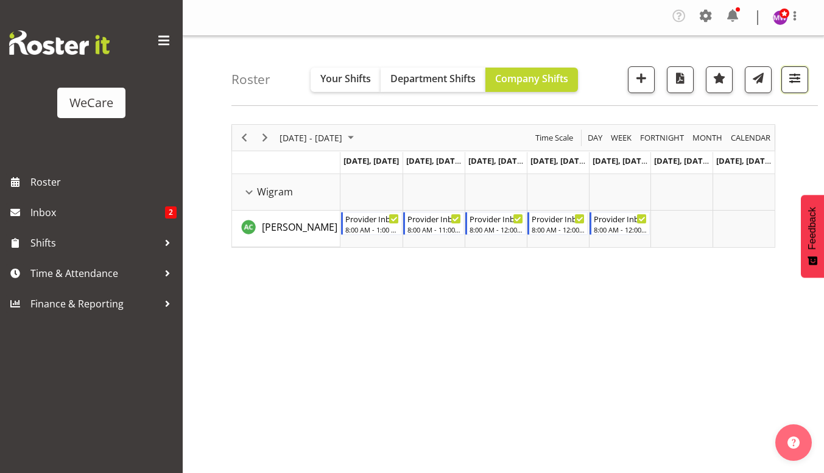
click at [791, 74] on span "button" at bounding box center [795, 78] width 16 height 16
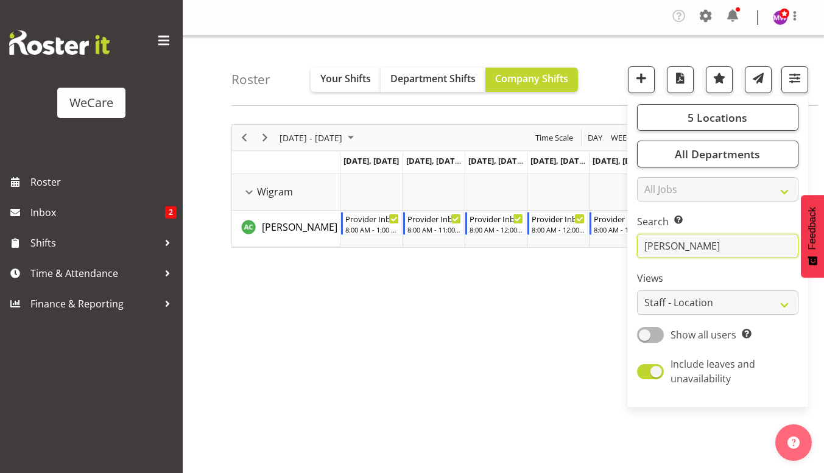
click at [694, 244] on input "andrew" at bounding box center [717, 246] width 161 height 24
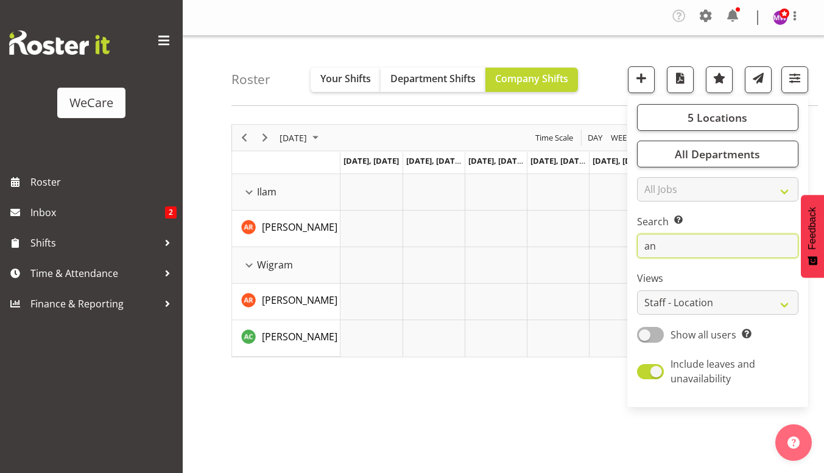
type input "a"
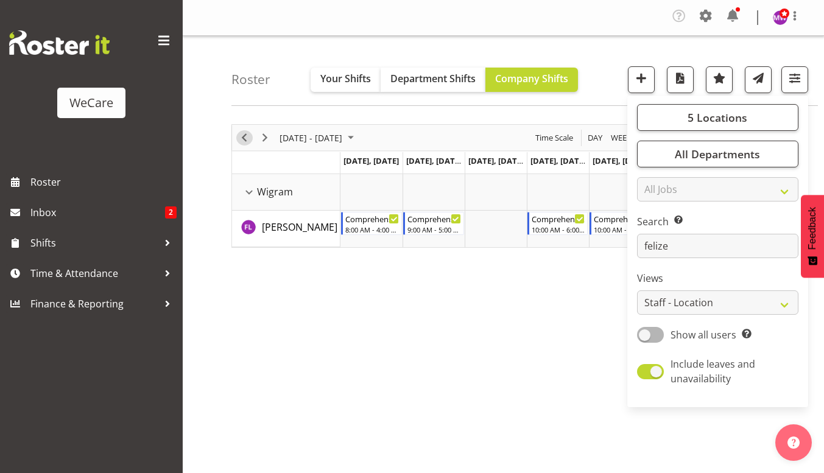
click at [243, 138] on span "Previous" at bounding box center [244, 137] width 15 height 15
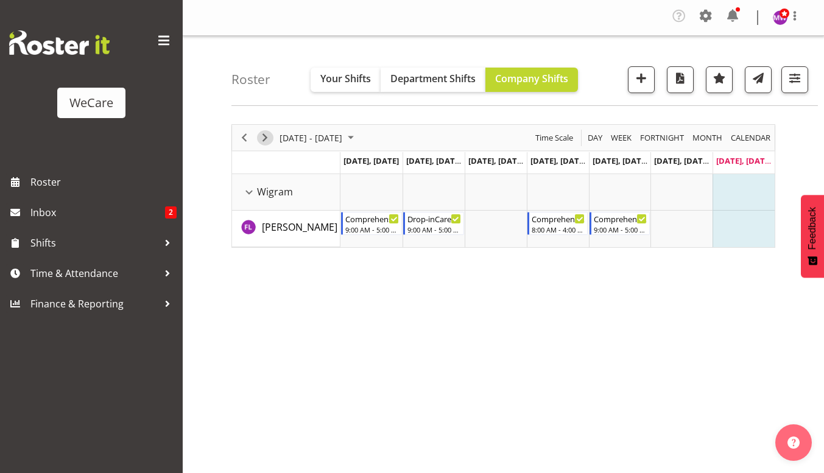
click at [257, 135] on button "Next" at bounding box center [265, 137] width 16 height 15
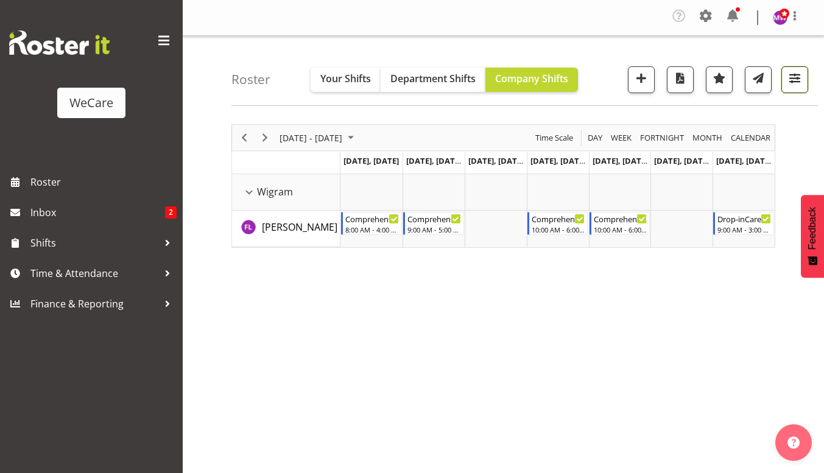
click at [806, 80] on button "button" at bounding box center [794, 79] width 27 height 27
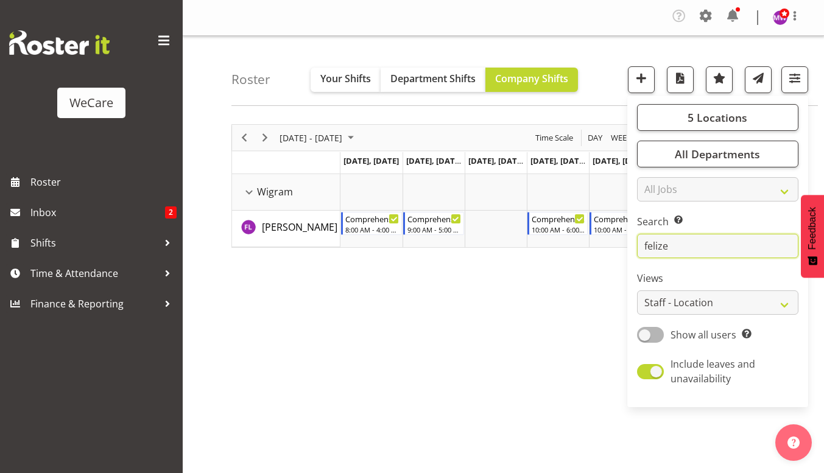
click at [685, 254] on input "felize" at bounding box center [717, 246] width 161 height 24
type input "f"
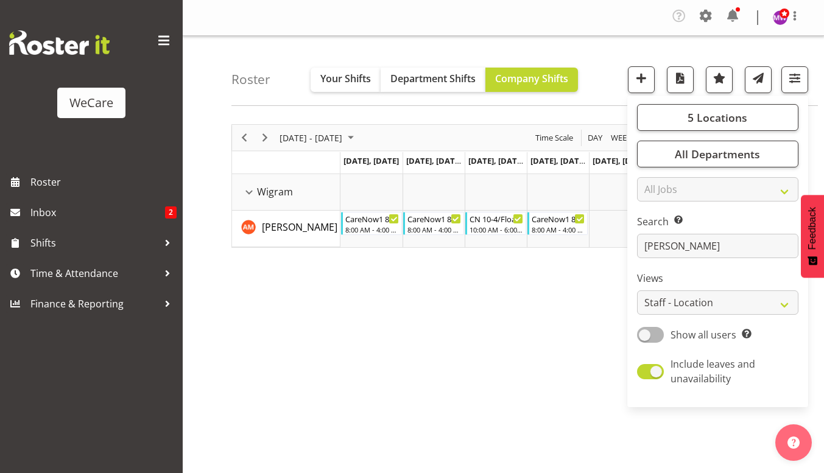
click at [388, 347] on div "September 01 - 07, 2025 Today Day Week Fortnight Month calendar Month Agenda Ti…" at bounding box center [527, 358] width 593 height 487
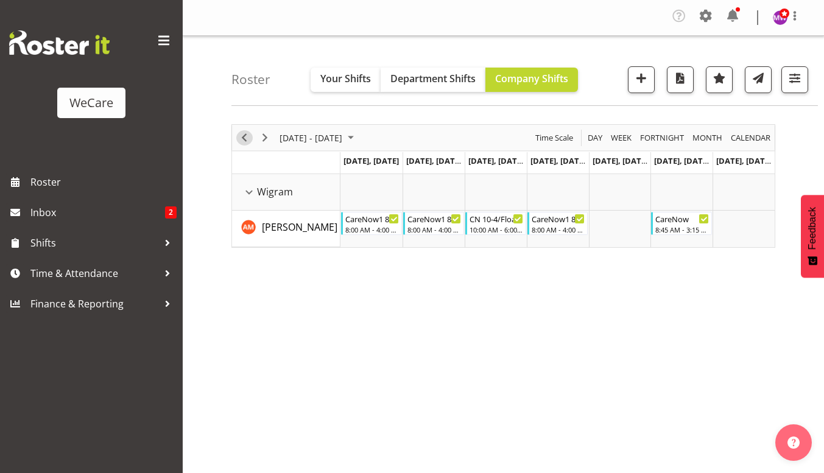
click at [242, 139] on span "Previous" at bounding box center [244, 137] width 15 height 15
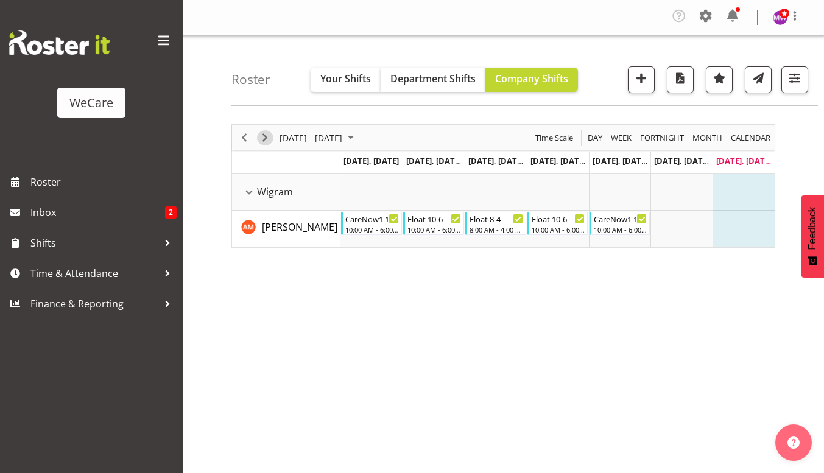
click at [269, 141] on span "Next" at bounding box center [265, 137] width 15 height 15
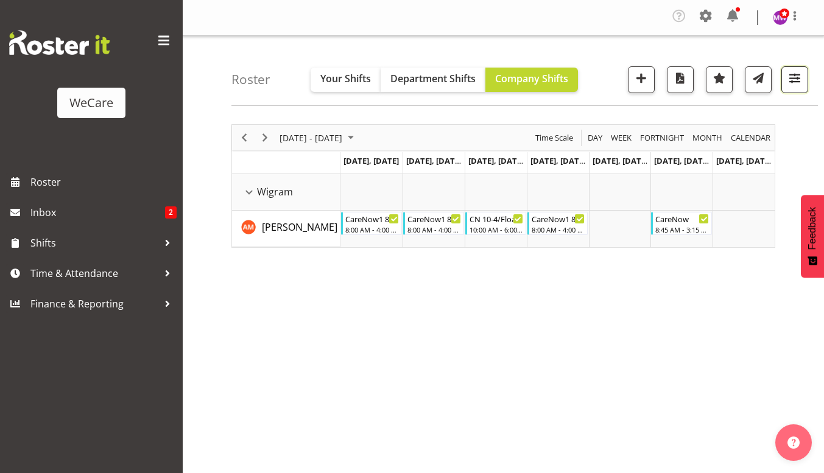
click at [794, 68] on button "button" at bounding box center [794, 79] width 27 height 27
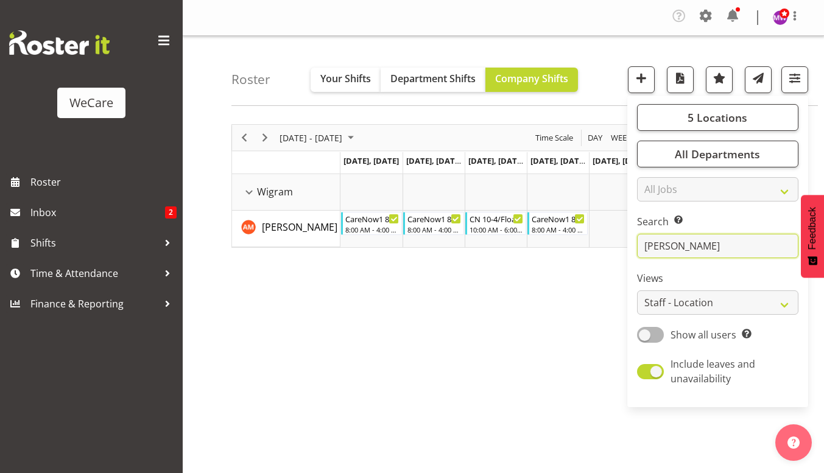
click at [706, 248] on input "ashley" at bounding box center [717, 246] width 161 height 24
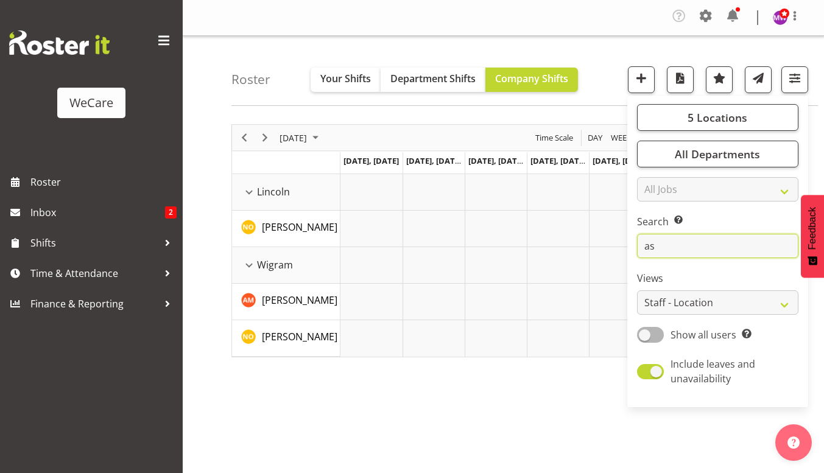
type input "a"
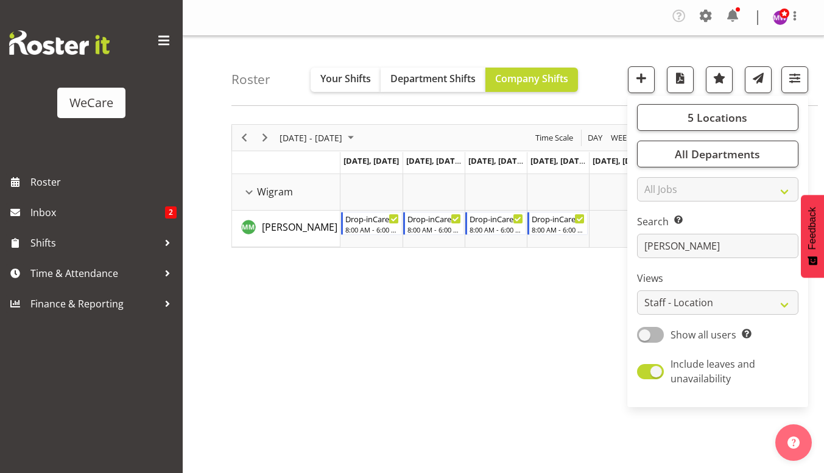
click at [499, 291] on div "September 01 - 07, 2025 Today Day Week Fortnight Month calendar Month Agenda Ti…" at bounding box center [527, 358] width 593 height 487
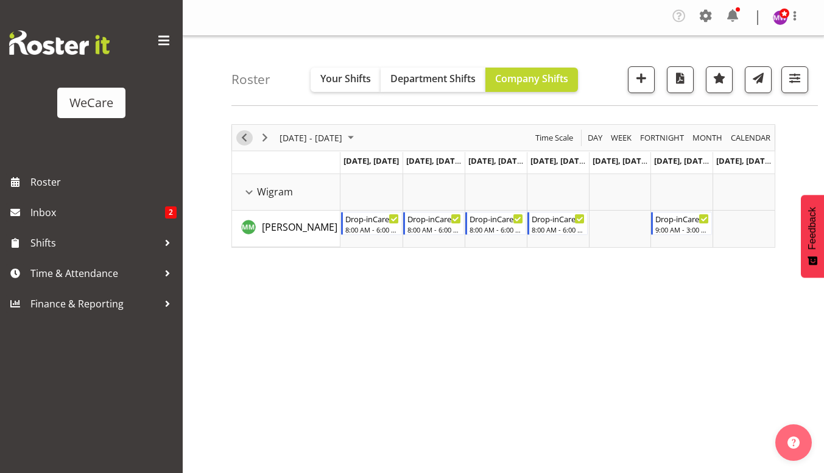
click at [250, 138] on span "Previous" at bounding box center [244, 137] width 15 height 15
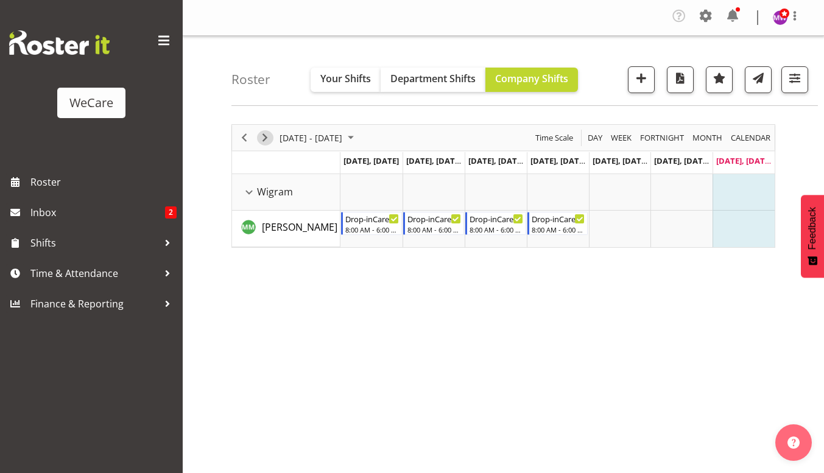
click at [267, 135] on span "Next" at bounding box center [265, 137] width 15 height 15
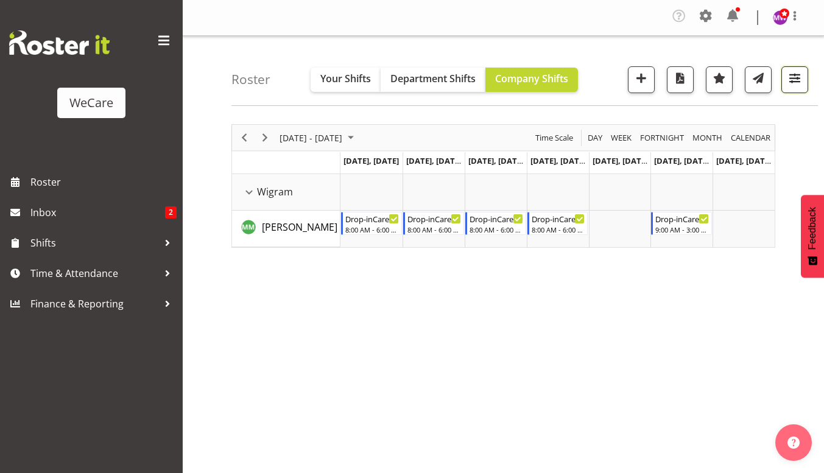
click at [795, 72] on span "button" at bounding box center [795, 78] width 16 height 16
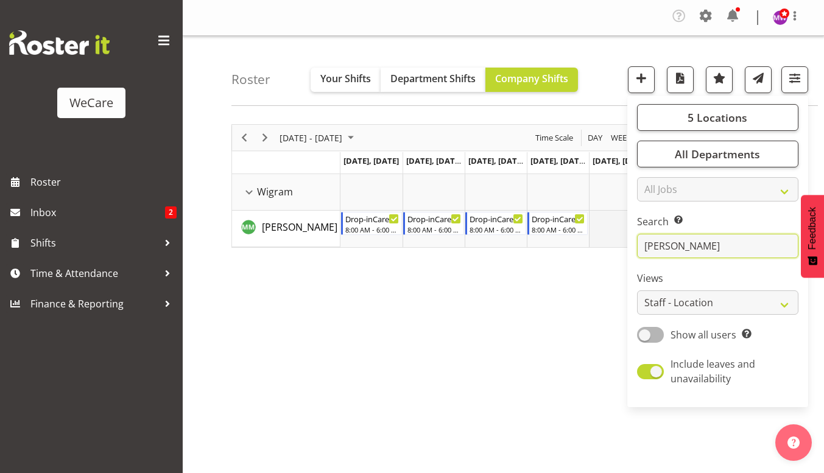
drag, startPoint x: 740, startPoint y: 246, endPoint x: 617, endPoint y: 239, distance: 123.2
click at [619, 239] on div "Roster Your Shifts Department Shifts Company Shifts 5 Locations Clear Business …" at bounding box center [503, 319] width 641 height 566
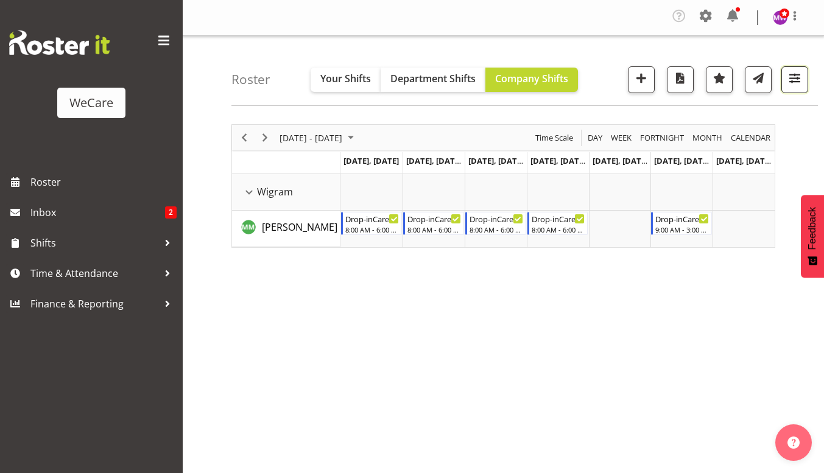
click at [785, 78] on button "button" at bounding box center [794, 79] width 27 height 27
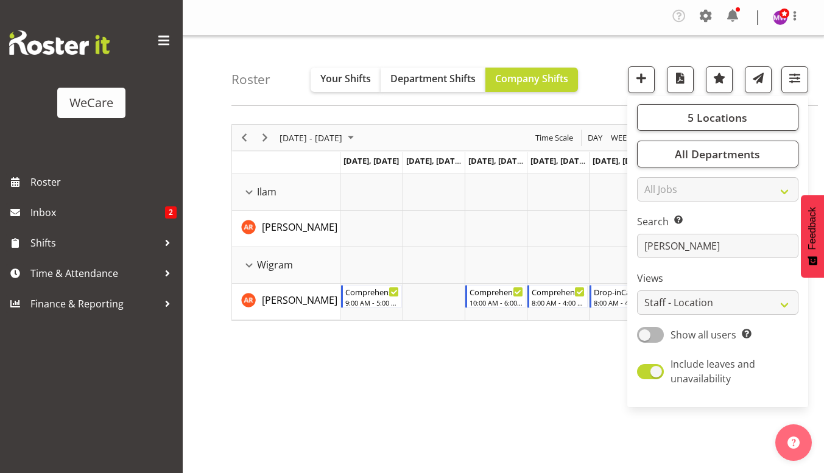
click at [206, 339] on div "Roster Your Shifts Department Shifts Company Shifts 5 Locations Clear Business …" at bounding box center [503, 319] width 641 height 566
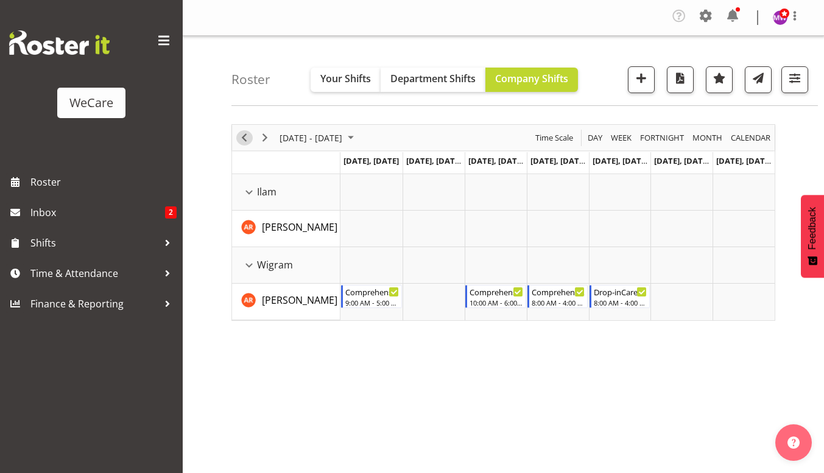
click at [247, 139] on span "Previous" at bounding box center [244, 137] width 15 height 15
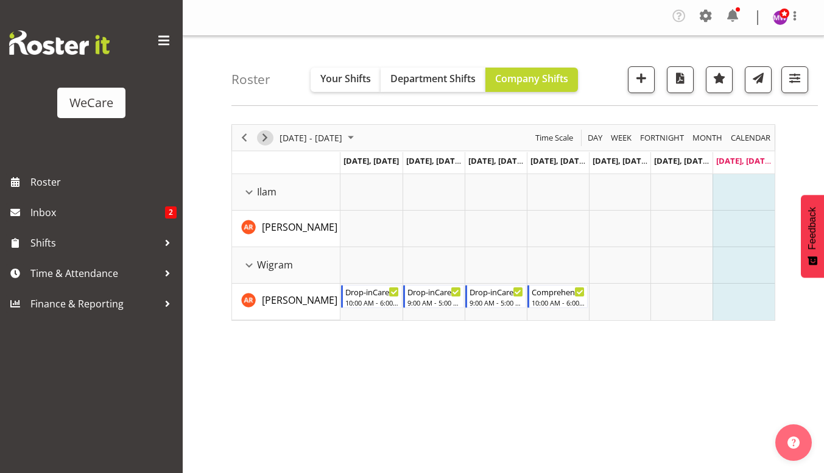
click at [259, 139] on span "Next" at bounding box center [265, 137] width 15 height 15
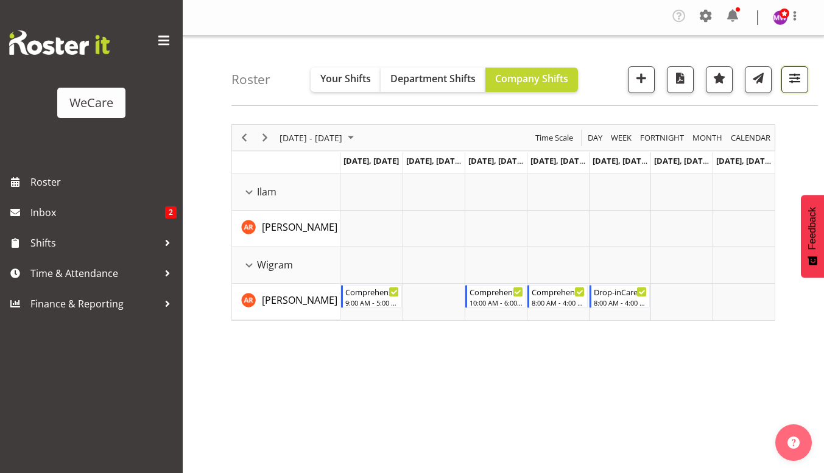
click at [800, 75] on span "button" at bounding box center [795, 78] width 16 height 16
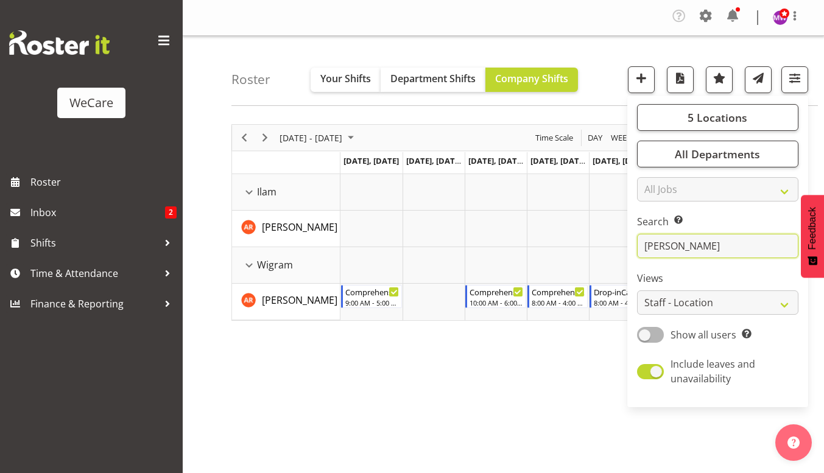
click at [688, 250] on input "ramirez" at bounding box center [717, 246] width 161 height 24
type input "r"
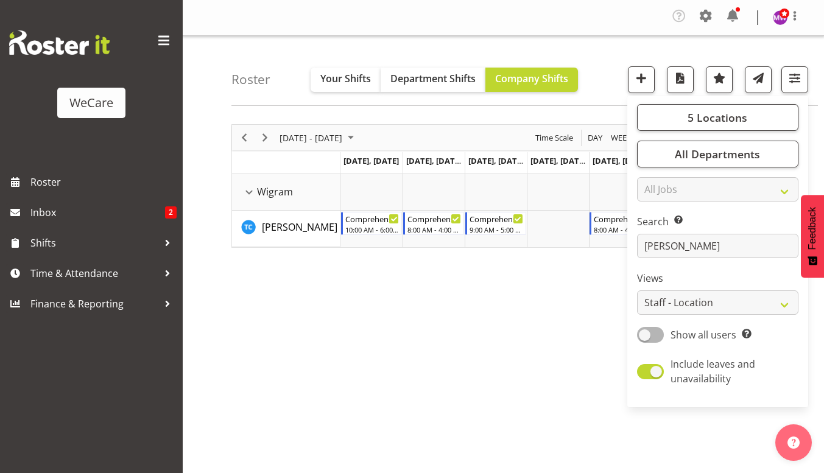
click at [414, 293] on div "September 01 - 07, 2025 Today Day Week Fortnight Month calendar Month Agenda Ti…" at bounding box center [527, 358] width 593 height 487
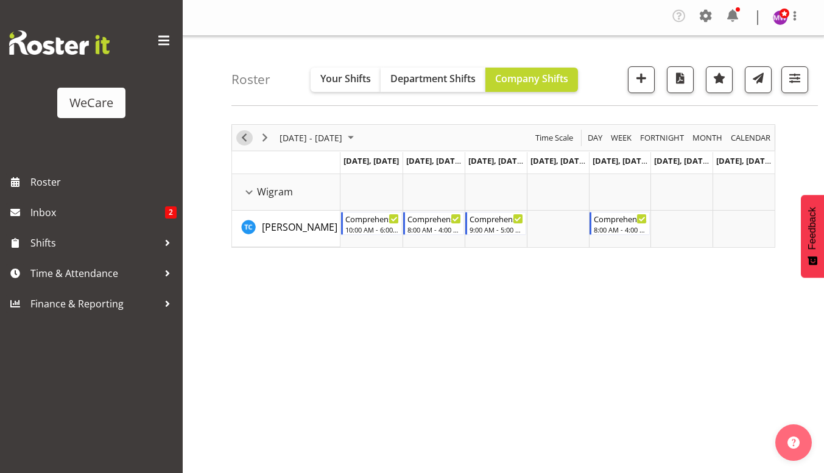
click at [243, 136] on span "Previous" at bounding box center [244, 137] width 15 height 15
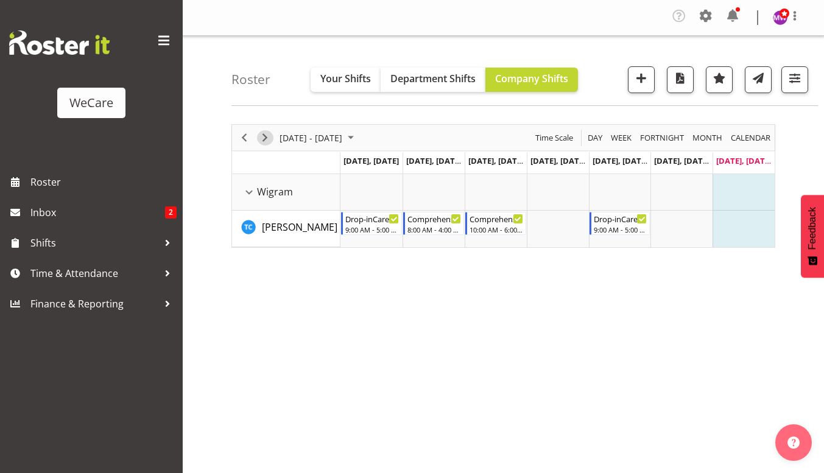
click at [268, 138] on span "Next" at bounding box center [265, 137] width 15 height 15
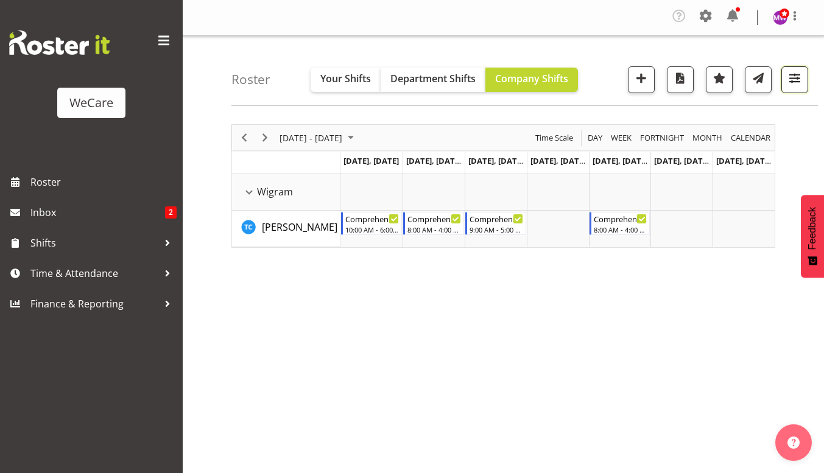
click at [789, 74] on span "button" at bounding box center [795, 78] width 16 height 16
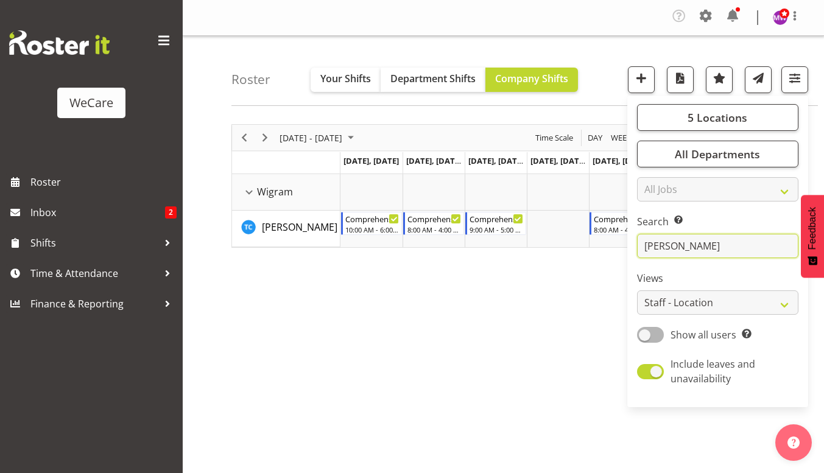
click at [687, 245] on input "cobb" at bounding box center [717, 246] width 161 height 24
type input "c"
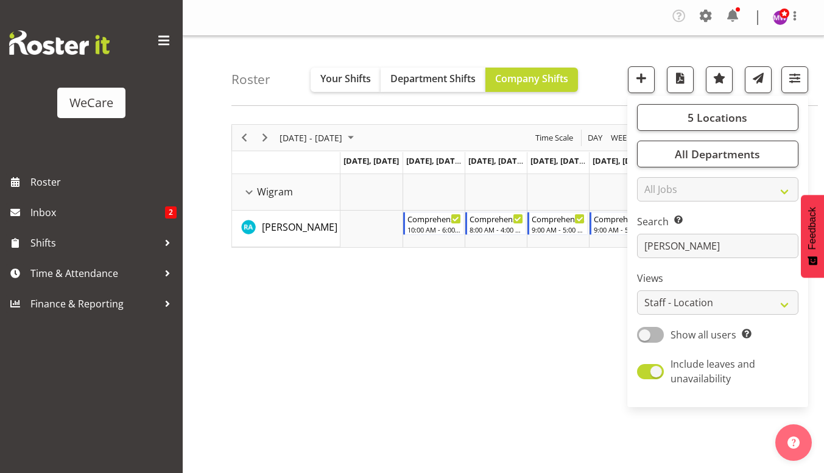
click at [348, 321] on div "September 01 - 07, 2025 Today Day Week Fortnight Month calendar Month Agenda Ti…" at bounding box center [527, 358] width 593 height 487
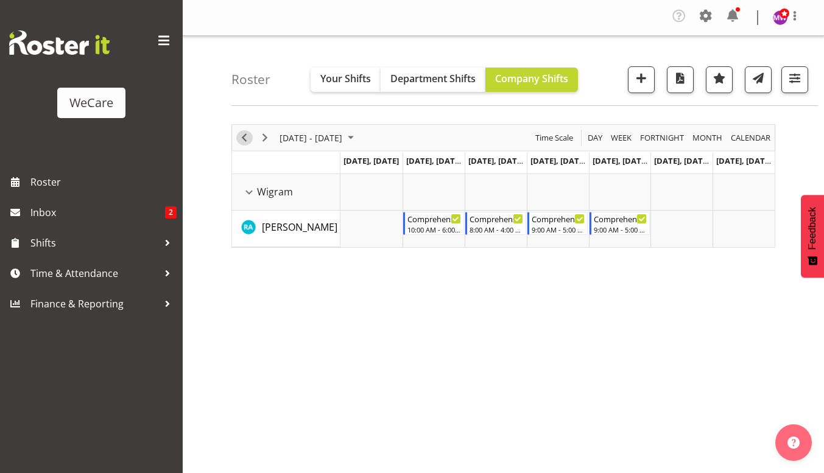
click at [247, 135] on span "Previous" at bounding box center [244, 137] width 15 height 15
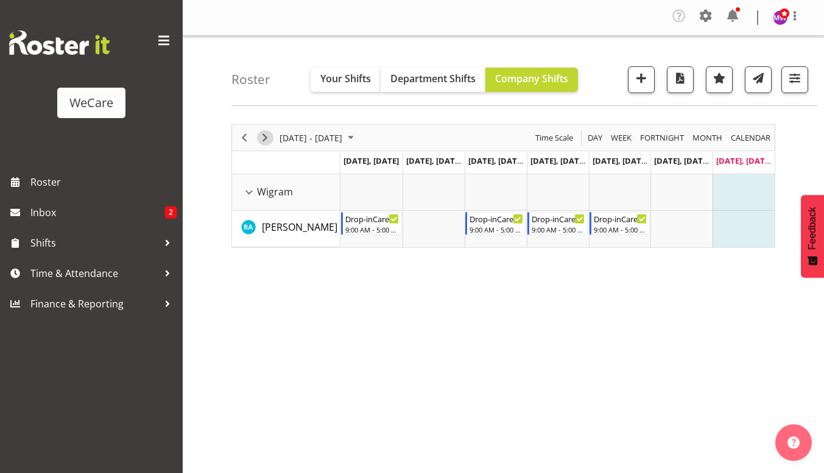
click at [263, 138] on span "Next" at bounding box center [265, 137] width 15 height 15
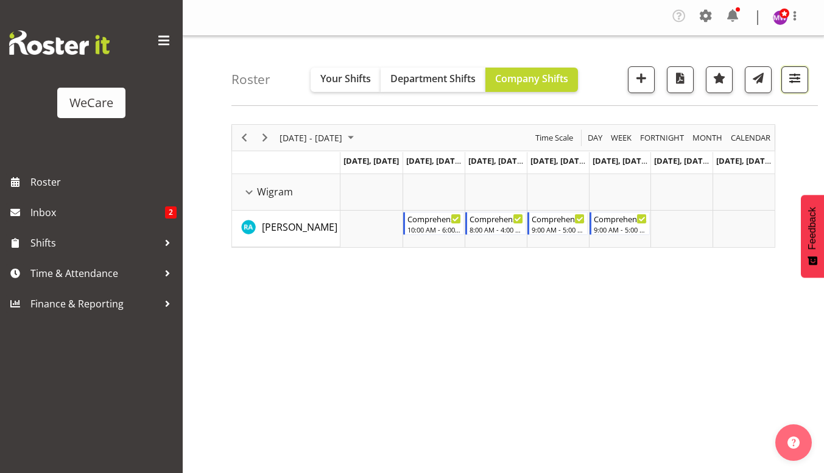
click at [793, 85] on span "button" at bounding box center [795, 78] width 16 height 16
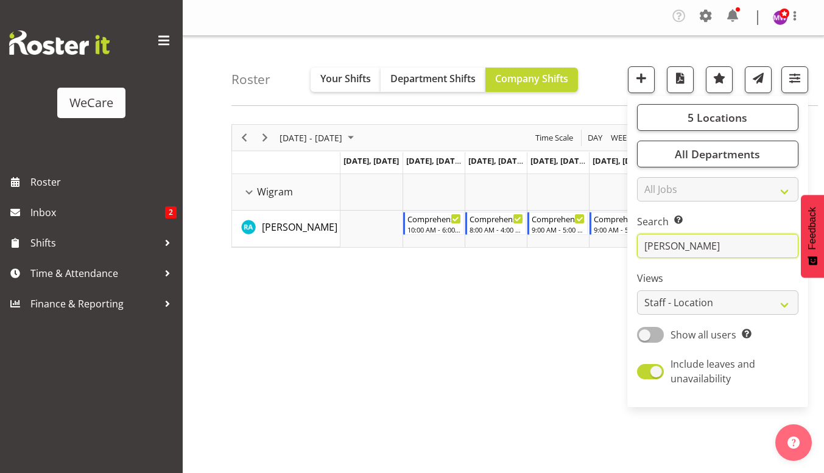
drag, startPoint x: 706, startPoint y: 252, endPoint x: 633, endPoint y: 251, distance: 72.5
click at [633, 251] on div "5 Locations Clear Business Support Office Faringdon Ilam Lincoln Riccarton Wigr…" at bounding box center [717, 251] width 181 height 302
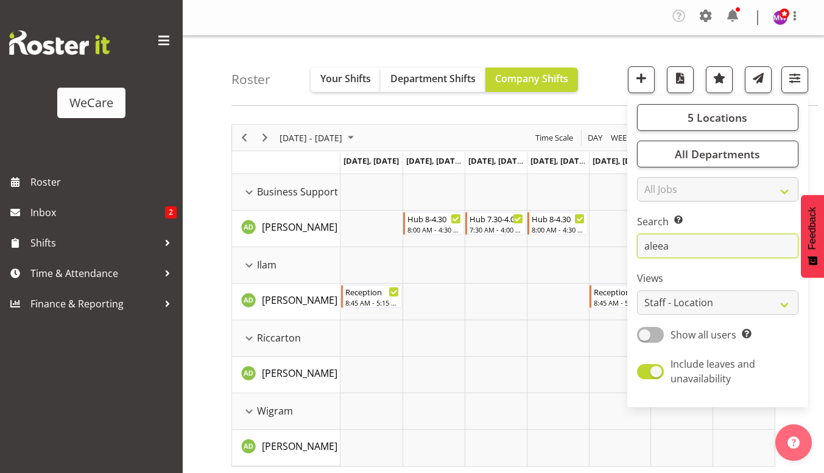
type input "aleea"
click at [460, 44] on div "Roster Your Shifts Department Shifts Company Shifts 5 Locations Clear Business …" at bounding box center [524, 71] width 586 height 70
